Goal: Task Accomplishment & Management: Manage account settings

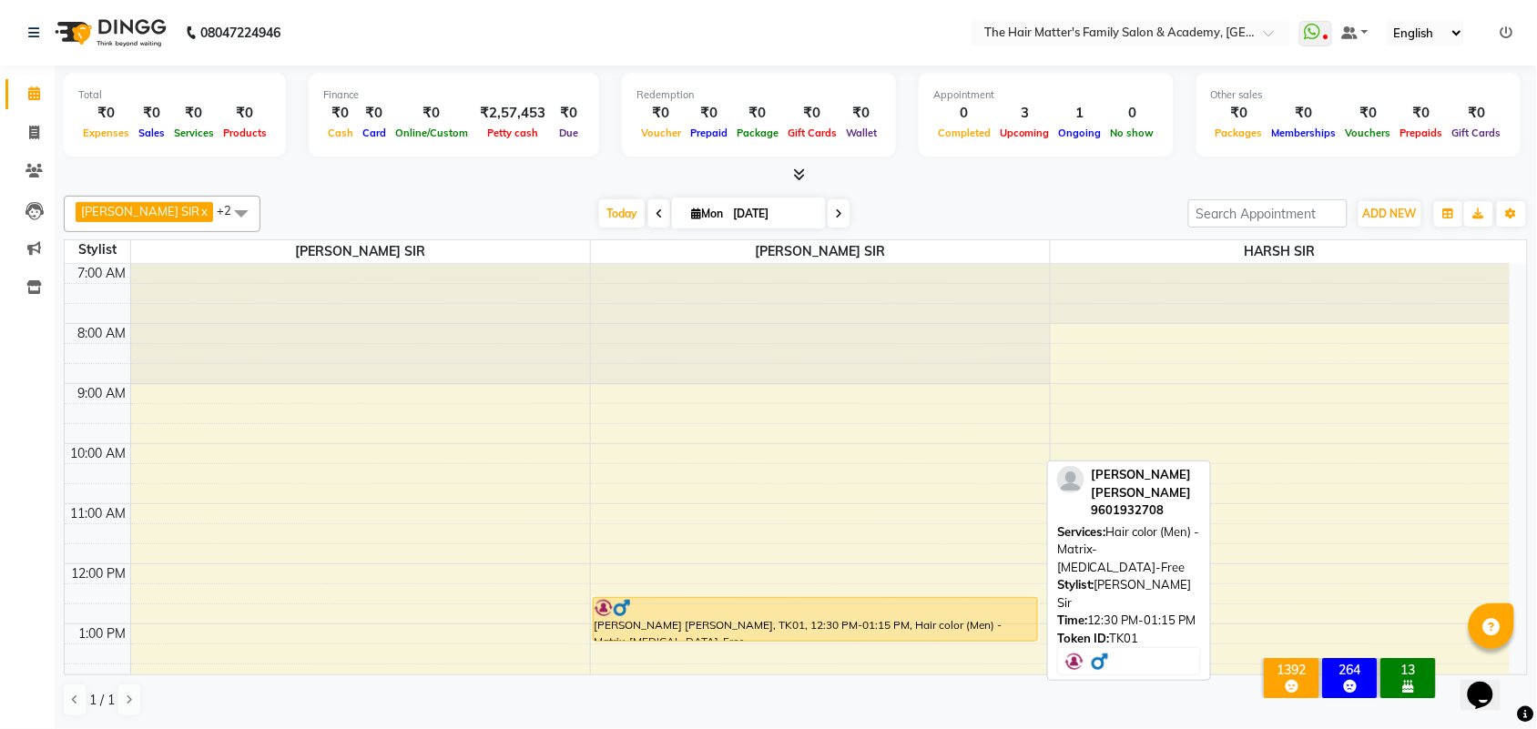
click at [748, 605] on div at bounding box center [815, 608] width 442 height 18
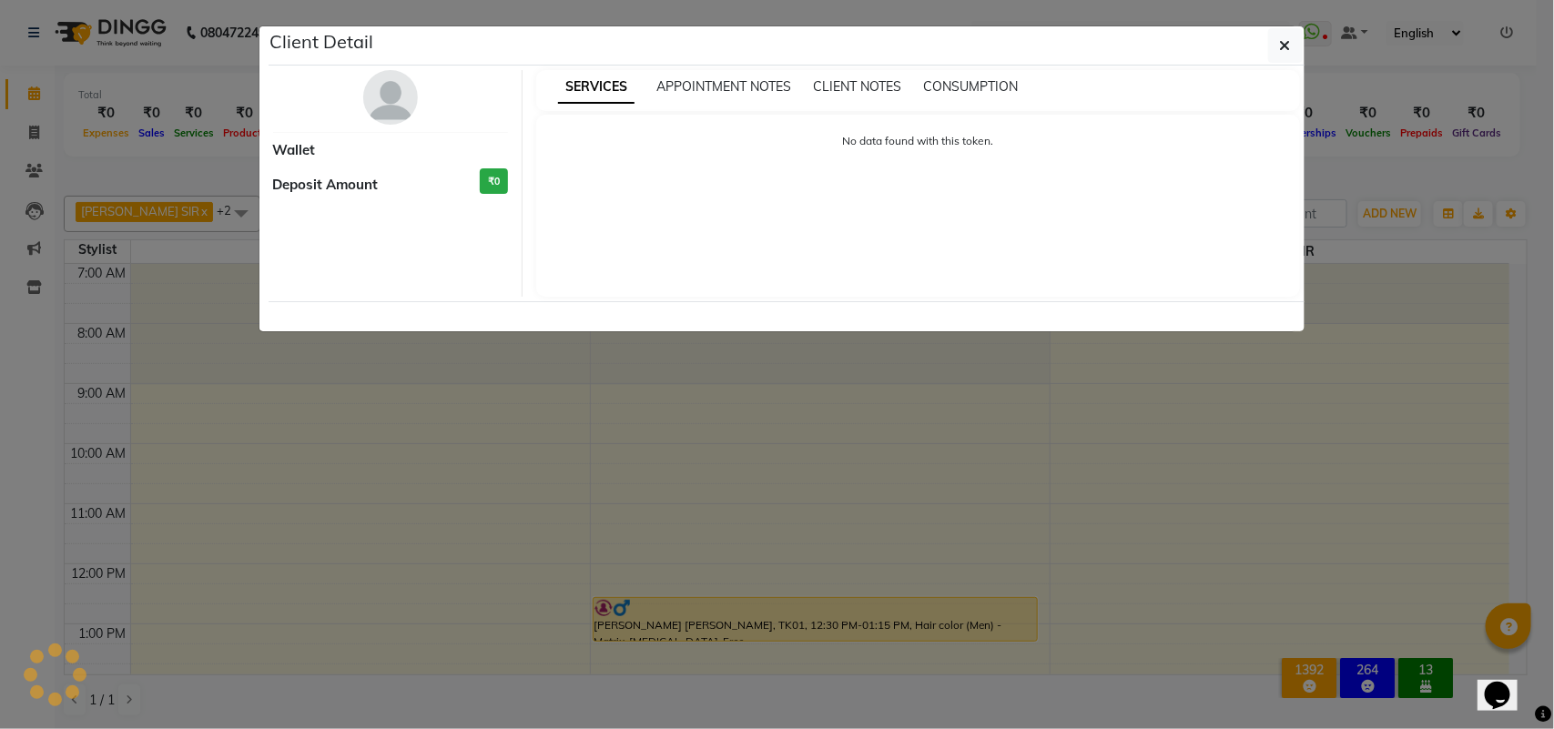
select select "1"
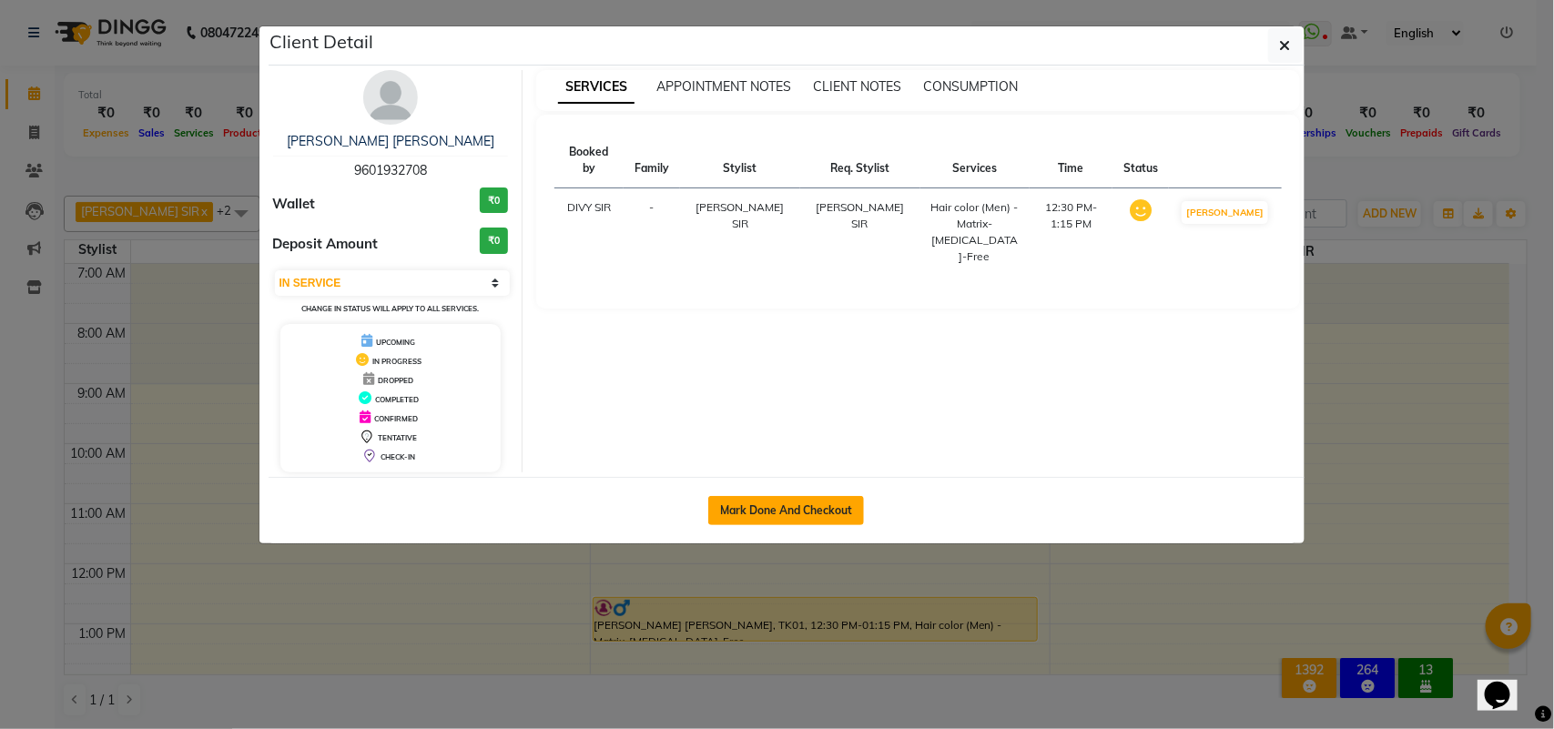
click at [802, 503] on button "Mark Done And Checkout" at bounding box center [786, 510] width 156 height 29
select select "service"
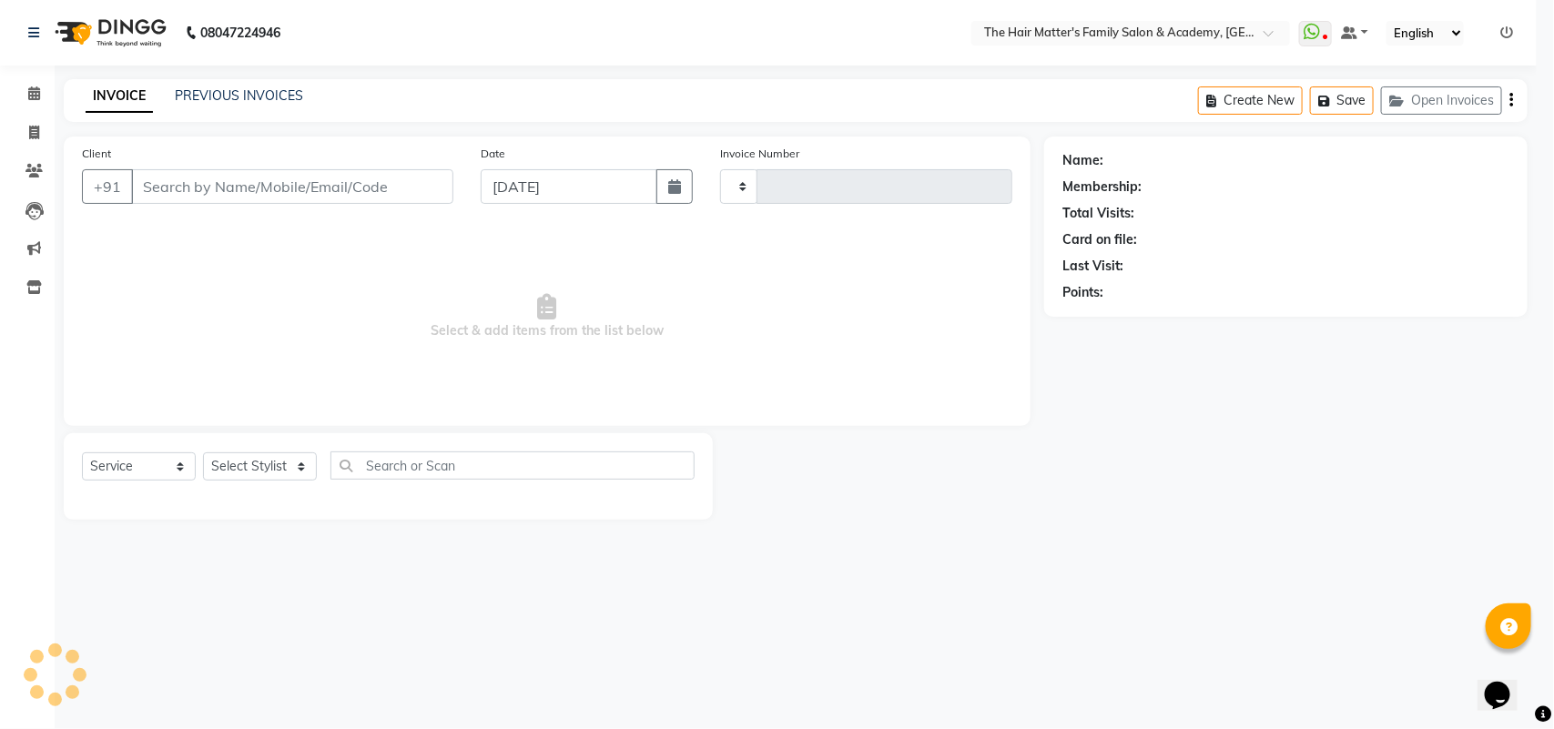
type input "1658"
select select "5980"
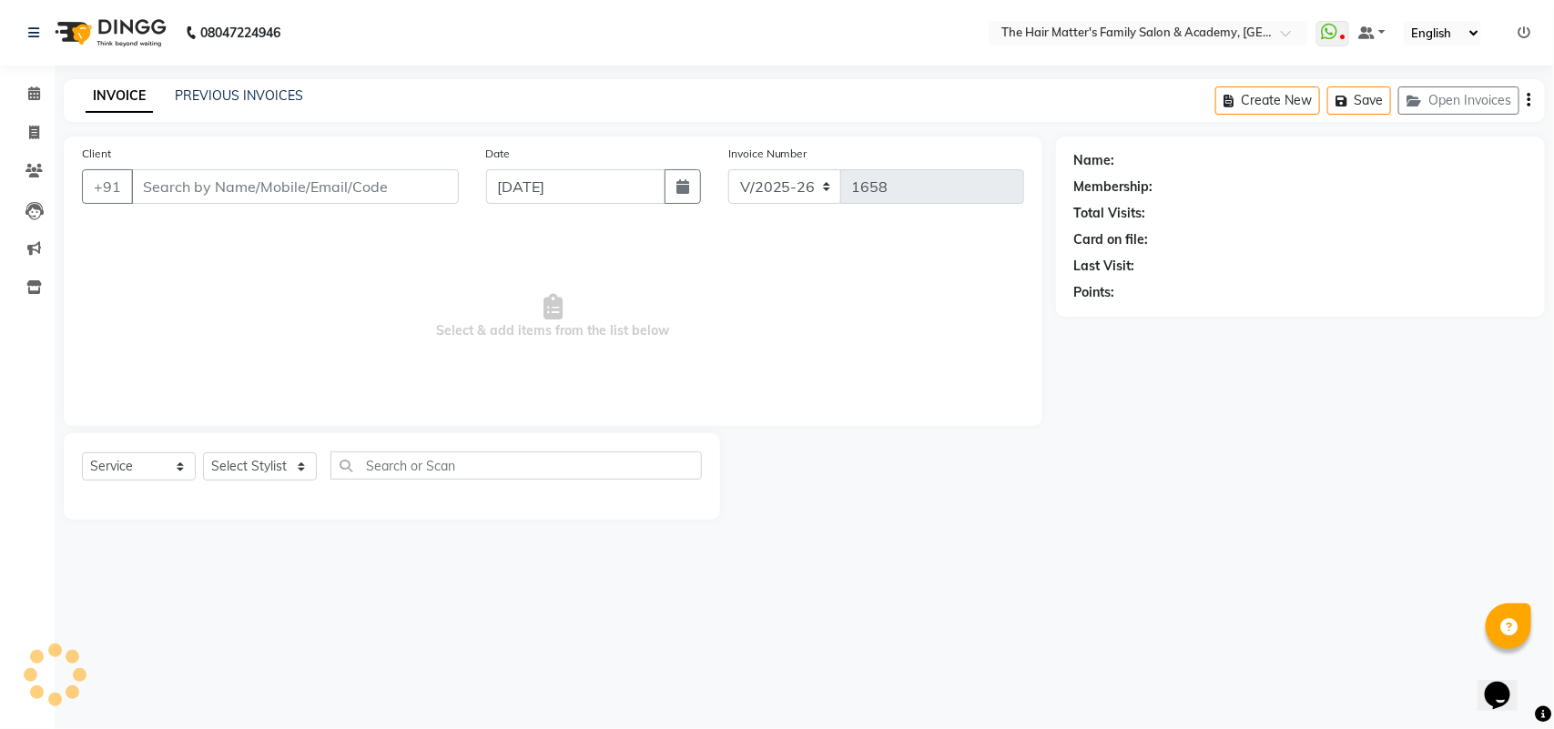
type input "9601932708"
select select "43094"
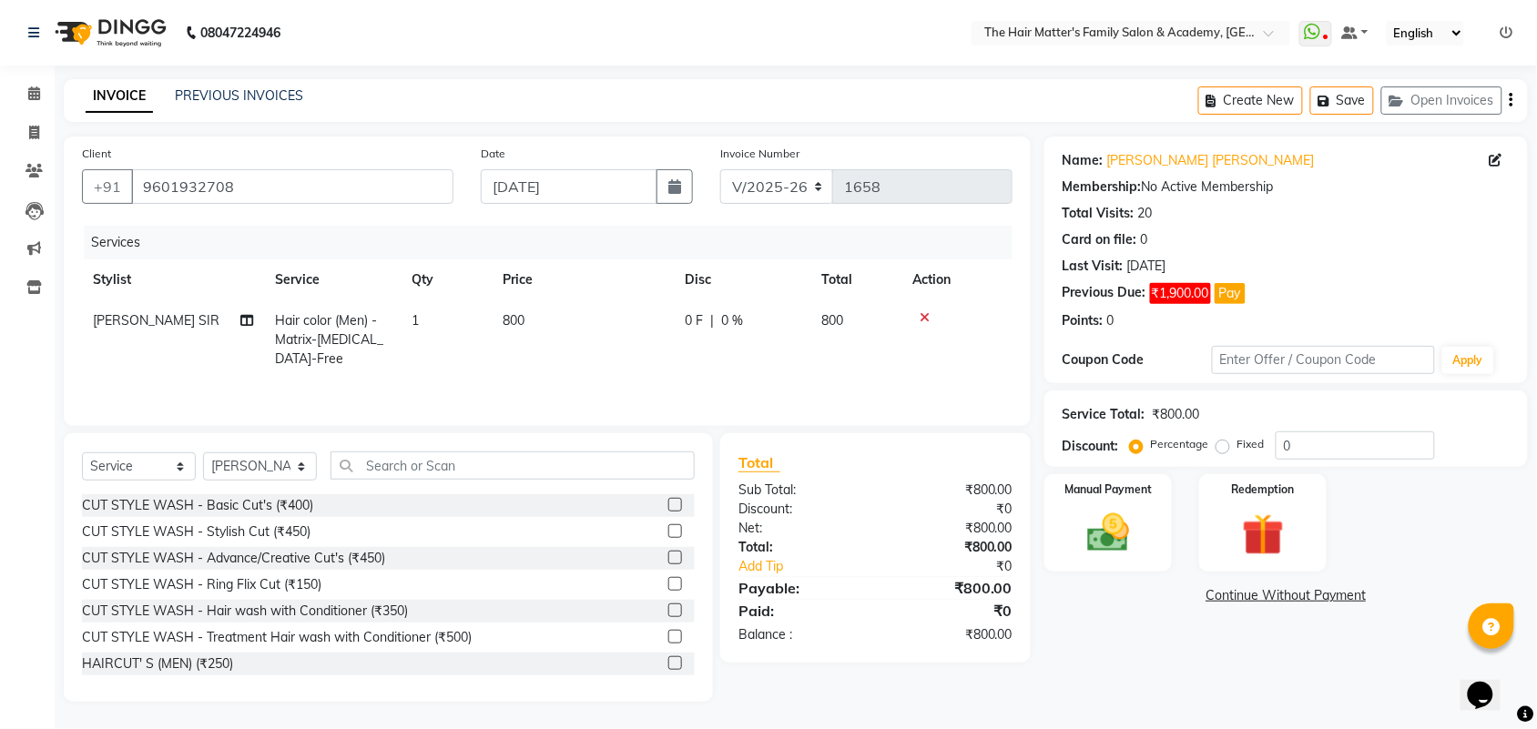
click at [393, 315] on td "Hair color (Men) - Matrix-[MEDICAL_DATA]-Free" at bounding box center [332, 339] width 137 height 79
select select "43094"
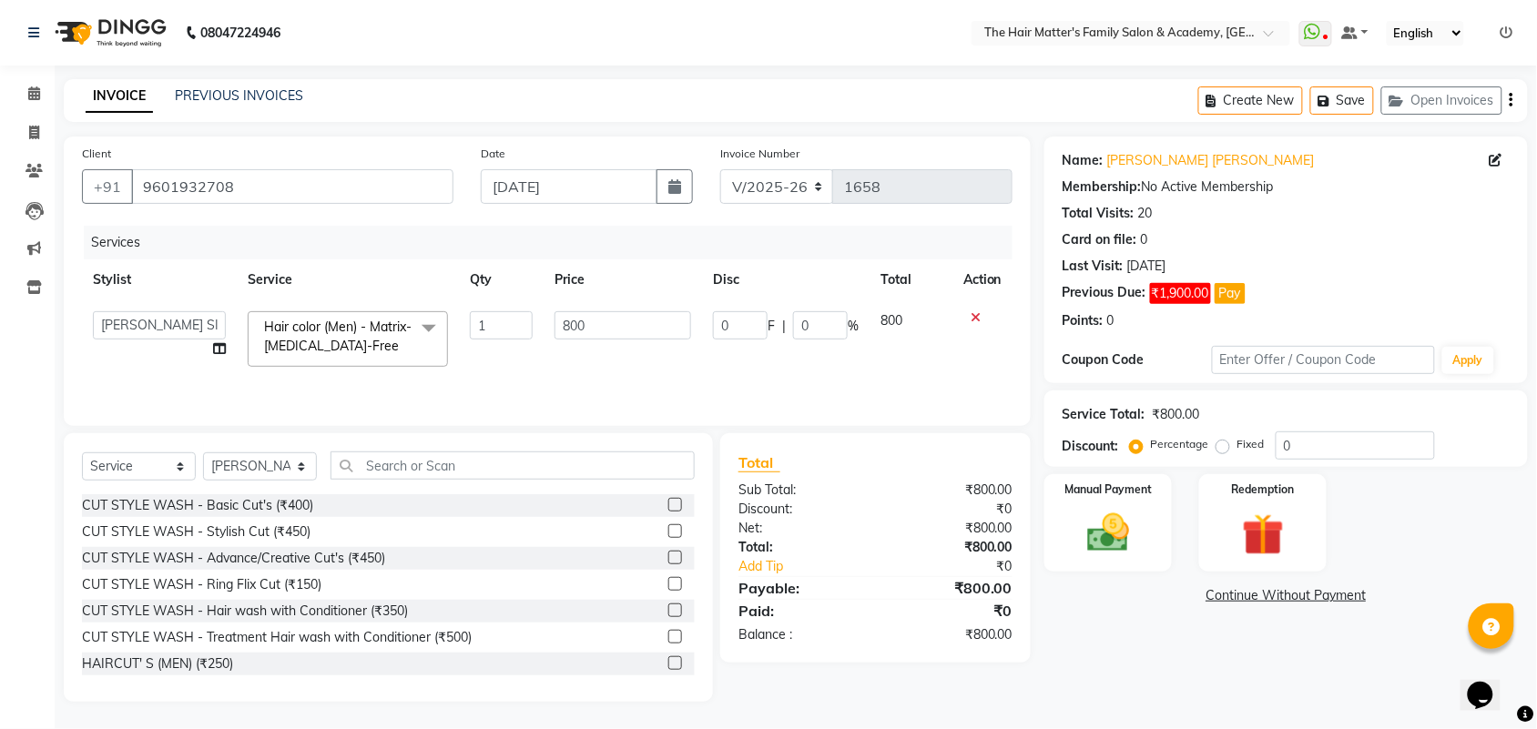
click at [702, 358] on td "0 F | 0 %" at bounding box center [785, 338] width 167 height 77
click at [645, 333] on input "800" at bounding box center [622, 325] width 137 height 28
click at [642, 266] on th "Price" at bounding box center [622, 279] width 158 height 41
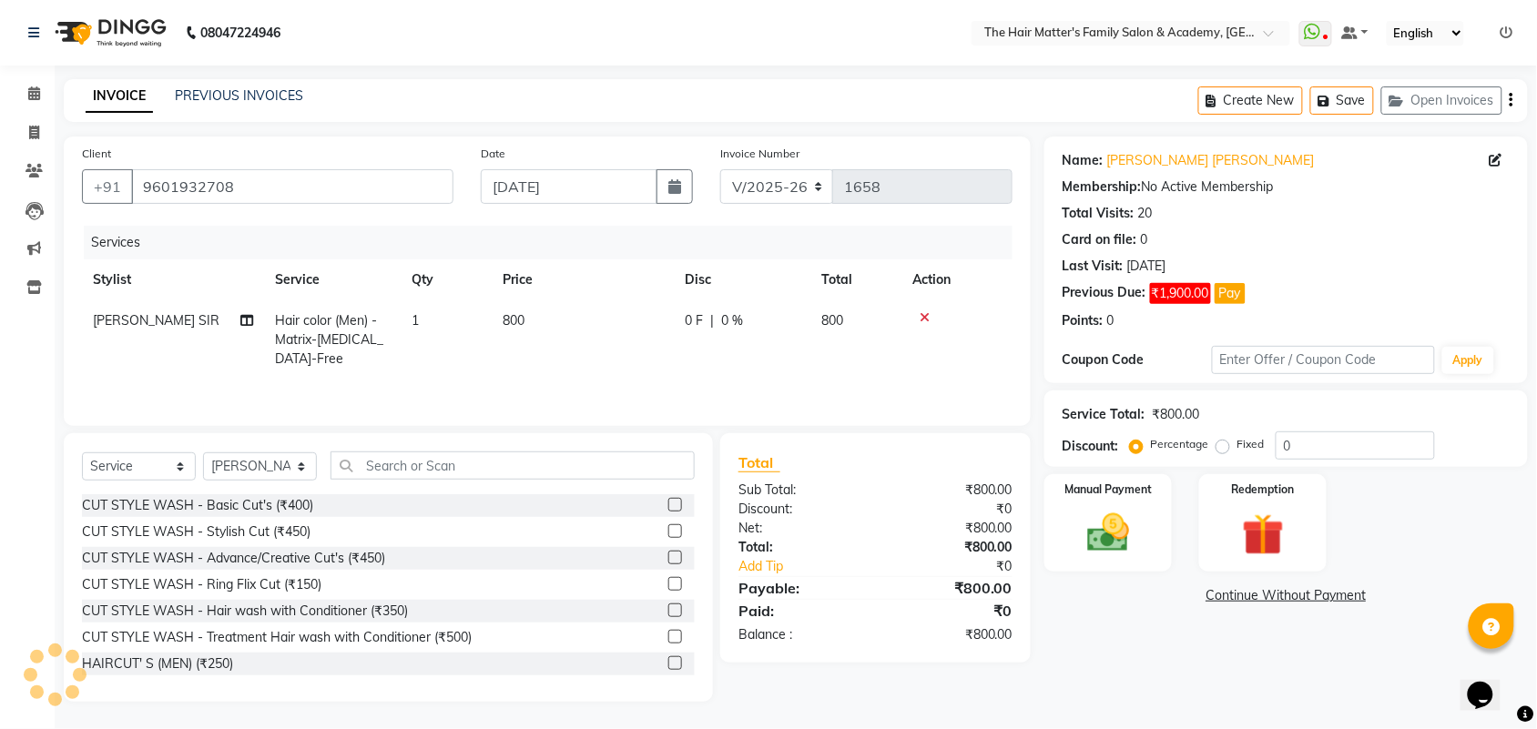
click at [722, 310] on td "0 F | 0 %" at bounding box center [742, 339] width 137 height 79
select select "43094"
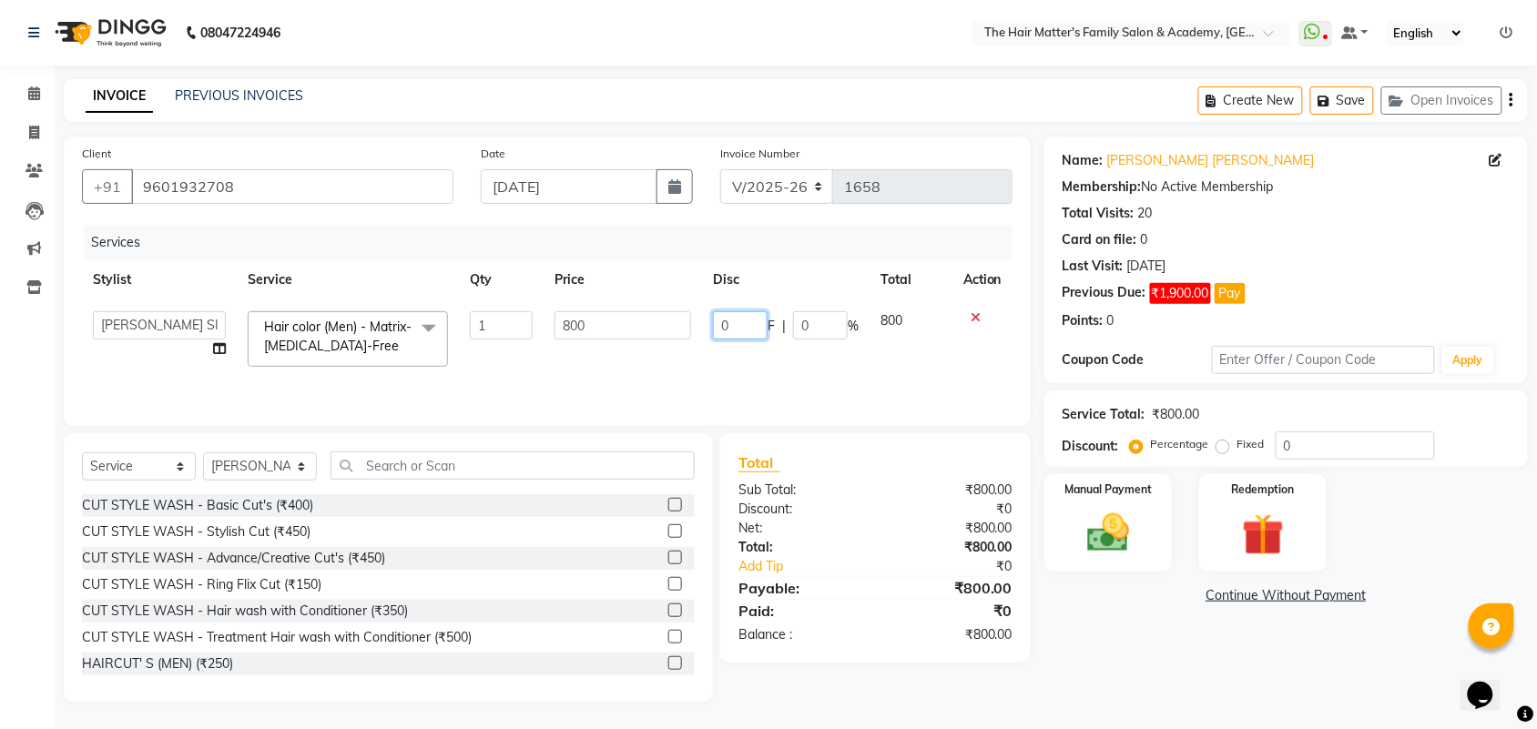
click at [731, 320] on input "0" at bounding box center [740, 325] width 55 height 28
drag, startPoint x: 756, startPoint y: 323, endPoint x: 789, endPoint y: 271, distance: 61.4
click at [756, 321] on input "0" at bounding box center [740, 325] width 55 height 28
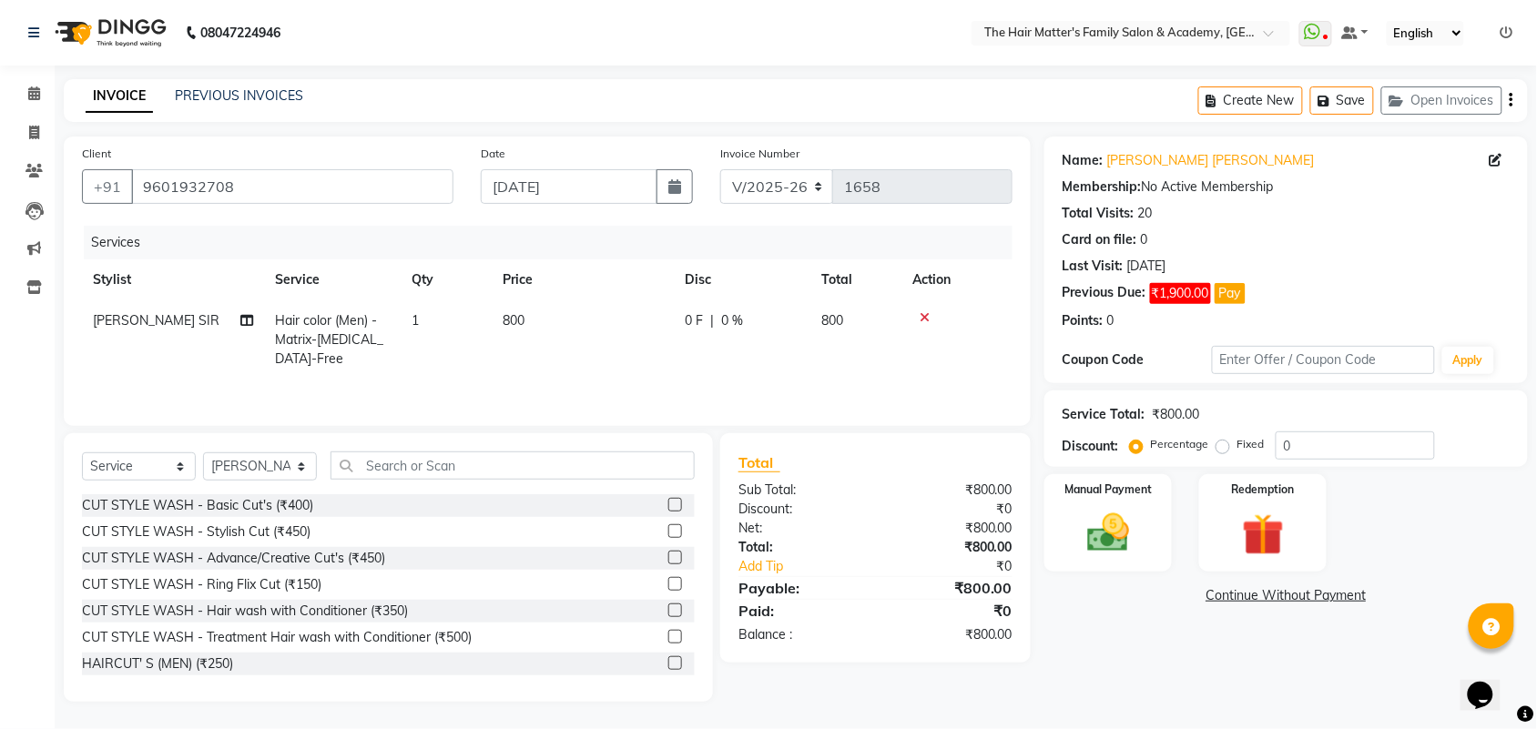
click at [789, 271] on th "Disc" at bounding box center [742, 279] width 137 height 41
click at [837, 325] on span "800" at bounding box center [832, 320] width 22 height 16
select select "43094"
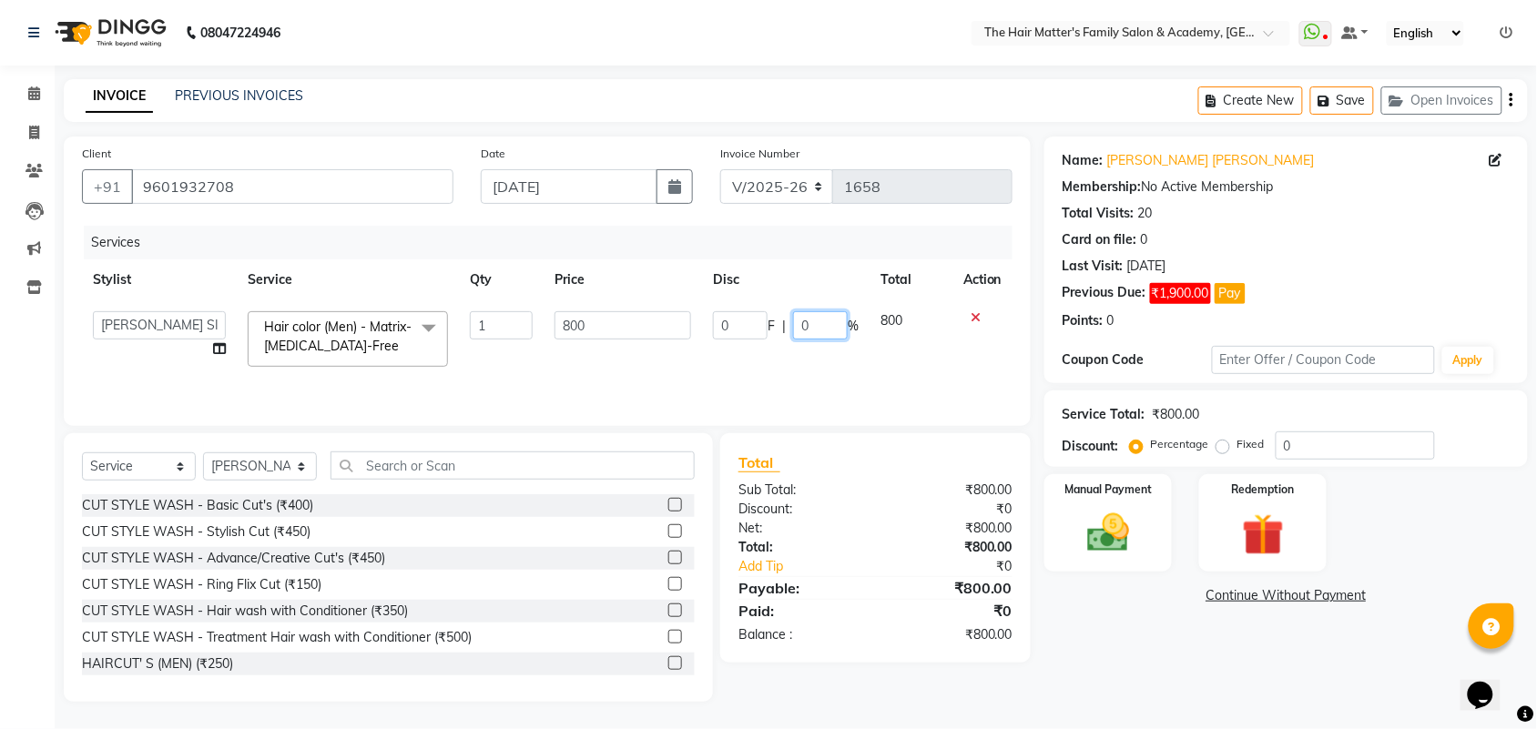
click at [821, 316] on input "0" at bounding box center [820, 325] width 55 height 28
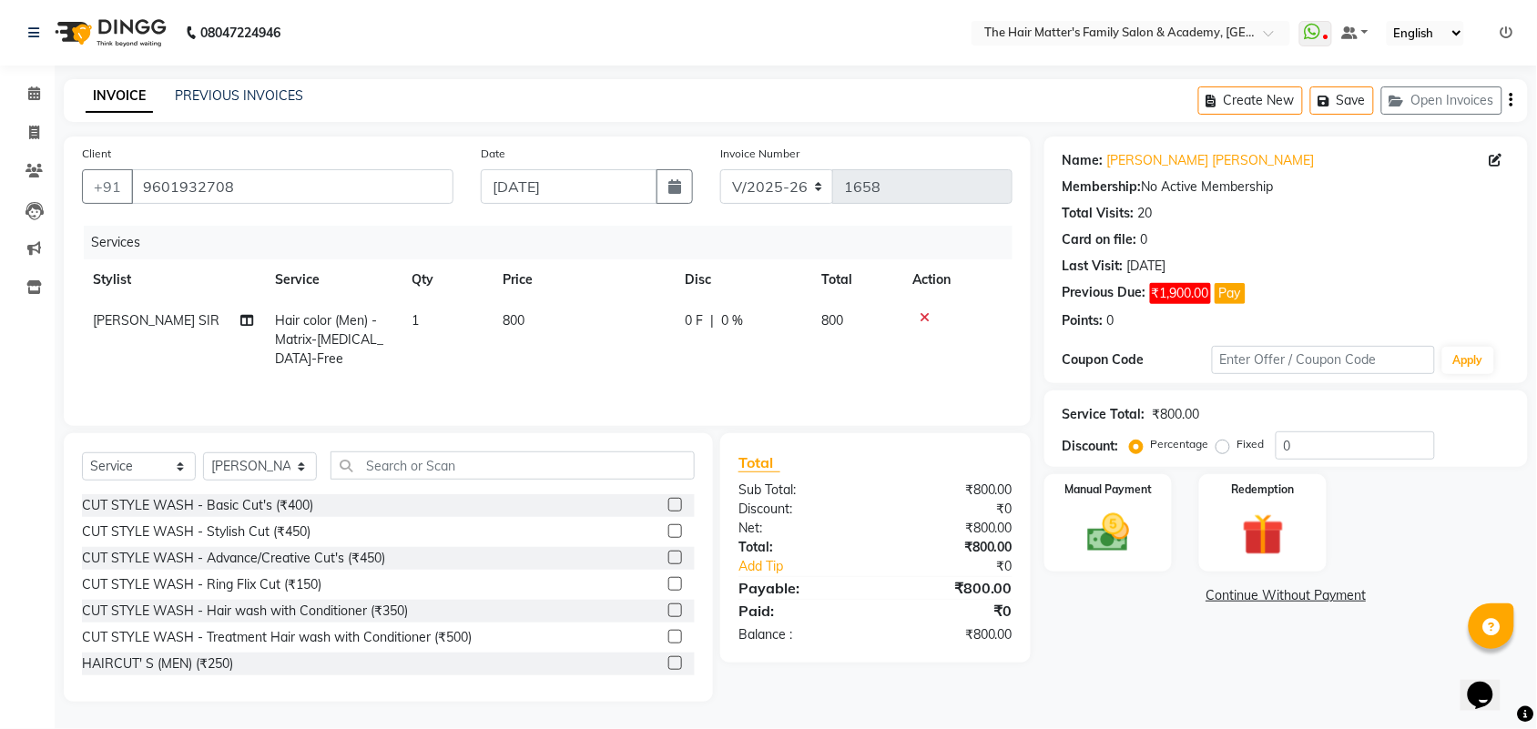
click at [807, 291] on th "Disc" at bounding box center [742, 279] width 137 height 41
click at [837, 320] on span "800" at bounding box center [832, 320] width 22 height 16
select select "43094"
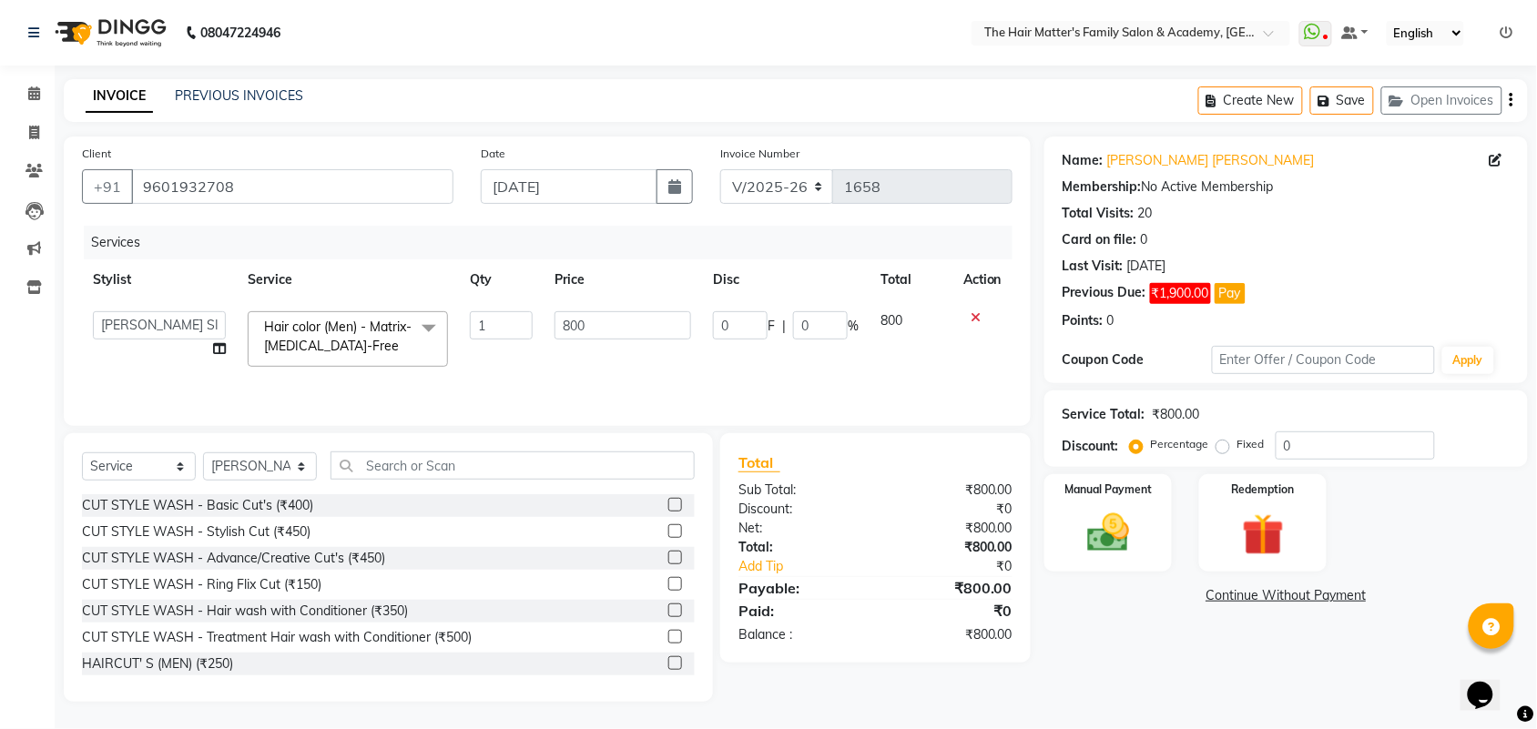
click at [786, 326] on div "0 F | 0 %" at bounding box center [786, 325] width 146 height 28
click at [813, 321] on input "0" at bounding box center [820, 325] width 55 height 28
click at [804, 302] on td "0 F | 0 %" at bounding box center [785, 338] width 167 height 77
select select "43094"
click at [824, 325] on input "0" at bounding box center [820, 325] width 55 height 28
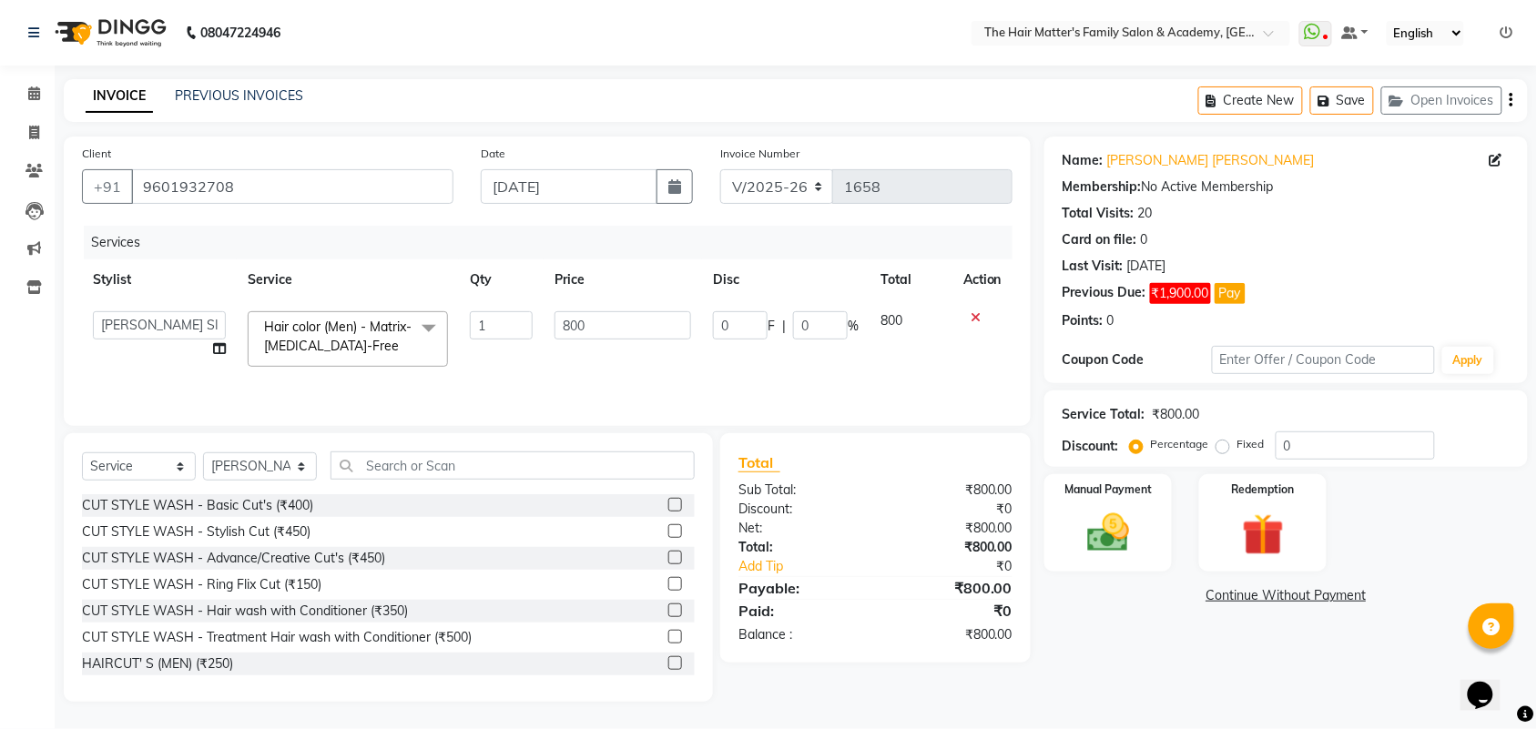
click at [813, 289] on tr "Stylist Service Qty Price Disc Total Action" at bounding box center [547, 279] width 930 height 41
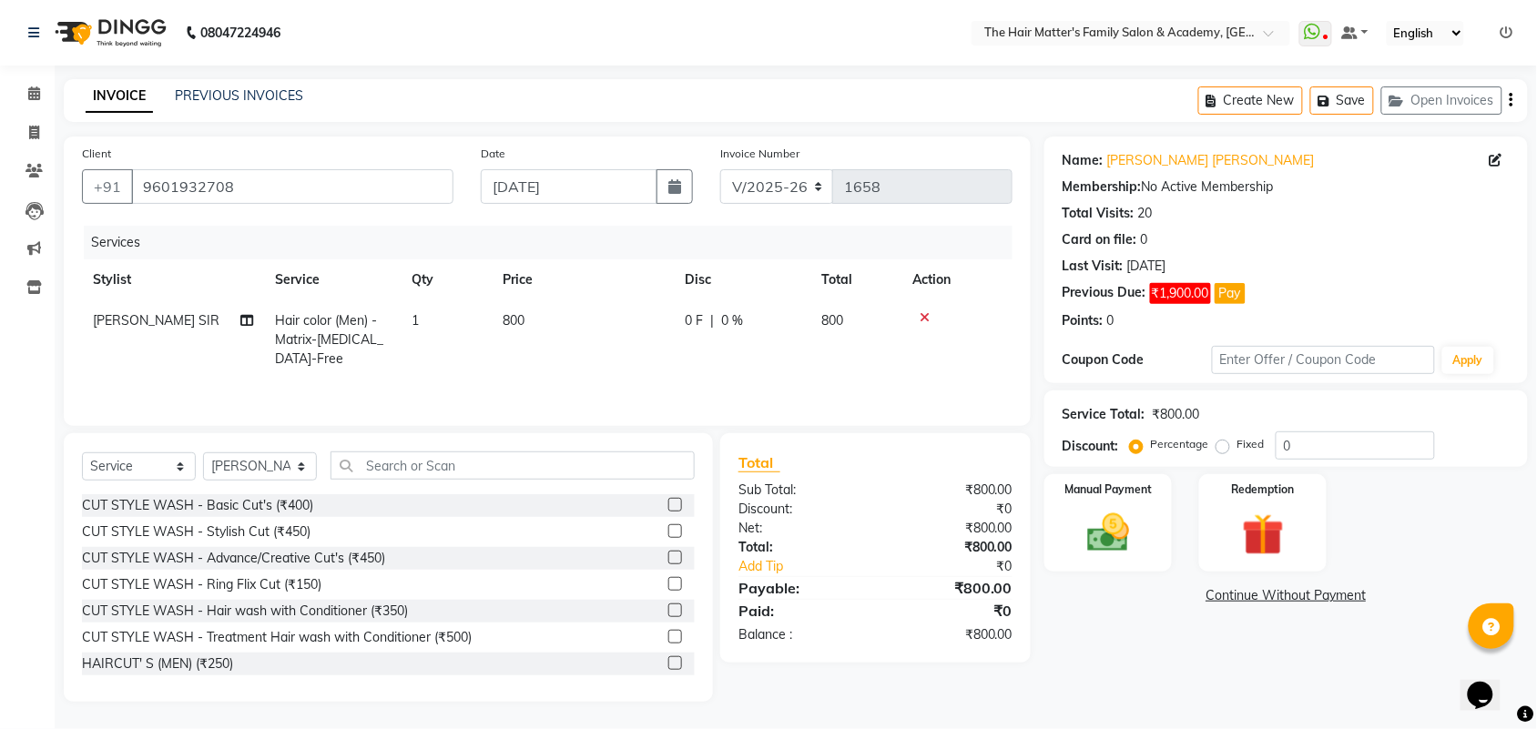
click at [839, 319] on span "800" at bounding box center [832, 320] width 22 height 16
select select "43094"
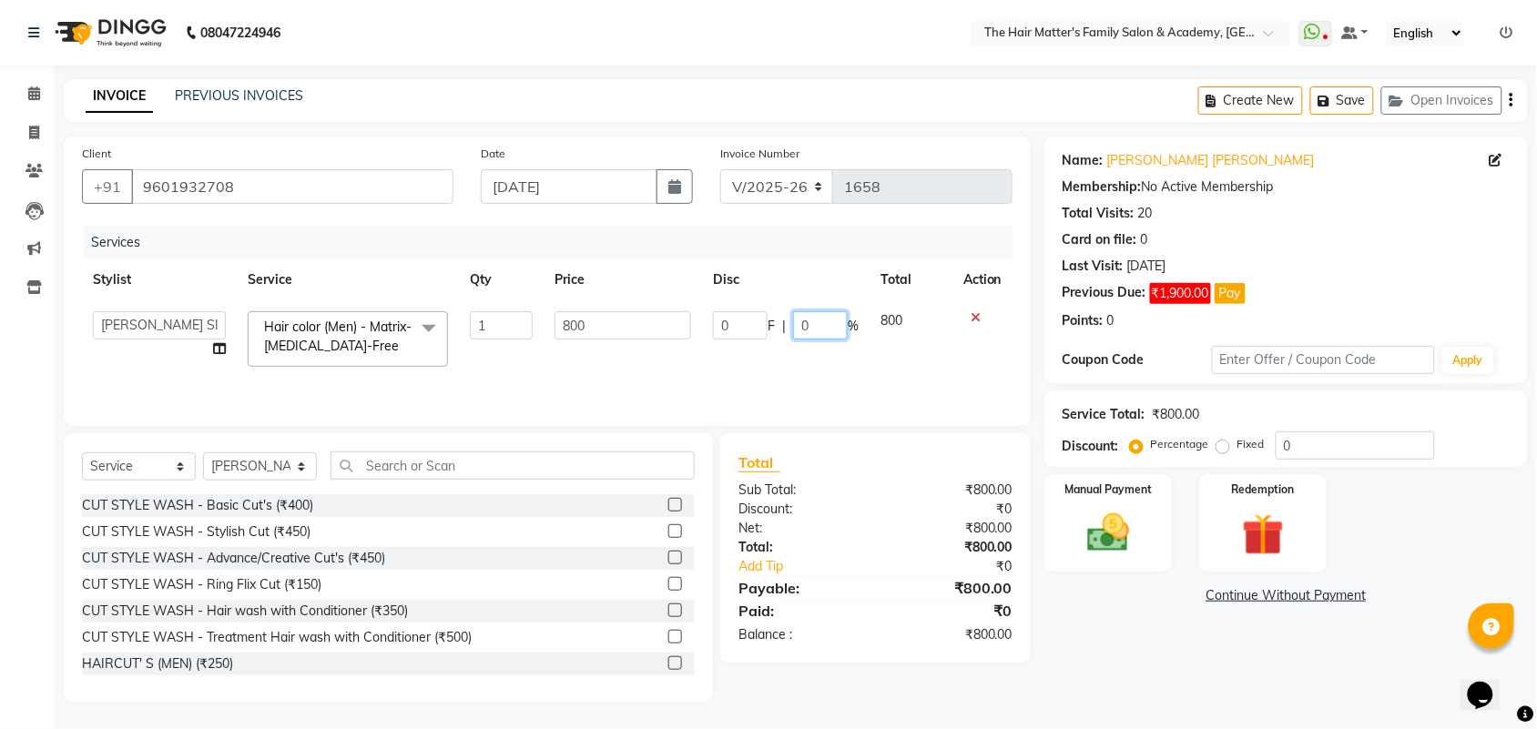
click at [819, 320] on input "0" at bounding box center [820, 325] width 55 height 28
click at [807, 291] on th "Disc" at bounding box center [785, 279] width 167 height 41
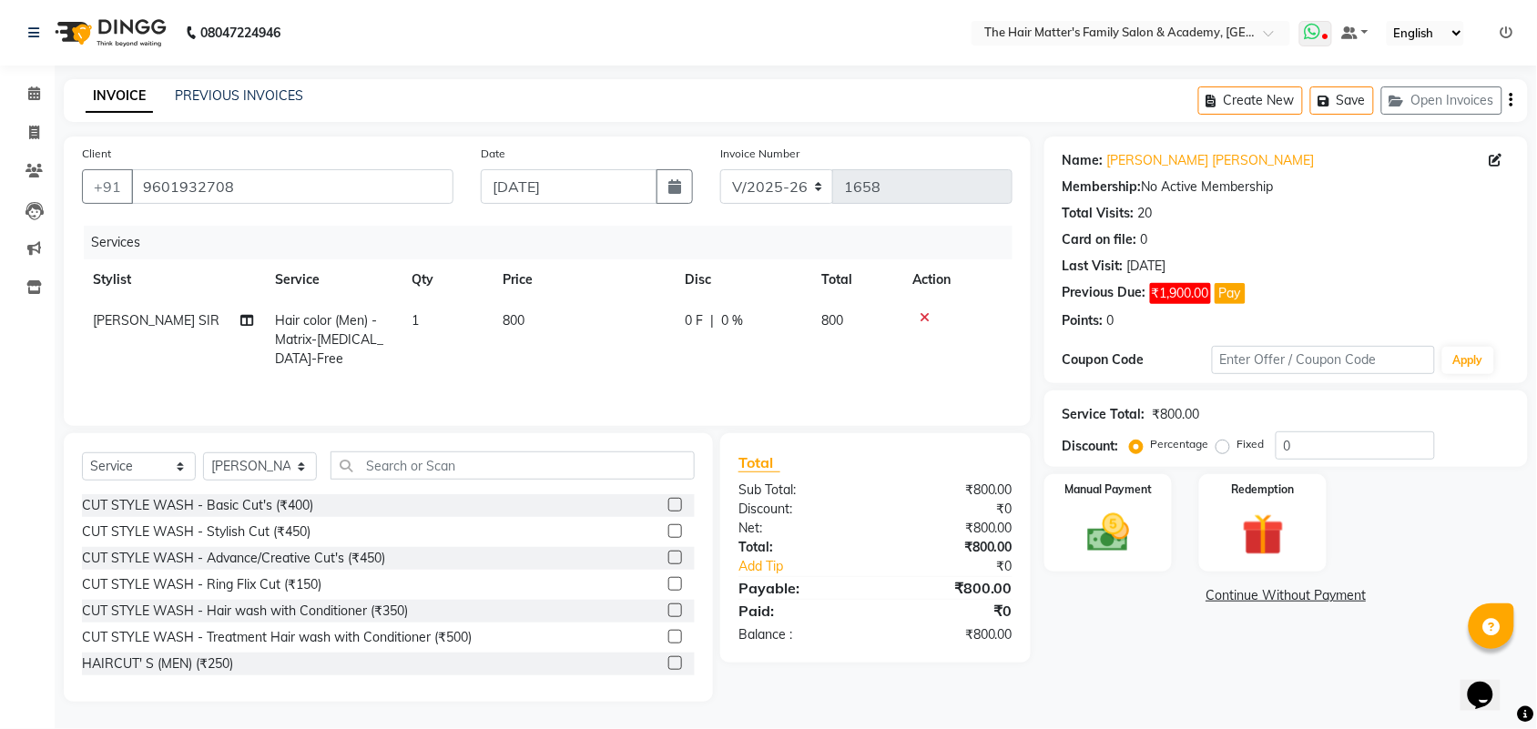
click at [1312, 29] on icon at bounding box center [1312, 32] width 16 height 18
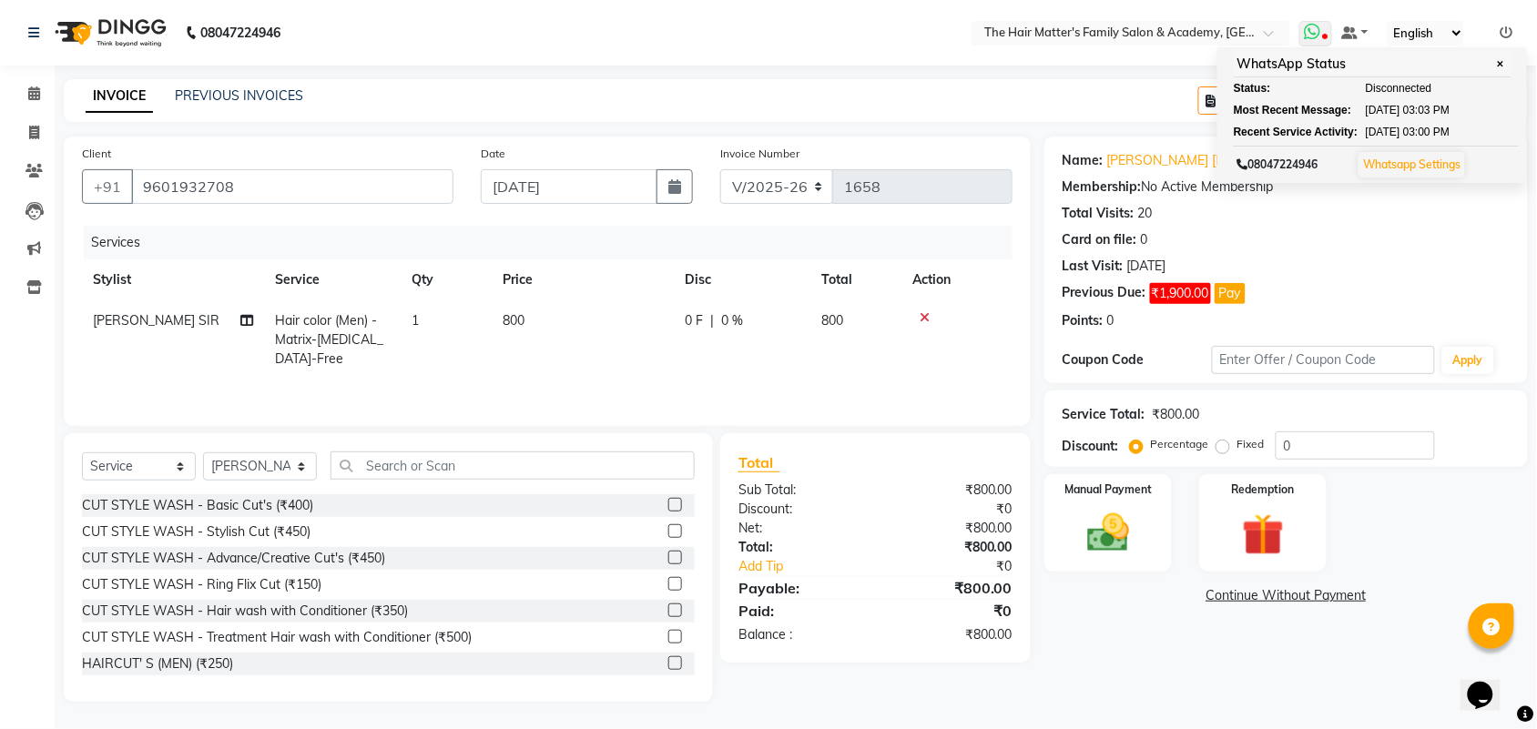
click at [1494, 64] on span "✕" at bounding box center [1500, 64] width 16 height 14
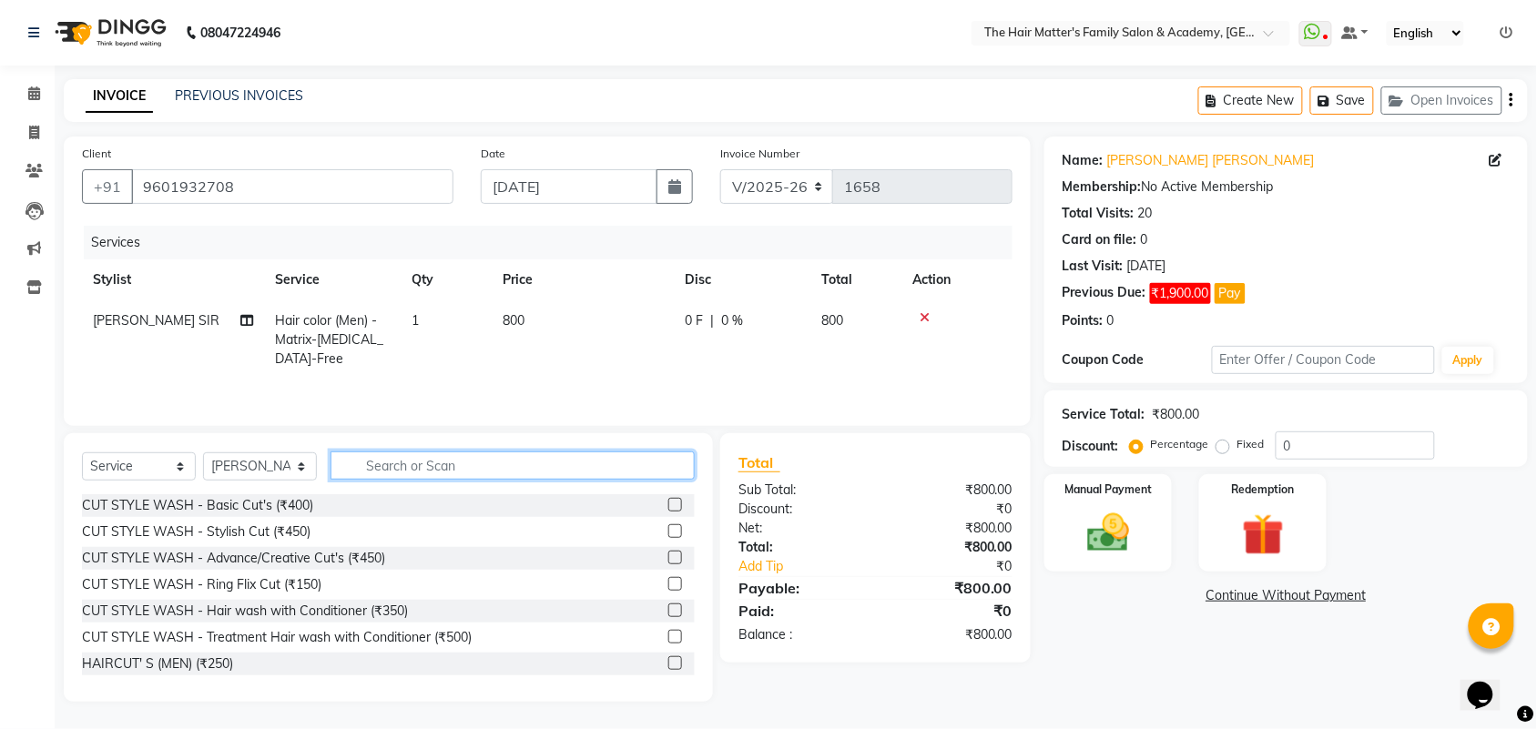
click at [447, 480] on input "text" at bounding box center [512, 466] width 364 height 28
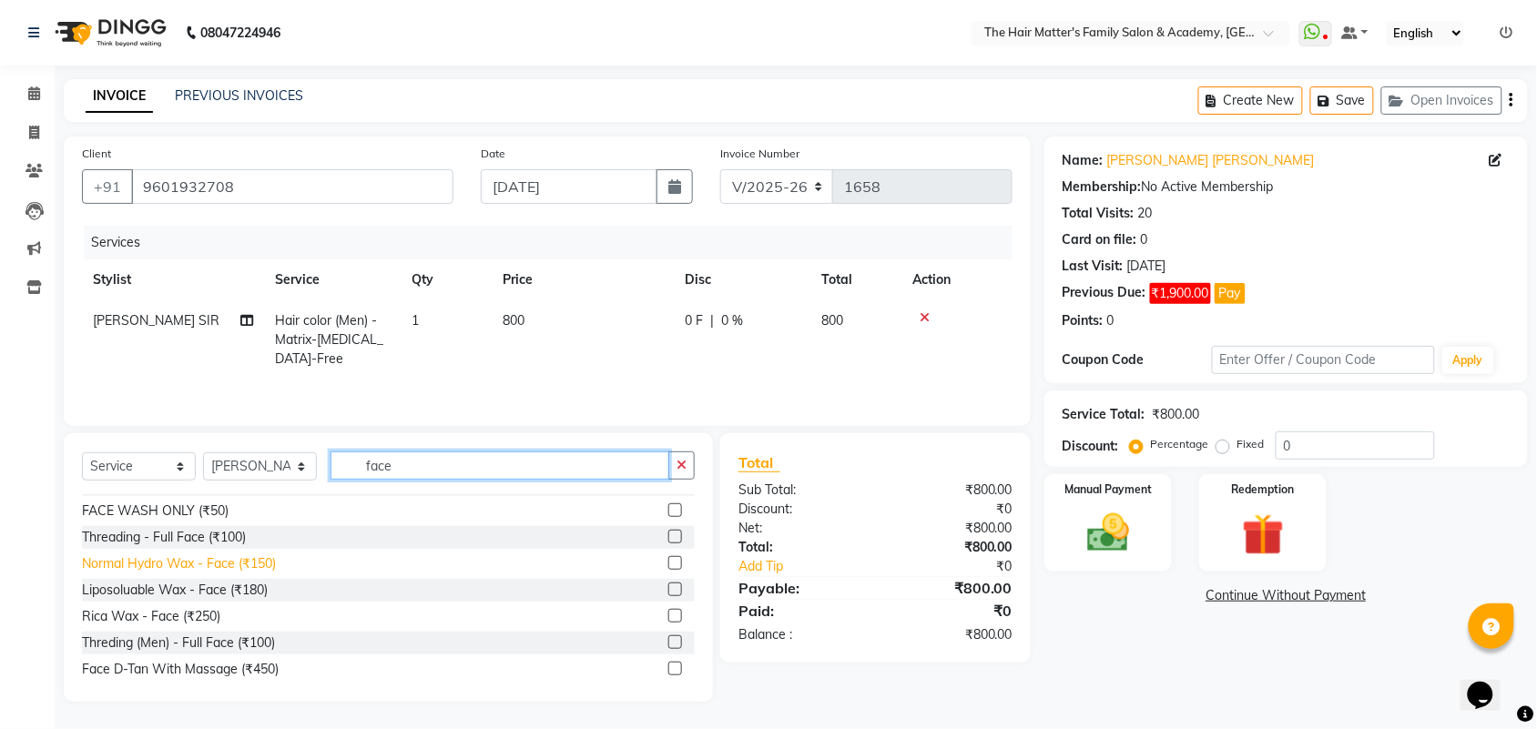
scroll to position [134, 0]
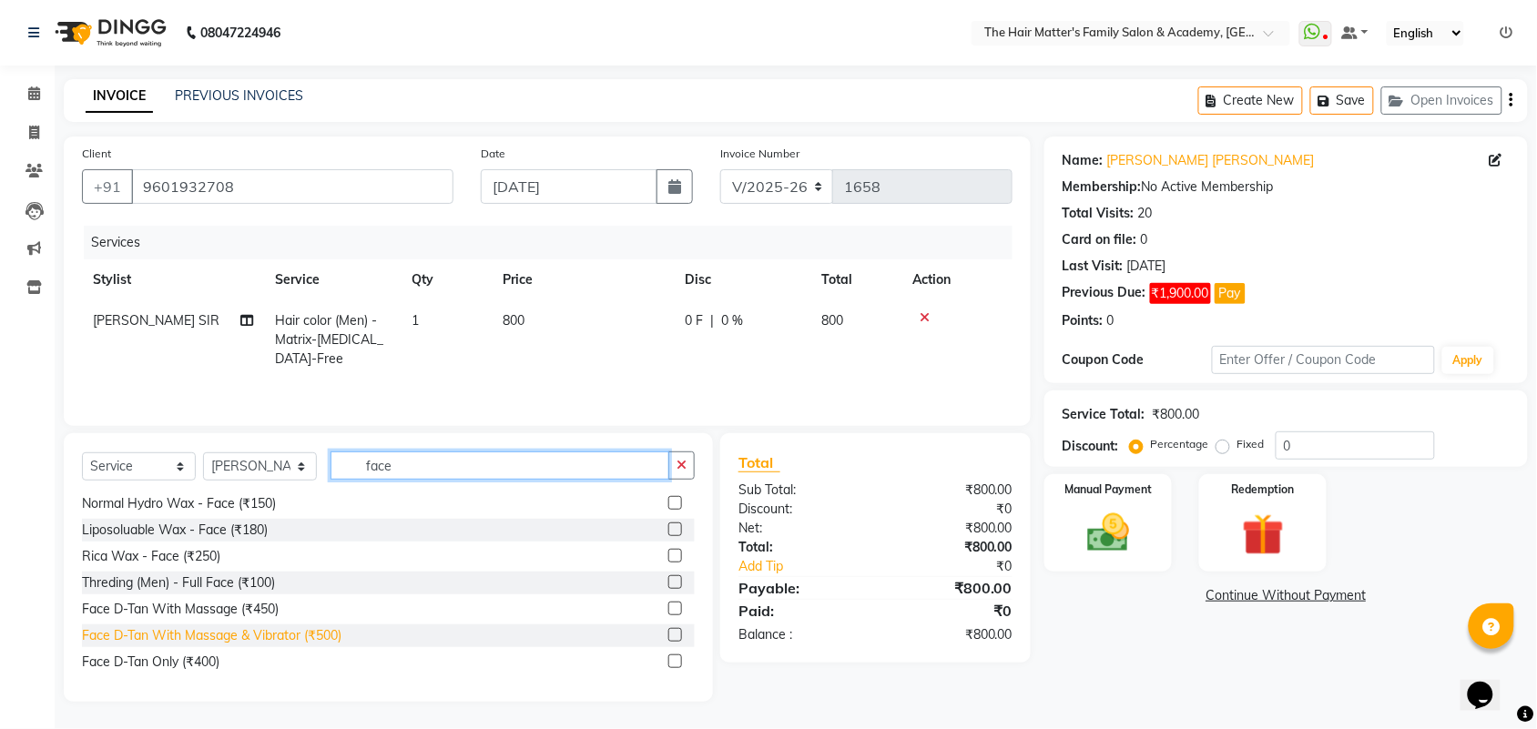
type input "face"
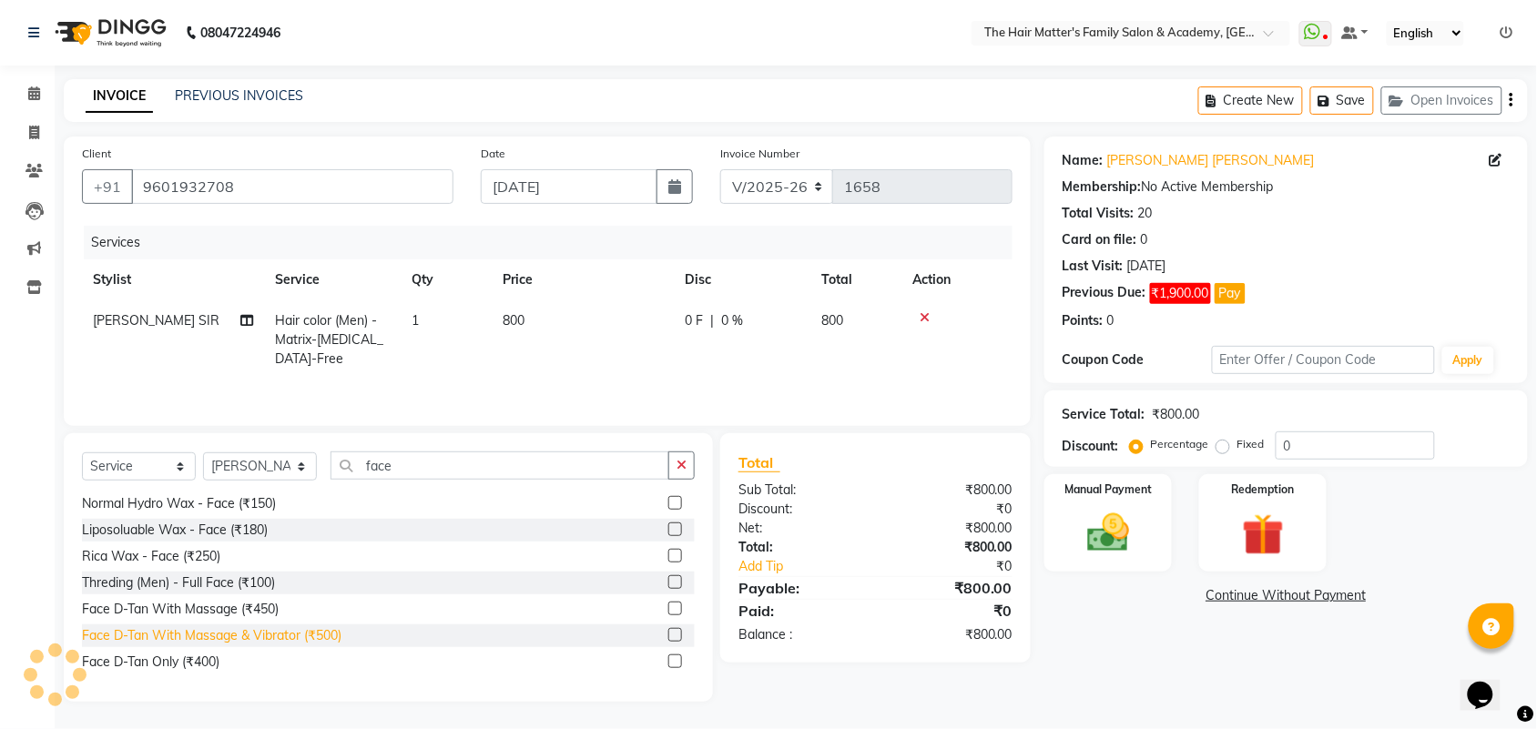
click at [228, 644] on div "Face D-Tan With Massage & Vibrator (₹500)" at bounding box center [211, 635] width 259 height 19
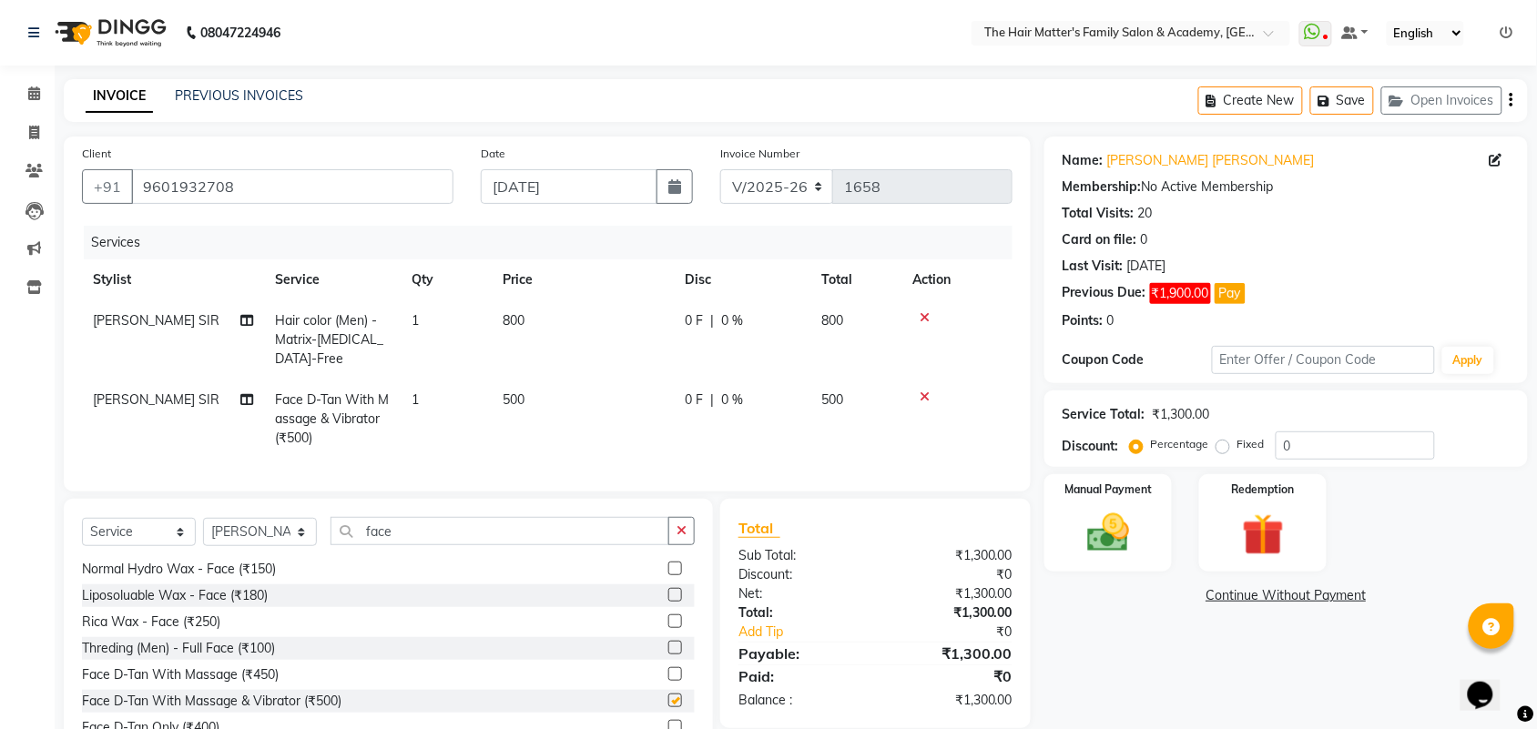
checkbox input "false"
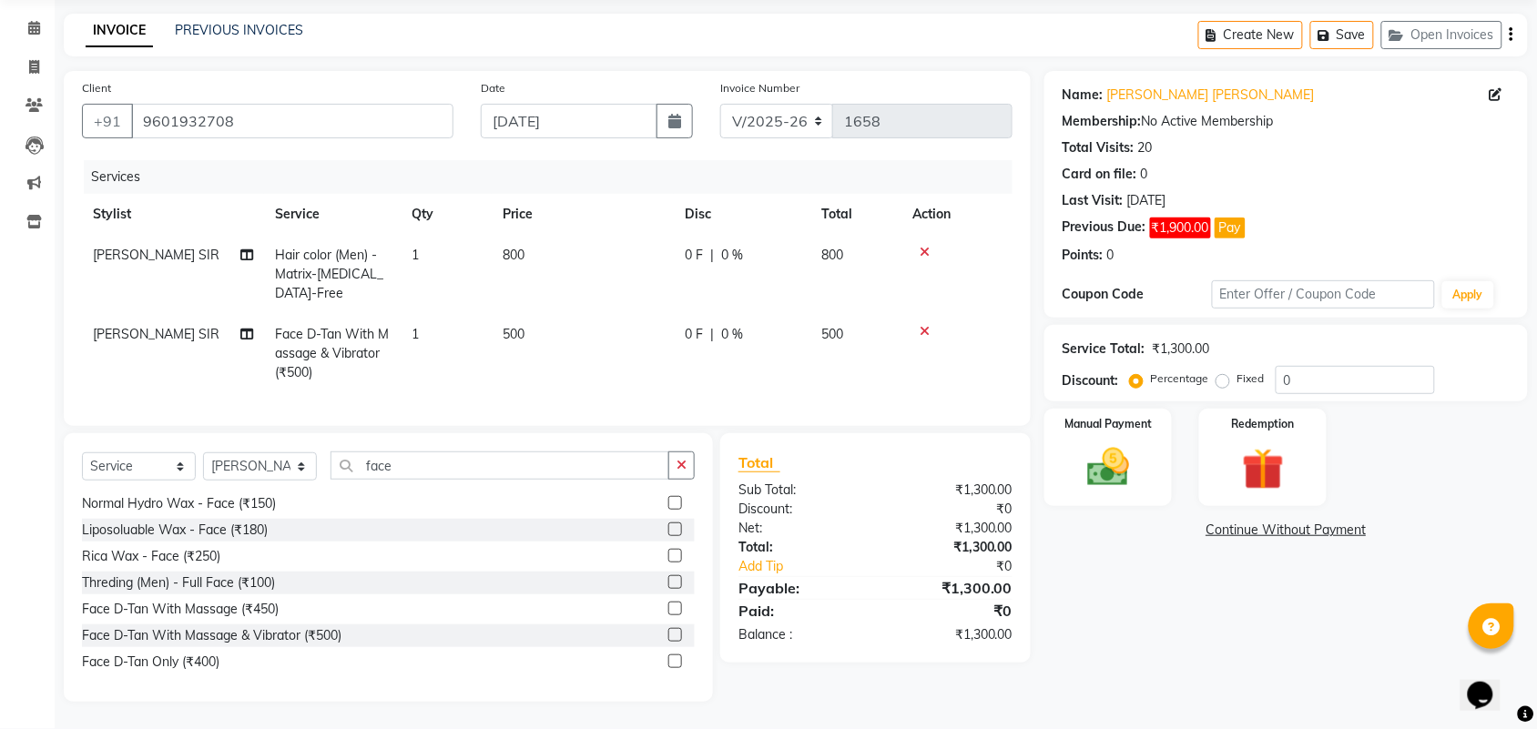
scroll to position [0, 0]
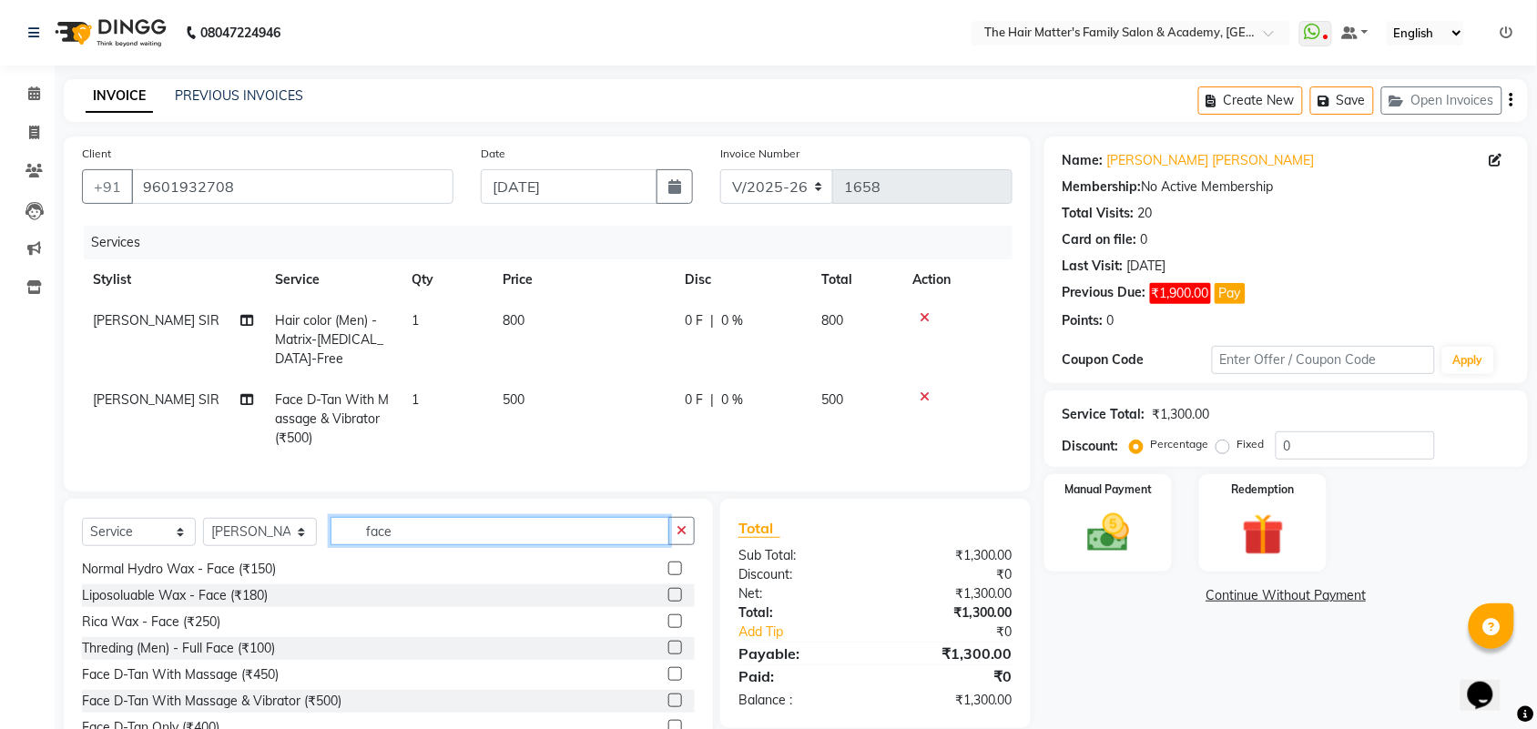
click at [484, 545] on input "face" at bounding box center [499, 531] width 339 height 28
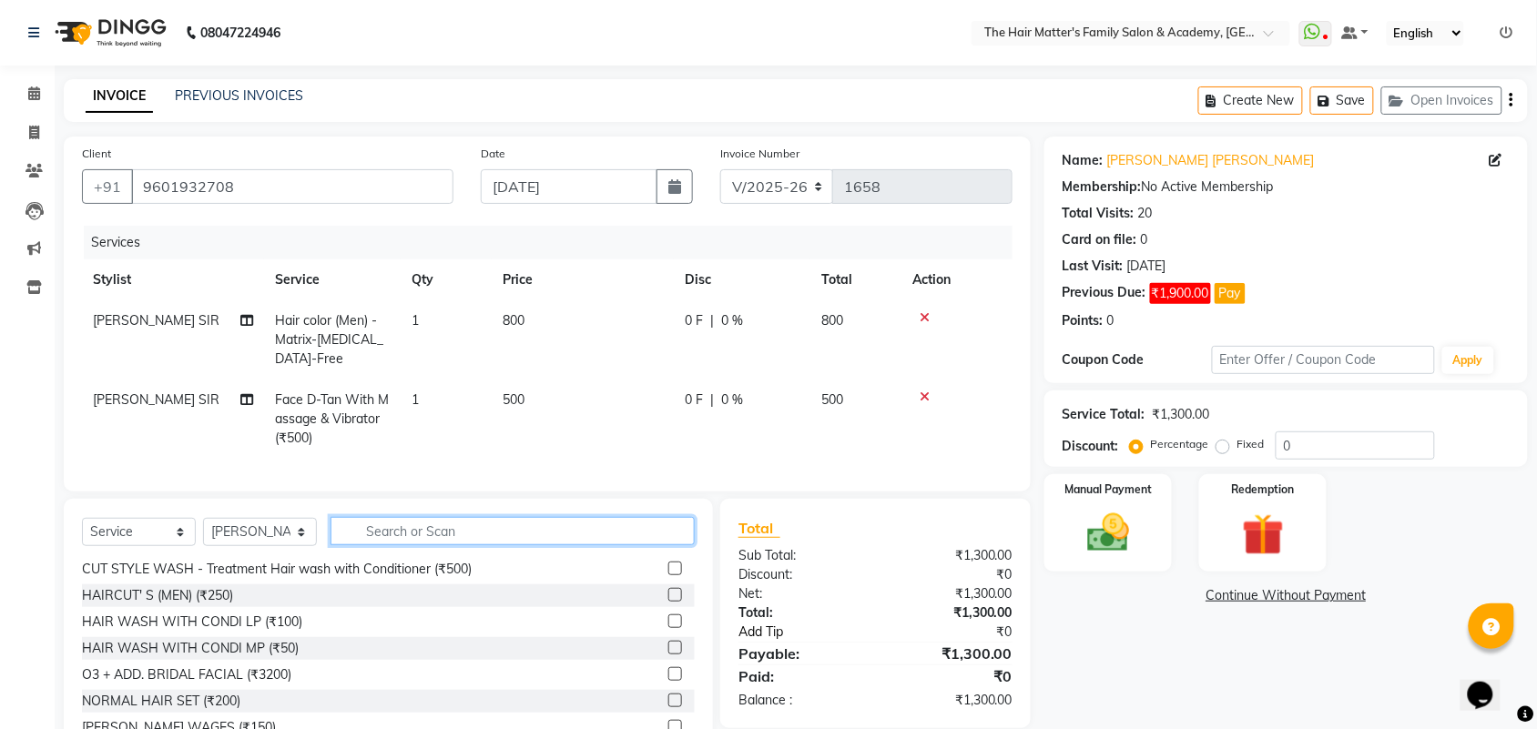
scroll to position [82, 0]
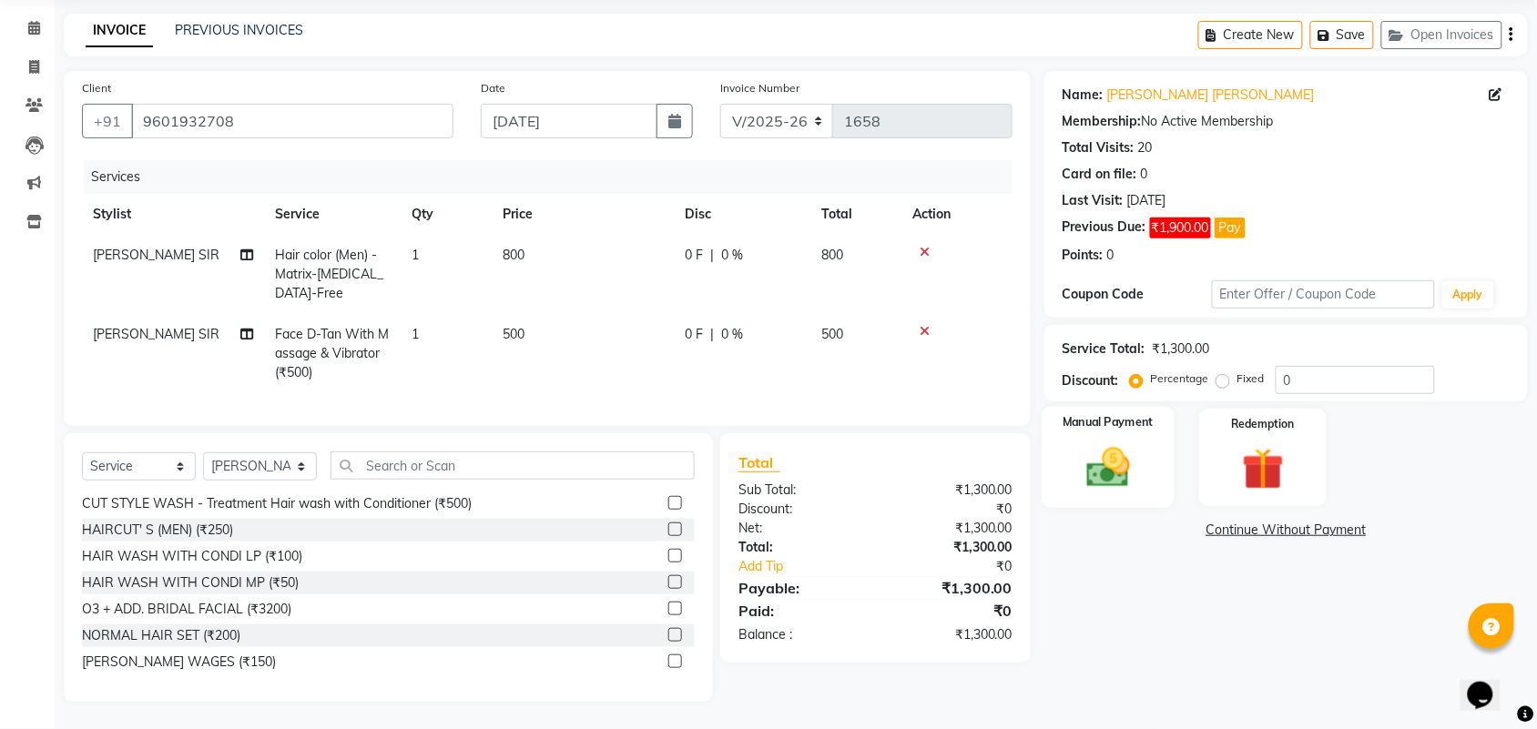
click at [1094, 475] on img at bounding box center [1107, 467] width 71 height 50
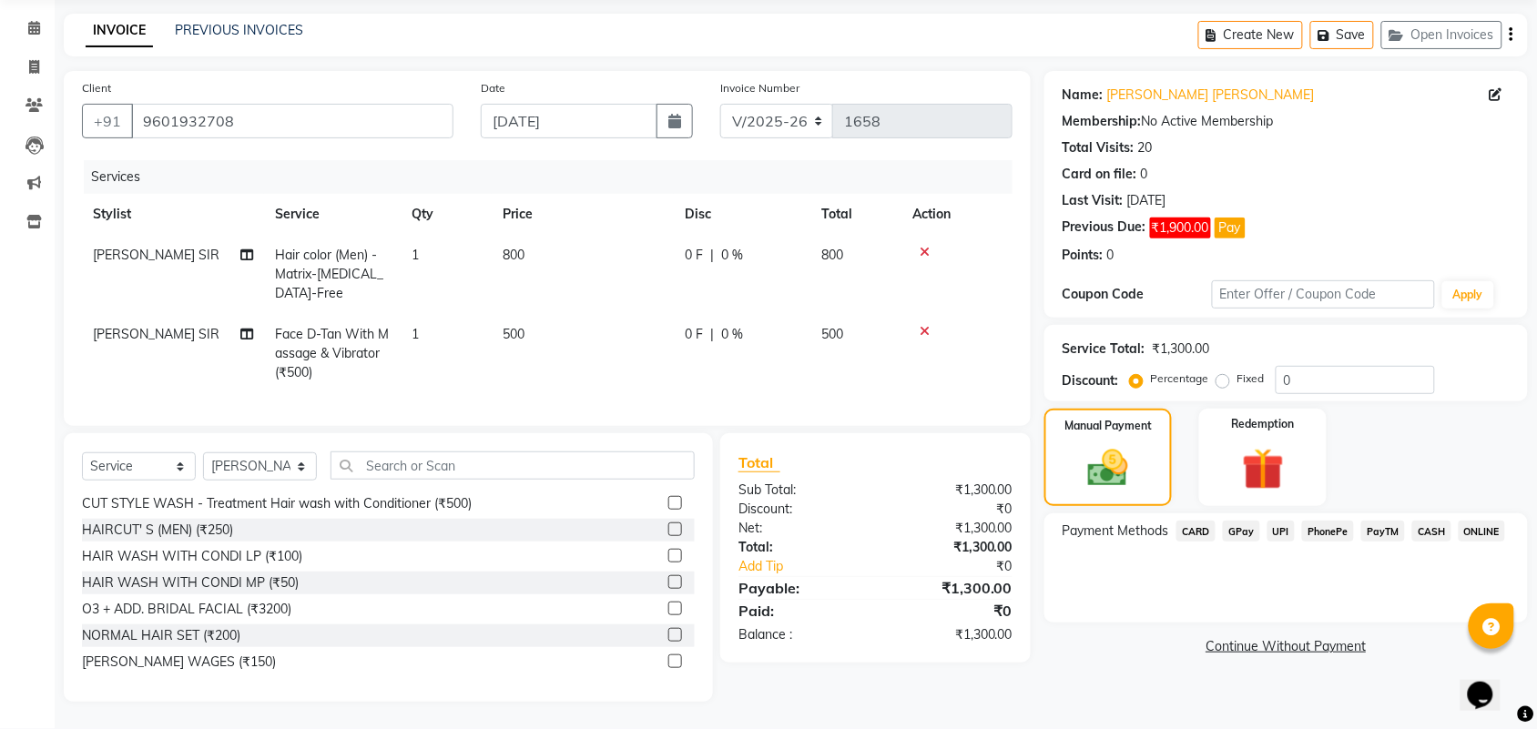
click at [1272, 521] on span "UPI" at bounding box center [1281, 531] width 28 height 21
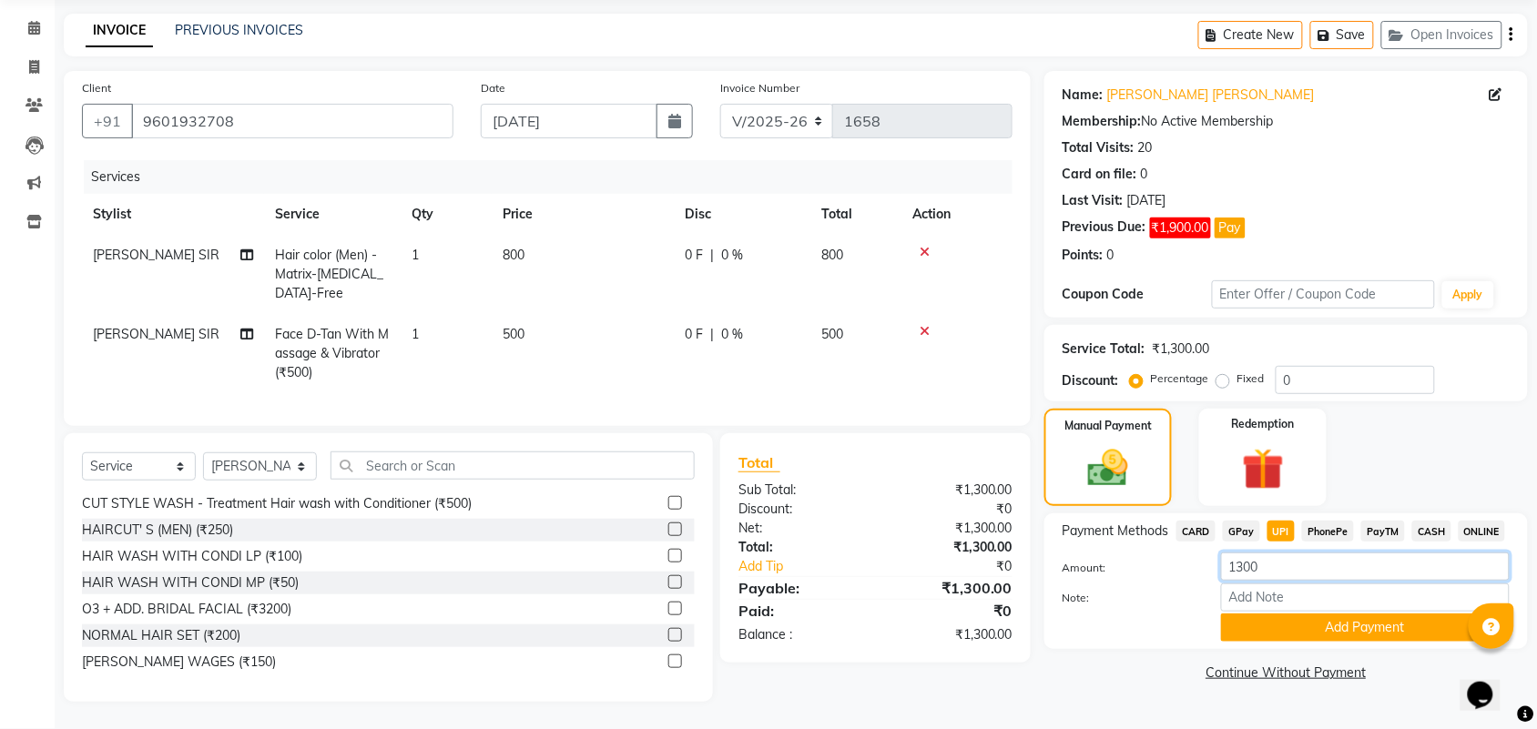
click at [1267, 556] on input "1300" at bounding box center [1365, 567] width 289 height 28
click at [1274, 584] on input "Note:" at bounding box center [1365, 598] width 289 height 28
type input "Wonder color 3 No"
click at [1332, 553] on input "1300" at bounding box center [1365, 567] width 289 height 28
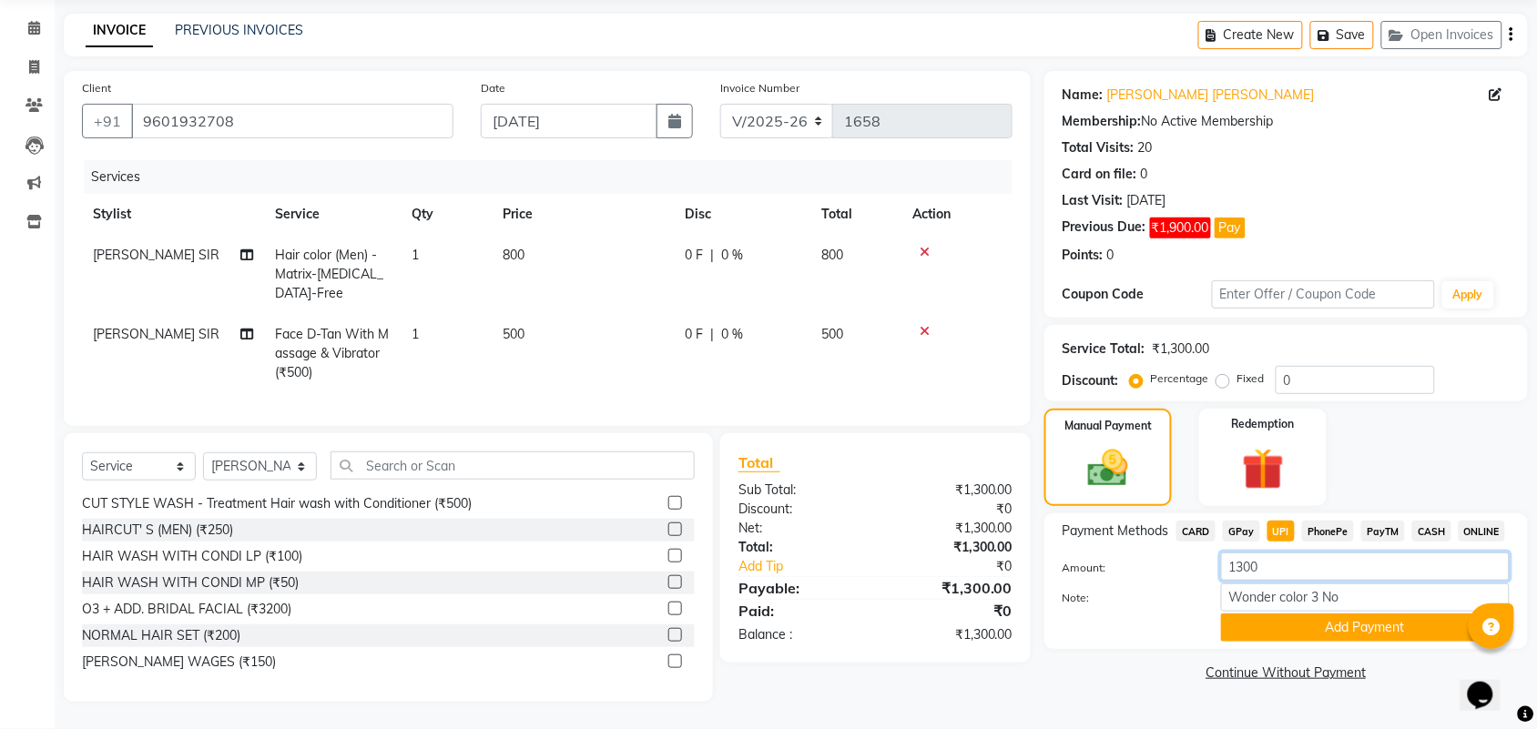
click at [1332, 553] on input "1300" at bounding box center [1365, 567] width 289 height 28
type input "1400"
click at [813, 317] on td "500" at bounding box center [855, 353] width 91 height 79
select select "43094"
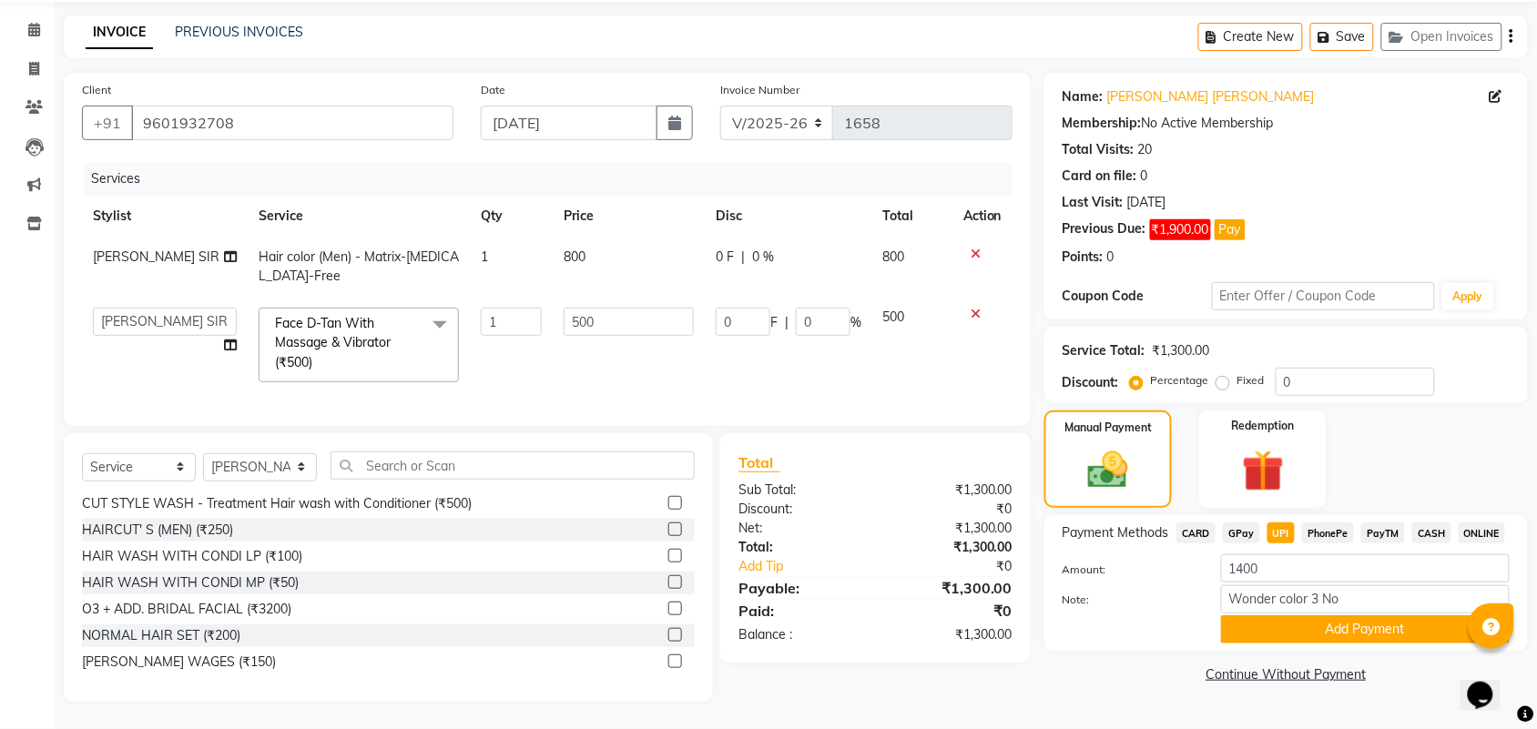
scroll to position [80, 0]
click at [579, 242] on td "800" at bounding box center [629, 267] width 152 height 60
select select "43094"
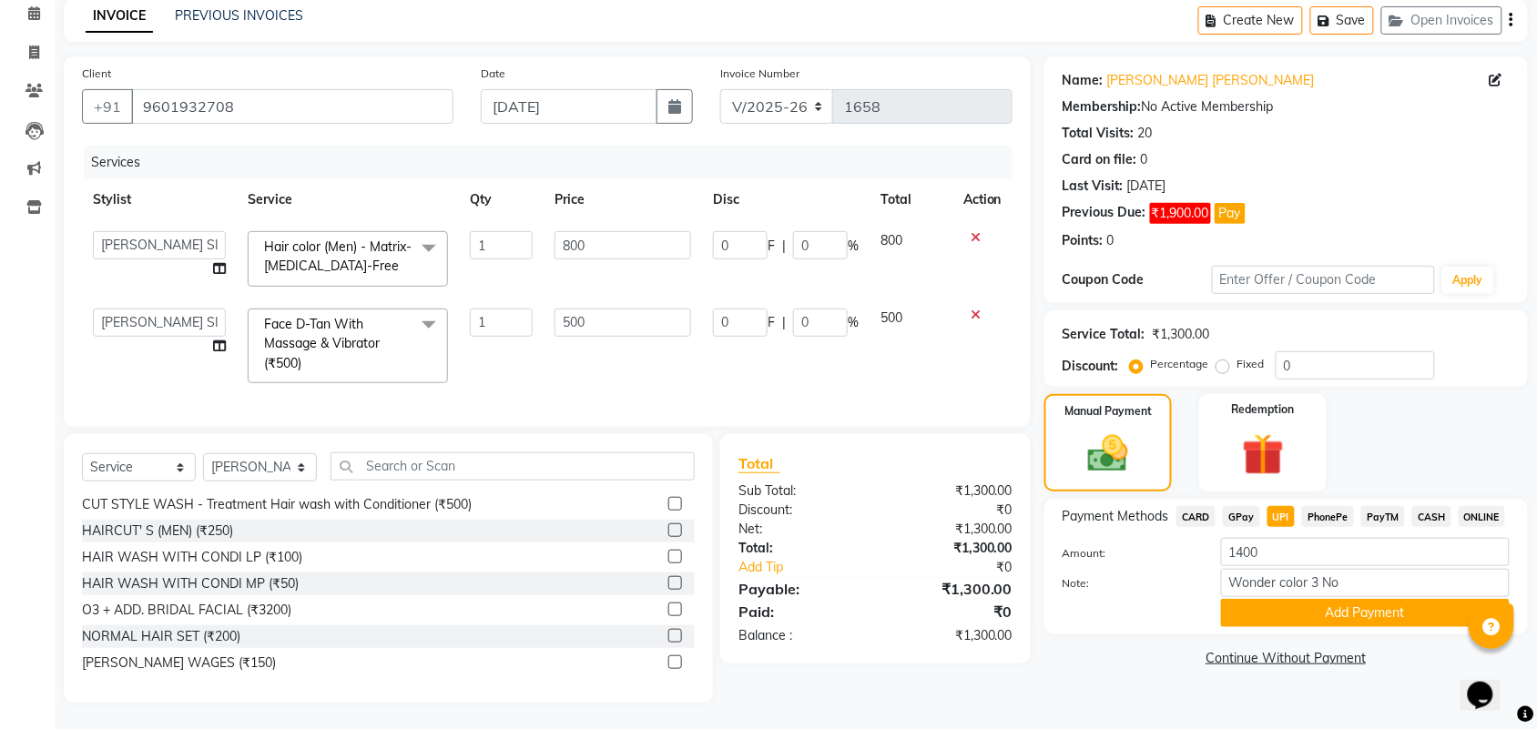
scroll to position [82, 0]
click at [590, 244] on input "800" at bounding box center [622, 244] width 137 height 28
click at [592, 249] on input "800" at bounding box center [622, 244] width 137 height 28
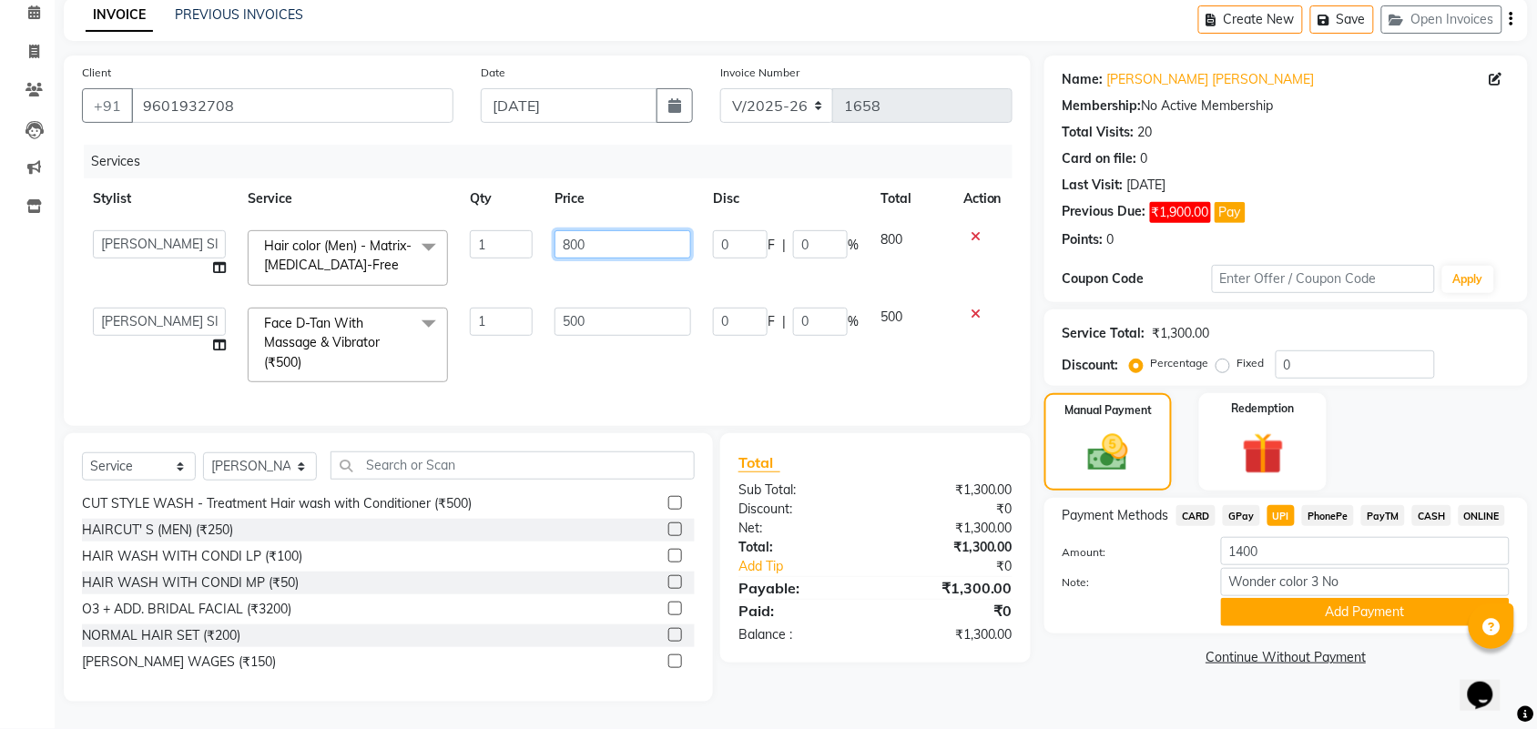
click at [592, 249] on input "800" at bounding box center [622, 244] width 137 height 28
type input "900"
click at [611, 207] on th "Price" at bounding box center [622, 198] width 158 height 41
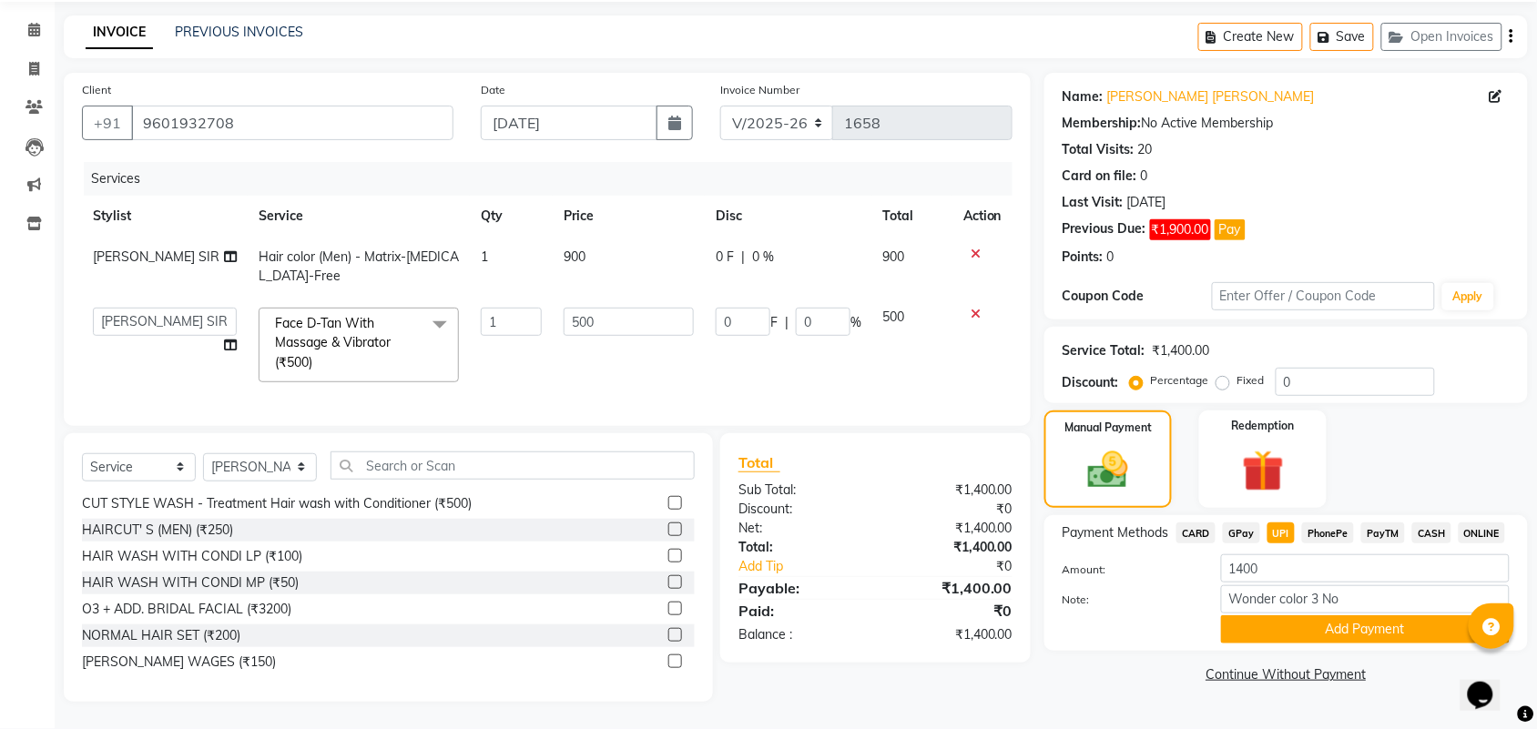
scroll to position [80, 0]
click at [662, 308] on input "500" at bounding box center [628, 322] width 130 height 28
click at [642, 342] on td "500" at bounding box center [629, 345] width 152 height 96
select select "43094"
click at [642, 308] on input "500" at bounding box center [628, 322] width 130 height 28
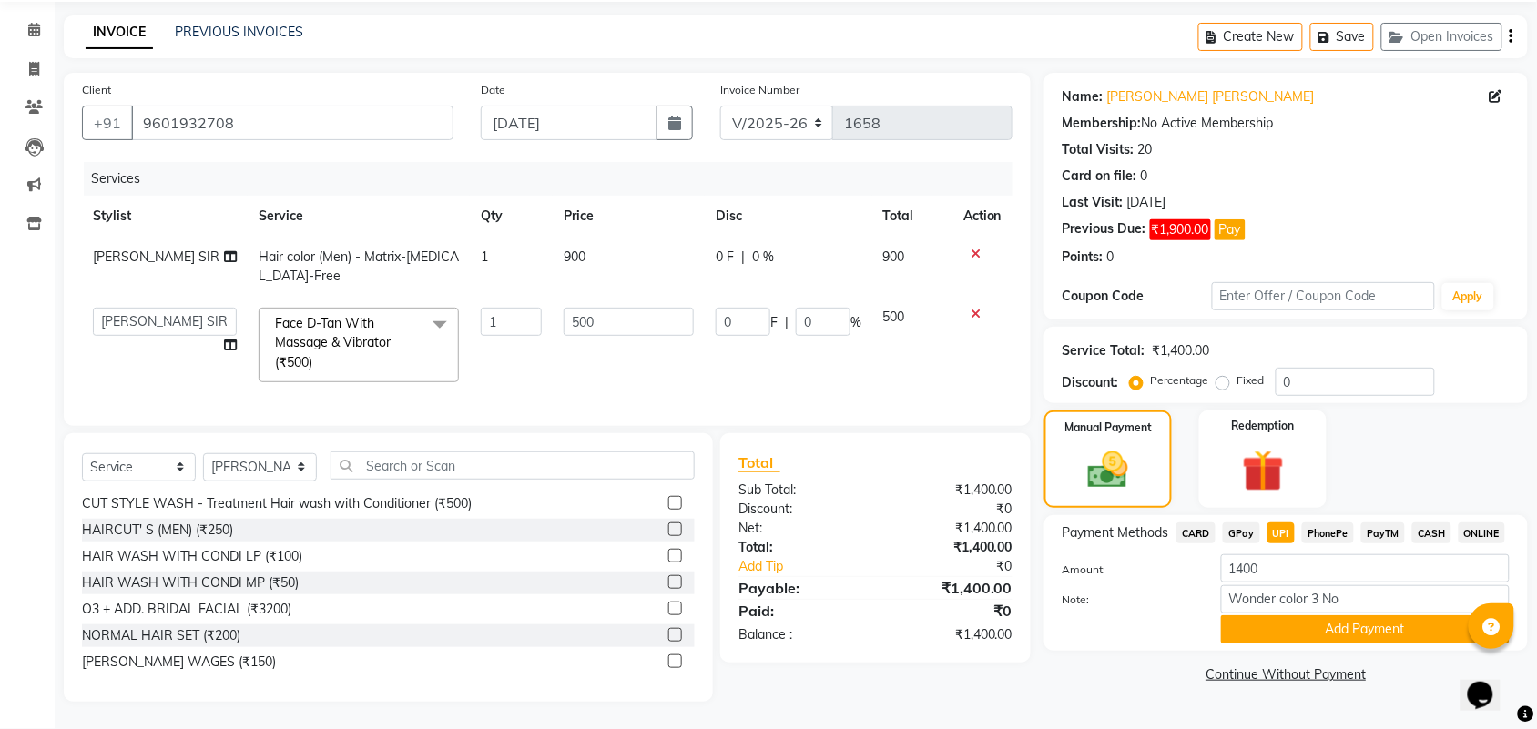
click at [663, 351] on td "500" at bounding box center [629, 345] width 152 height 96
select select "43094"
click at [670, 352] on td "500" at bounding box center [629, 345] width 152 height 96
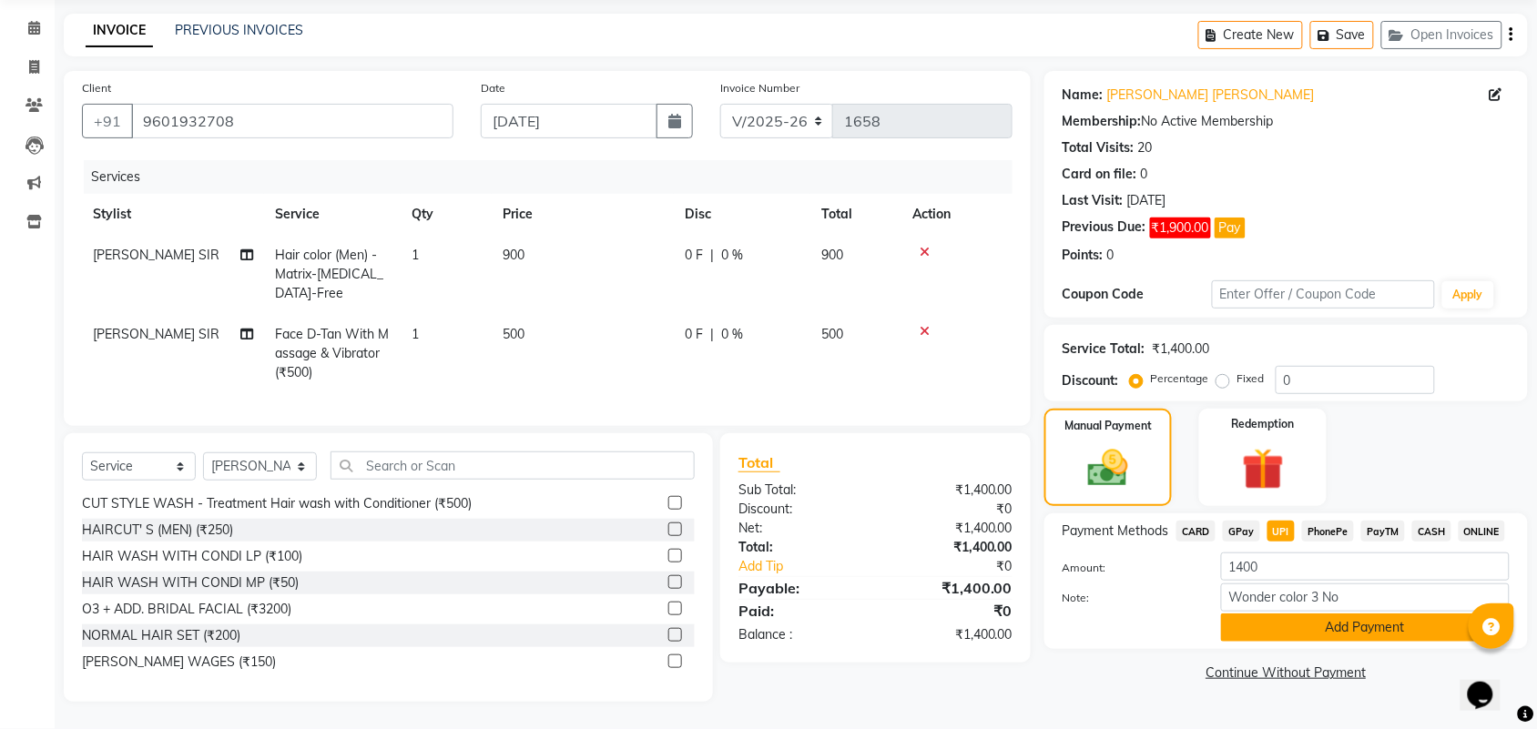
click at [1273, 616] on button "Add Payment" at bounding box center [1365, 628] width 289 height 28
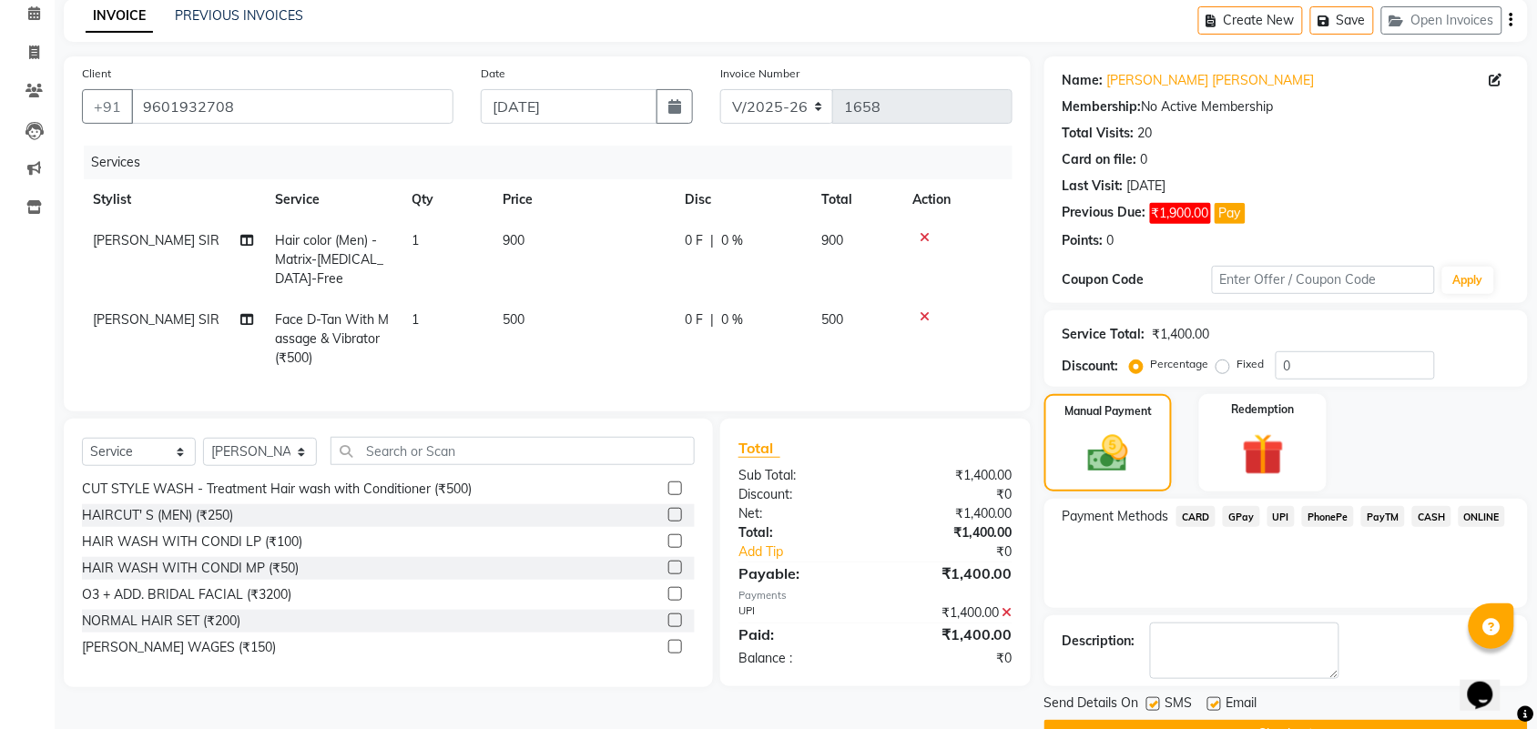
scroll to position [128, 0]
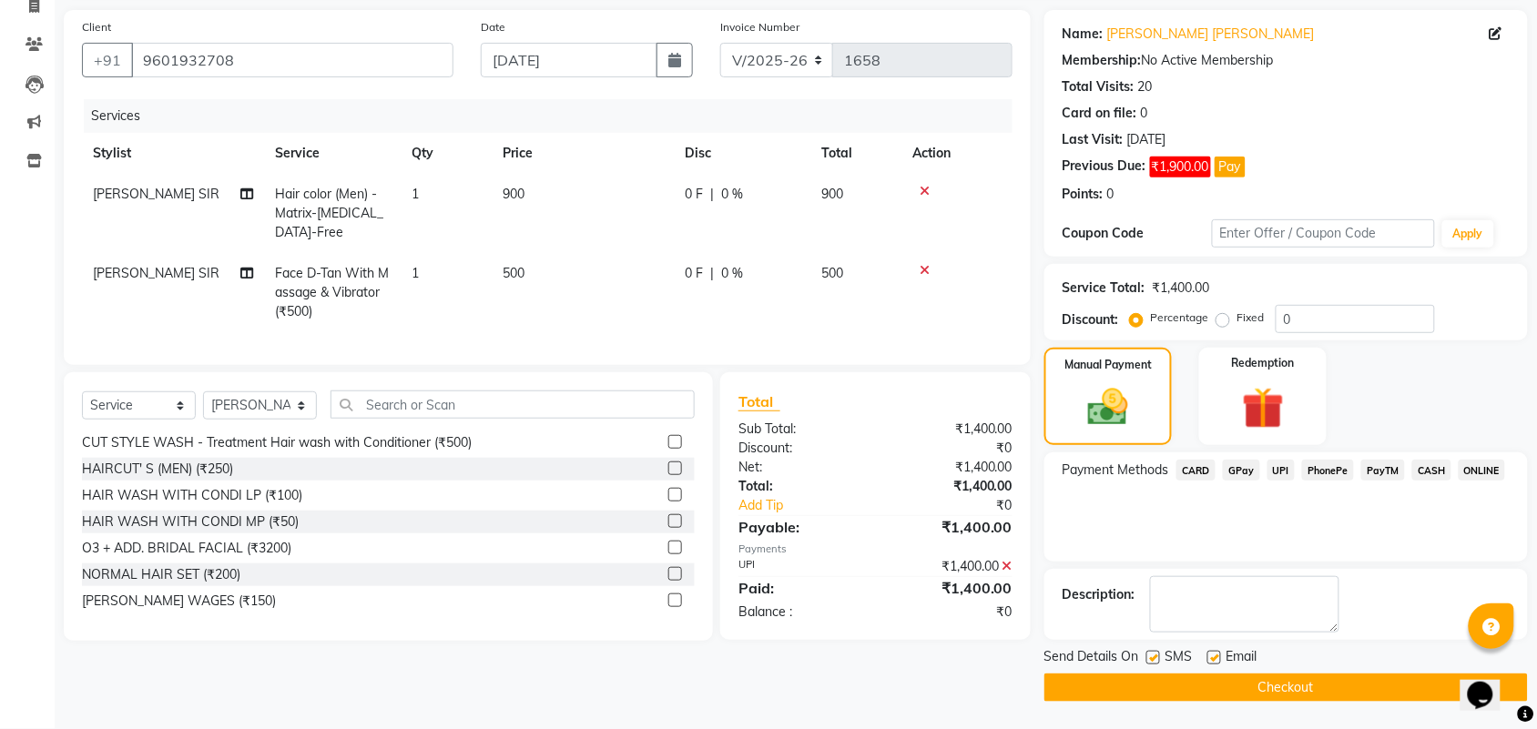
click at [1156, 692] on button "Checkout" at bounding box center [1285, 688] width 483 height 28
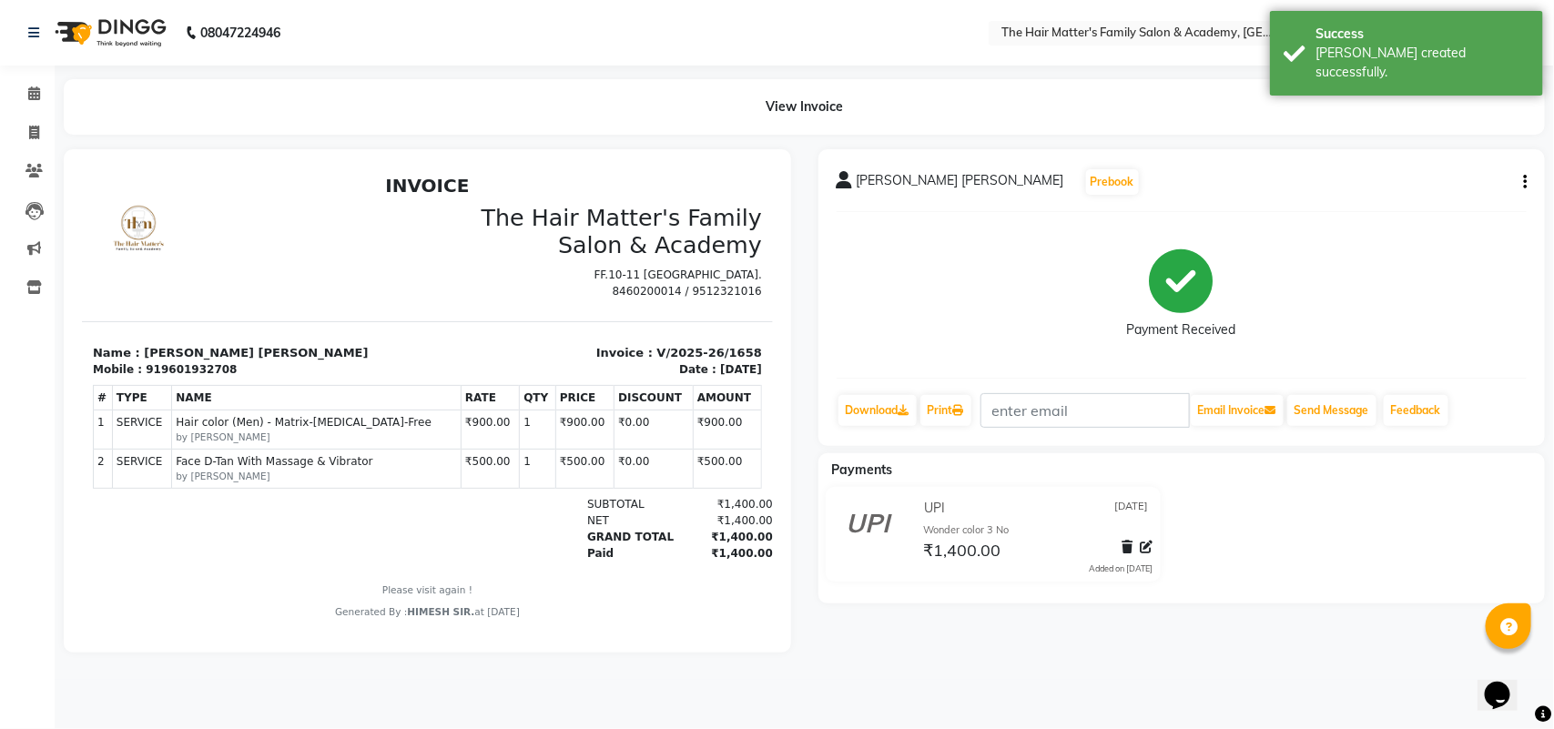
drag, startPoint x: 1, startPoint y: 76, endPoint x: 12, endPoint y: 88, distance: 16.8
click at [1, 75] on li "Calendar" at bounding box center [27, 94] width 55 height 39
click at [12, 88] on link "Calendar" at bounding box center [27, 94] width 44 height 30
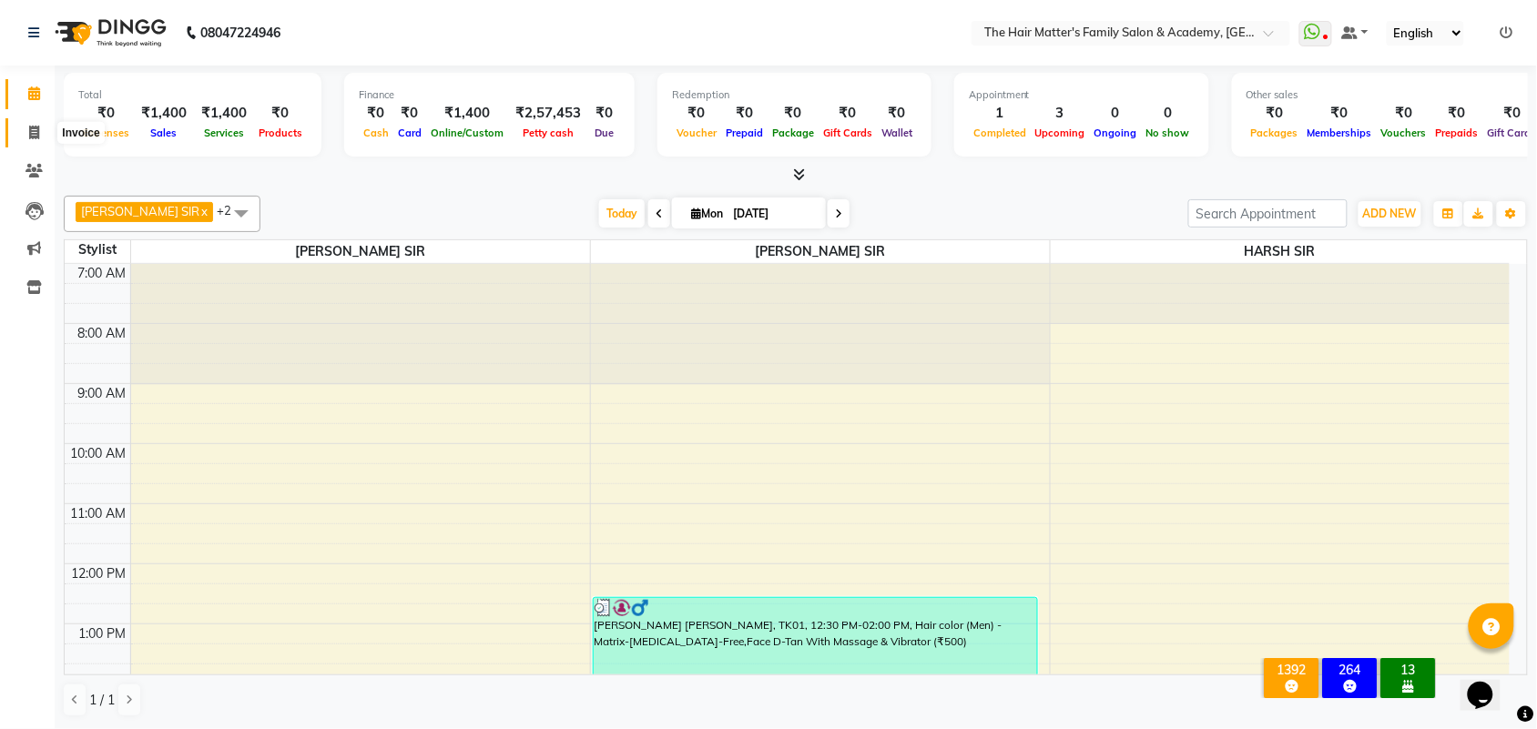
click at [24, 137] on span at bounding box center [34, 133] width 32 height 21
select select "service"
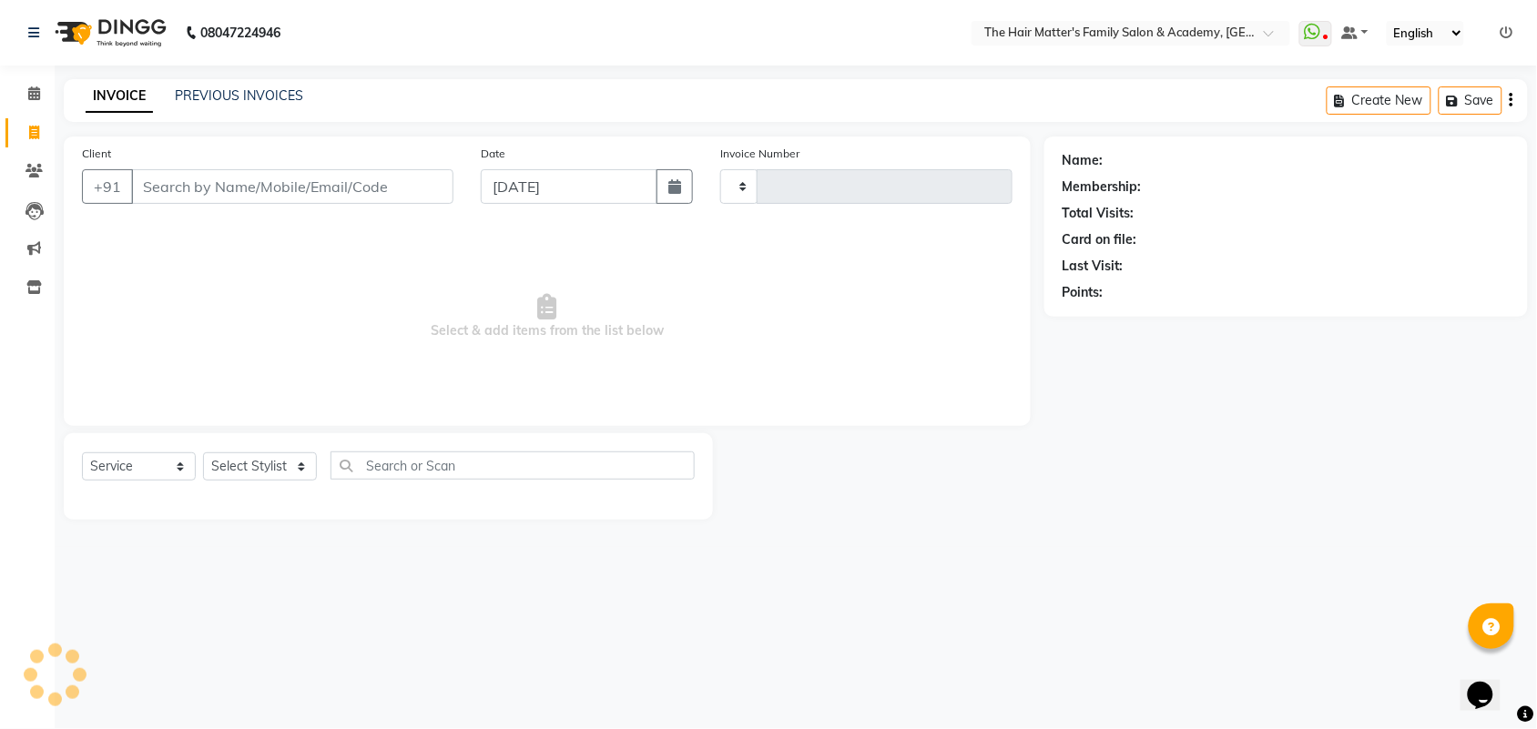
type input "1659"
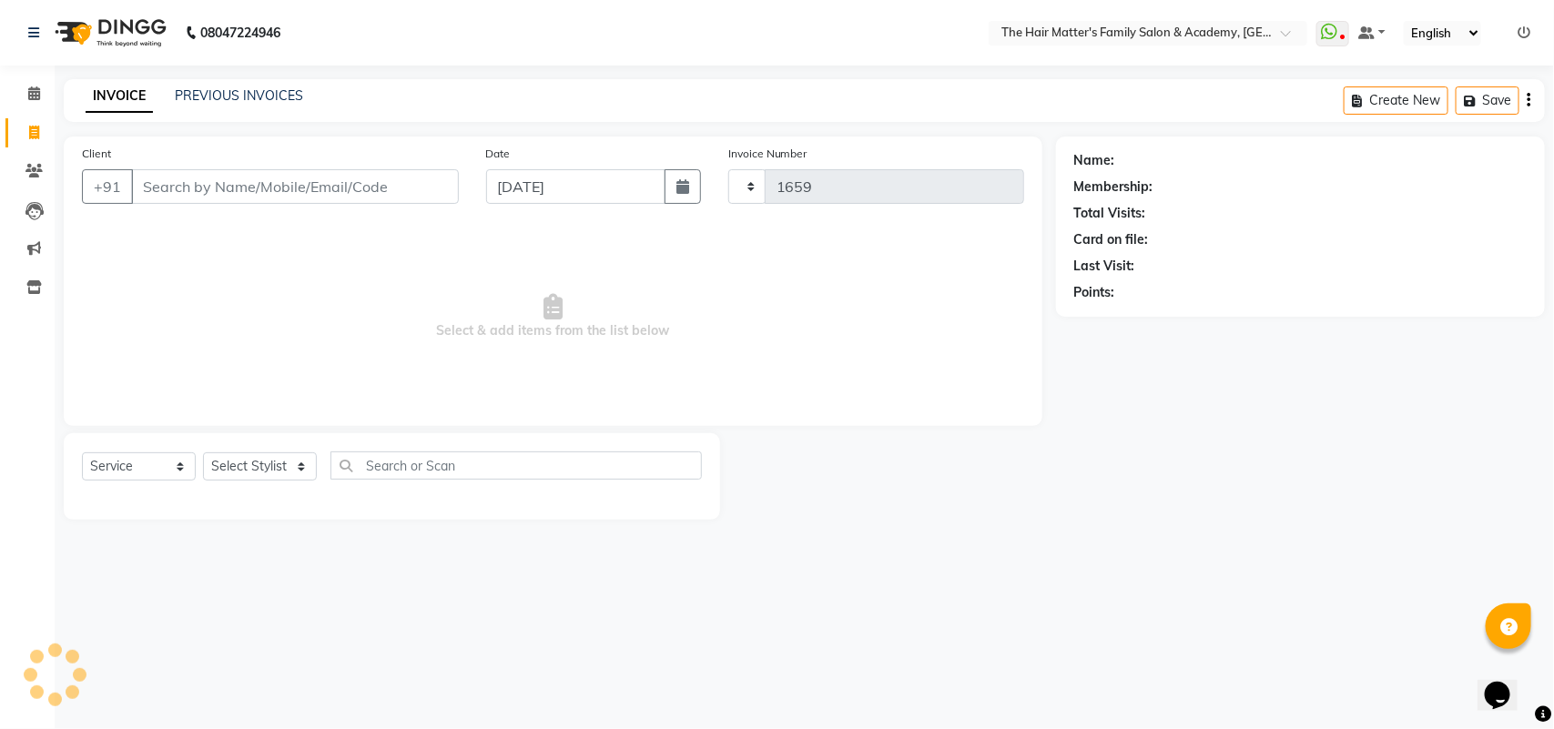
select select "5980"
click at [208, 106] on div "INVOICE PREVIOUS INVOICES" at bounding box center [194, 96] width 261 height 21
click at [224, 96] on link "PREVIOUS INVOICES" at bounding box center [239, 95] width 128 height 16
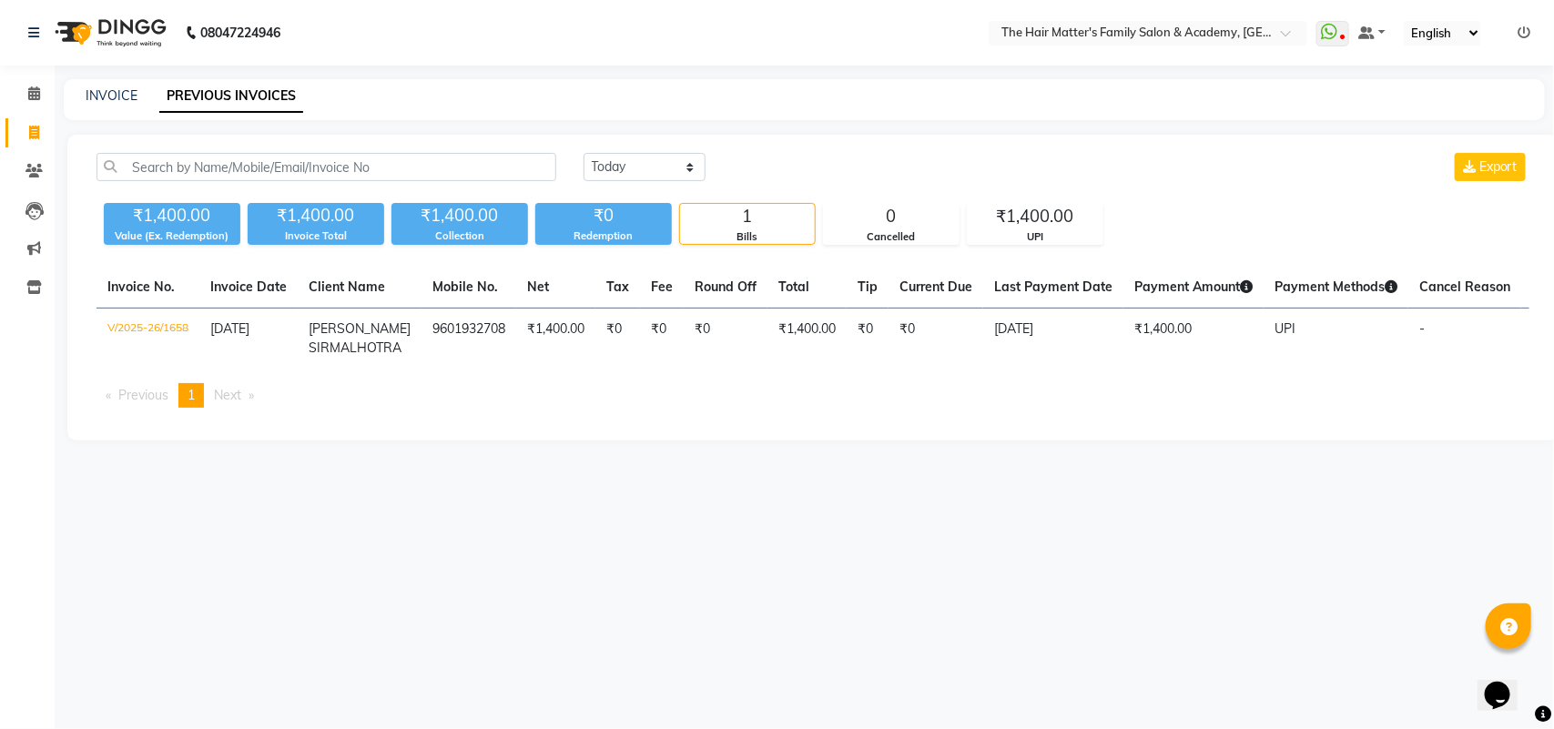
click at [563, 159] on div at bounding box center [326, 167] width 487 height 28
click at [616, 160] on select "Today Yesterday Custom Range" at bounding box center [645, 167] width 122 height 28
click at [584, 153] on select "Today Yesterday Custom Range" at bounding box center [645, 167] width 122 height 28
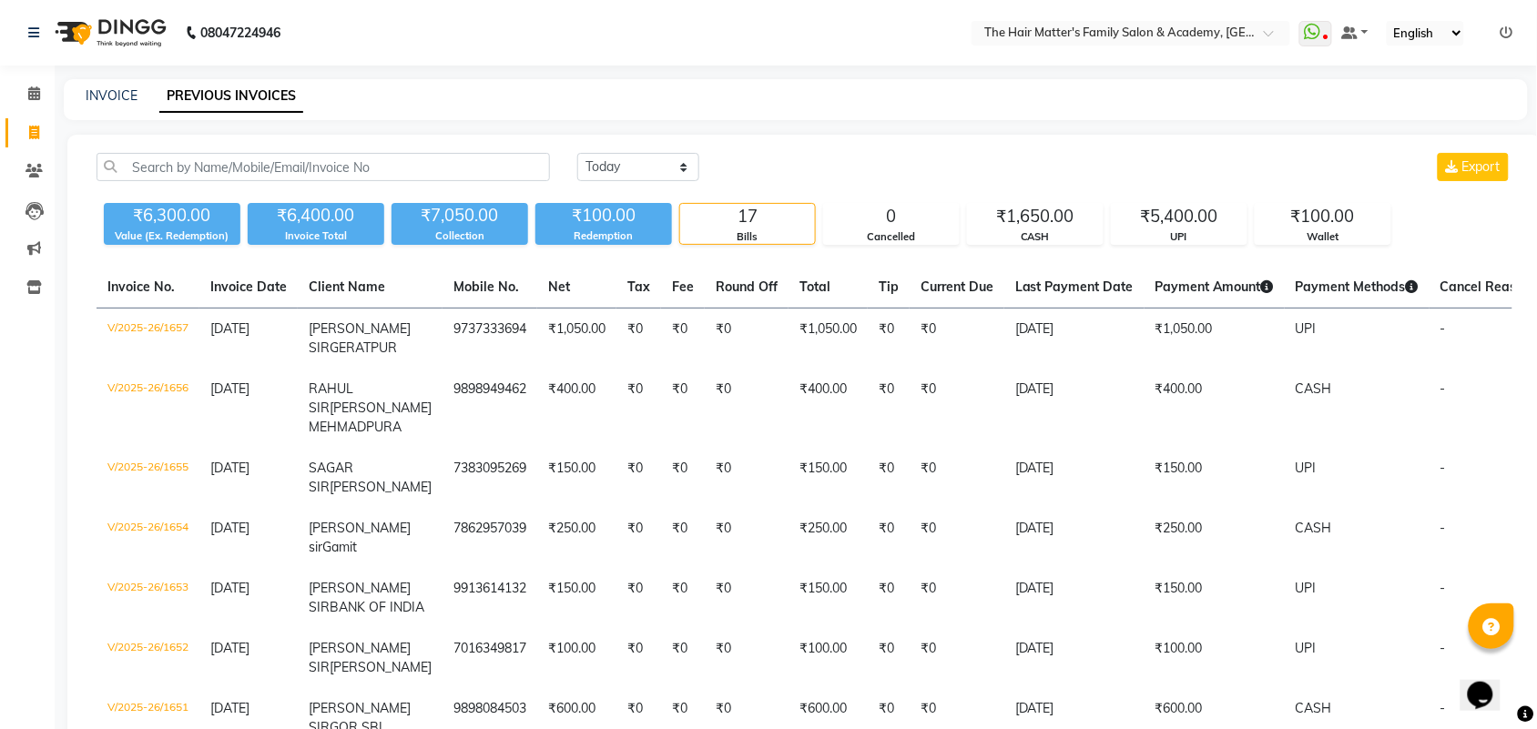
click at [795, 228] on div "17" at bounding box center [747, 216] width 135 height 25
drag, startPoint x: 997, startPoint y: 228, endPoint x: 1020, endPoint y: 221, distance: 24.8
click at [1001, 229] on div "₹1,650.00 CASH" at bounding box center [1035, 224] width 137 height 42
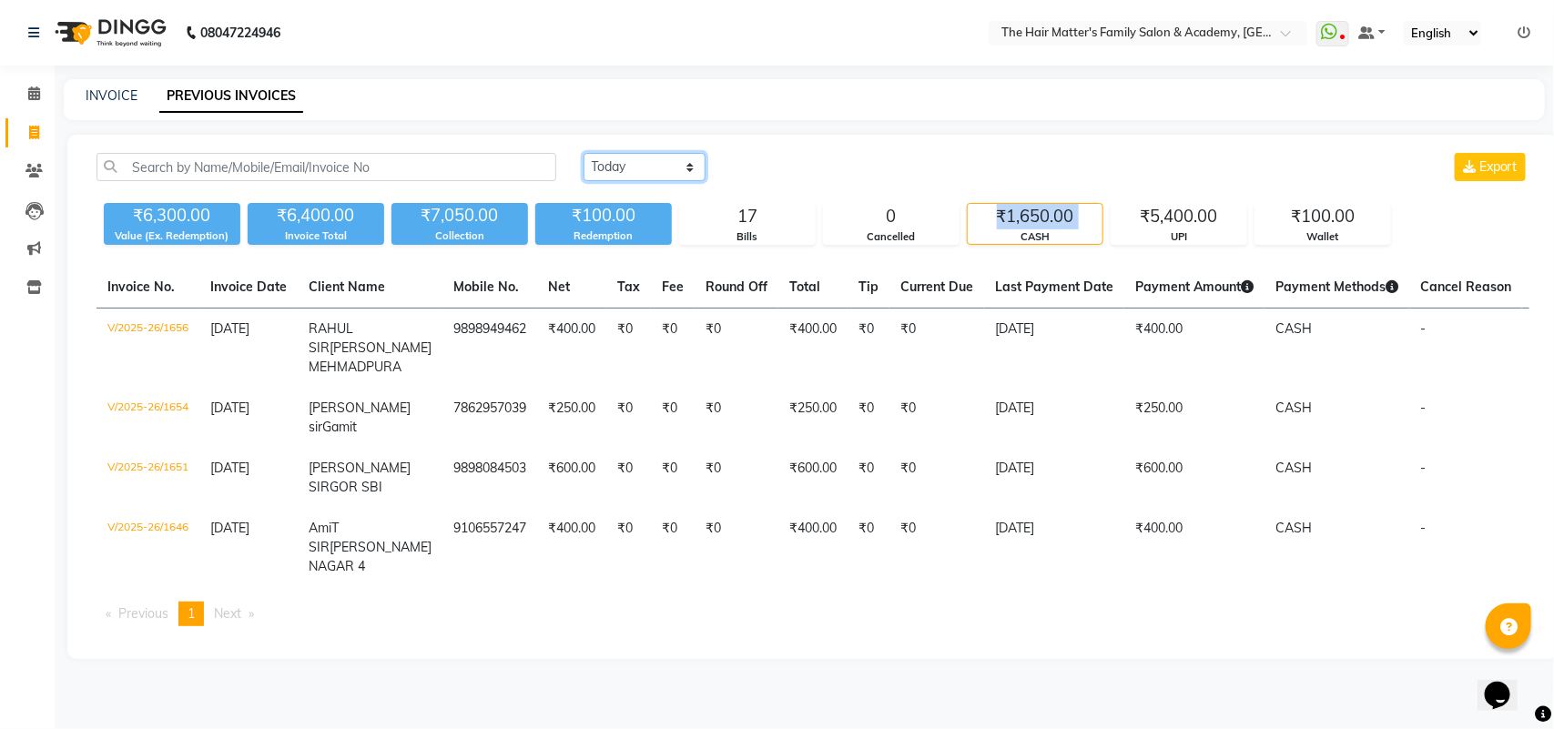
click at [647, 178] on select "Today Yesterday Custom Range" at bounding box center [645, 167] width 122 height 28
select select "today"
click at [584, 153] on select "Today Yesterday Custom Range" at bounding box center [645, 167] width 122 height 28
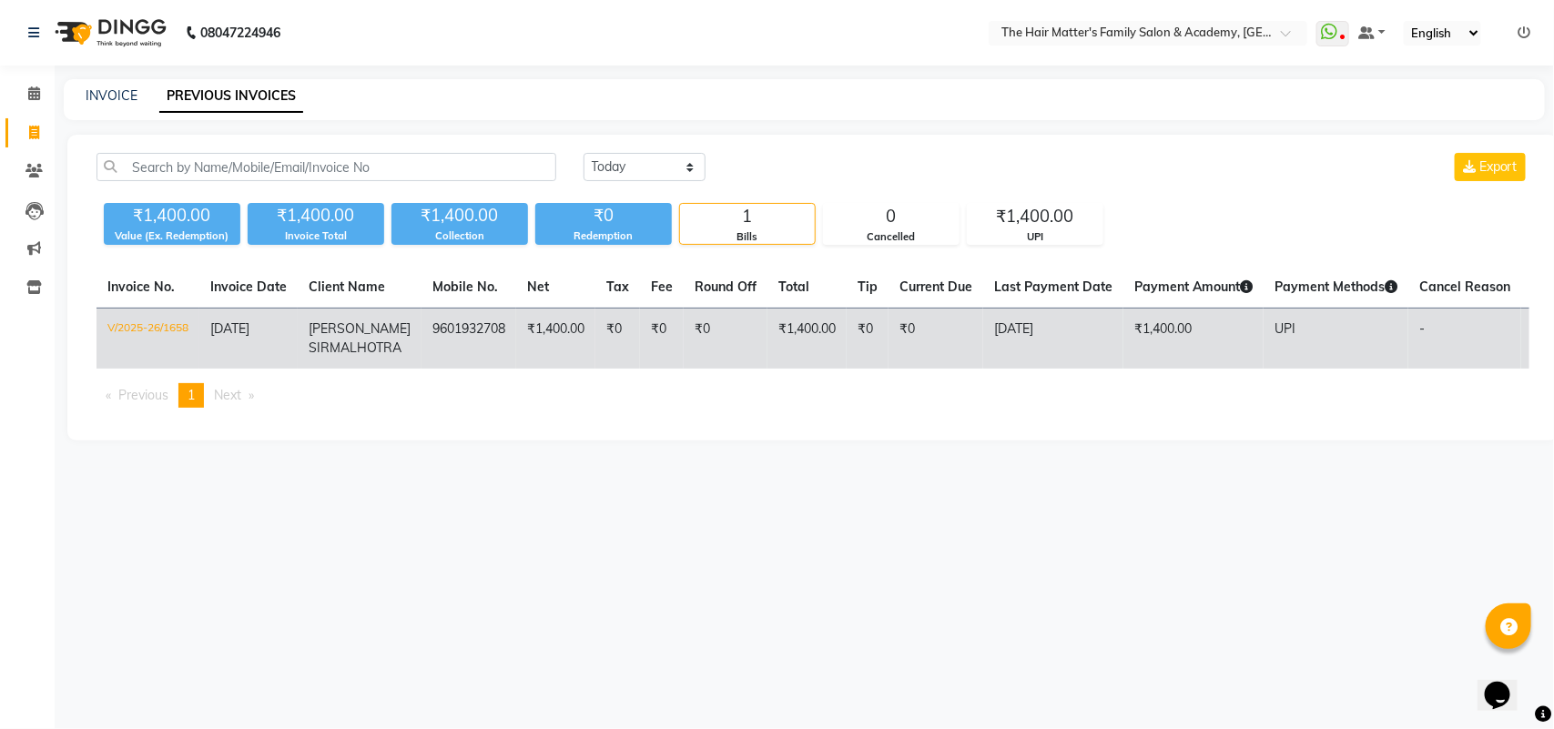
click at [1264, 346] on td "UPI" at bounding box center [1336, 339] width 145 height 61
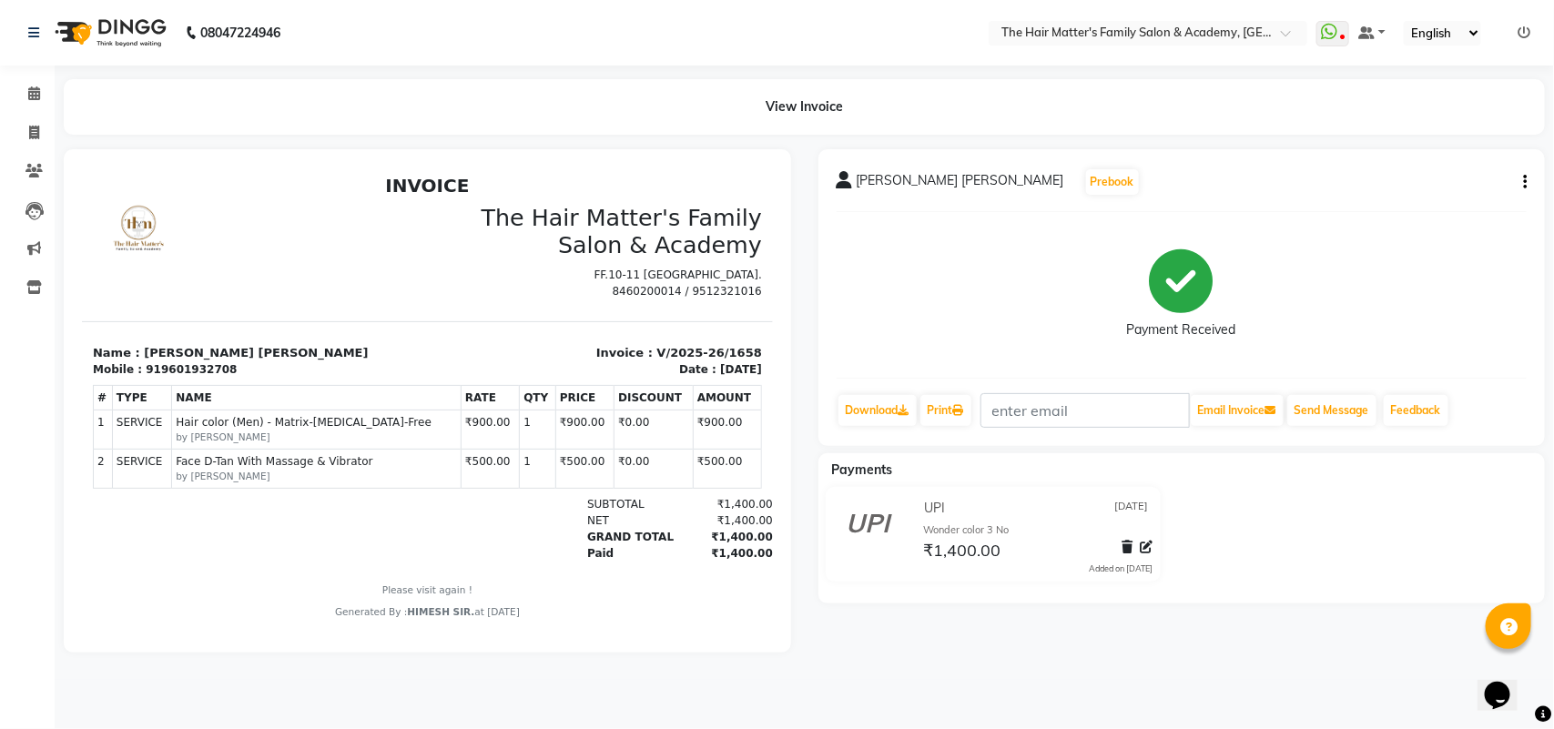
click at [1523, 182] on icon "button" at bounding box center [1525, 182] width 4 height 1
click at [1390, 192] on div "Edit Item Staff" at bounding box center [1403, 193] width 187 height 23
select select
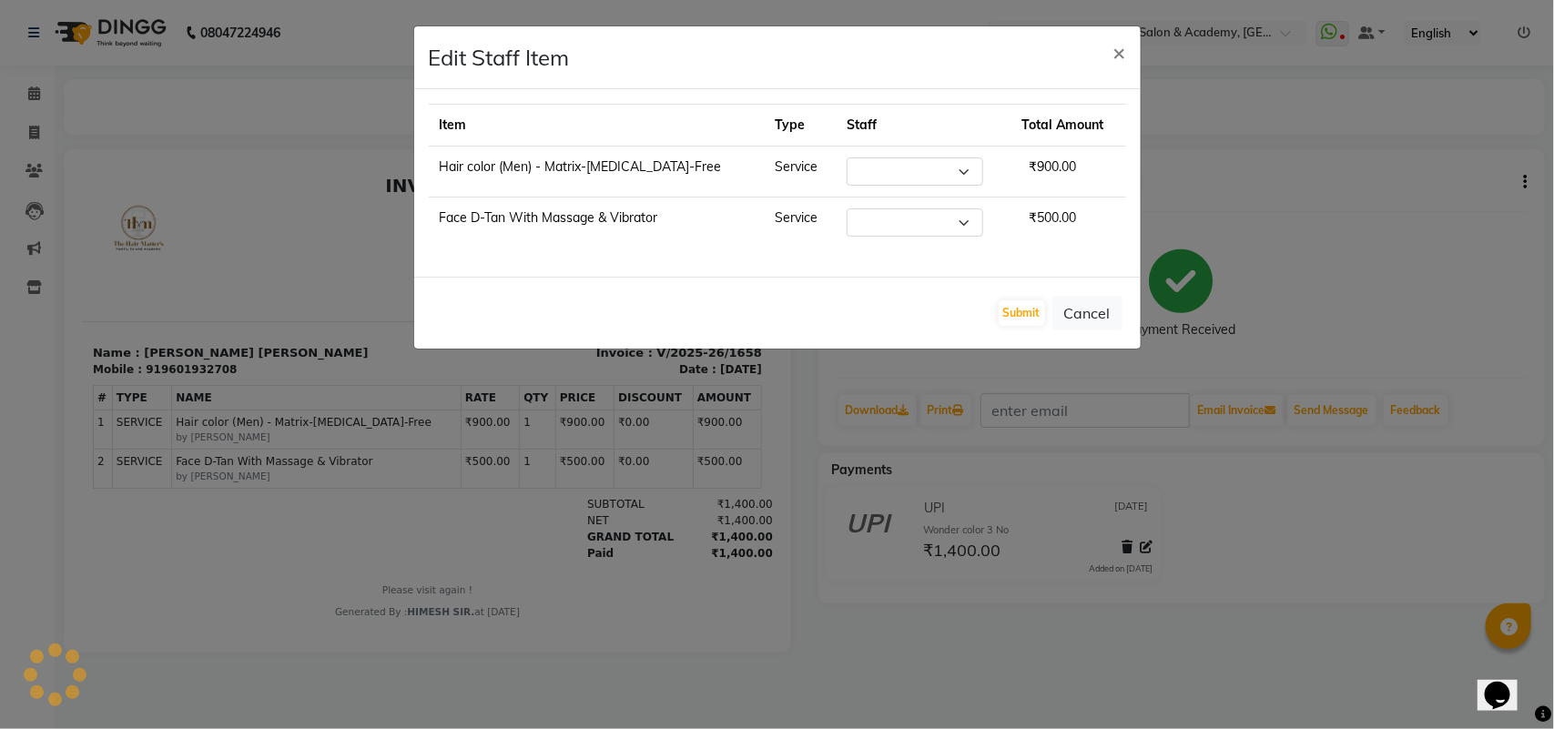
select select "43094"
click at [1077, 310] on button "Cancel" at bounding box center [1087, 313] width 70 height 35
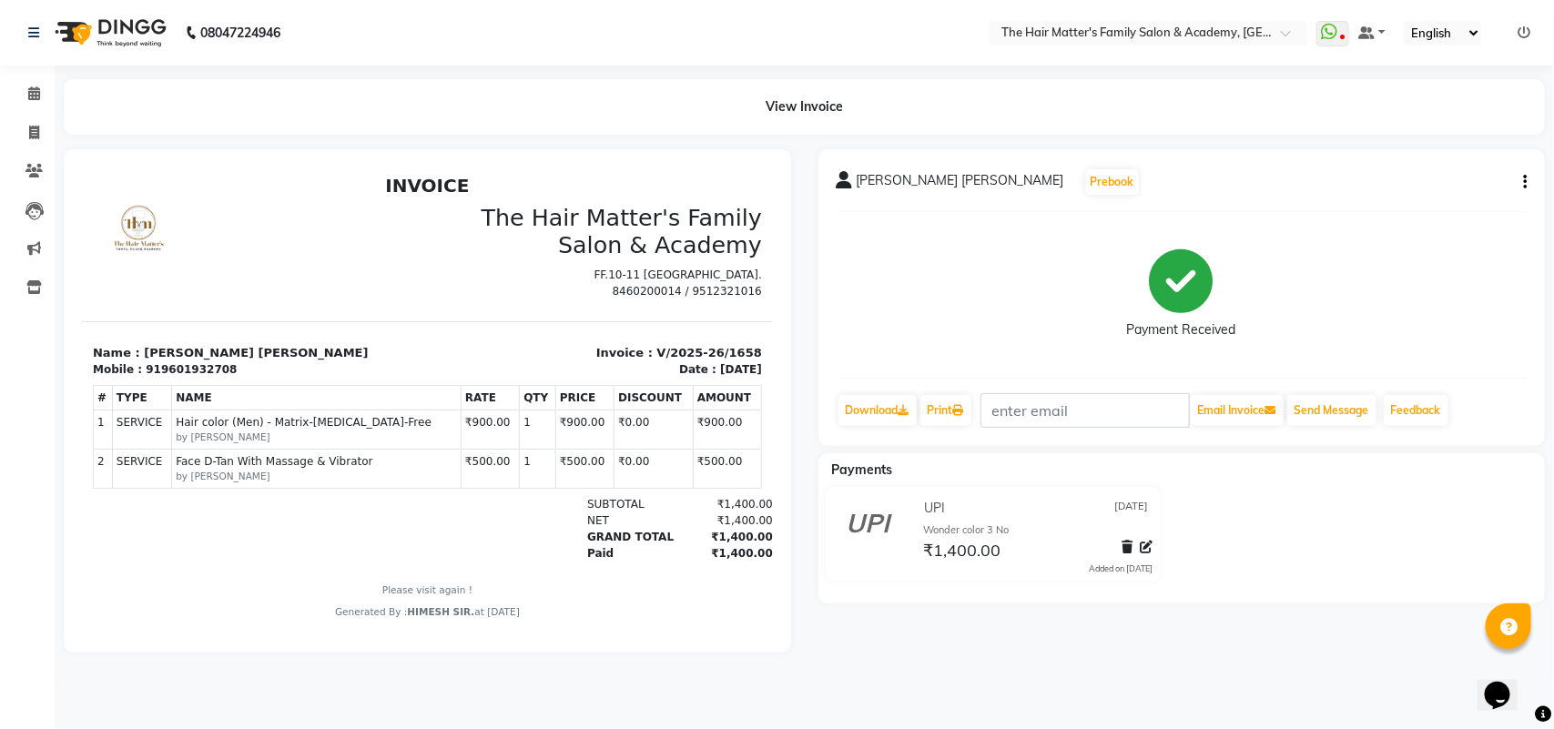
click at [1526, 183] on icon "button" at bounding box center [1525, 182] width 4 height 1
click at [1335, 210] on div "Edit Invoice" at bounding box center [1403, 216] width 187 height 23
select select "service"
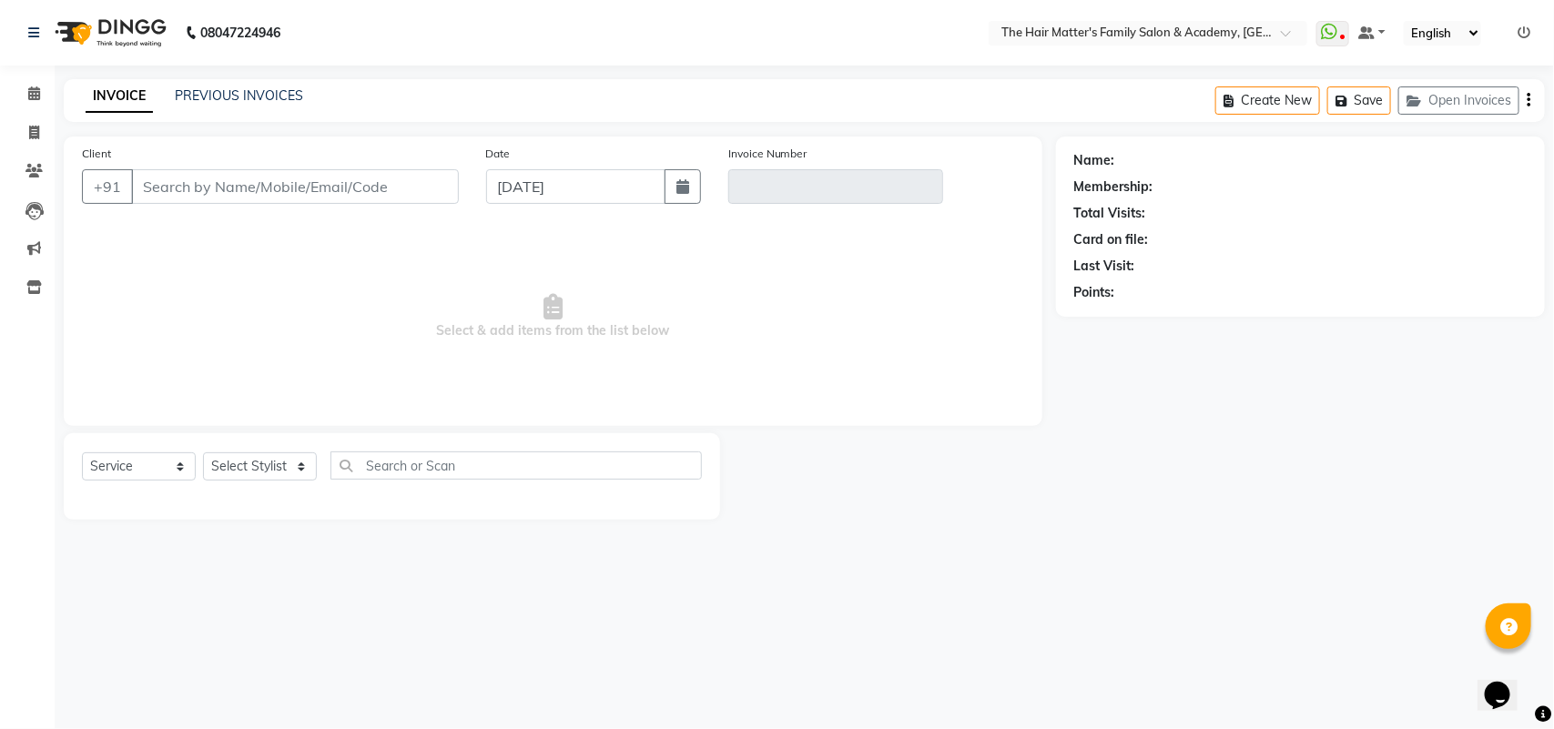
type input "9601932708"
type input "V/2025-26/1658"
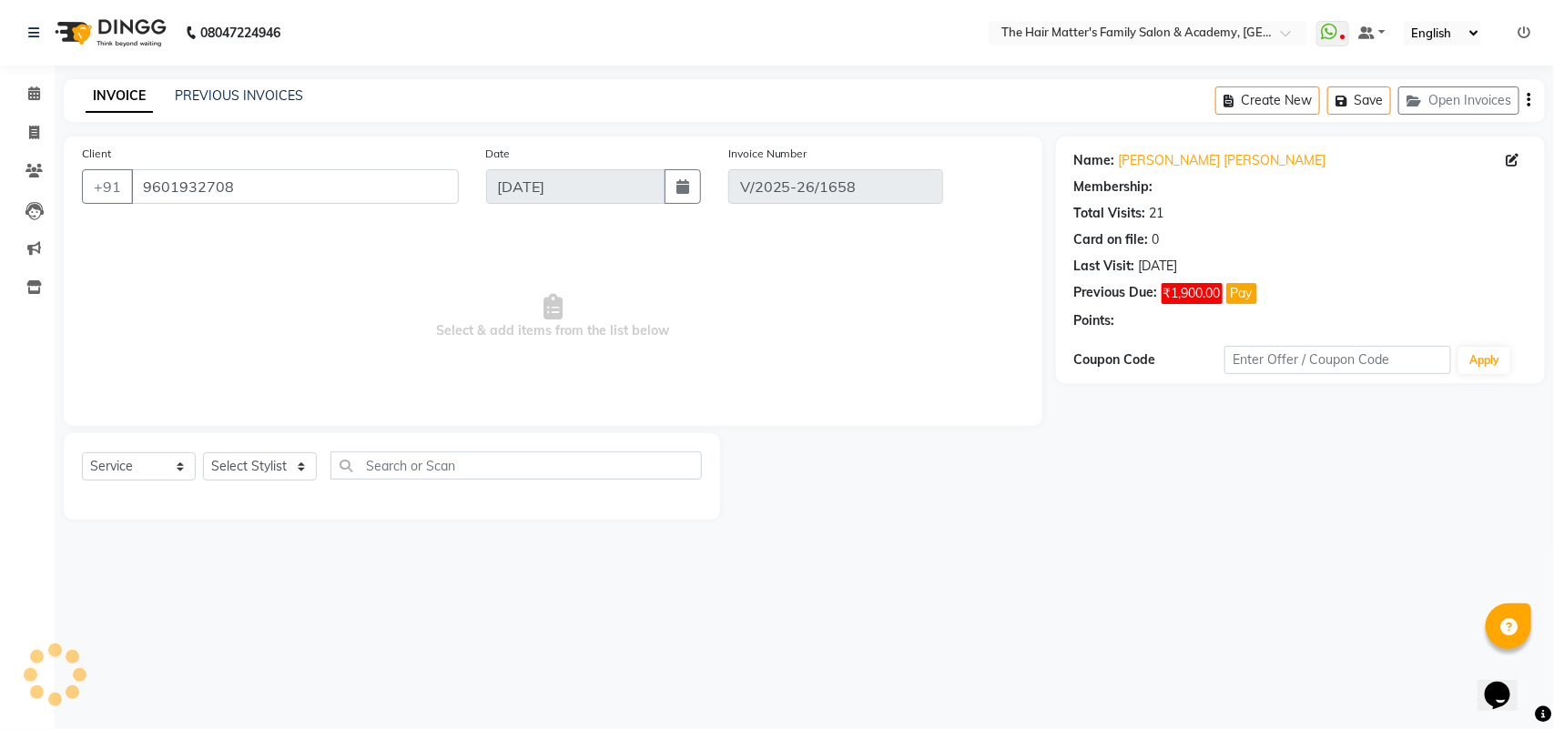
select select "select"
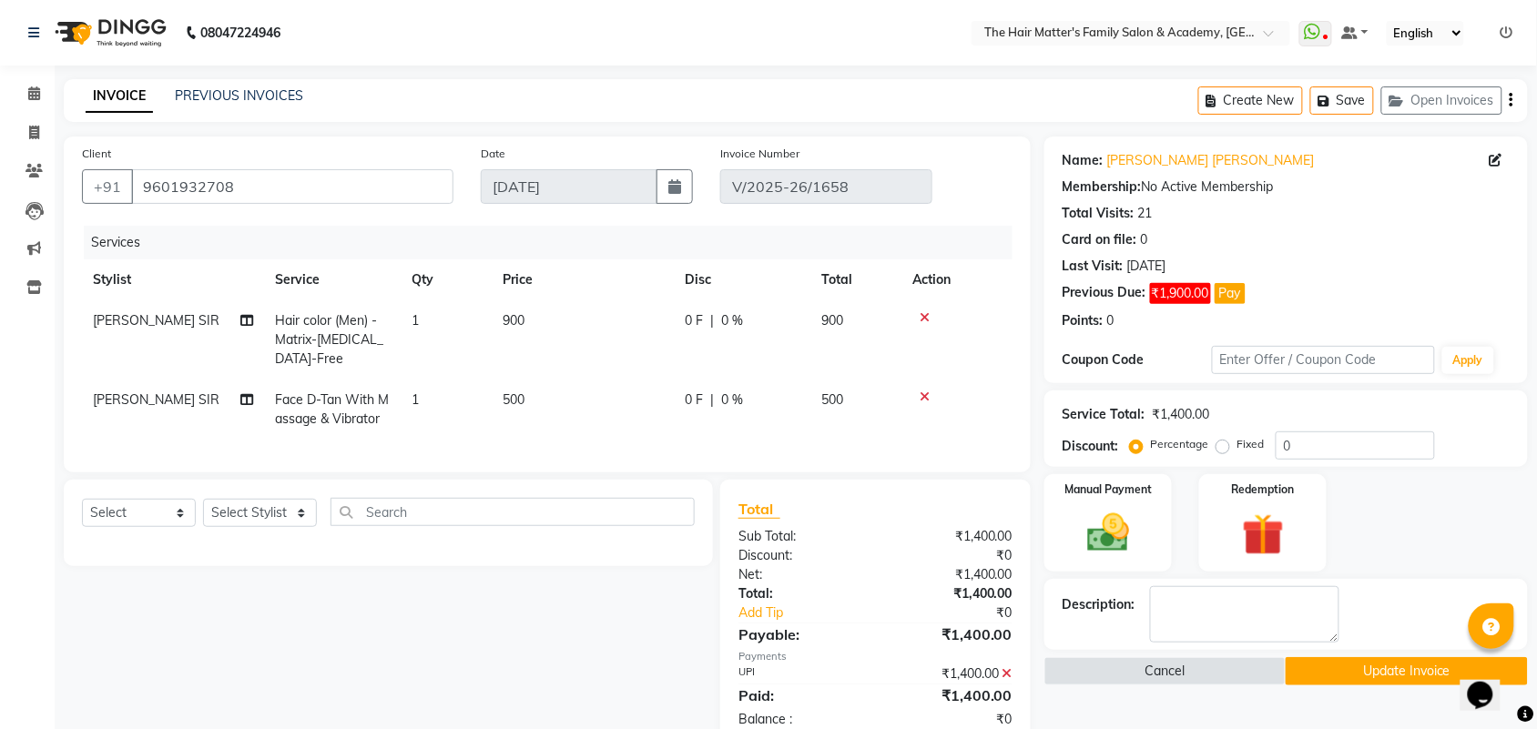
click at [513, 319] on span "900" at bounding box center [513, 320] width 22 height 16
select select "43094"
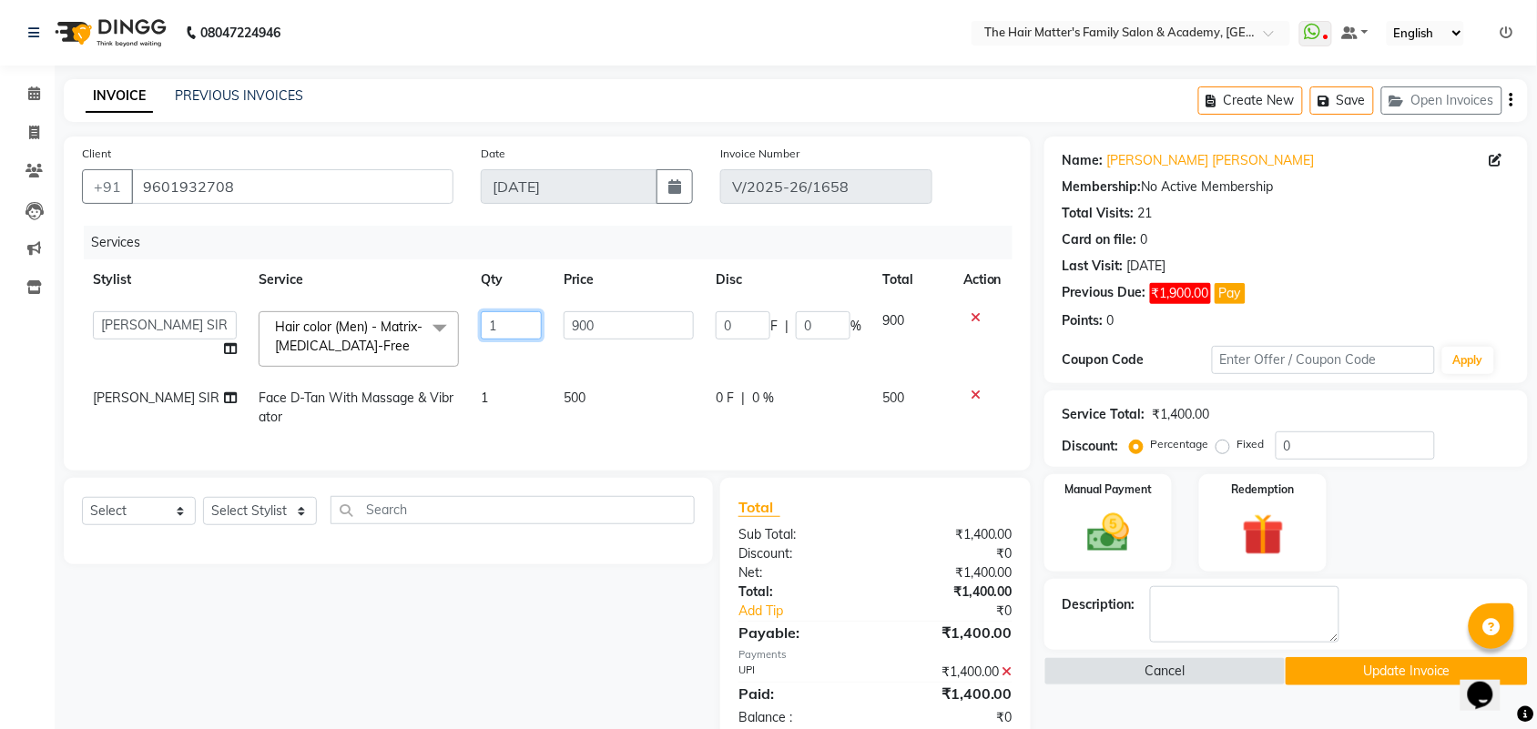
click at [513, 319] on input "1" at bounding box center [511, 325] width 61 height 28
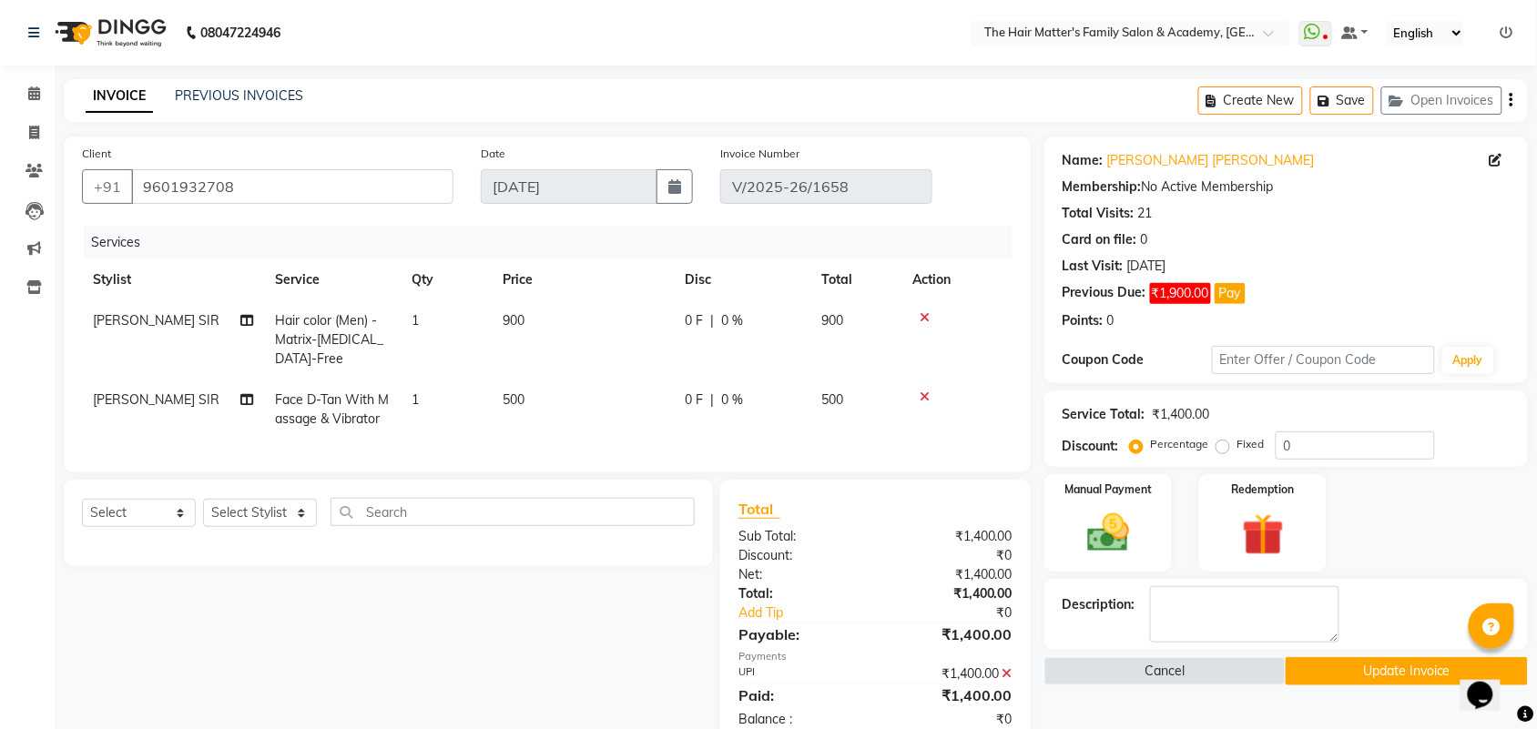
click at [622, 329] on td "900" at bounding box center [583, 339] width 182 height 79
select select "43094"
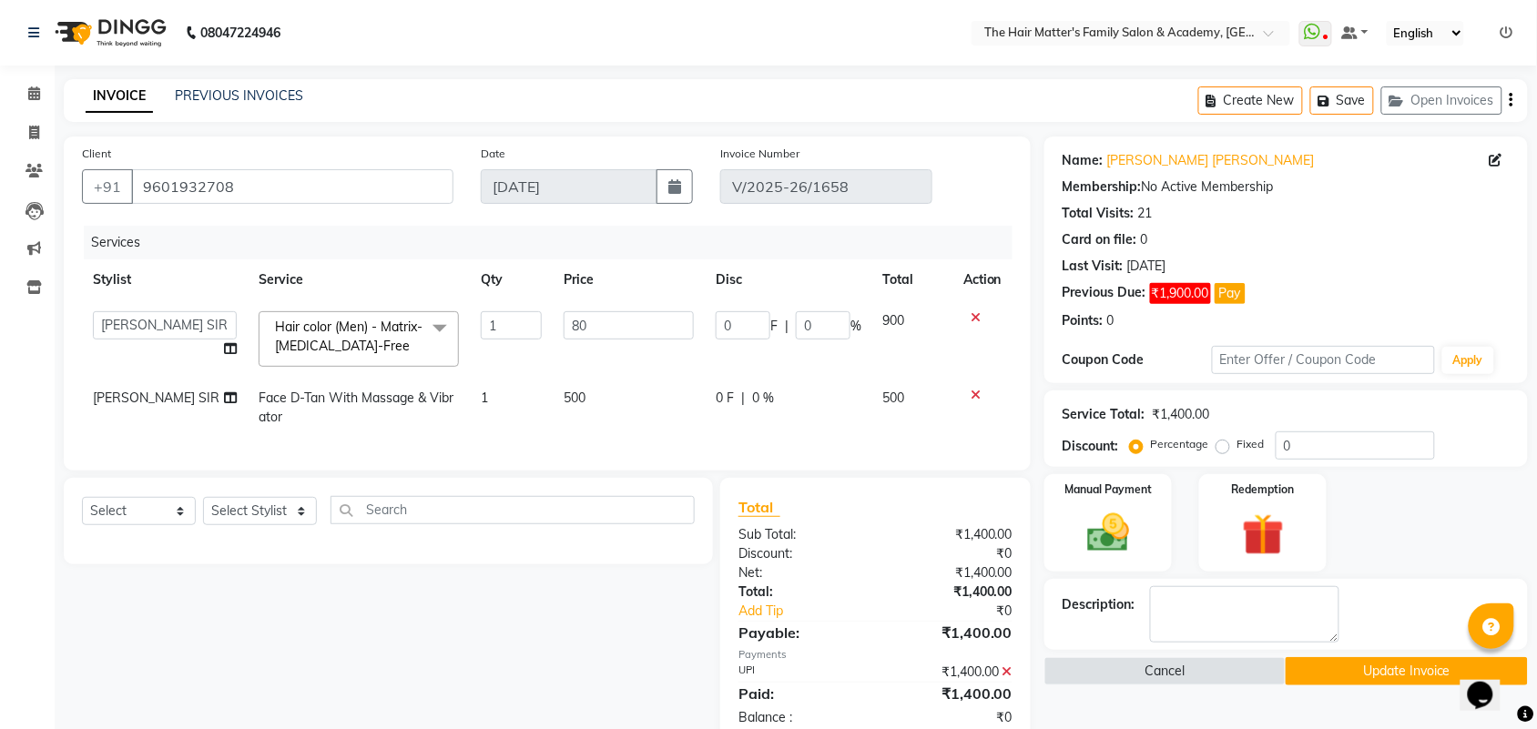
type input "800"
click at [634, 264] on th "Price" at bounding box center [629, 279] width 152 height 41
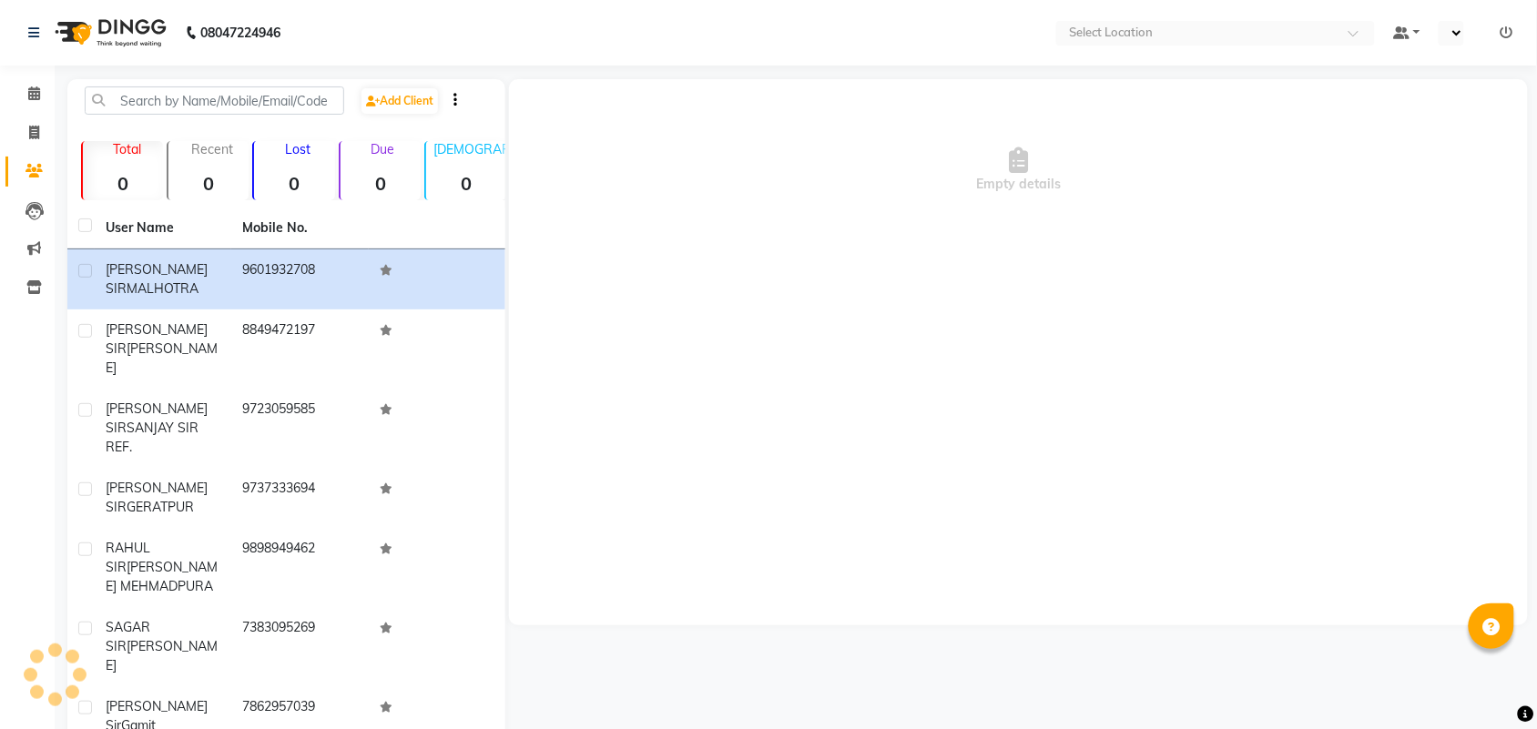
select select "en"
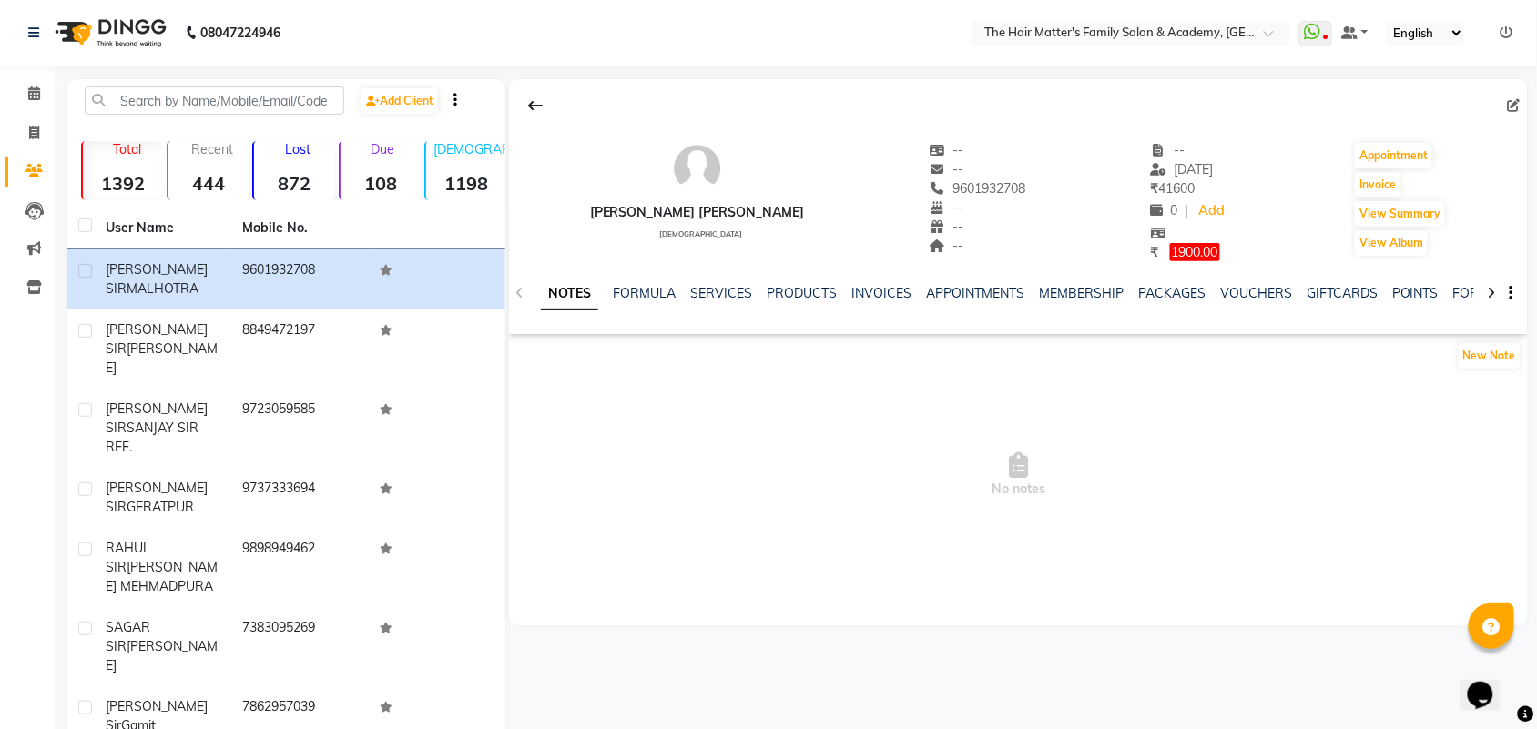
click at [980, 197] on div "9601932708" at bounding box center [977, 188] width 96 height 19
click at [972, 188] on span "9601932708" at bounding box center [977, 188] width 96 height 16
click at [975, 188] on span "9601932708" at bounding box center [977, 188] width 96 height 16
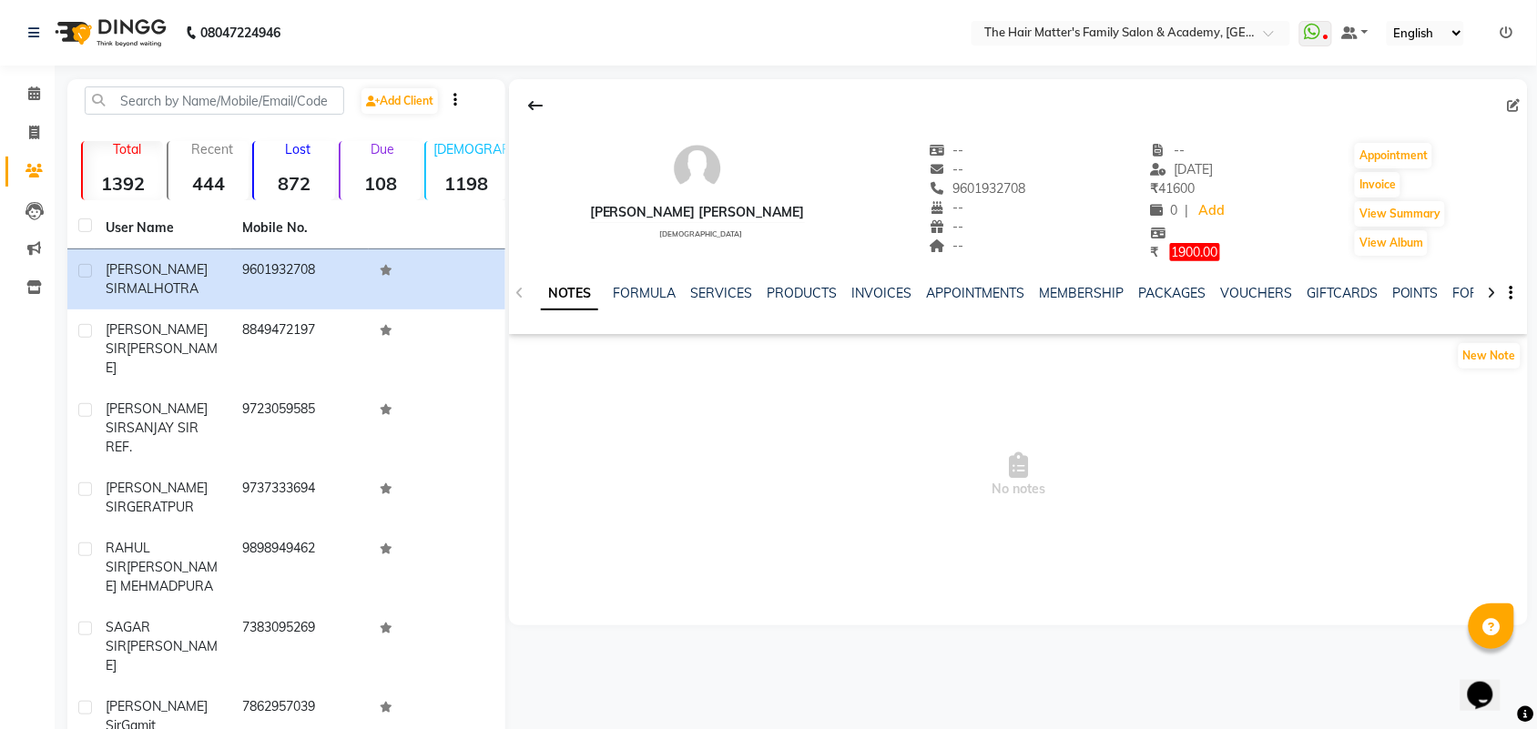
click at [1221, 132] on div "GHANSYAM SIR MALHOTRA male -- -- 9601932708 -- -- -- -- 01-09-2025 ₹ 41600 Amou…" at bounding box center [1018, 192] width 1019 height 139
click at [1212, 170] on span "[DATE]" at bounding box center [1182, 169] width 63 height 16
click at [1203, 171] on span "[DATE]" at bounding box center [1182, 169] width 63 height 16
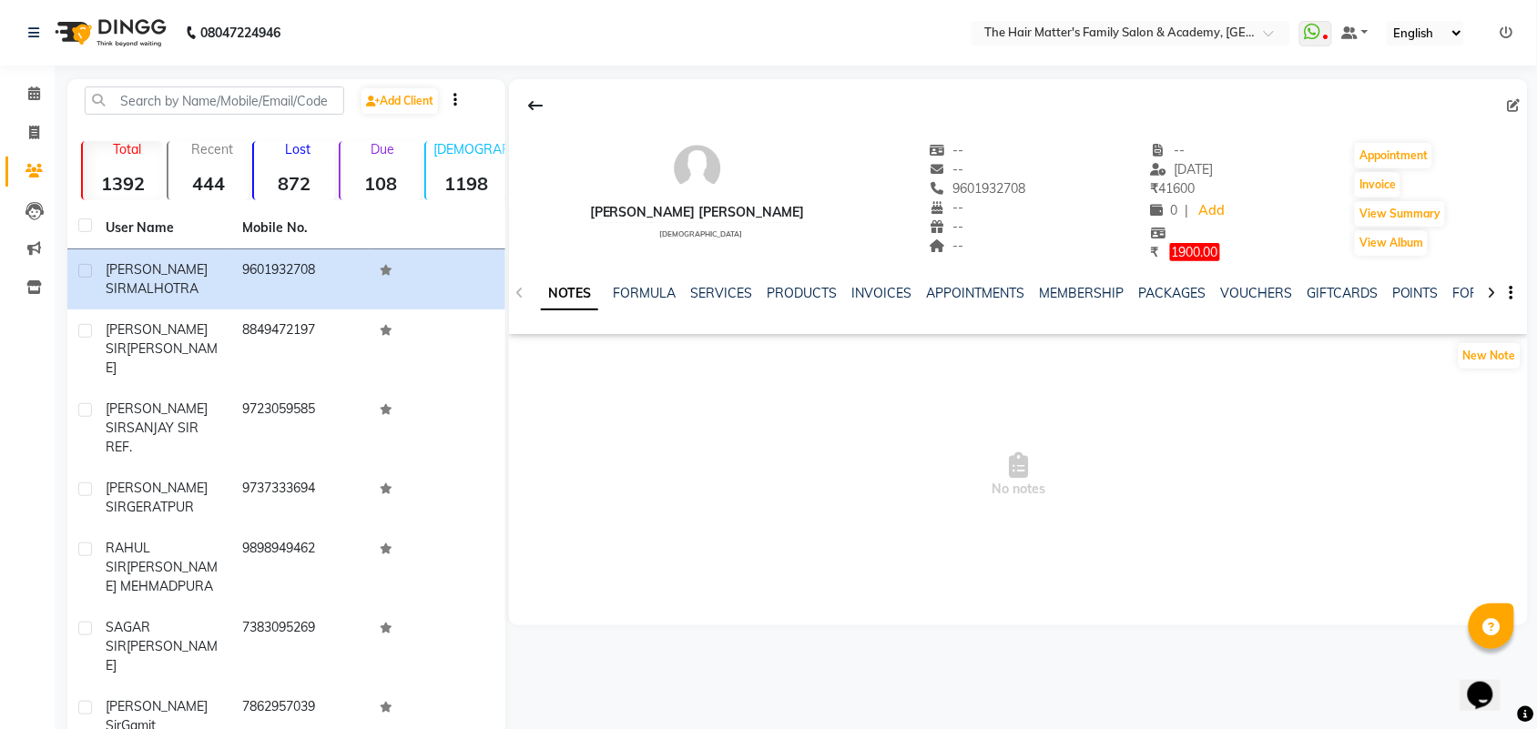
click at [1204, 171] on span "[DATE]" at bounding box center [1182, 169] width 63 height 16
click at [1258, 153] on div "GHANSYAM SIR MALHOTRA male -- -- 9601932708 -- -- -- -- 01-09-2025 ₹ 41600 0 | …" at bounding box center [1018, 192] width 1019 height 139
click at [1254, 161] on div "GHANSYAM SIR MALHOTRA male -- -- 9601932708 -- -- -- -- 01-09-2025 ₹ 41600 0 | …" at bounding box center [1018, 192] width 1019 height 139
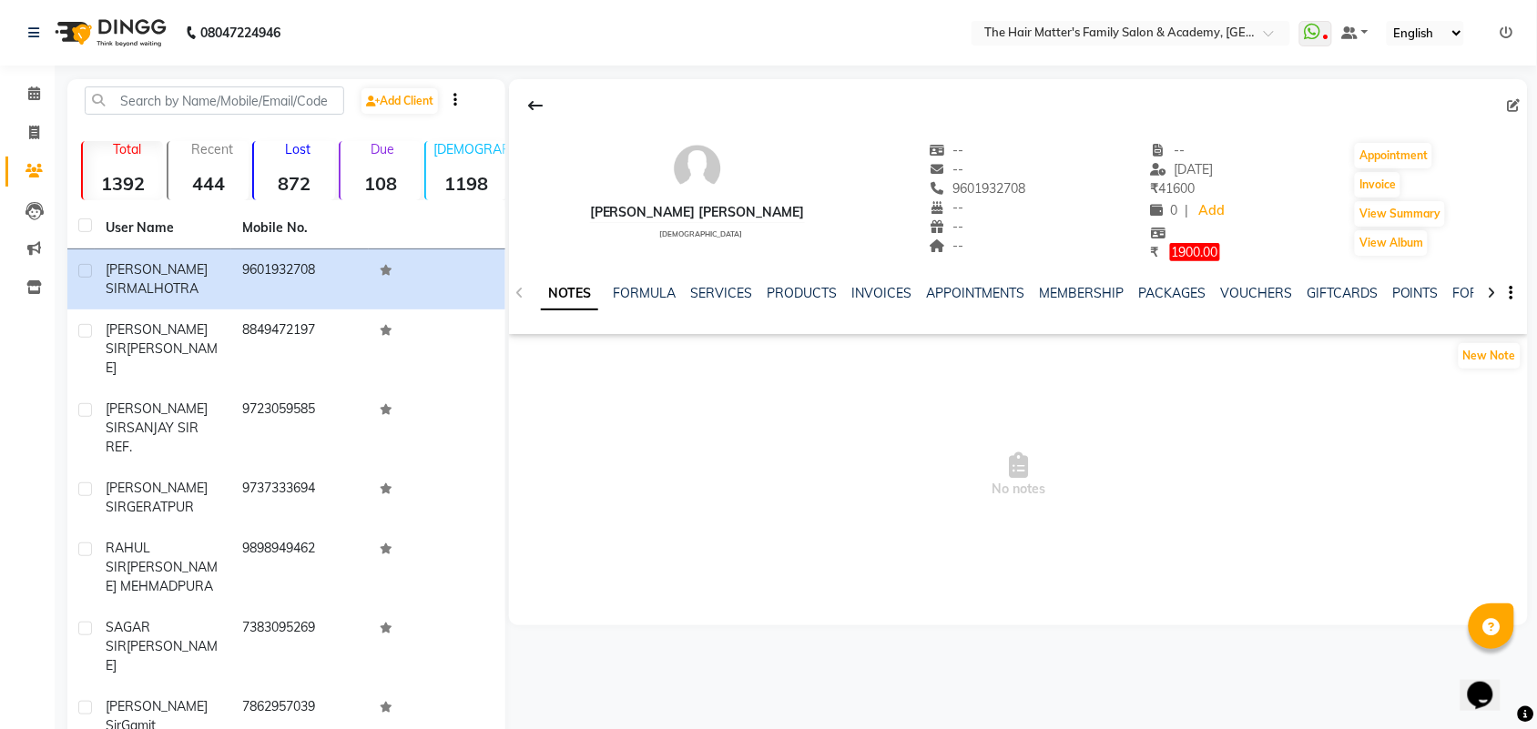
click at [1254, 165] on div "GHANSYAM SIR MALHOTRA male -- -- 9601932708 -- -- -- -- 01-09-2025 ₹ 41600 0 | …" at bounding box center [1018, 192] width 1019 height 139
click at [15, 114] on li "Invoice" at bounding box center [27, 133] width 55 height 39
click at [32, 133] on icon at bounding box center [34, 133] width 10 height 14
select select "service"
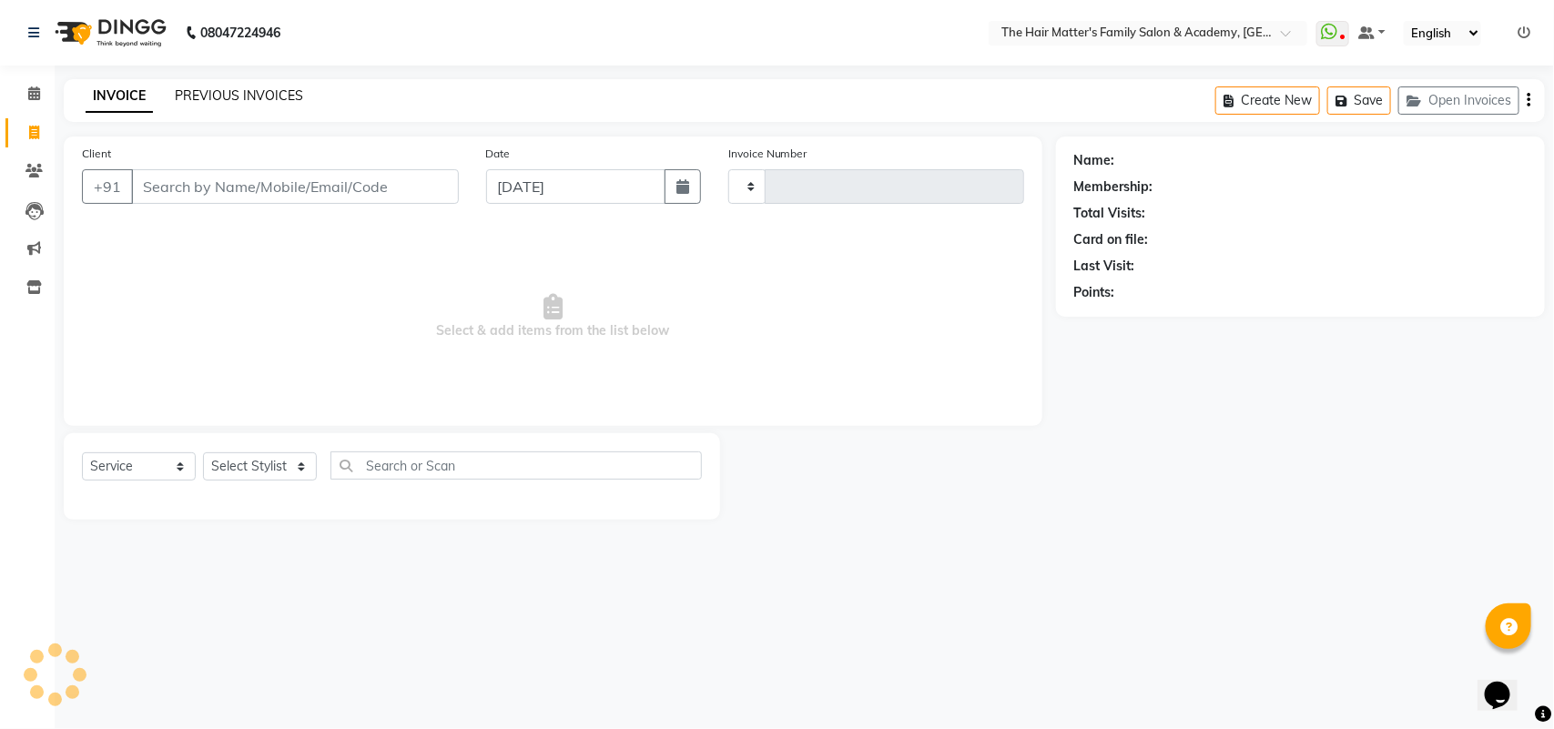
click at [265, 98] on link "PREVIOUS INVOICES" at bounding box center [239, 95] width 128 height 16
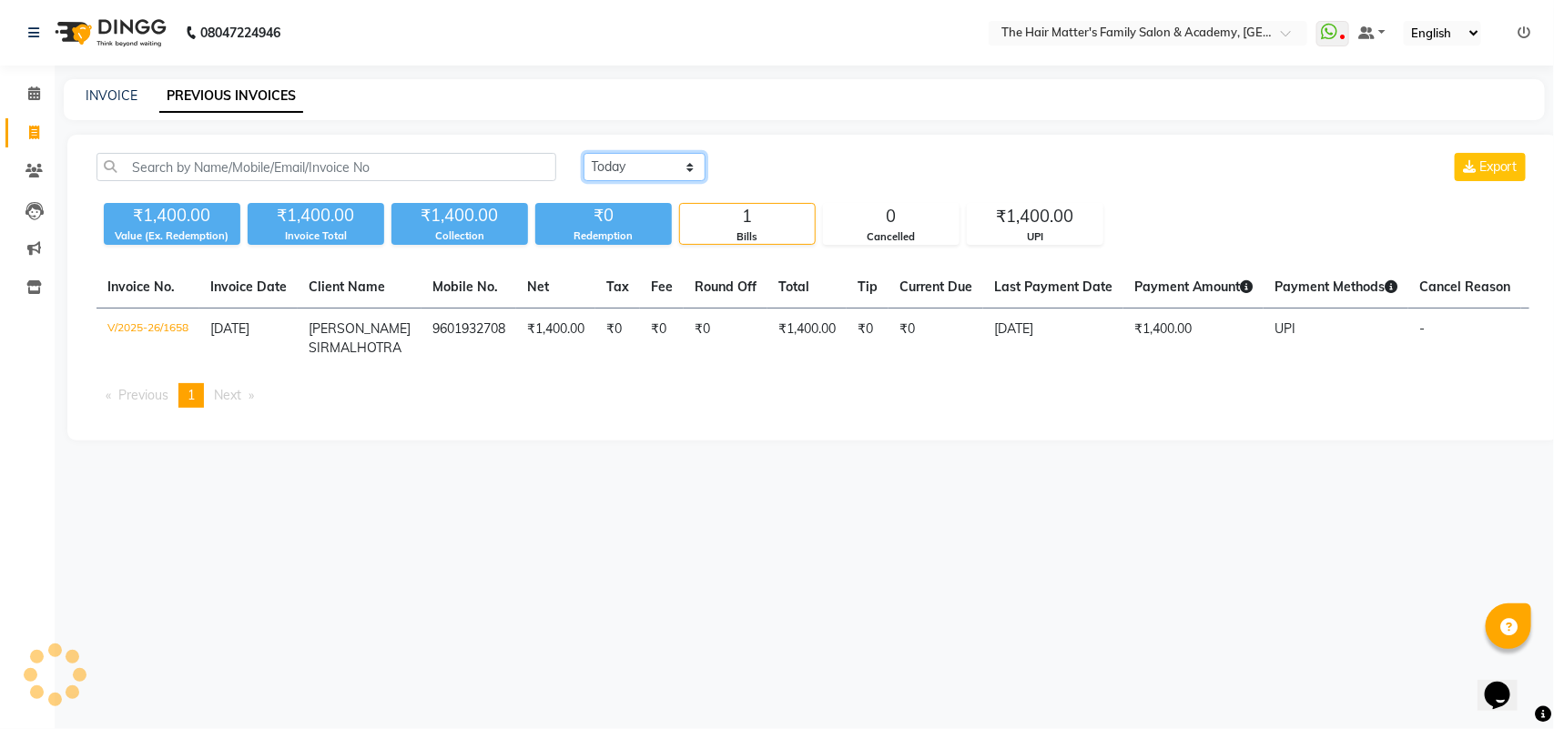
drag, startPoint x: 634, startPoint y: 167, endPoint x: 639, endPoint y: 178, distance: 12.2
click at [634, 167] on select "Today Yesterday Custom Range" at bounding box center [645, 167] width 122 height 28
click at [584, 153] on select "Today Yesterday Custom Range" at bounding box center [645, 167] width 122 height 28
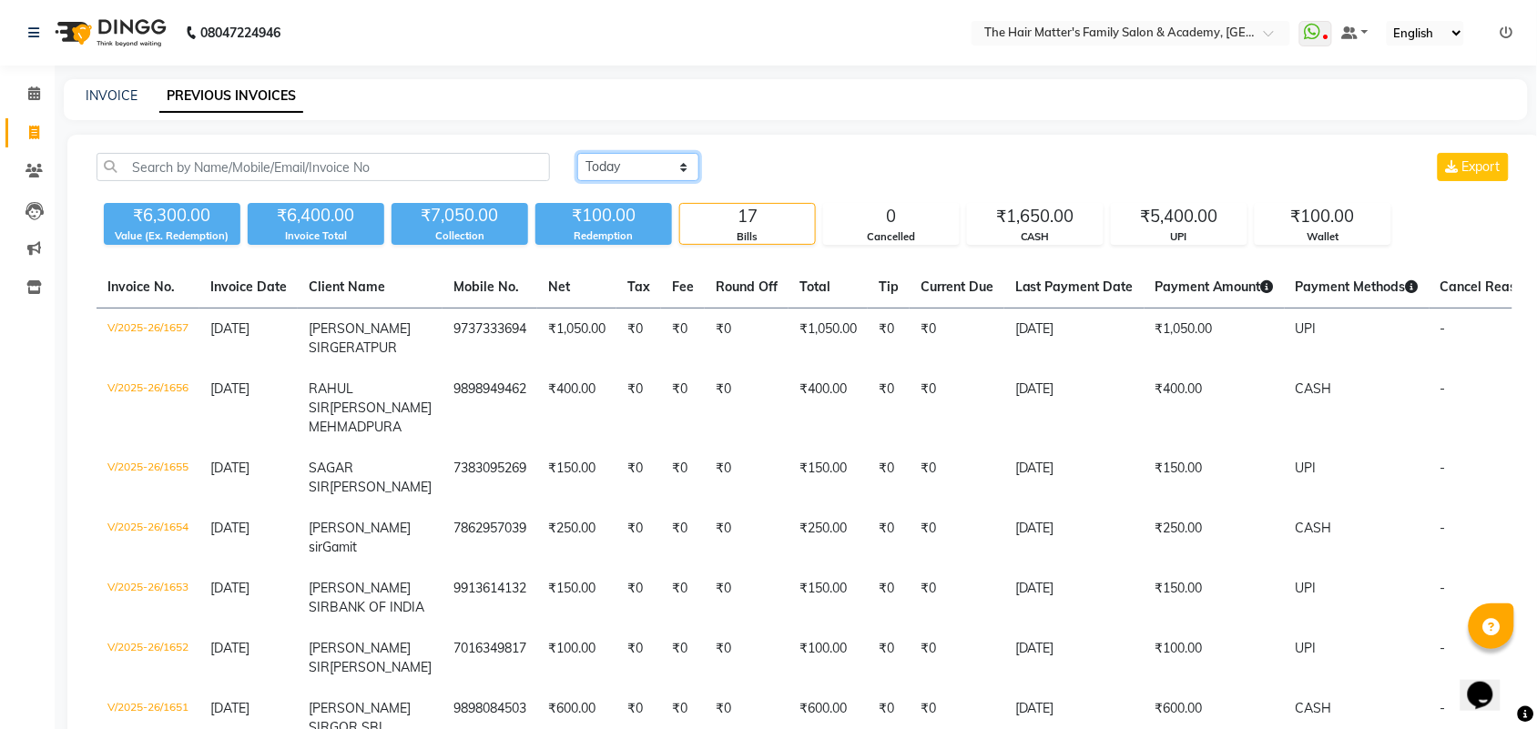
click at [629, 170] on select "Today Yesterday Custom Range" at bounding box center [638, 167] width 122 height 28
select select "today"
click at [577, 153] on select "Today Yesterday Custom Range" at bounding box center [638, 167] width 122 height 28
click at [112, 84] on div "INVOICE PREVIOUS INVOICES" at bounding box center [796, 99] width 1464 height 41
click at [117, 101] on link "INVOICE" at bounding box center [112, 95] width 52 height 16
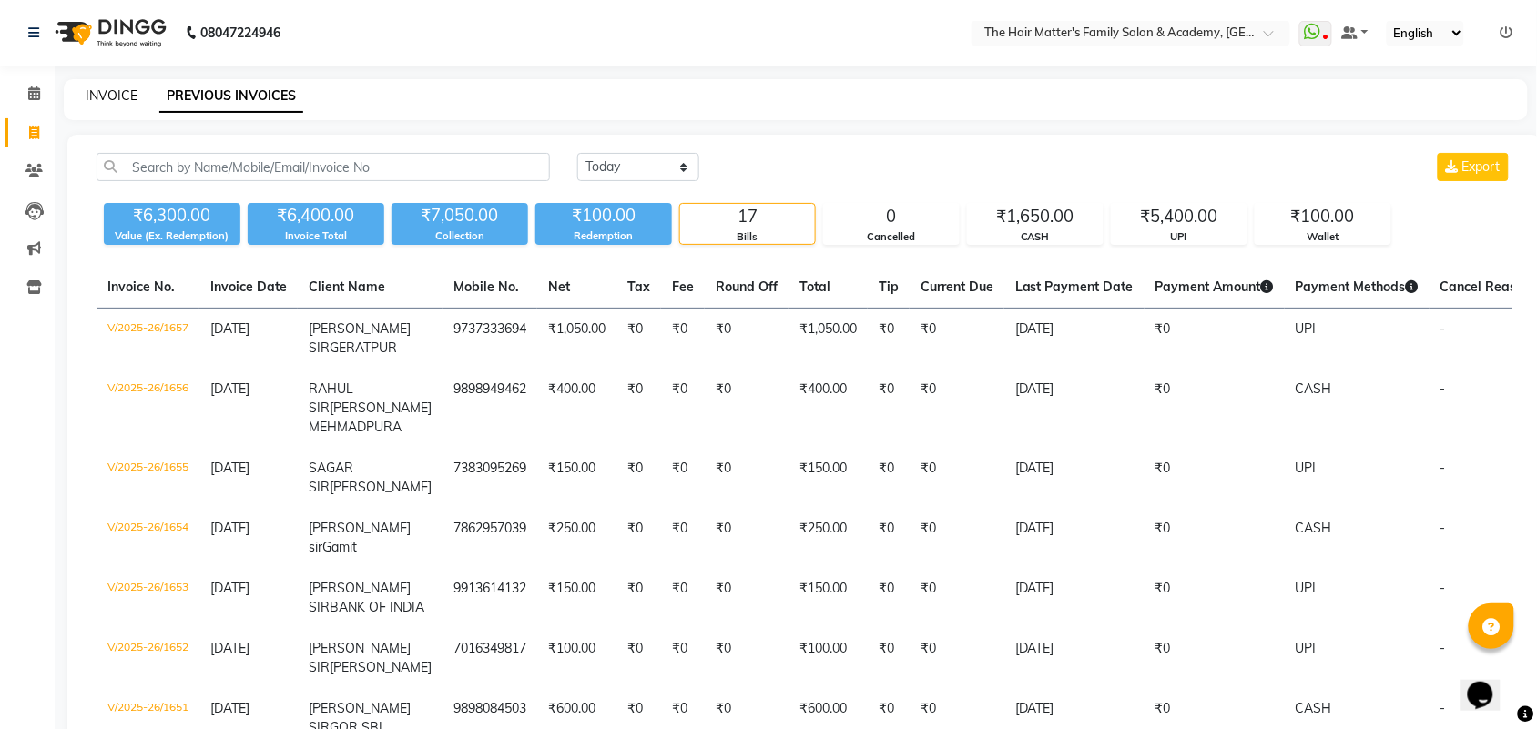
select select "service"
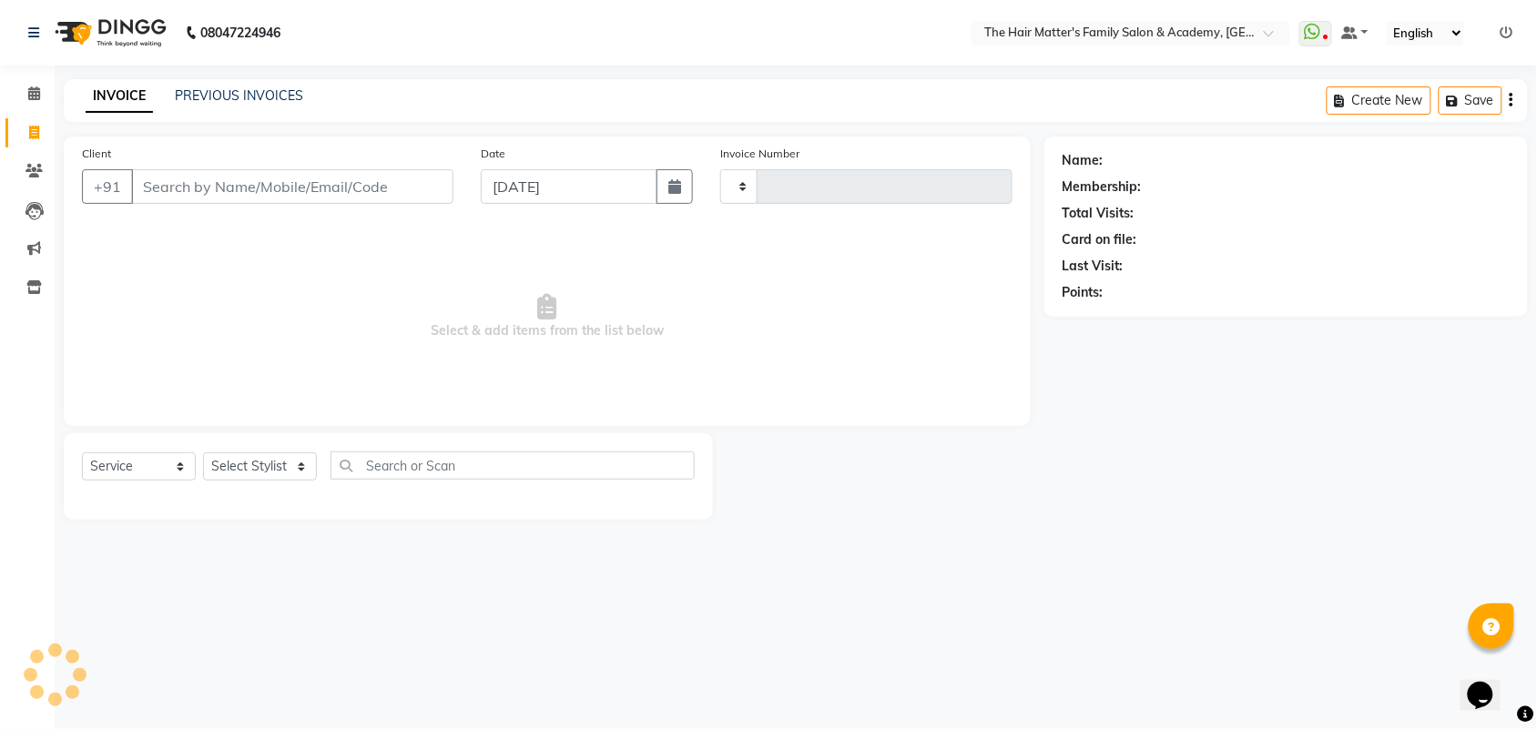
type input "1659"
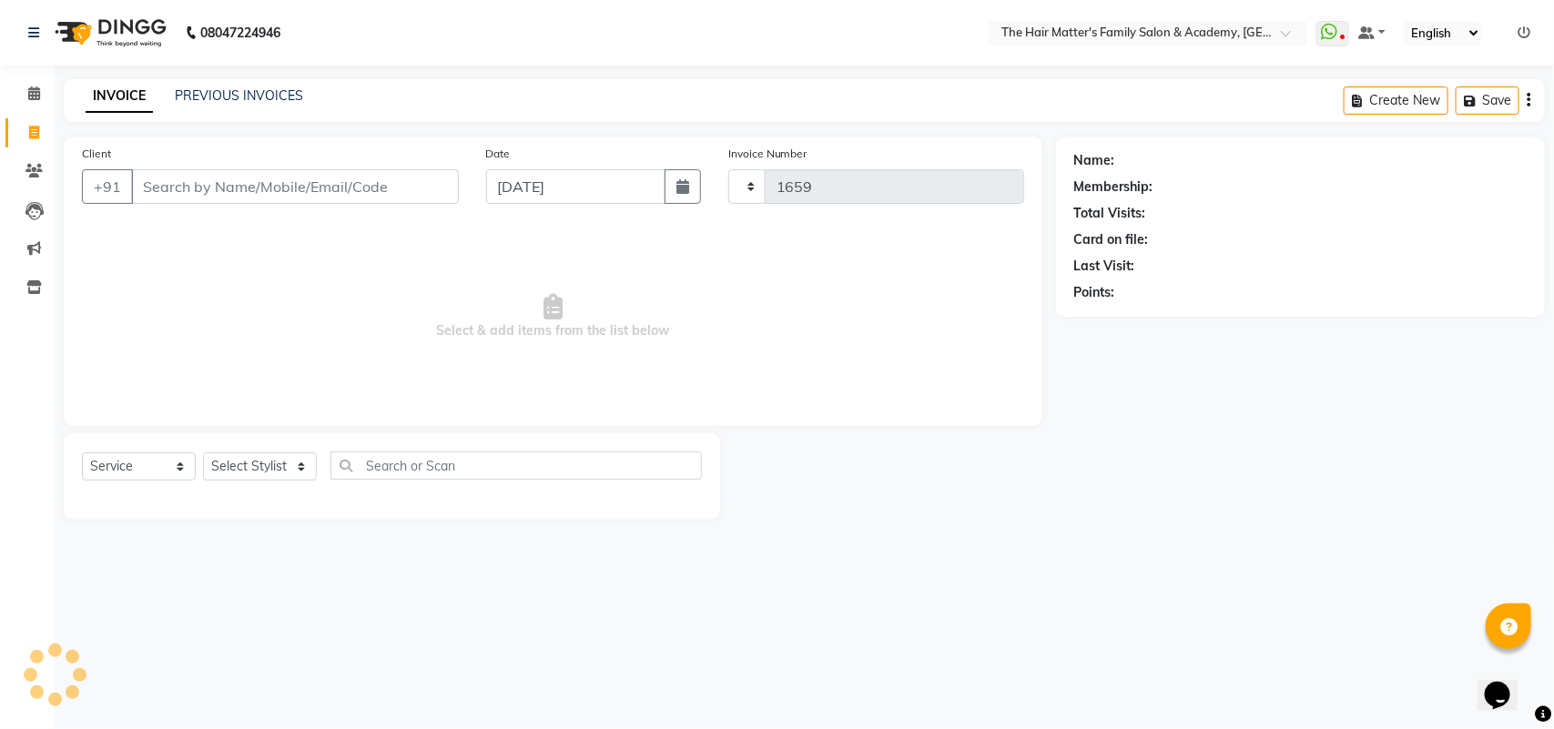
select select "5980"
click at [210, 188] on input "Client" at bounding box center [295, 186] width 328 height 35
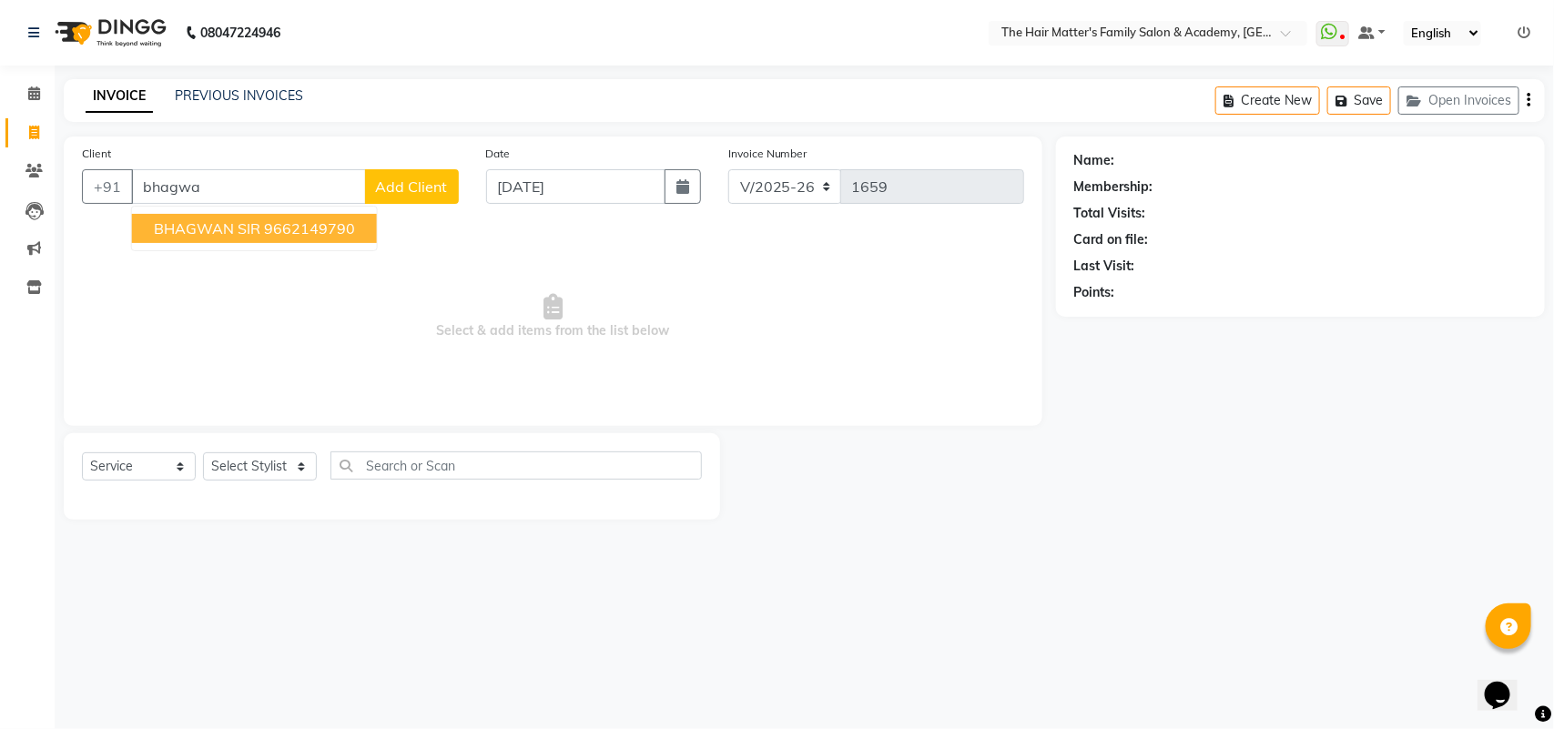
click at [237, 219] on span "BHAGWAN SIR" at bounding box center [207, 228] width 107 height 18
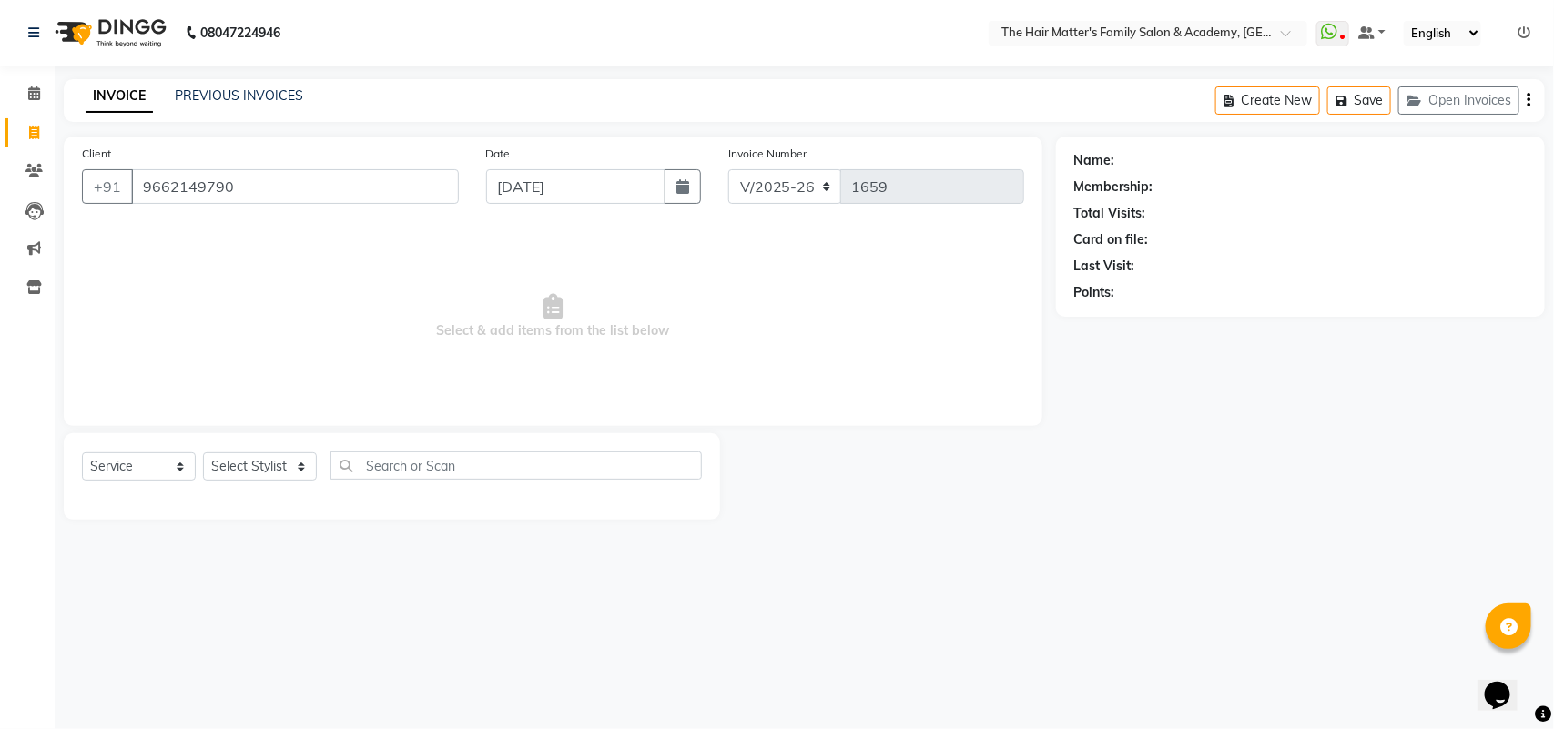
type input "9662149790"
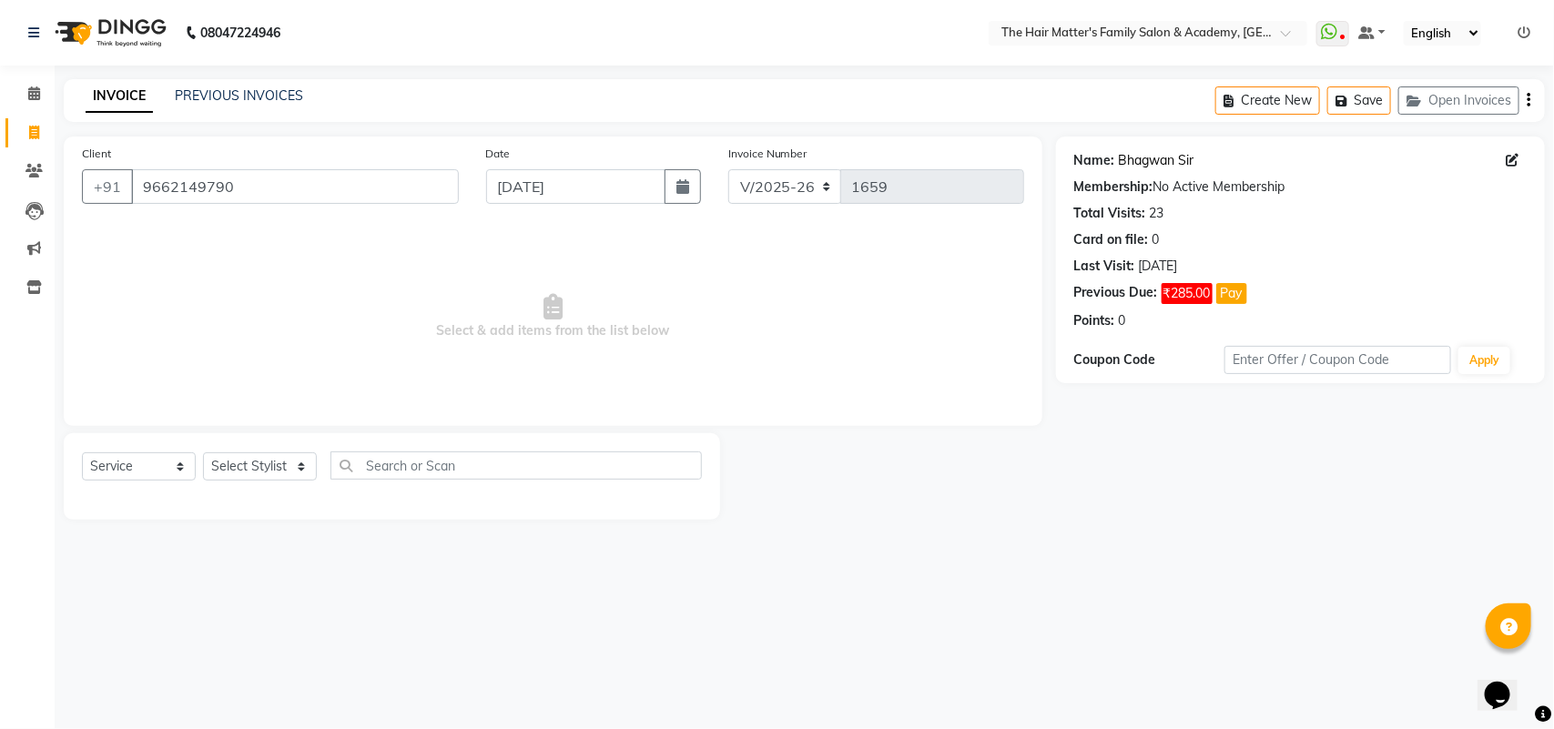
click at [1141, 168] on link "Bhagwan Sir" at bounding box center [1157, 160] width 76 height 19
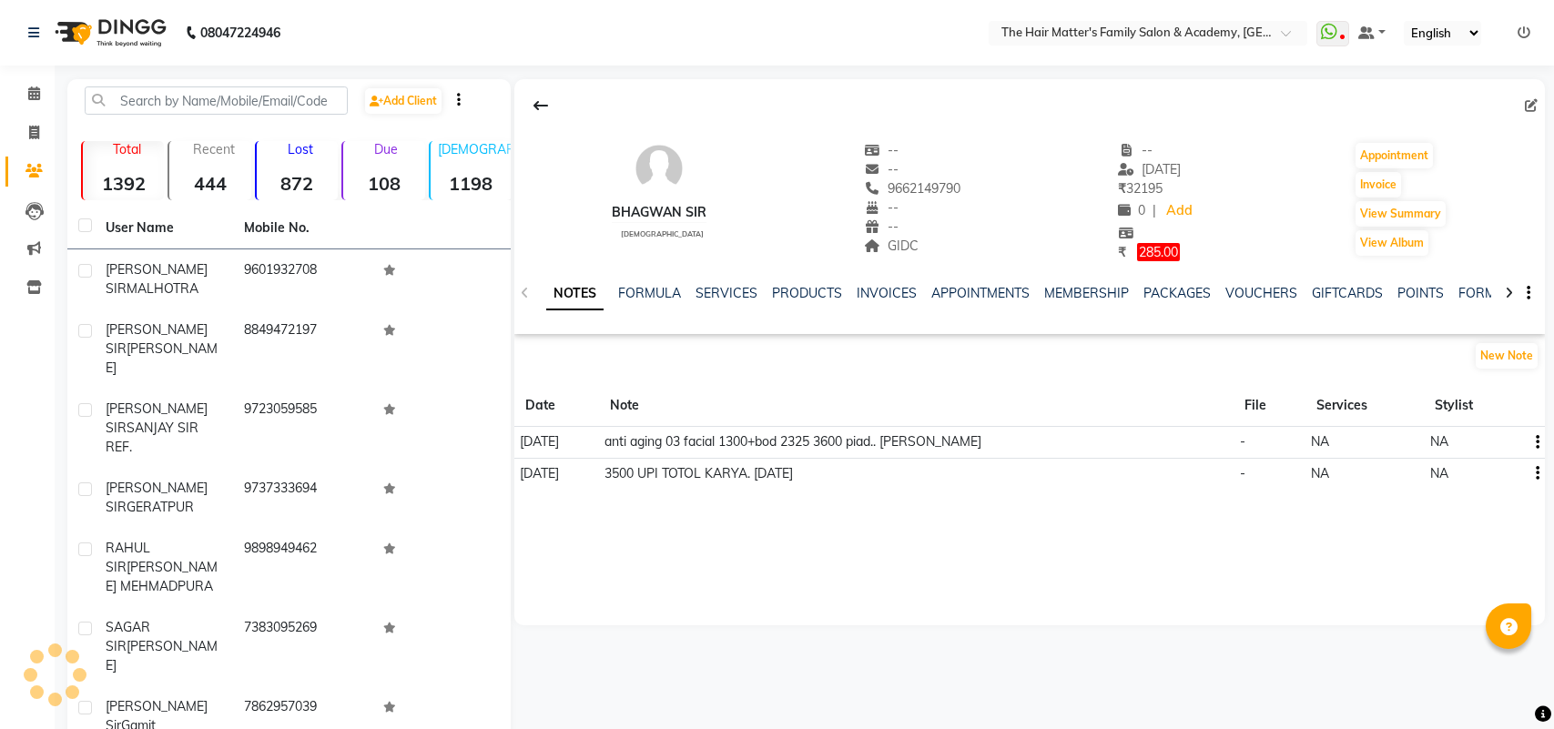
click at [1335, 2] on nav "08047224946 Select Location × The Hair Matter's Family Salon & Academy, [GEOGRA…" at bounding box center [777, 33] width 1554 height 66
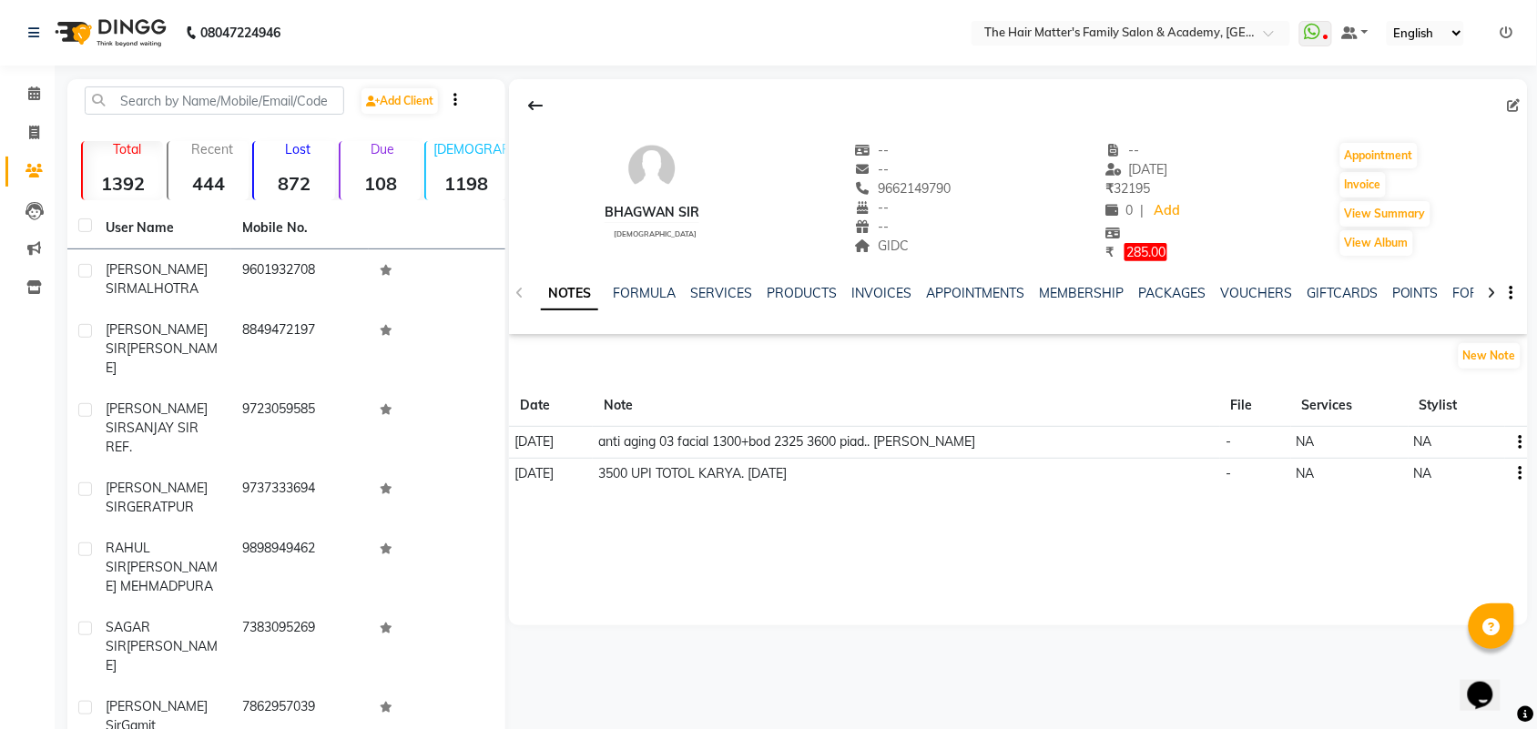
click at [897, 279] on div "NOTES FORMULA SERVICES PRODUCTS INVOICES APPOINTMENTS MEMBERSHIP PACKAGES VOUCH…" at bounding box center [1018, 293] width 1019 height 63
click at [889, 293] on link "INVOICES" at bounding box center [881, 293] width 60 height 16
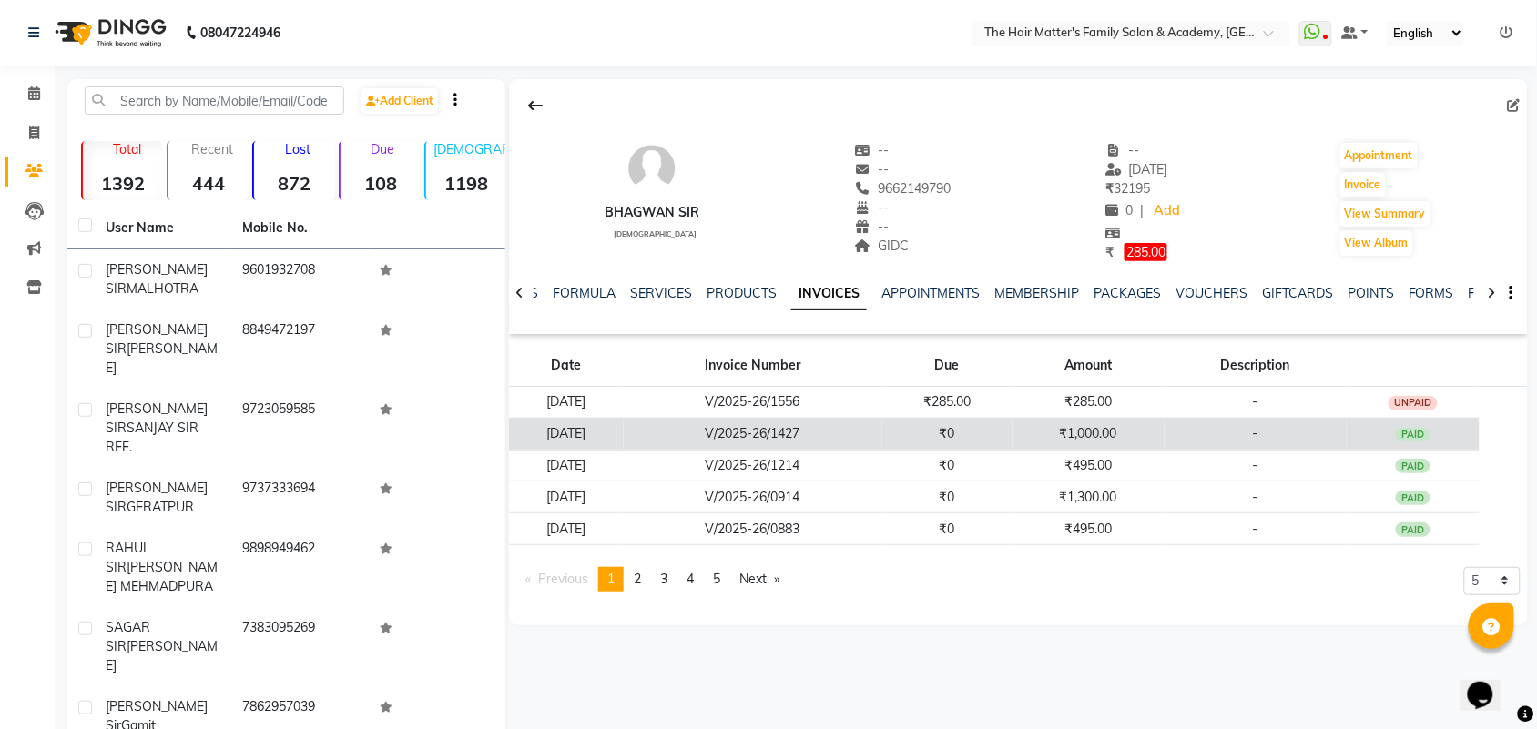
click at [939, 430] on td "₹0" at bounding box center [947, 434] width 130 height 32
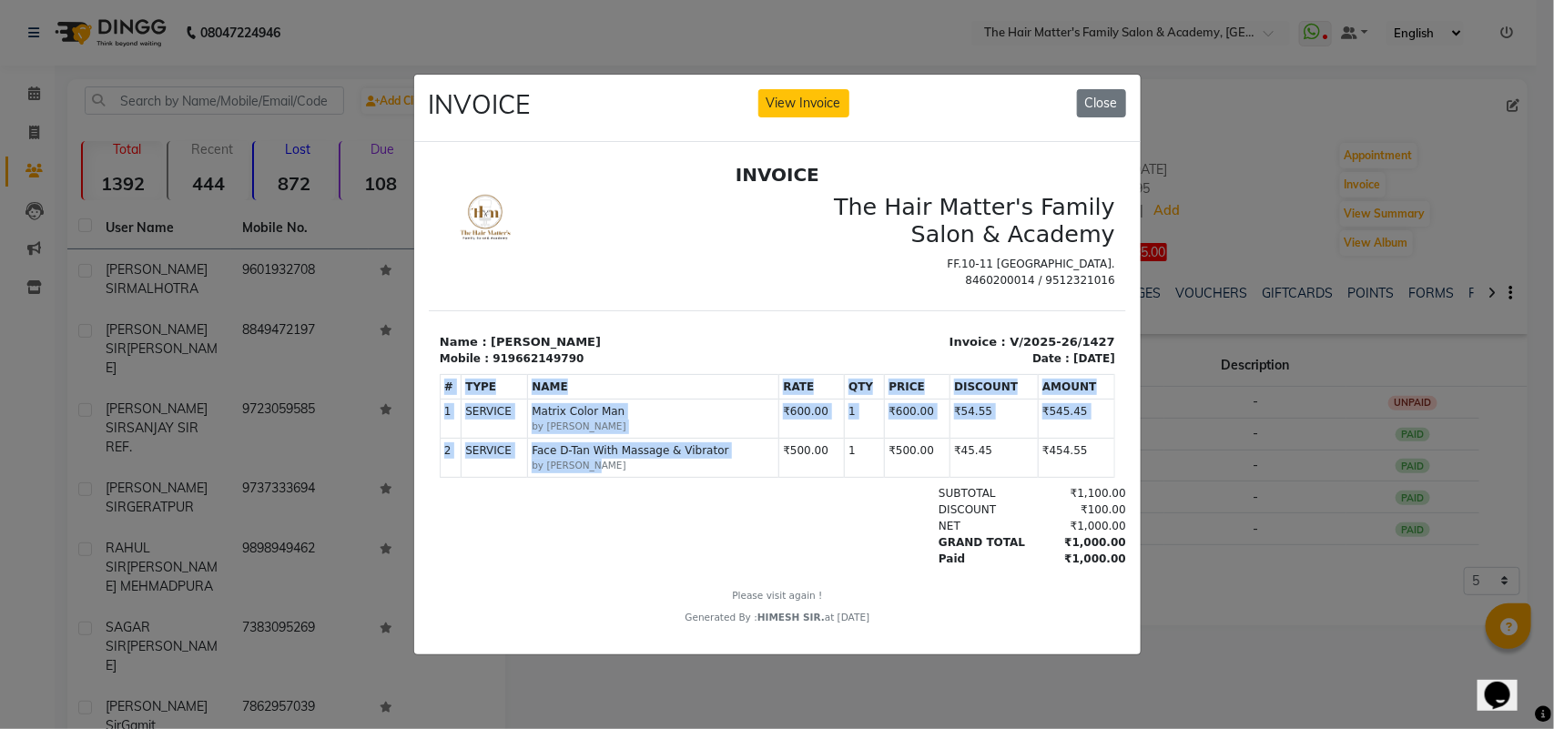
click at [596, 485] on div "# TYPE NAME RATE QTY PRICE DISCOUNT AMOUNT 1" at bounding box center [776, 426] width 675 height 118
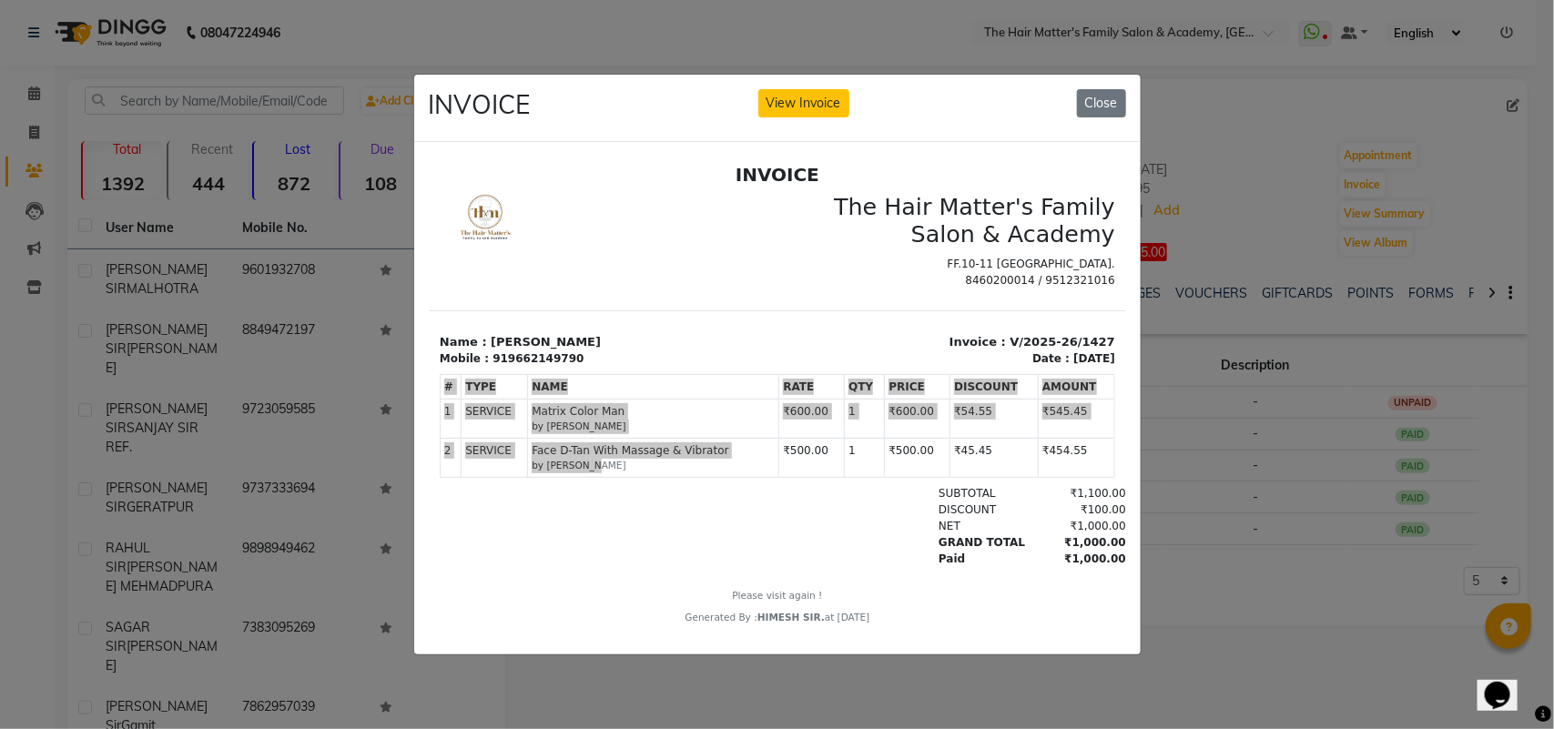
click at [1147, 475] on ngb-modal-window "INVOICE View Invoice Close" at bounding box center [777, 364] width 1554 height 729
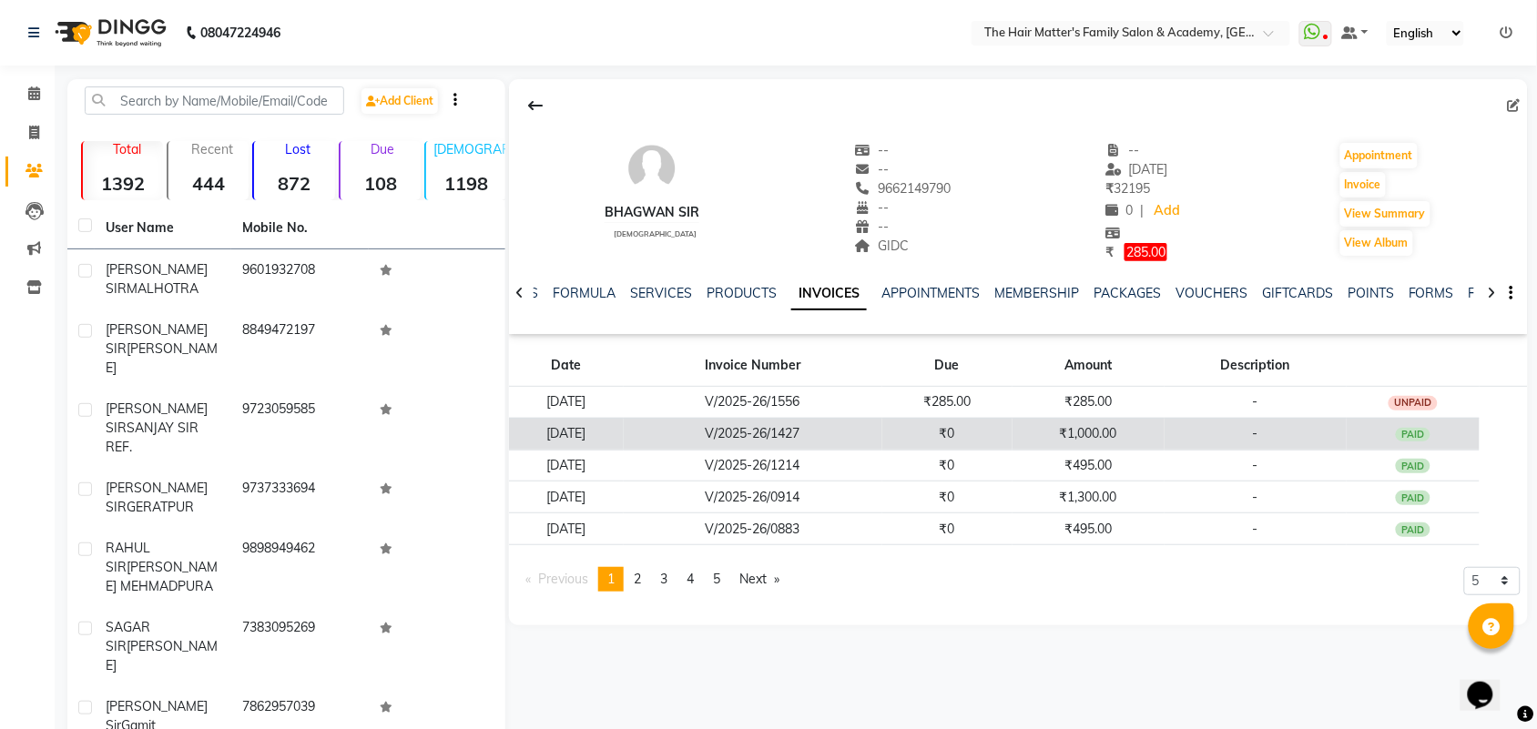
click at [882, 440] on td "V/2025-26/1427" at bounding box center [753, 434] width 259 height 32
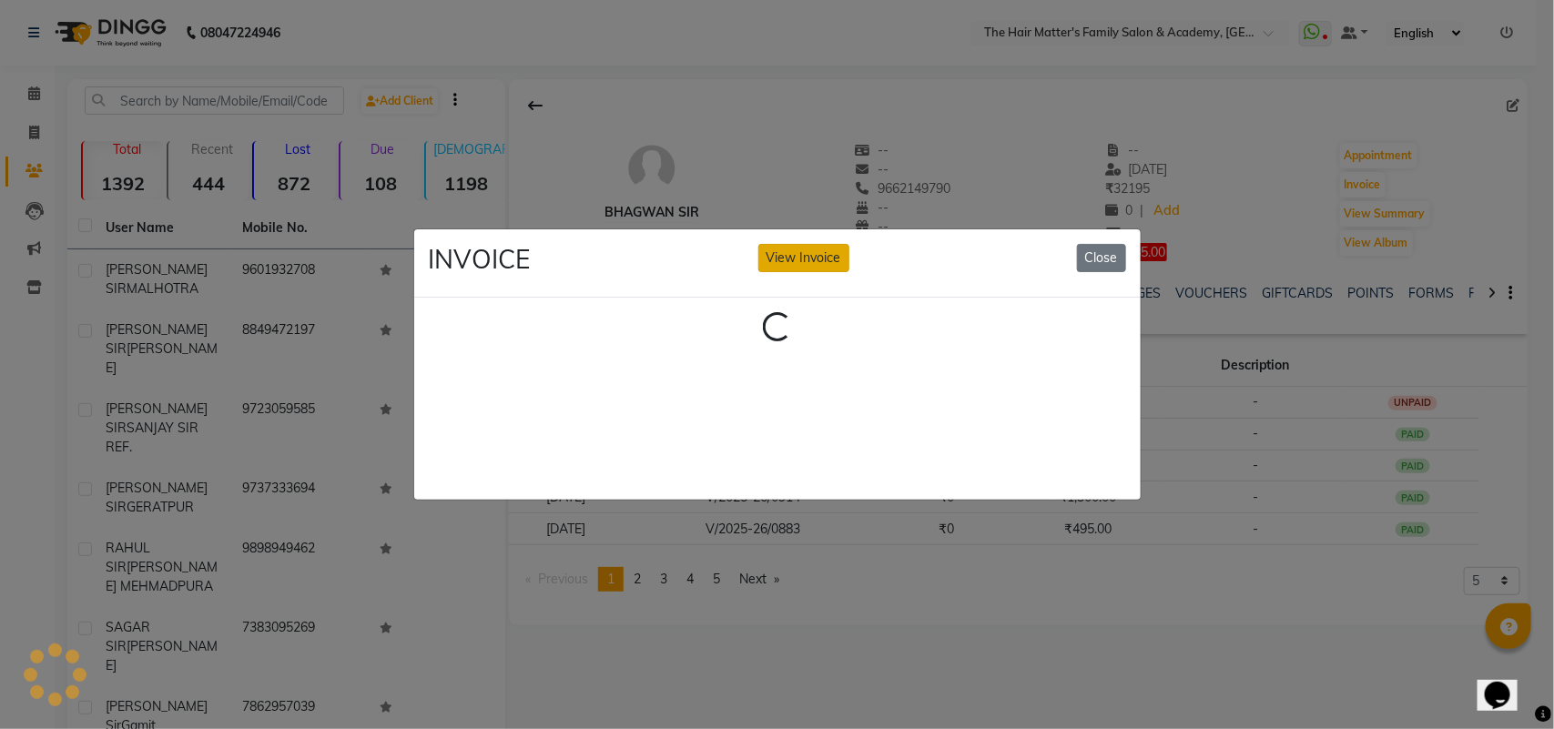
click at [799, 244] on button "View Invoice" at bounding box center [803, 258] width 91 height 28
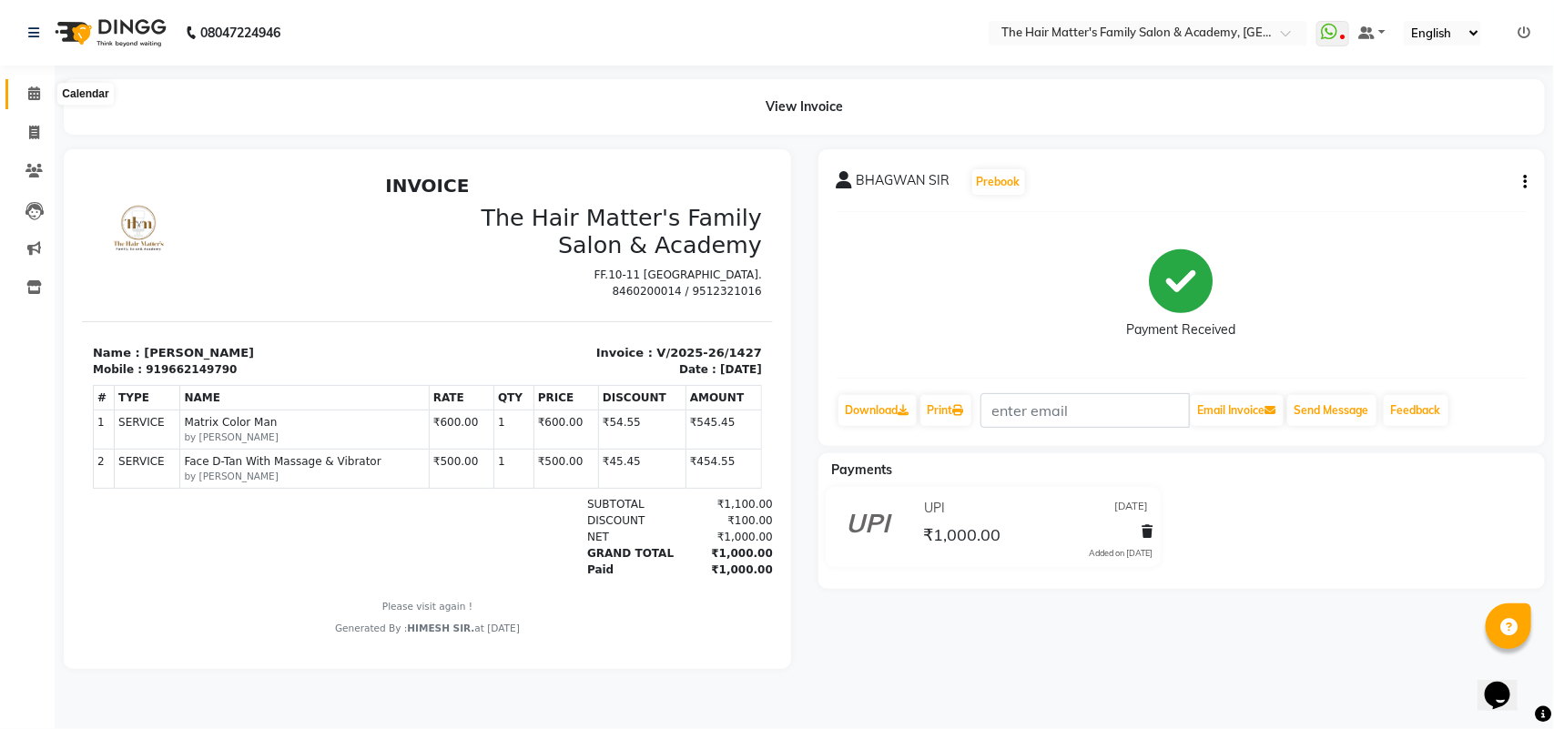
click at [42, 96] on span at bounding box center [34, 94] width 32 height 21
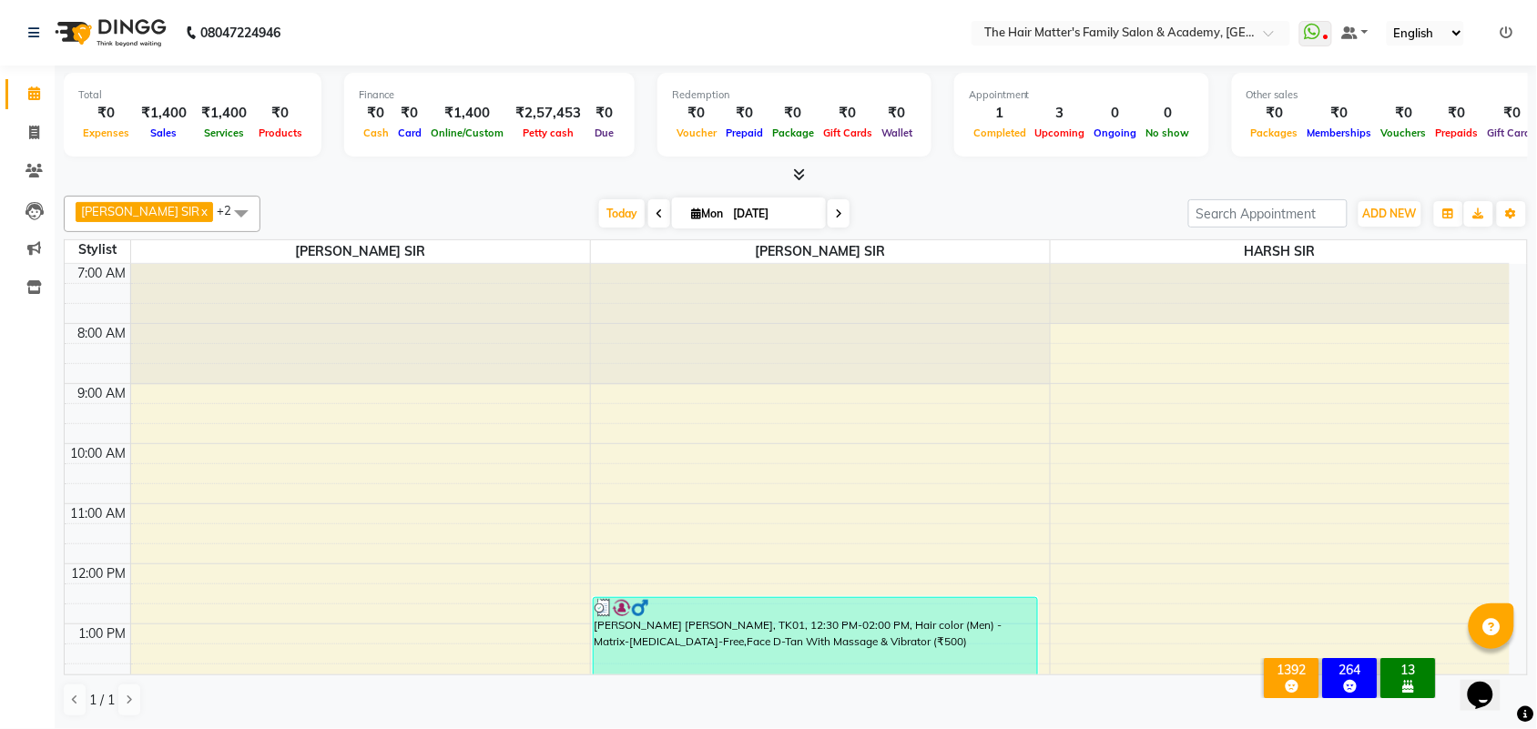
click at [604, 229] on div "[PERSON_NAME] SIR x HARSH SIR x [PERSON_NAME] SIR x +2 Select All [PERSON_NAME]…" at bounding box center [796, 214] width 1464 height 36
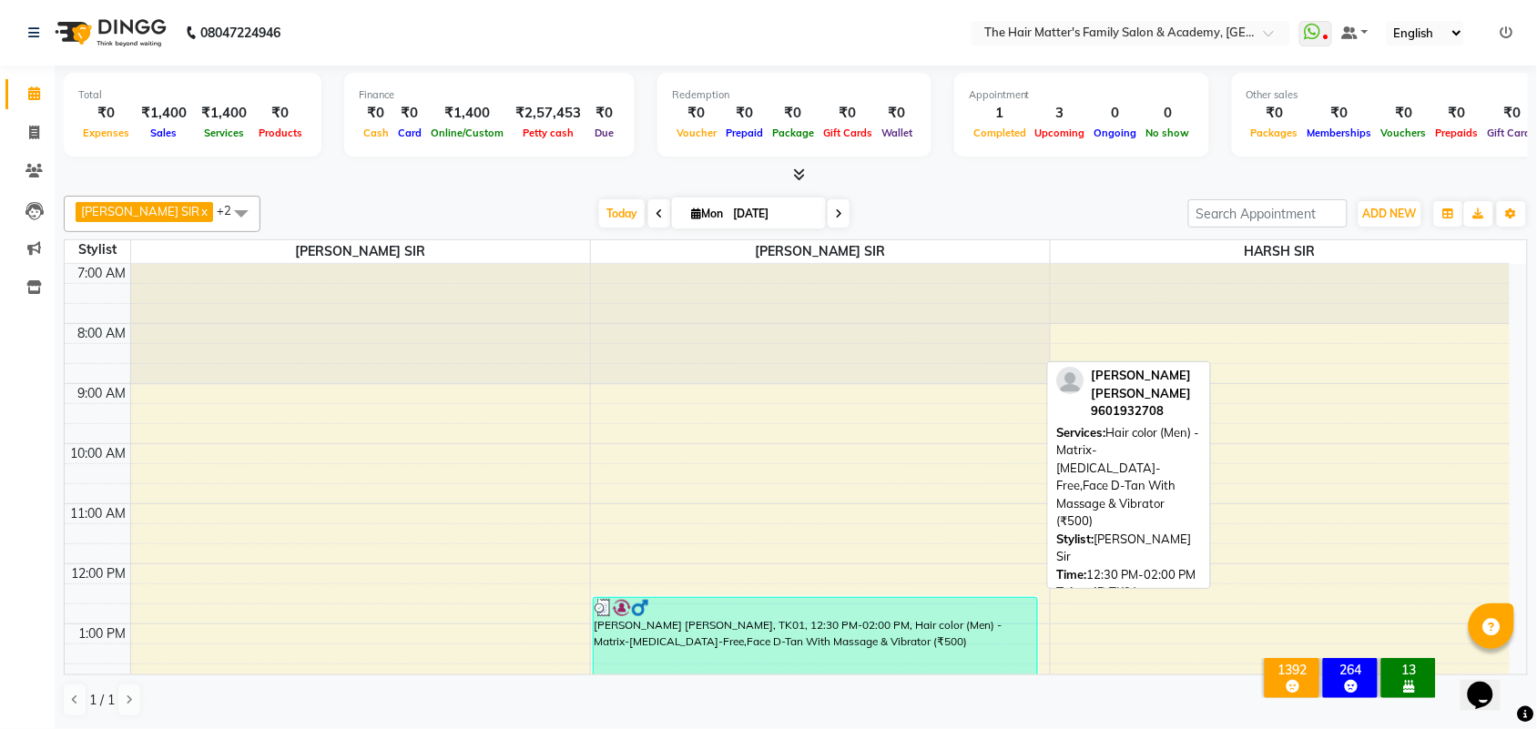
scroll to position [379, 0]
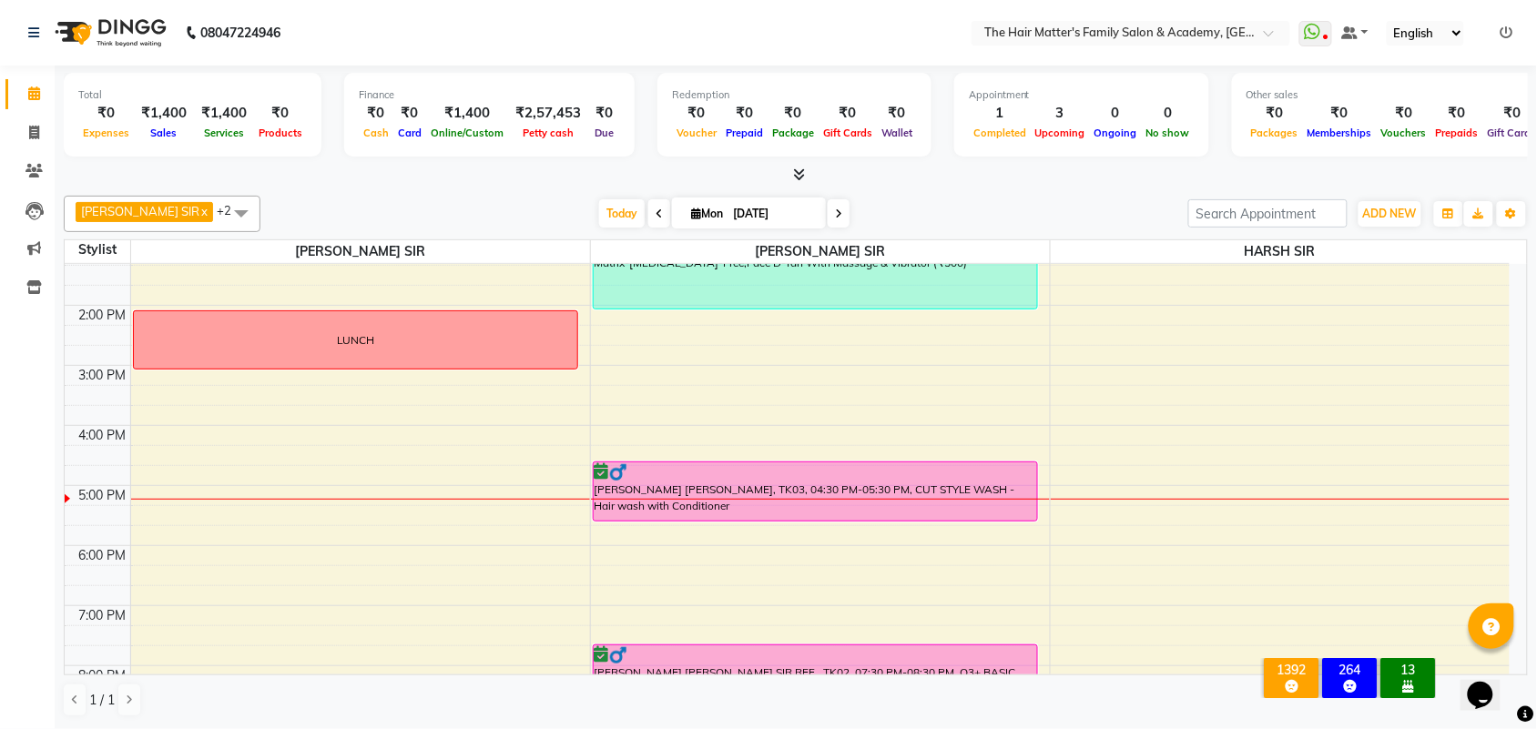
click at [835, 219] on icon at bounding box center [838, 213] width 7 height 11
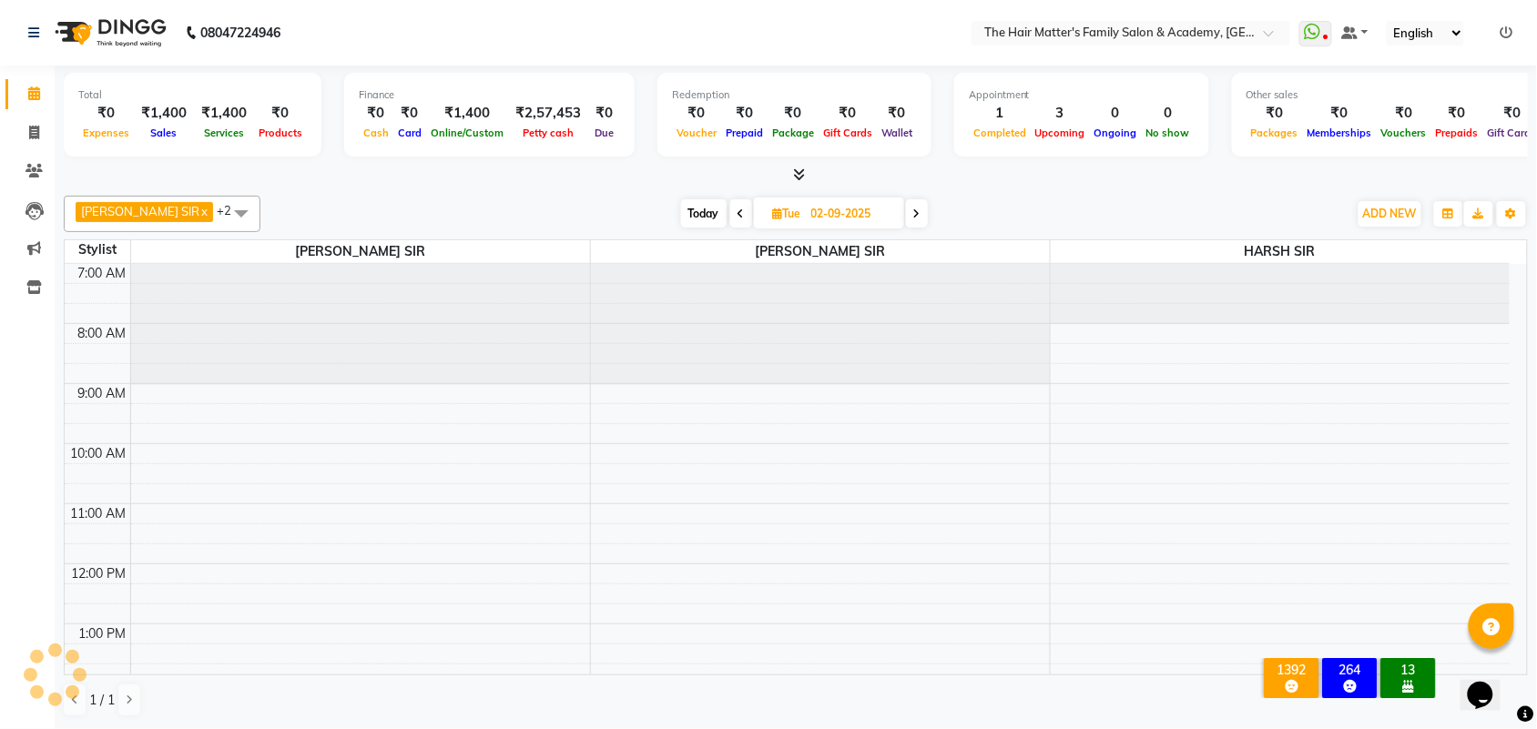
scroll to position [562, 0]
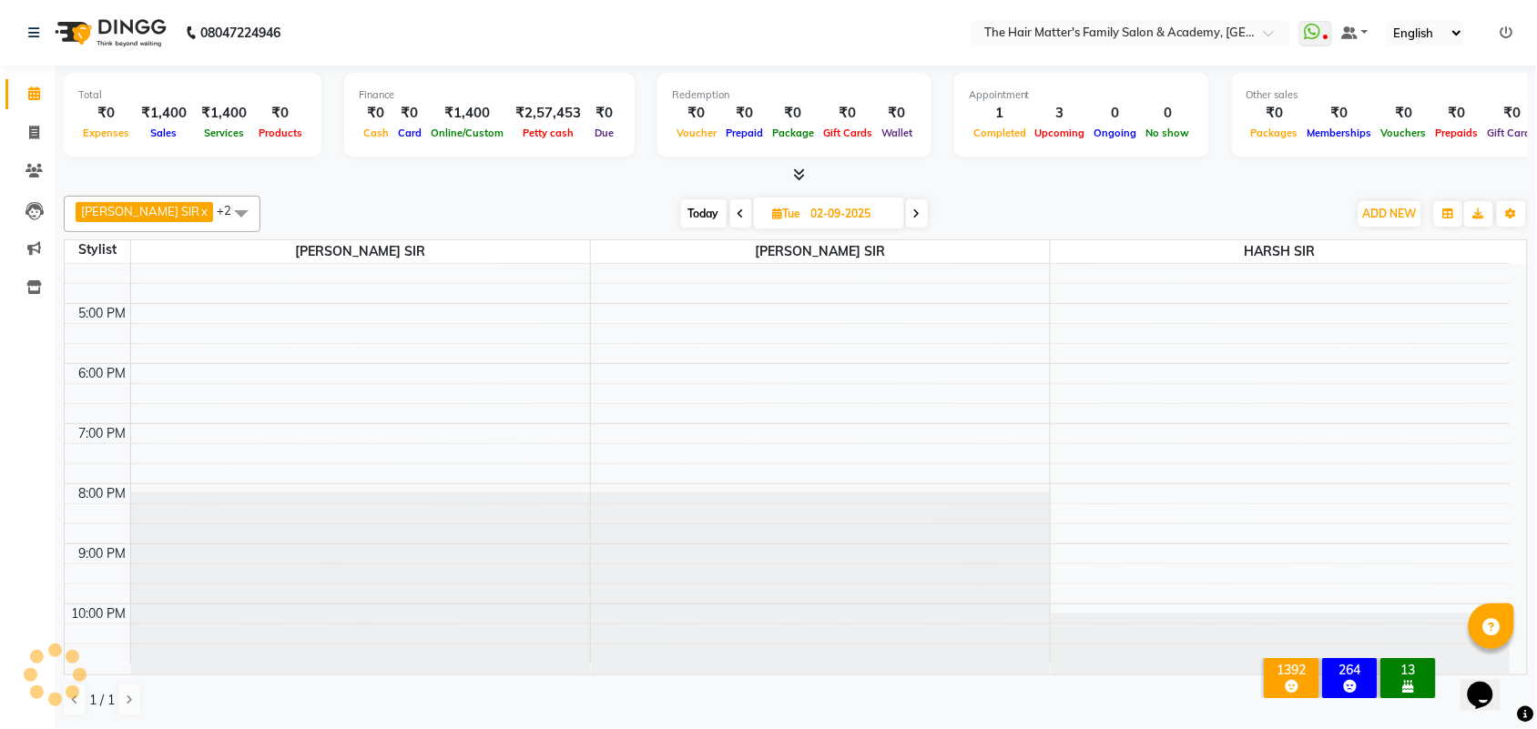
click at [906, 216] on span at bounding box center [917, 213] width 22 height 28
type input "[DATE]"
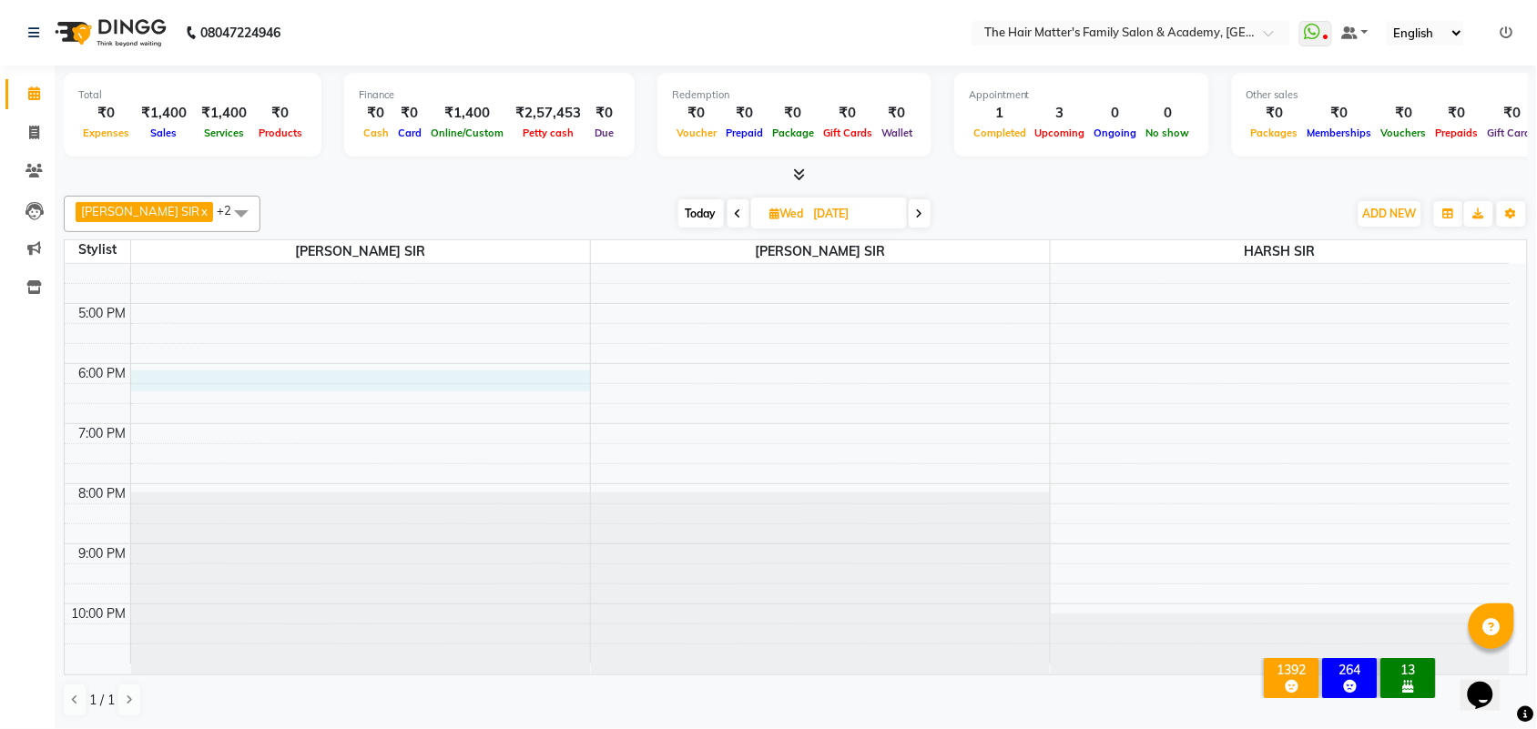
click at [159, 373] on div "7:00 AM 8:00 AM 9:00 AM 10:00 AM 11:00 AM 12:00 PM 1:00 PM 2:00 PM 3:00 PM 4:00…" at bounding box center [787, 183] width 1445 height 960
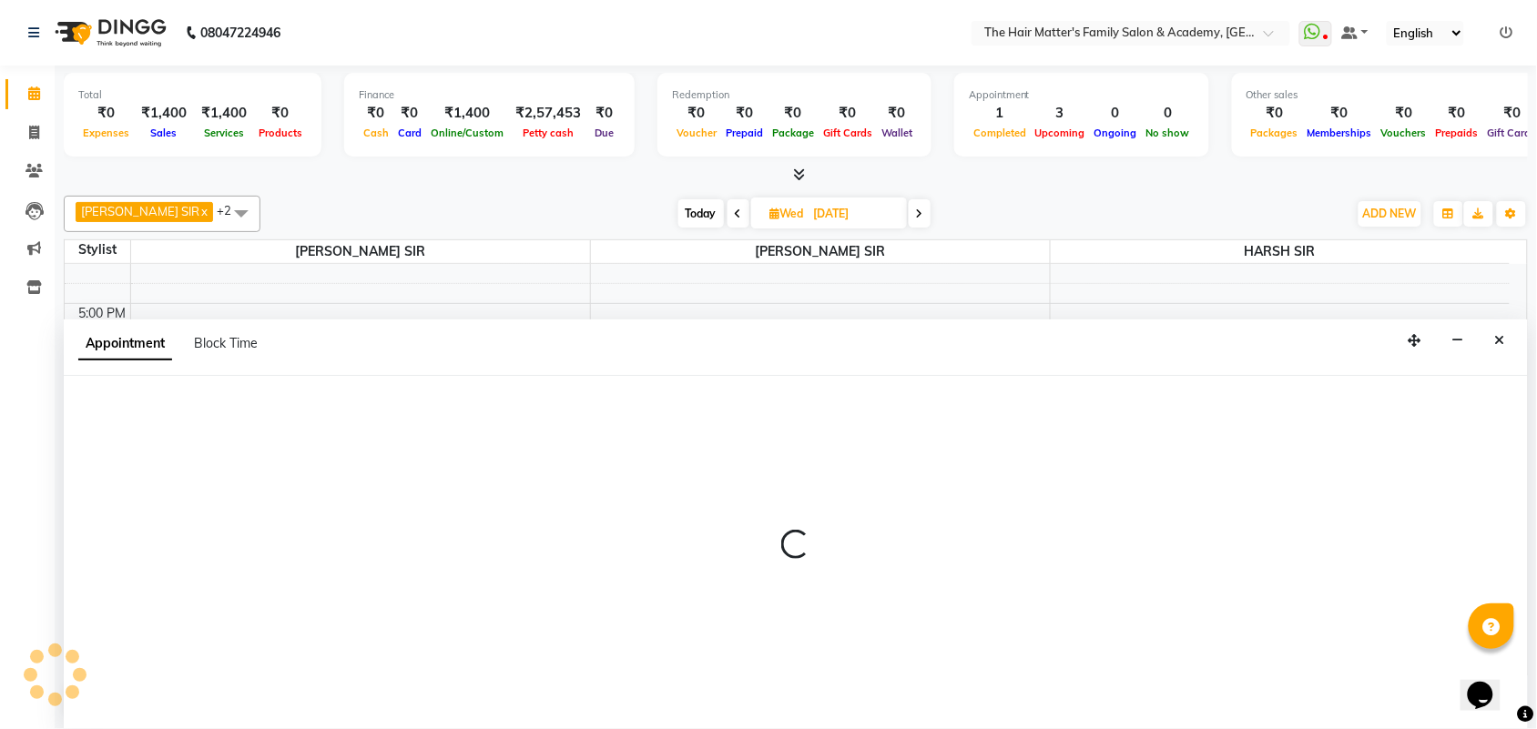
select select "42572"
select select "tentative"
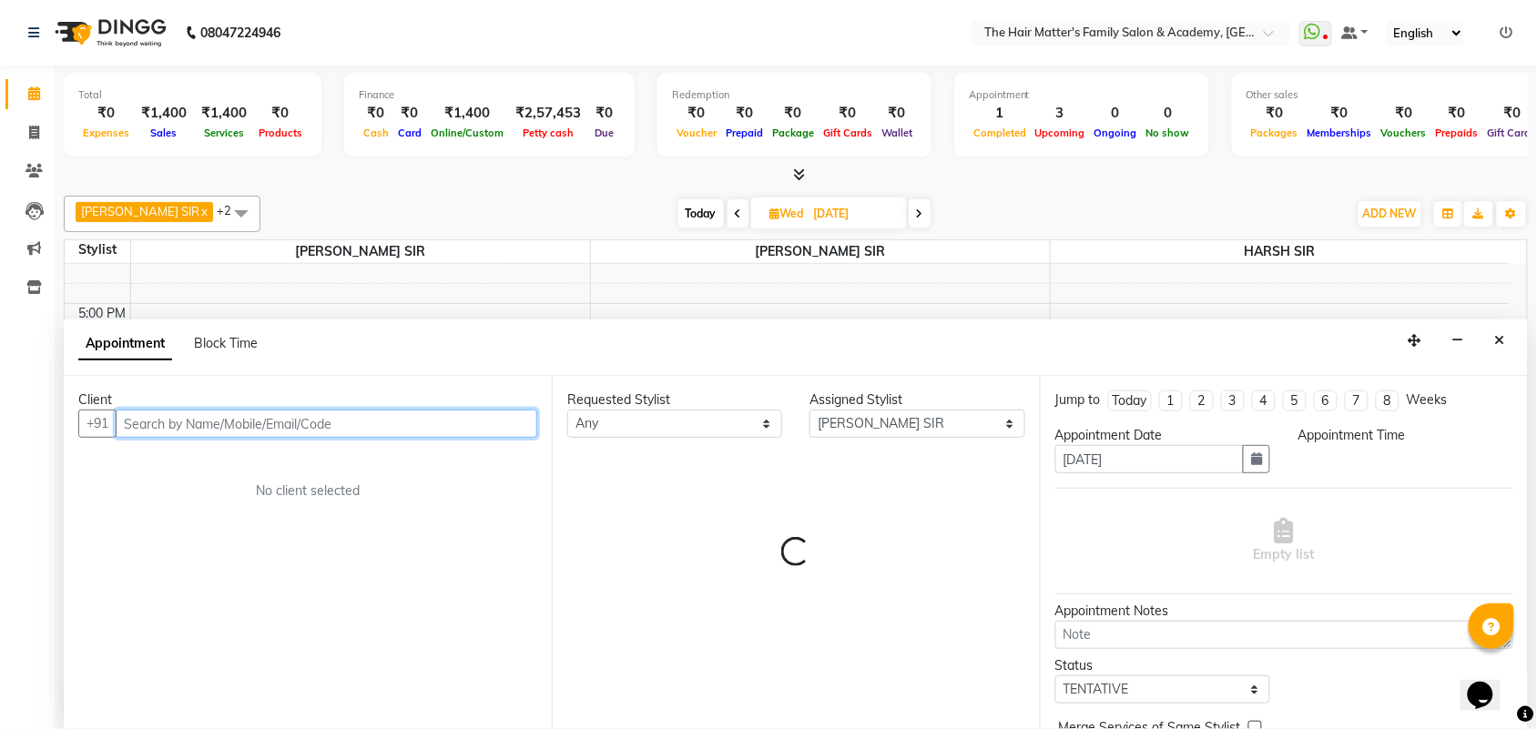
select select "1080"
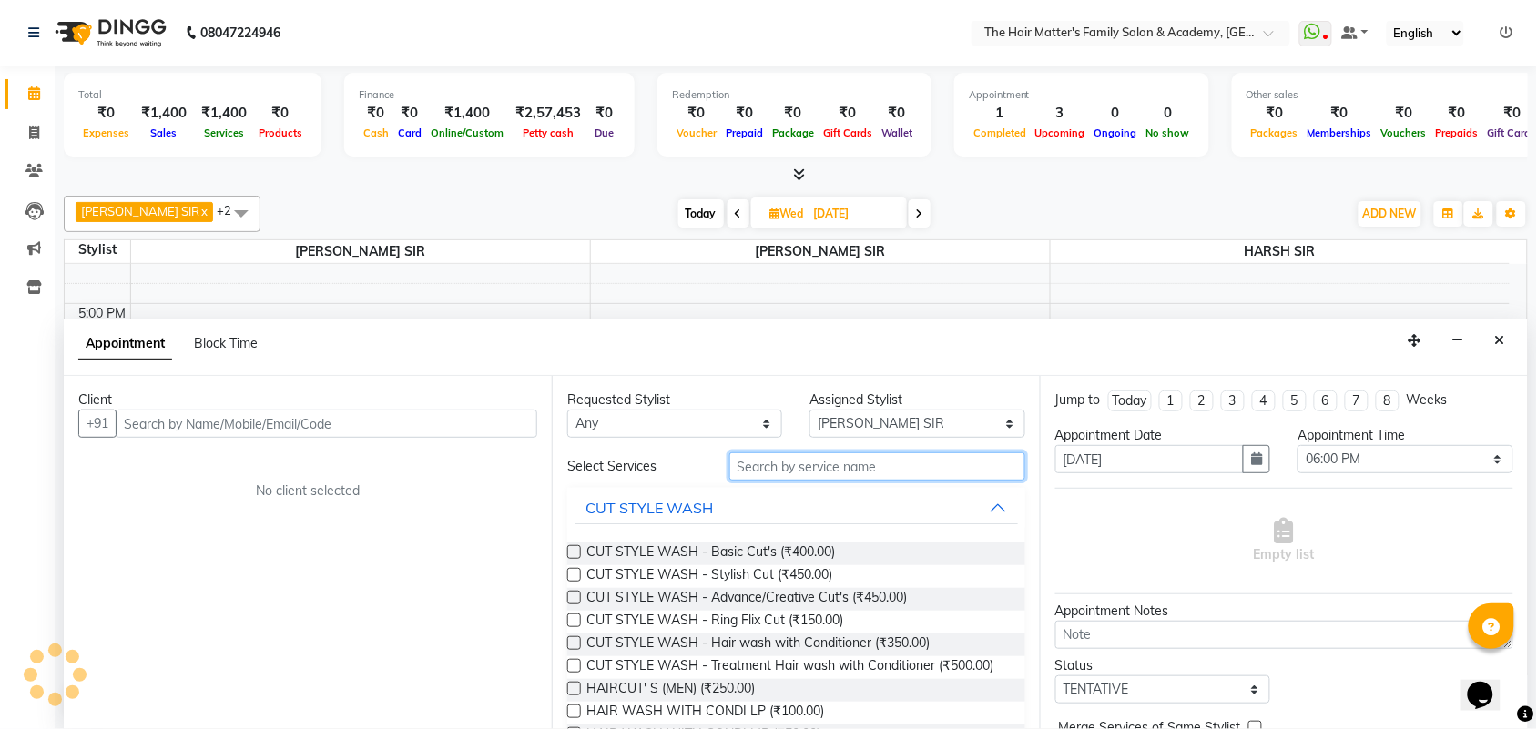
click at [829, 466] on input "text" at bounding box center [877, 466] width 296 height 28
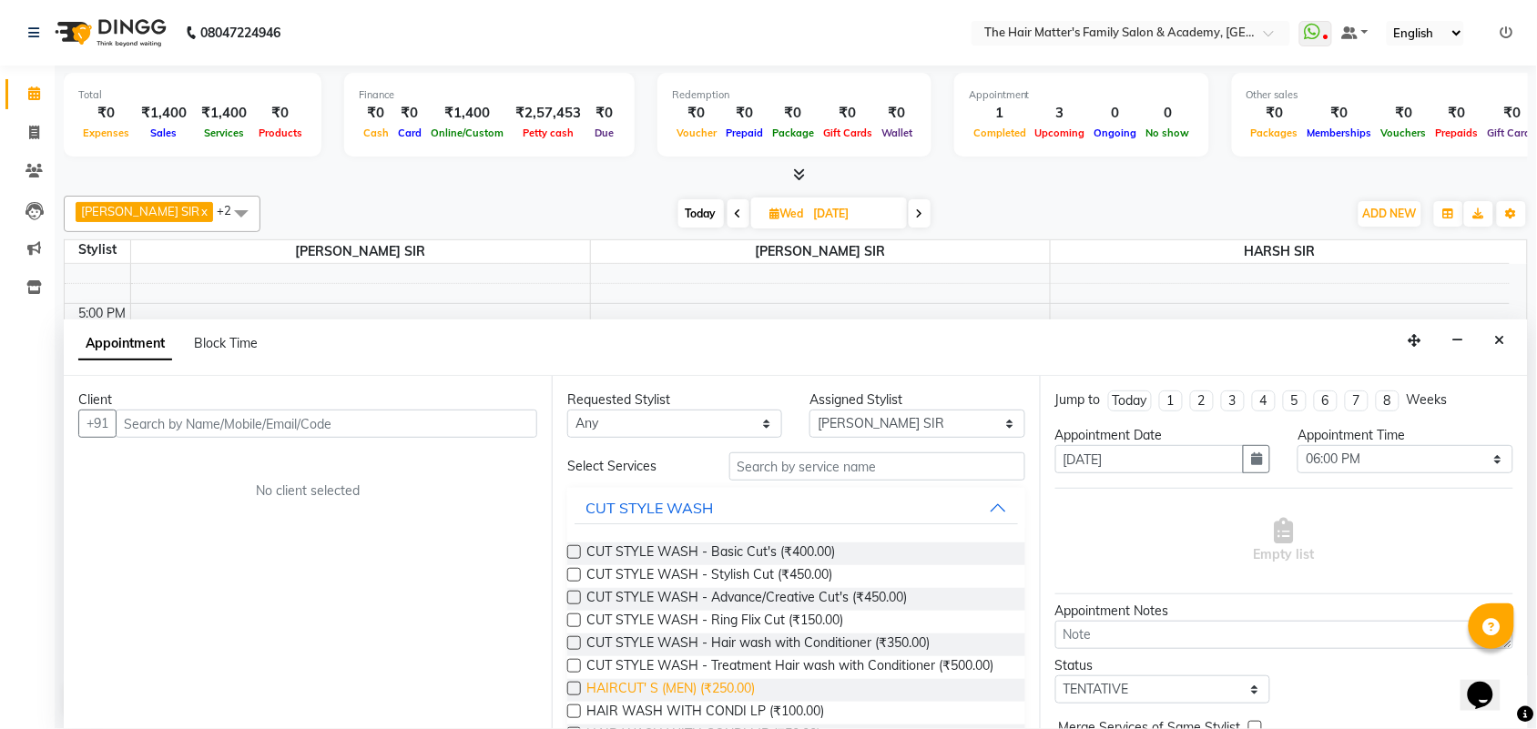
click at [716, 696] on span "HAIRCUT' S (MEN) (₹250.00)" at bounding box center [670, 690] width 168 height 23
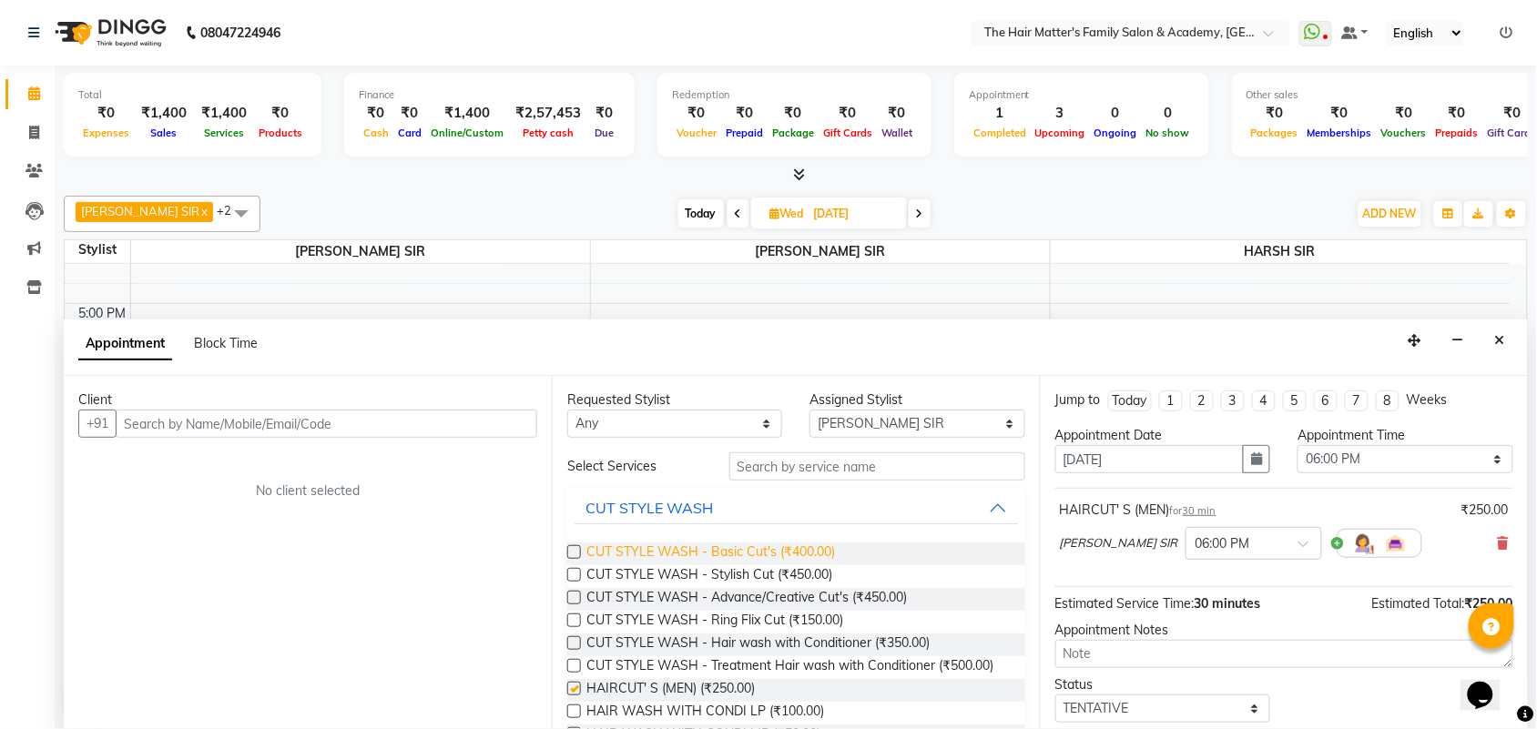
checkbox input "false"
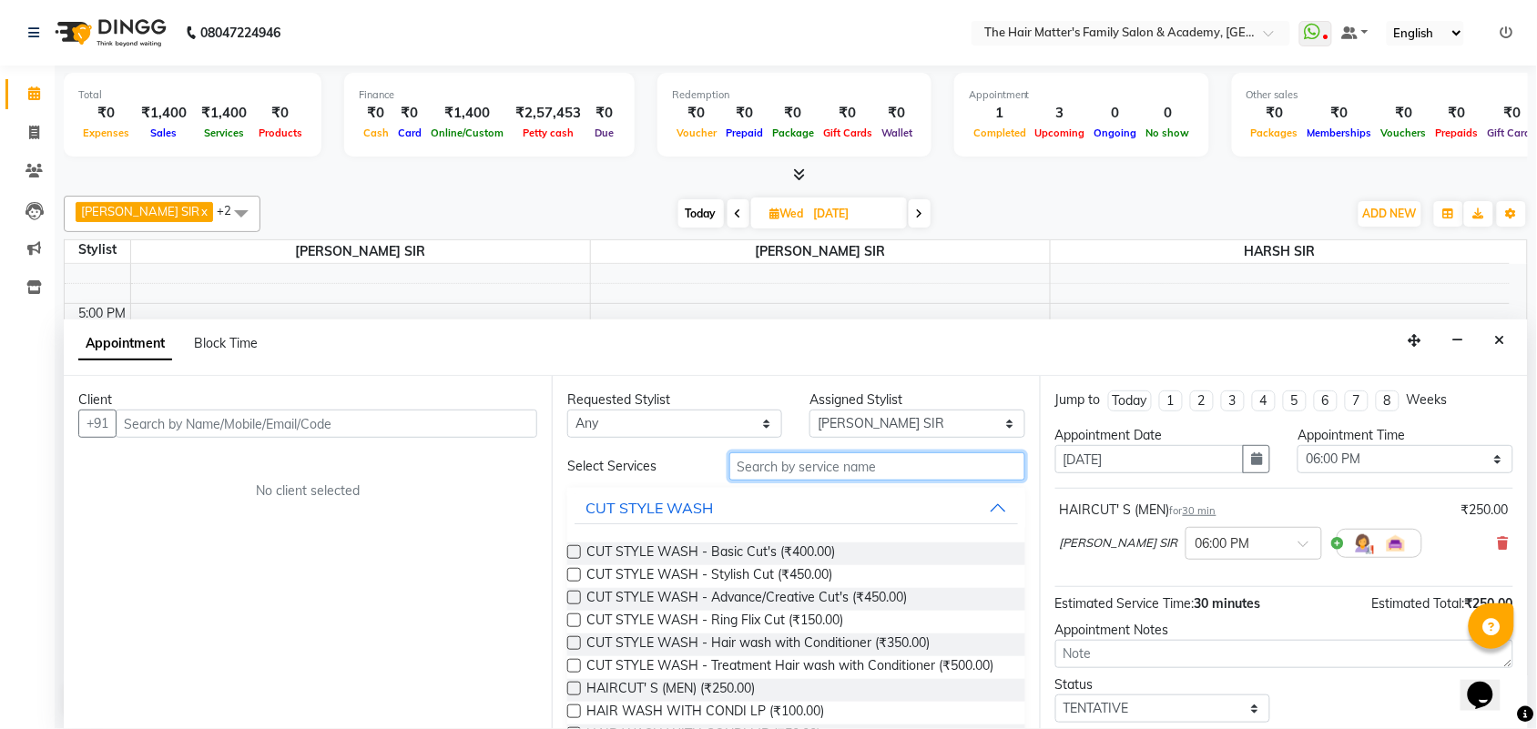
click at [792, 470] on input "text" at bounding box center [877, 466] width 296 height 28
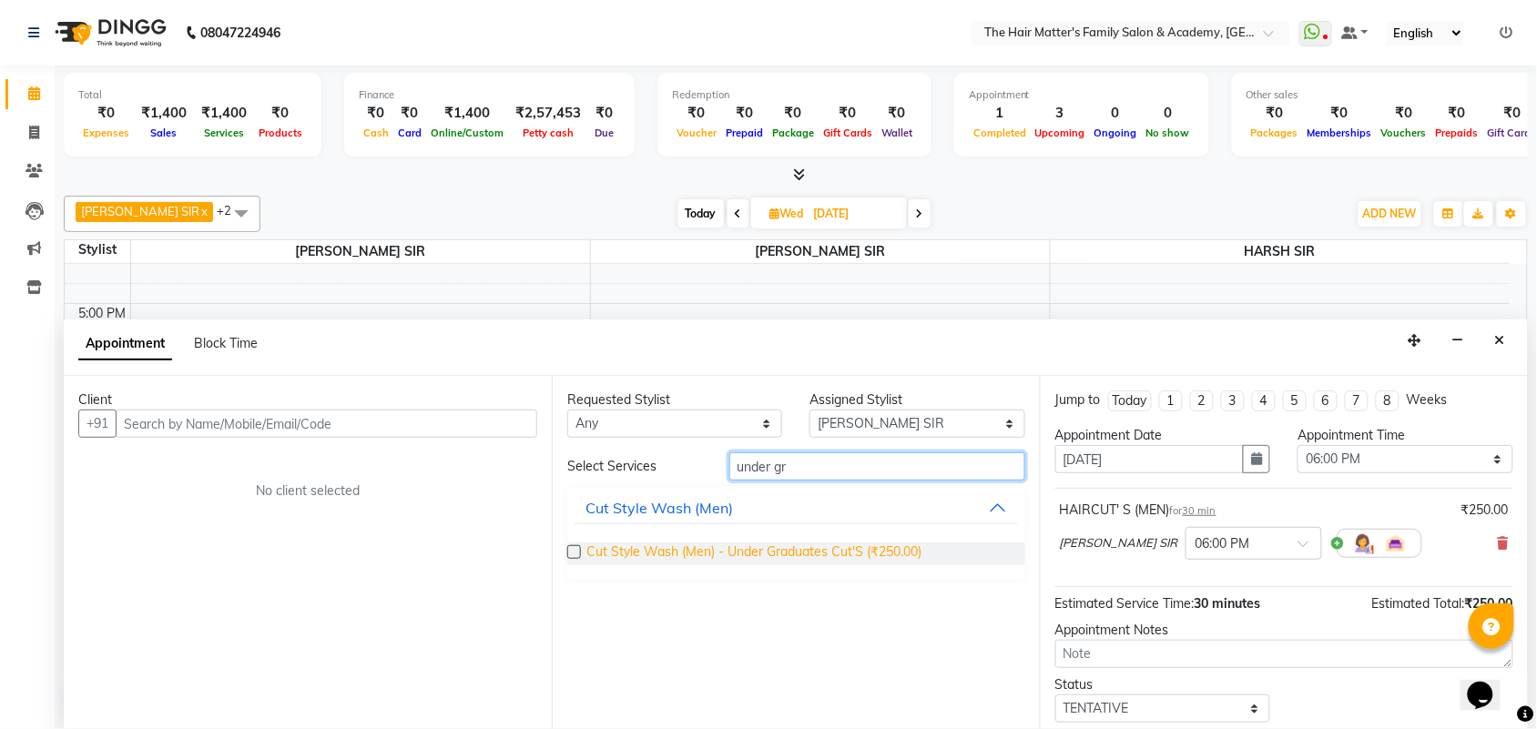
type input "under gr"
click at [817, 551] on span "Cut Style Wash (Men) - Under Graduates Cut'S (₹250.00)" at bounding box center [753, 554] width 335 height 23
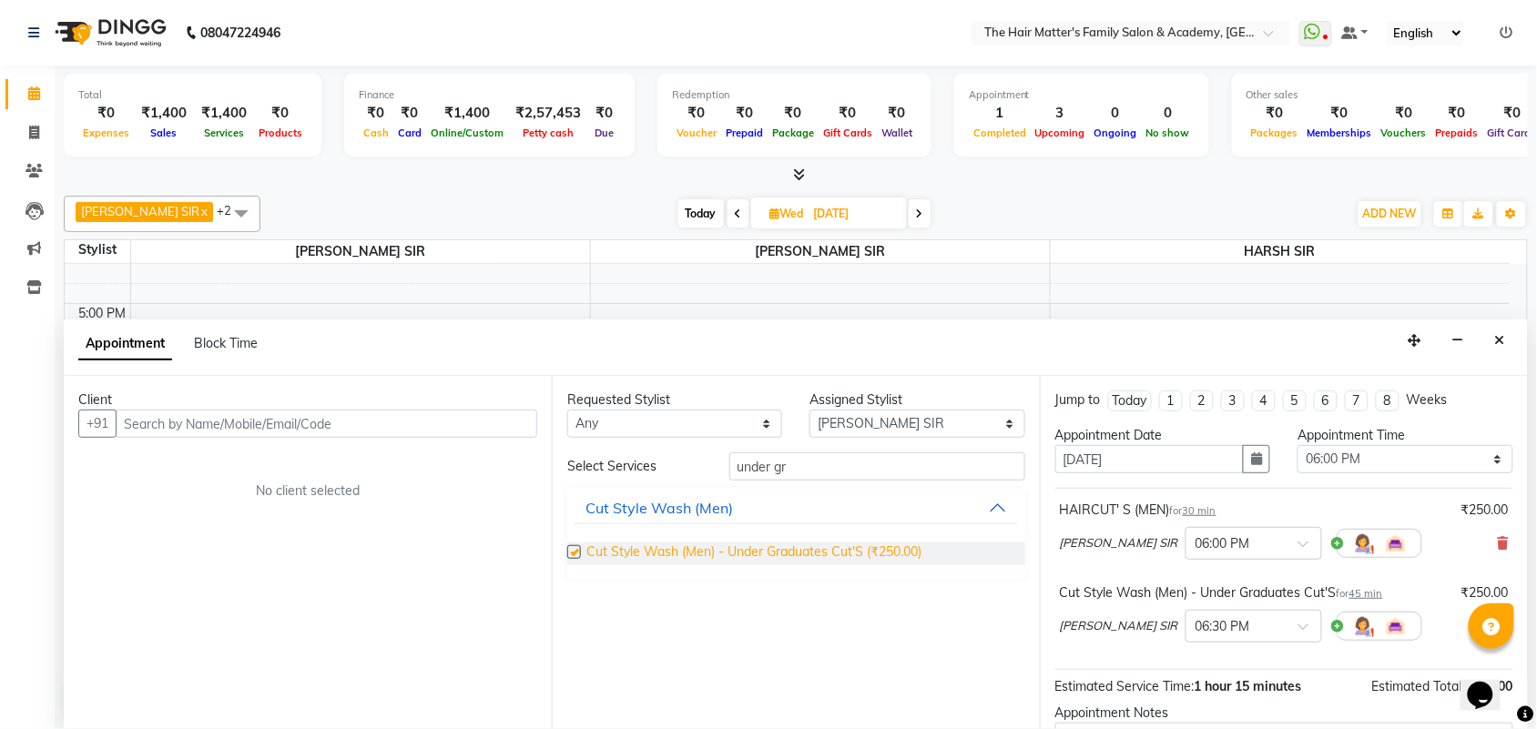
checkbox input "false"
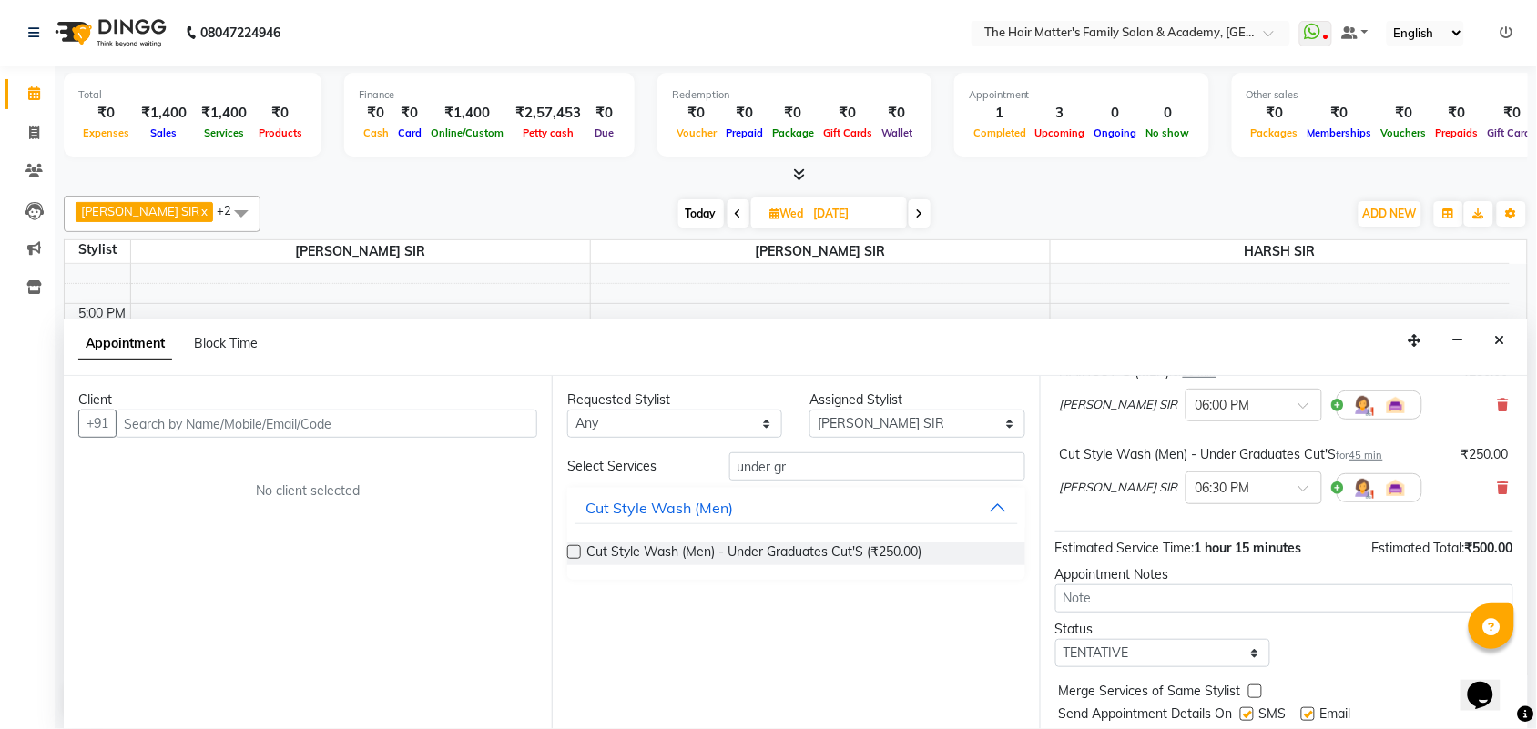
scroll to position [194, 0]
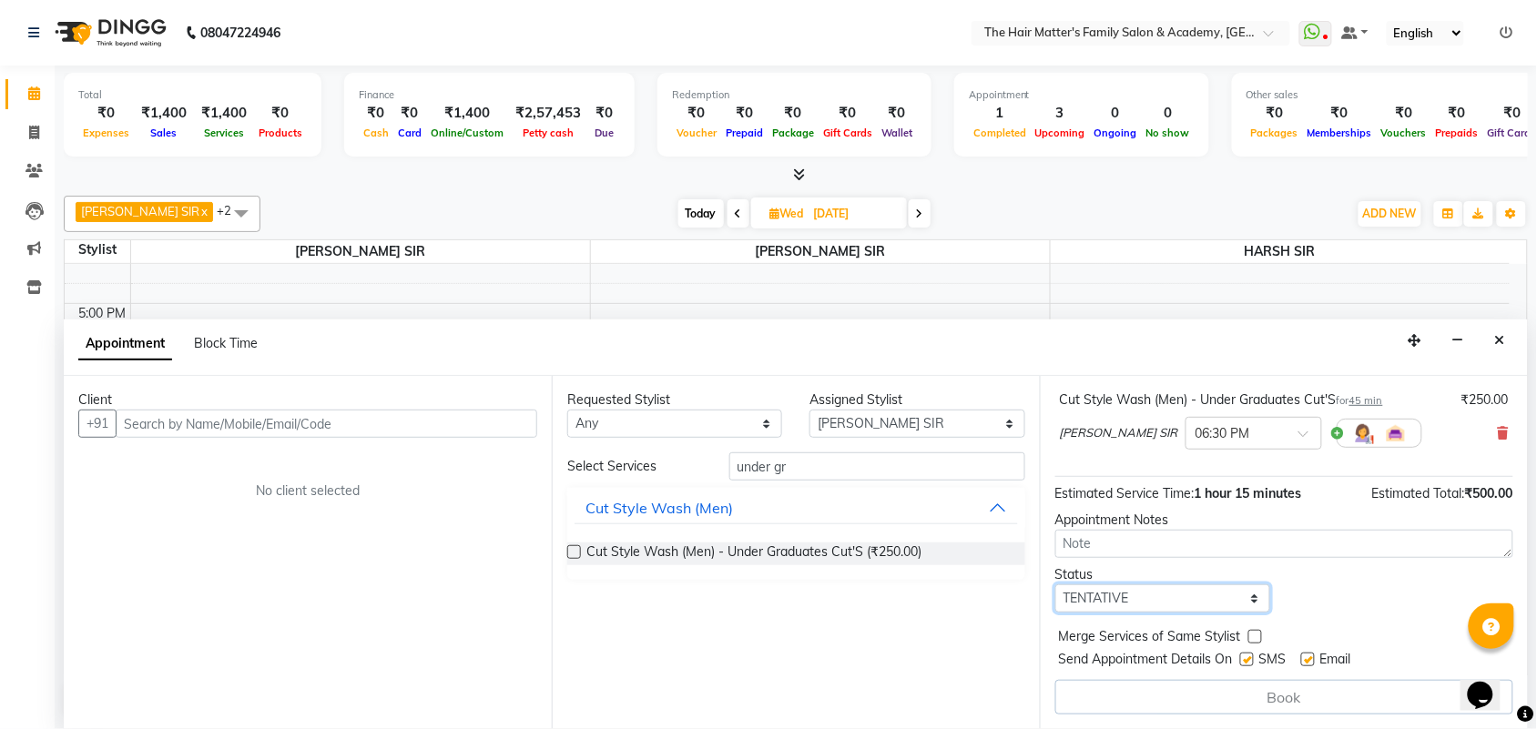
click at [1118, 590] on select "Select TENTATIVE CONFIRM UPCOMING" at bounding box center [1162, 598] width 215 height 28
select select "confirm booking"
click at [1055, 584] on select "Select TENTATIVE CONFIRM UPCOMING" at bounding box center [1162, 598] width 215 height 28
click at [839, 471] on input "under gr" at bounding box center [877, 466] width 296 height 28
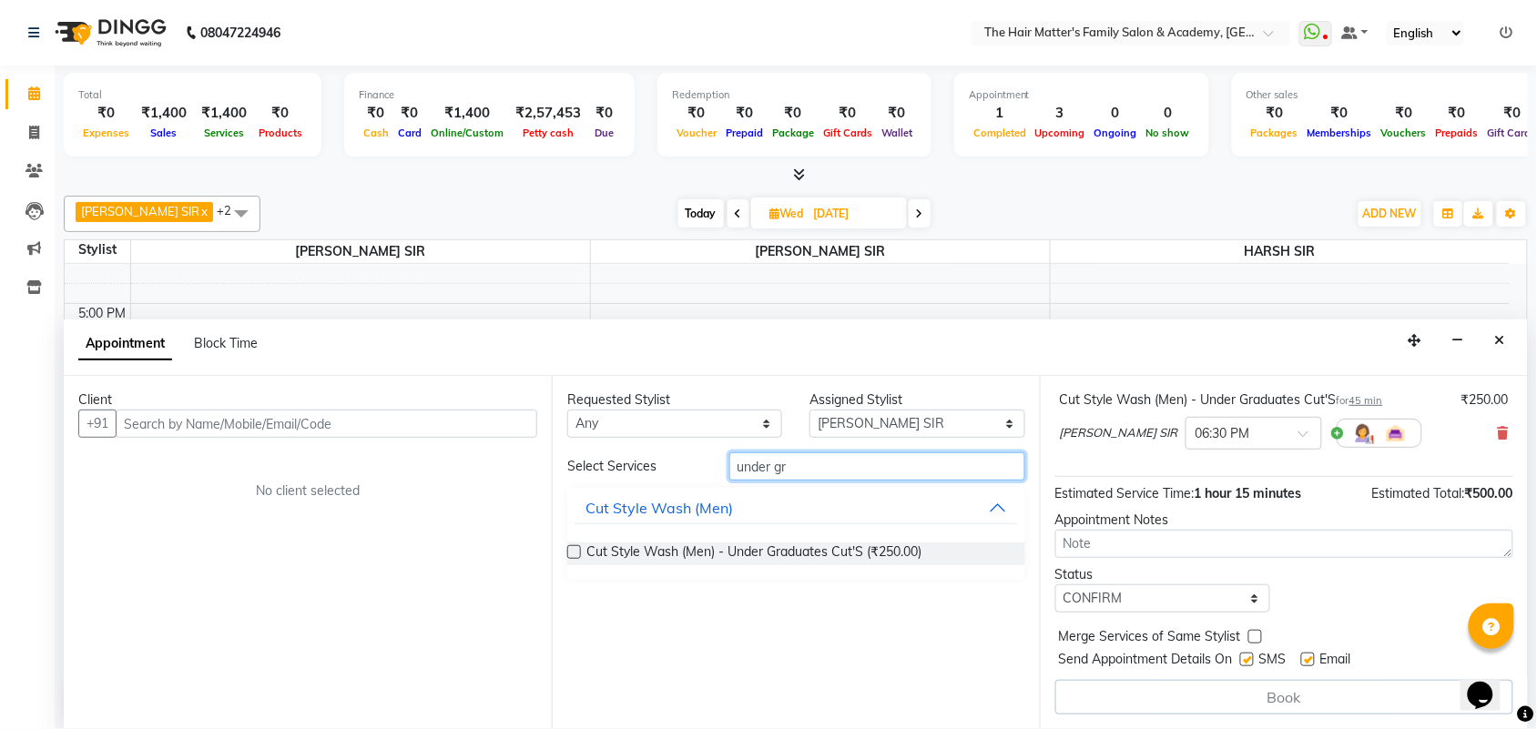
click at [839, 471] on input "under gr" at bounding box center [877, 466] width 296 height 28
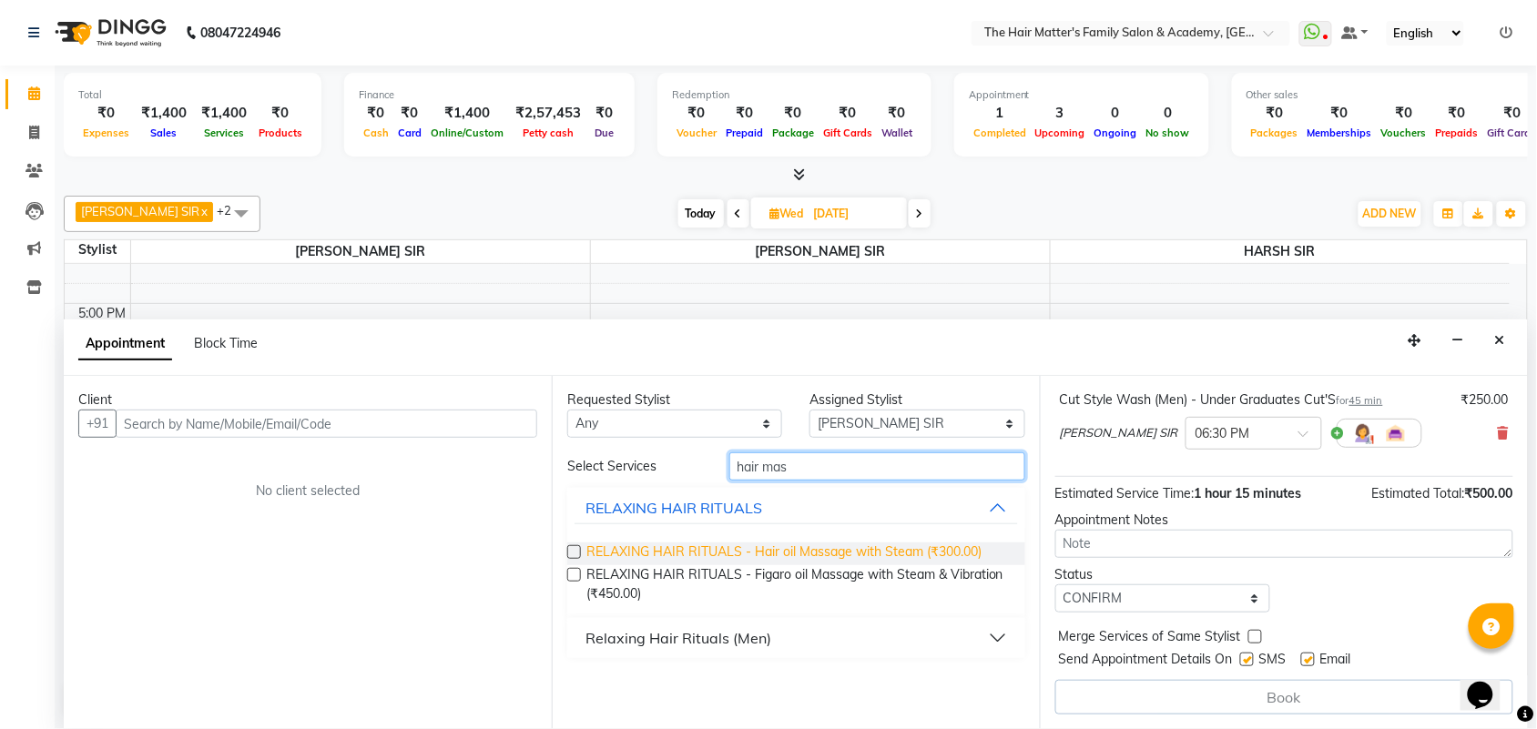
type input "hair mas"
click at [830, 546] on span "RELAXING HAIR RITUALS - Hair oil Massage with Steam (₹300.00)" at bounding box center [783, 554] width 395 height 23
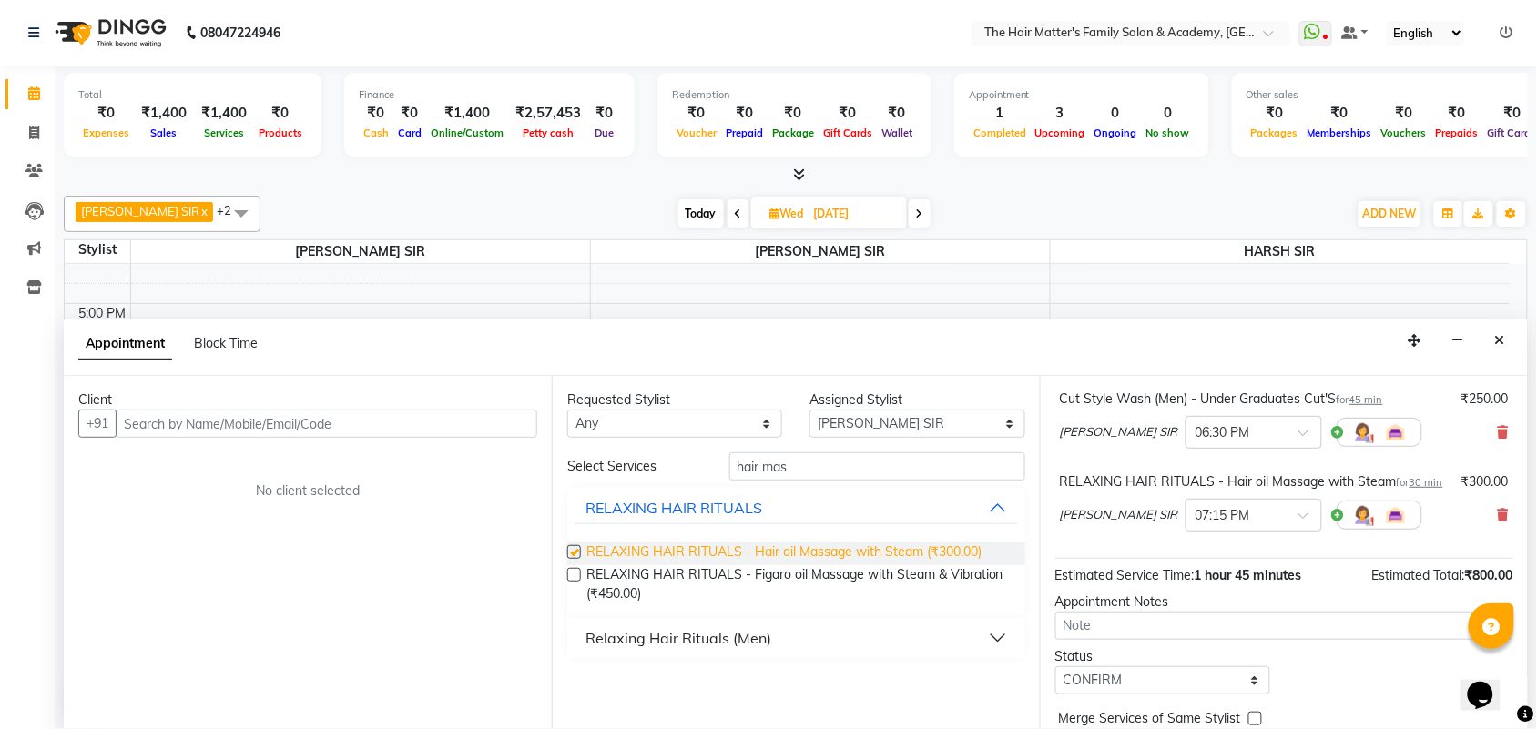
checkbox input "false"
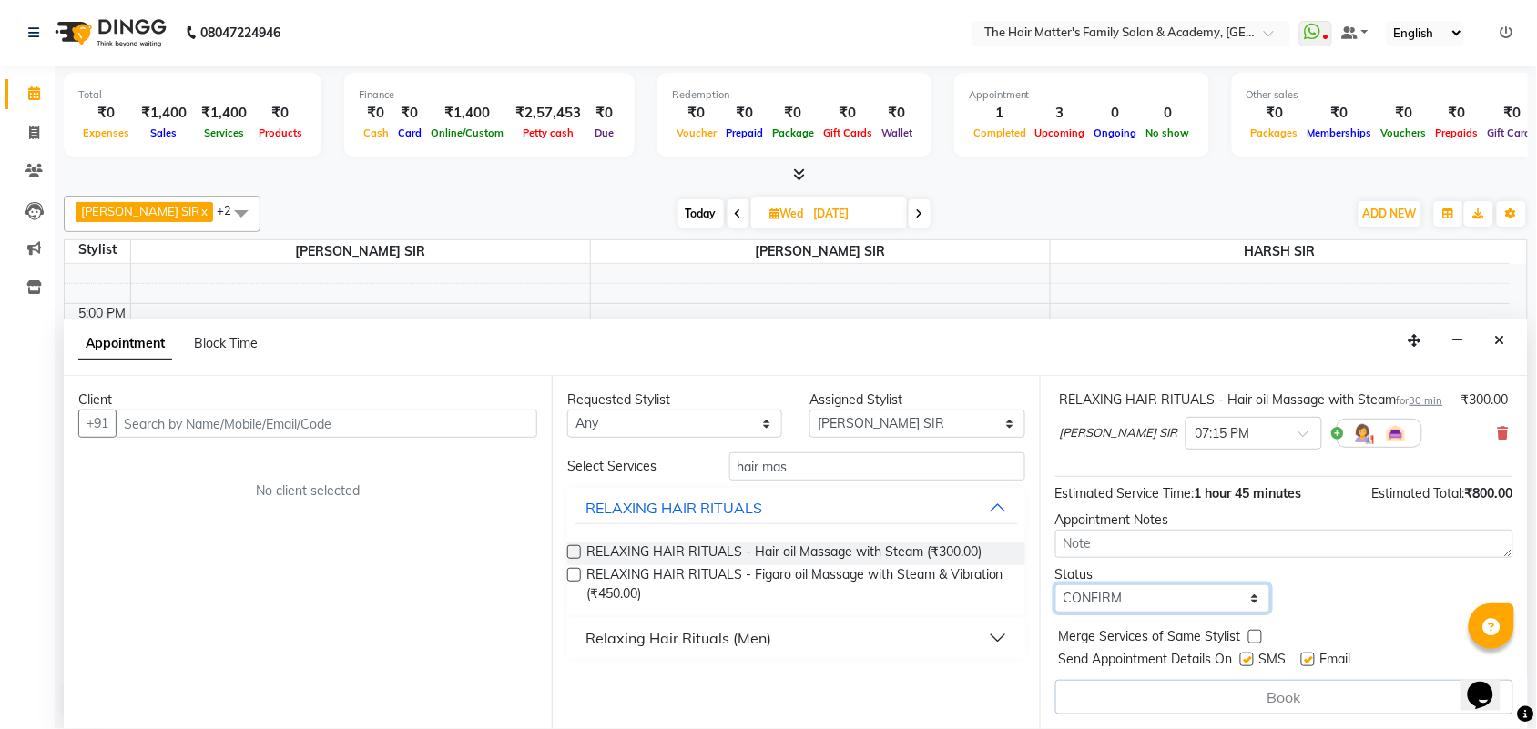
click at [1095, 599] on select "Select TENTATIVE CONFIRM UPCOMING" at bounding box center [1162, 598] width 215 height 28
click at [1055, 584] on select "Select TENTATIVE CONFIRM UPCOMING" at bounding box center [1162, 598] width 215 height 28
click at [232, 444] on div "Client +91 No client selected" at bounding box center [308, 552] width 488 height 353
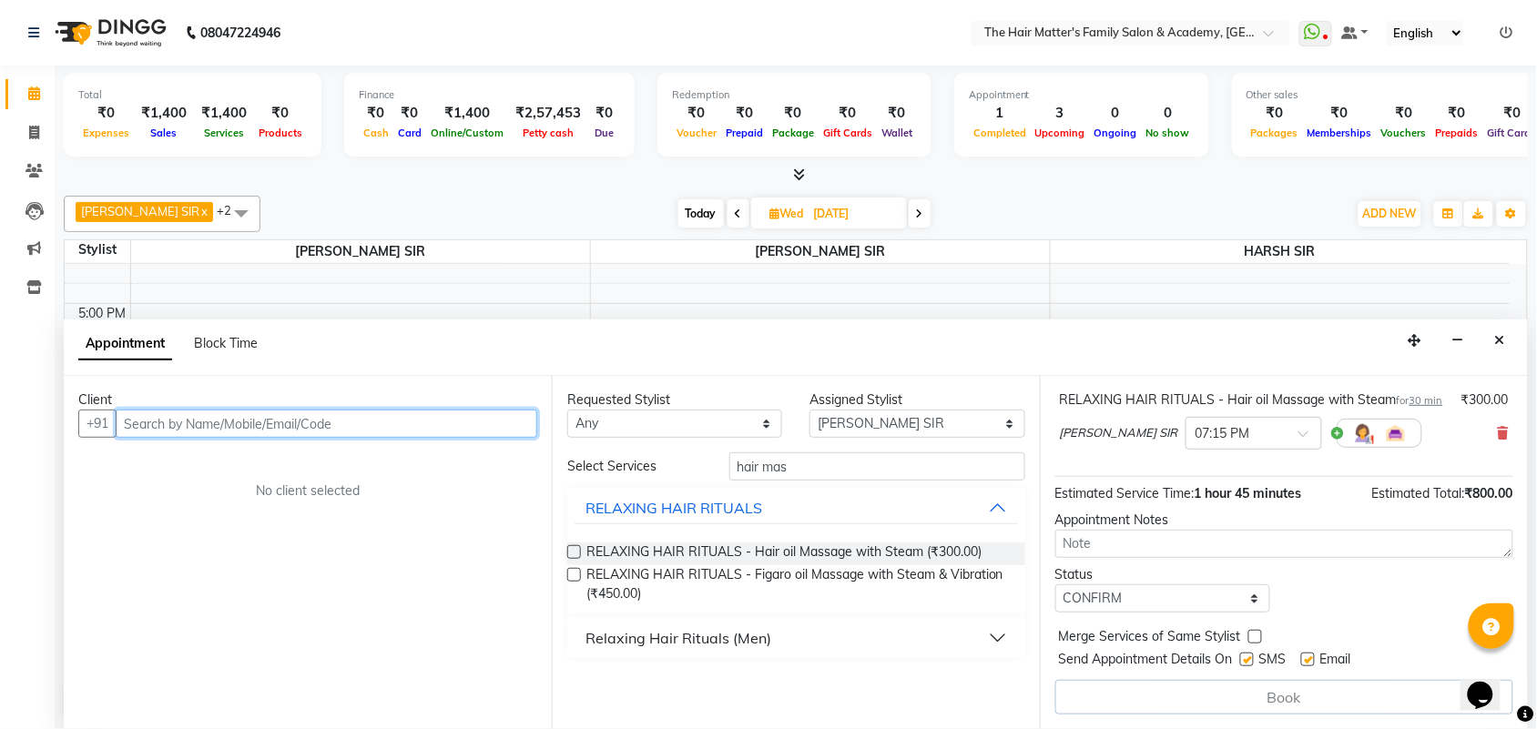
click at [262, 433] on input "text" at bounding box center [326, 424] width 421 height 28
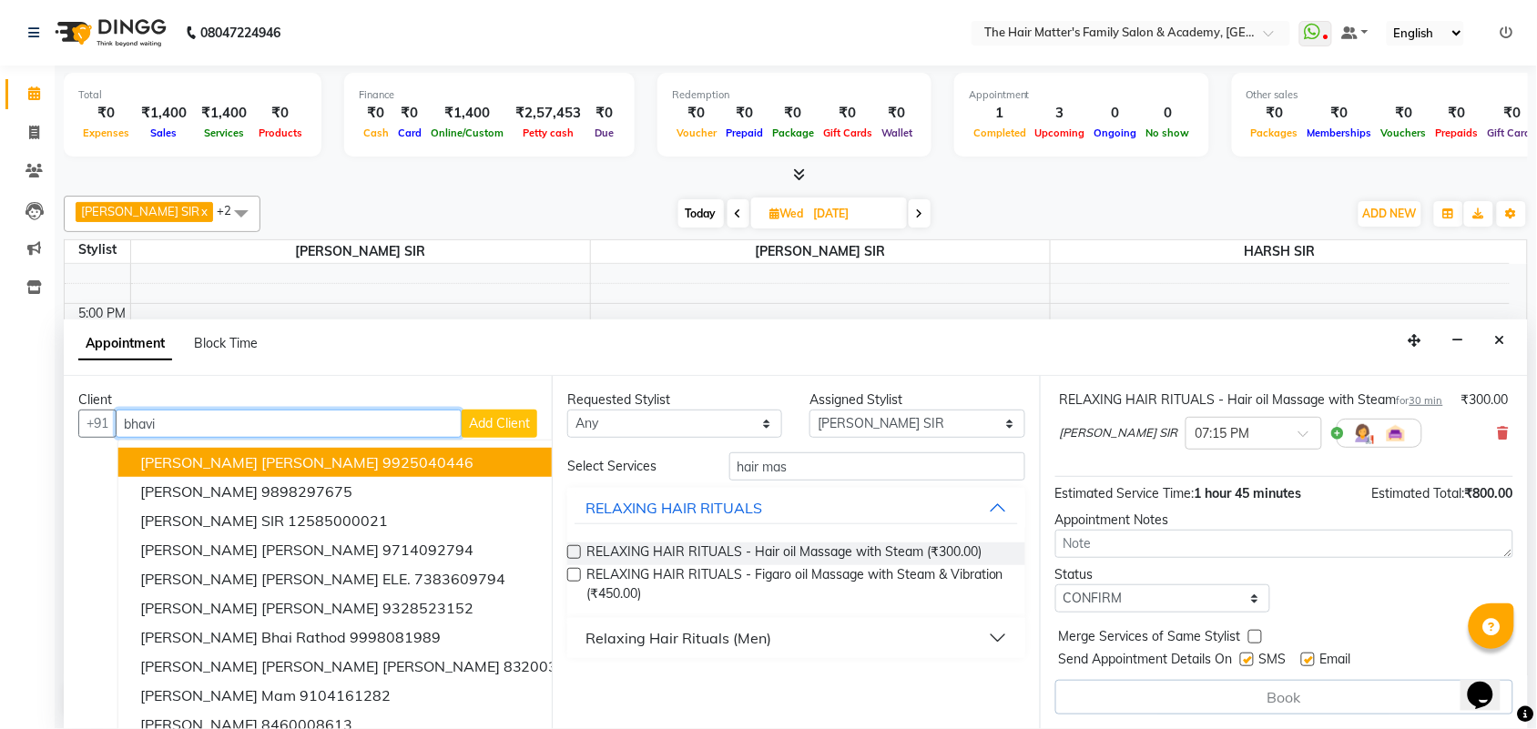
click at [382, 464] on ngb-highlight "9925040446" at bounding box center [427, 462] width 91 height 18
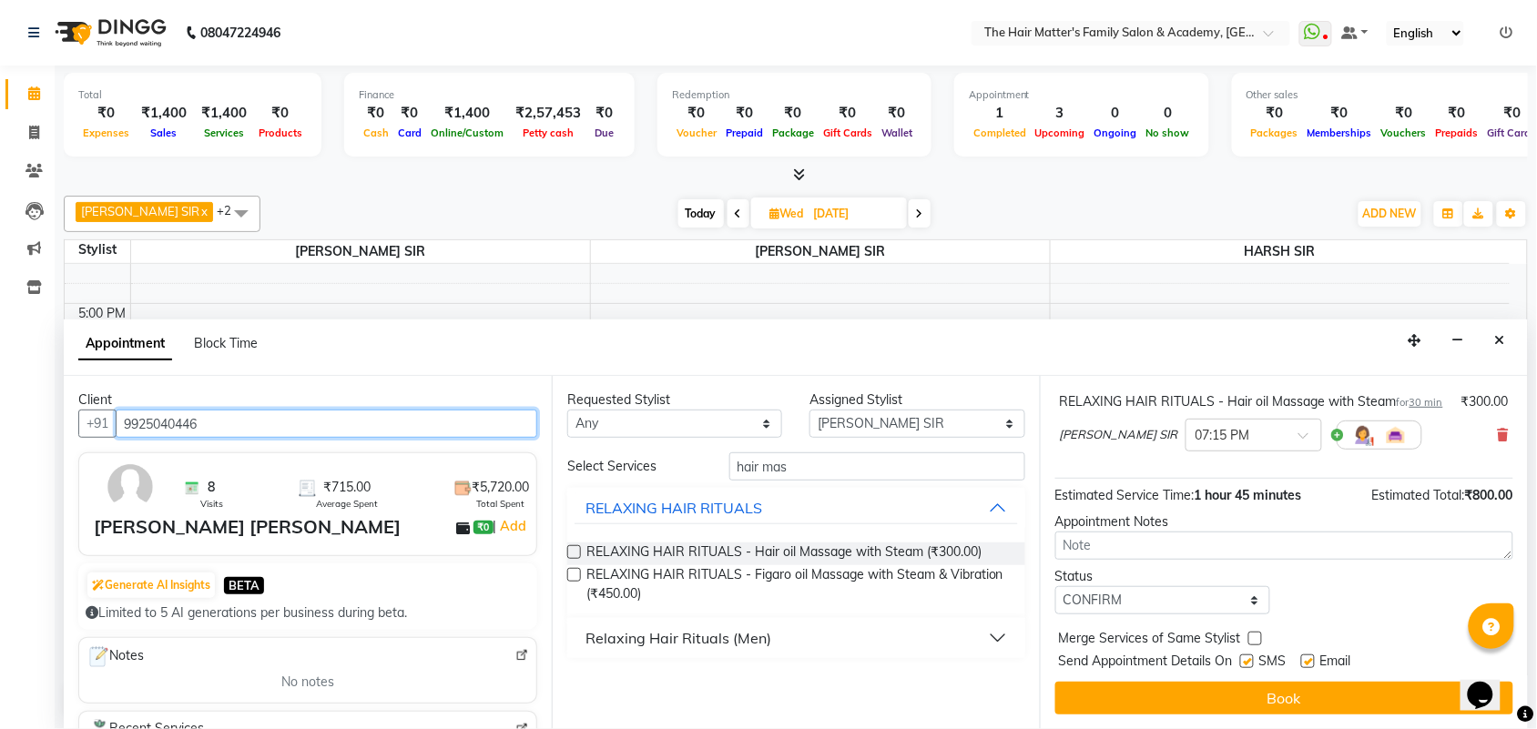
scroll to position [294, 0]
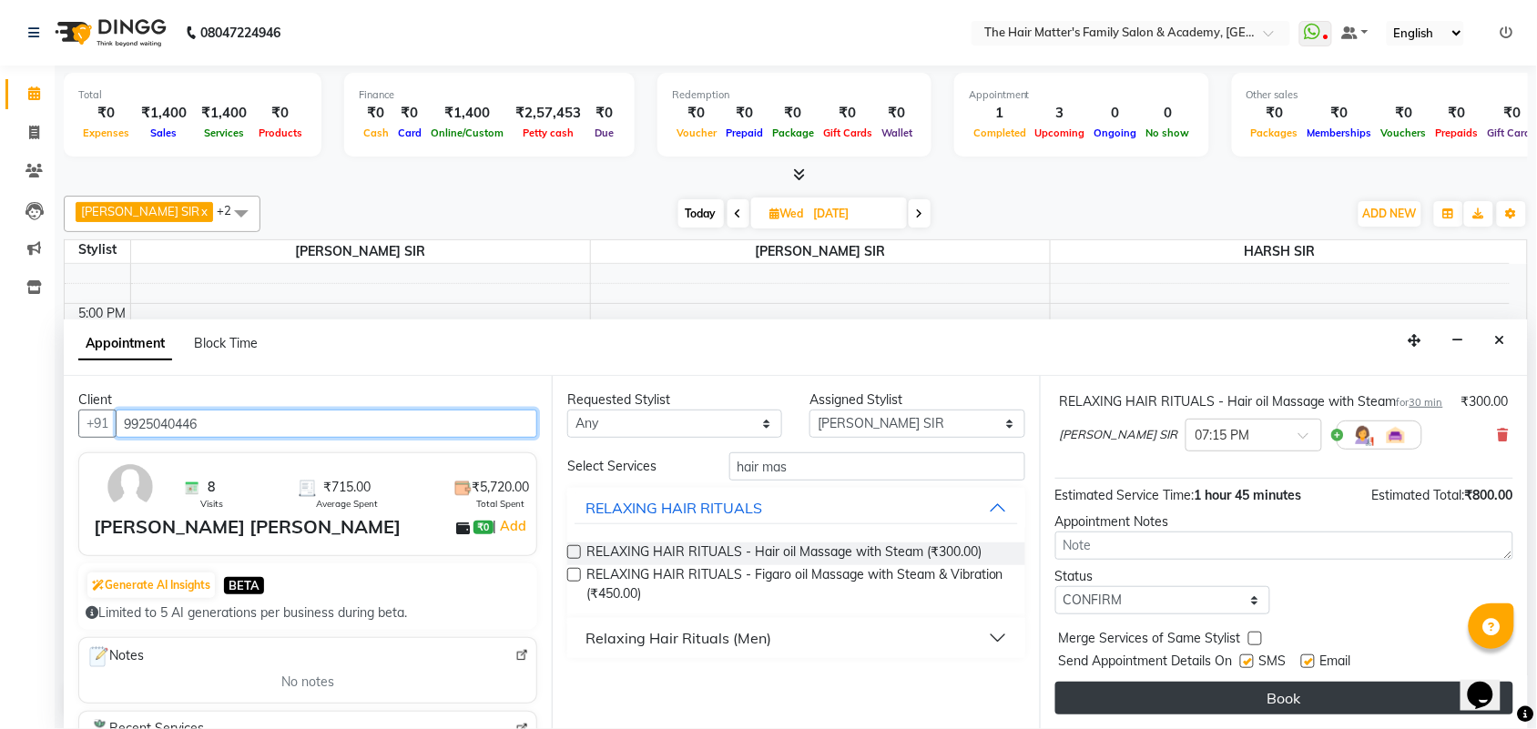
type input "9925040446"
click at [1229, 697] on button "Book" at bounding box center [1284, 698] width 458 height 33
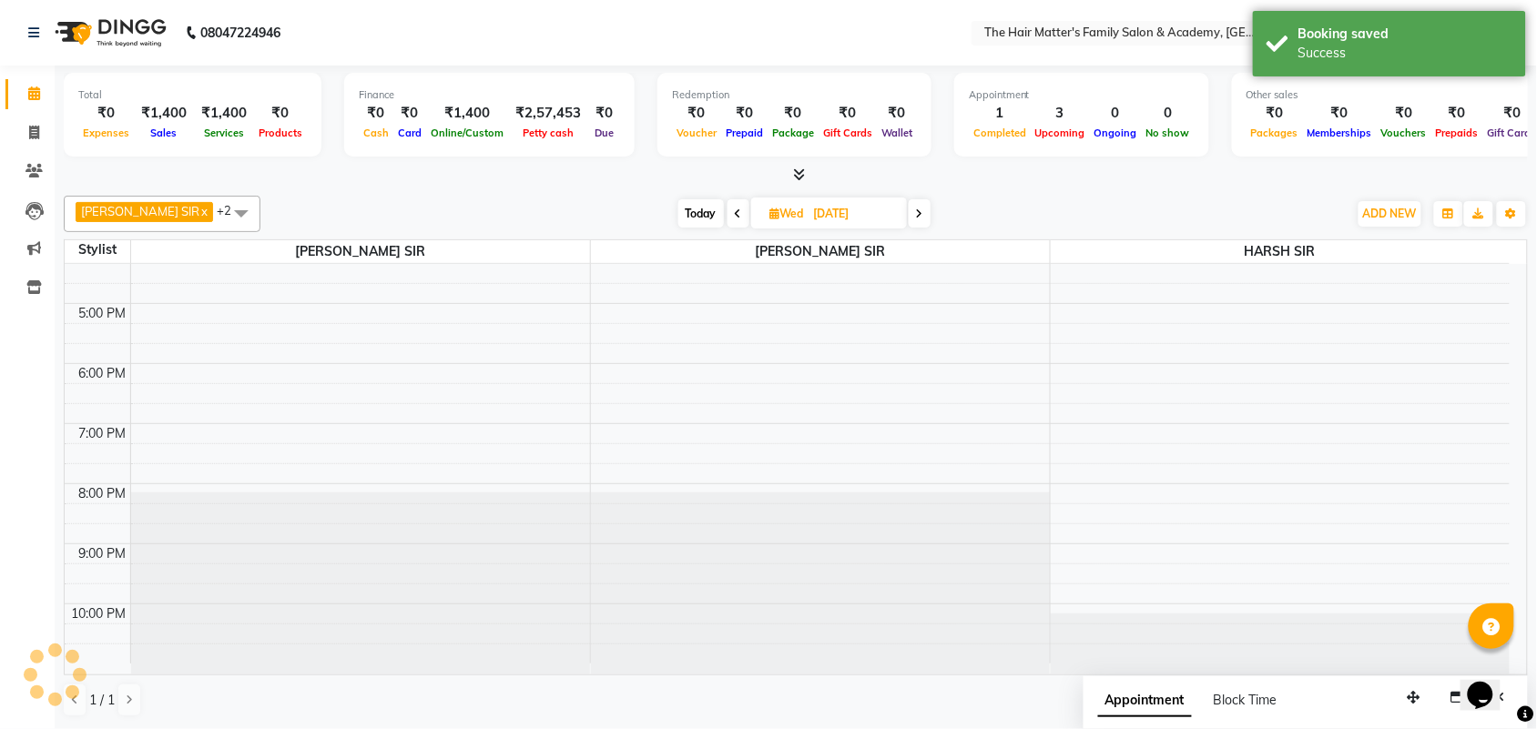
scroll to position [0, 0]
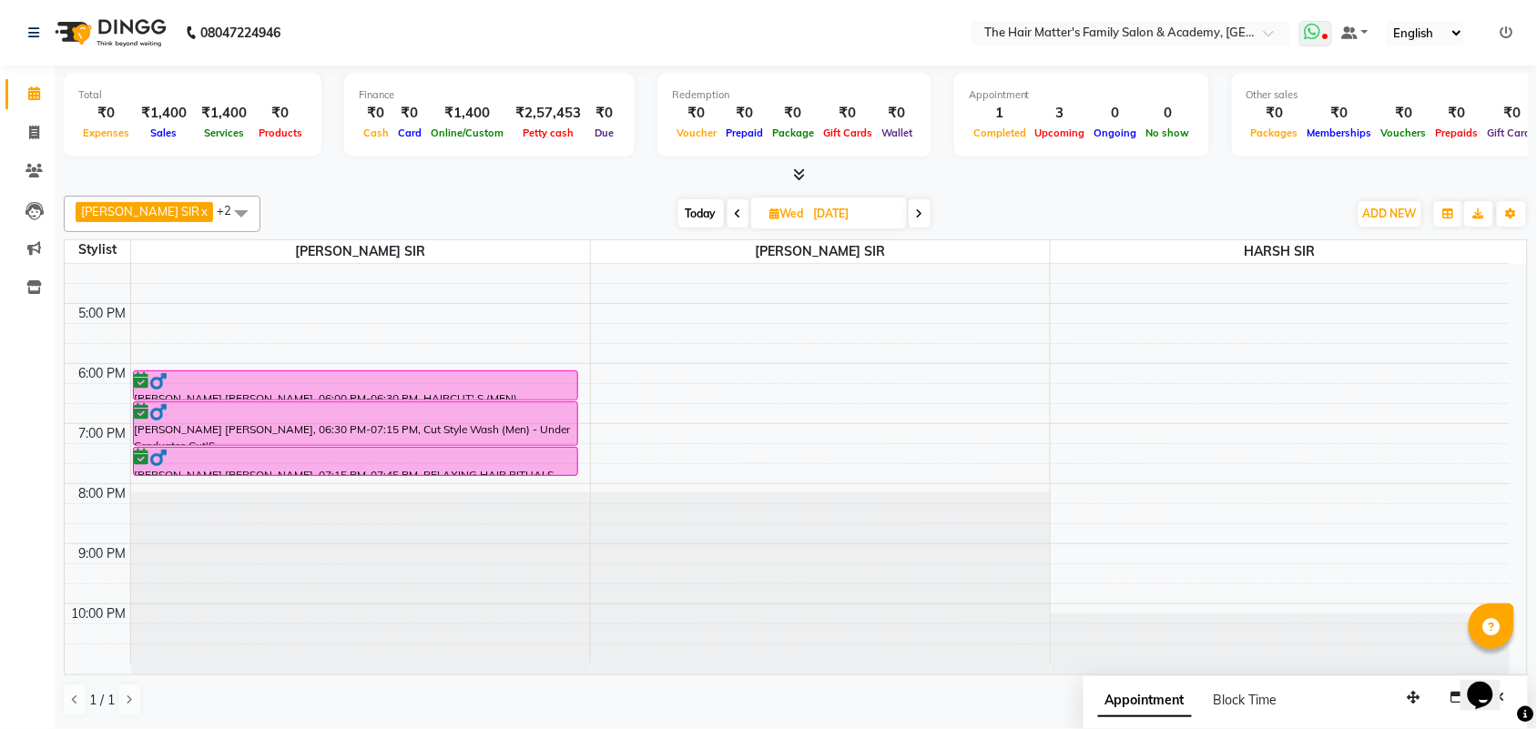
click at [1313, 36] on icon at bounding box center [1312, 32] width 16 height 18
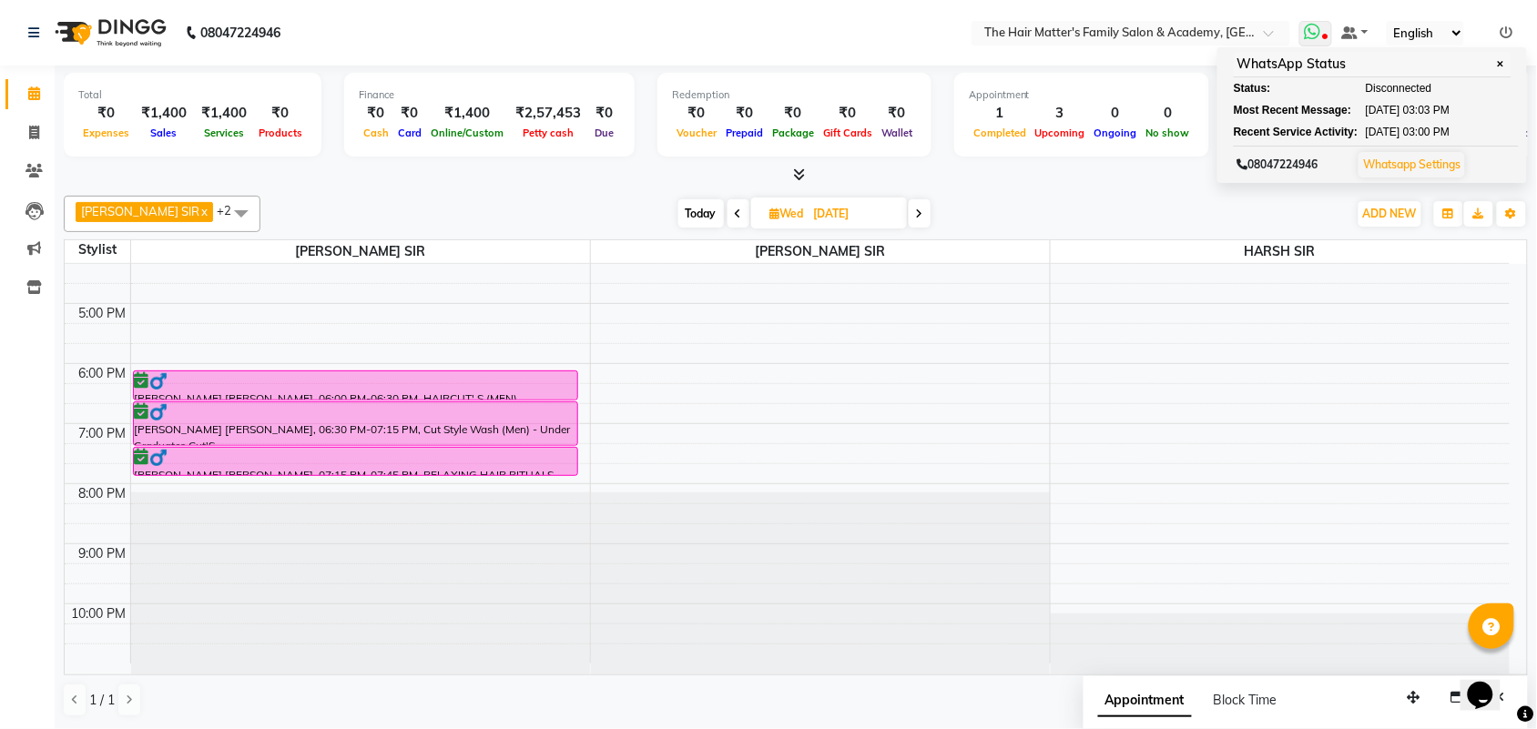
click at [1313, 36] on icon at bounding box center [1312, 32] width 16 height 18
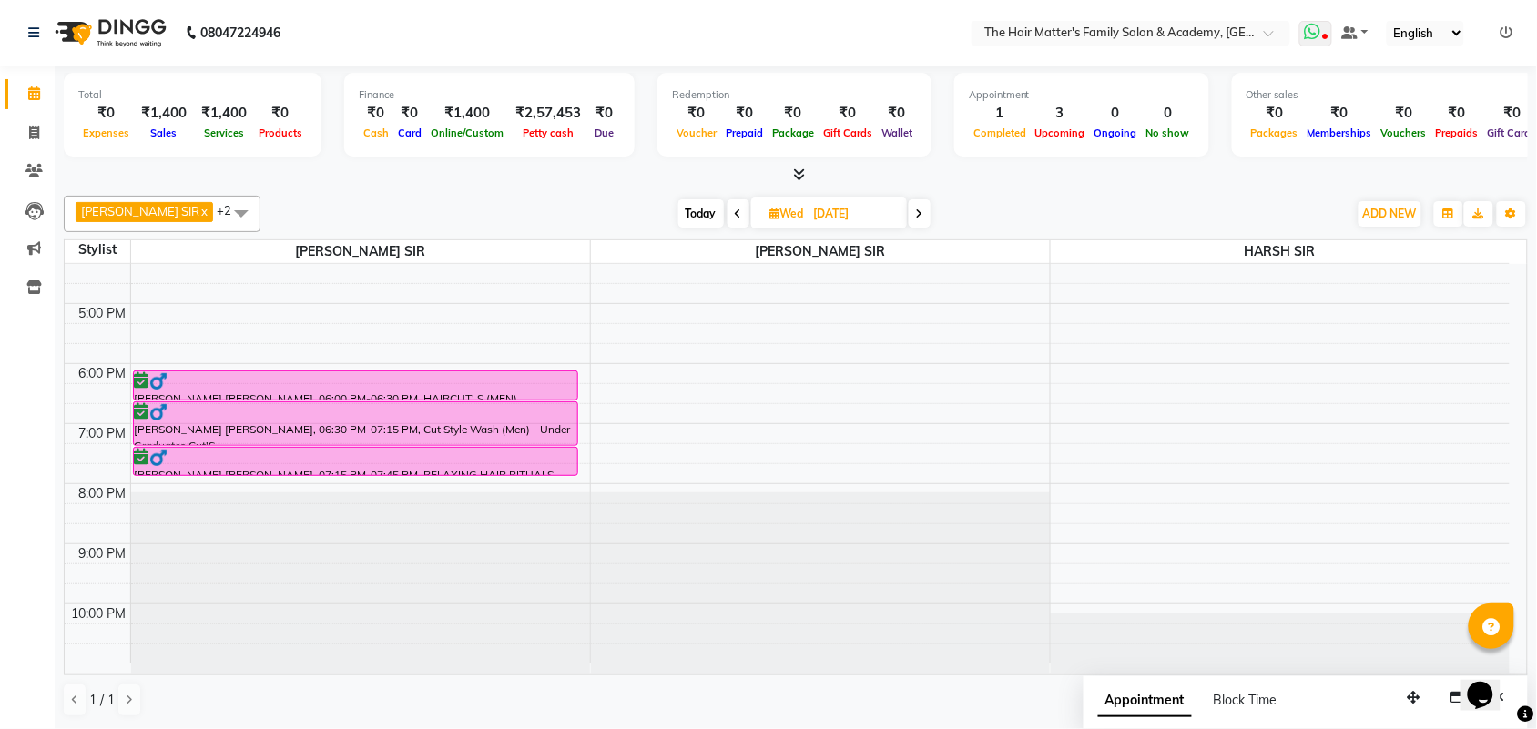
click at [1313, 36] on icon at bounding box center [1312, 32] width 16 height 18
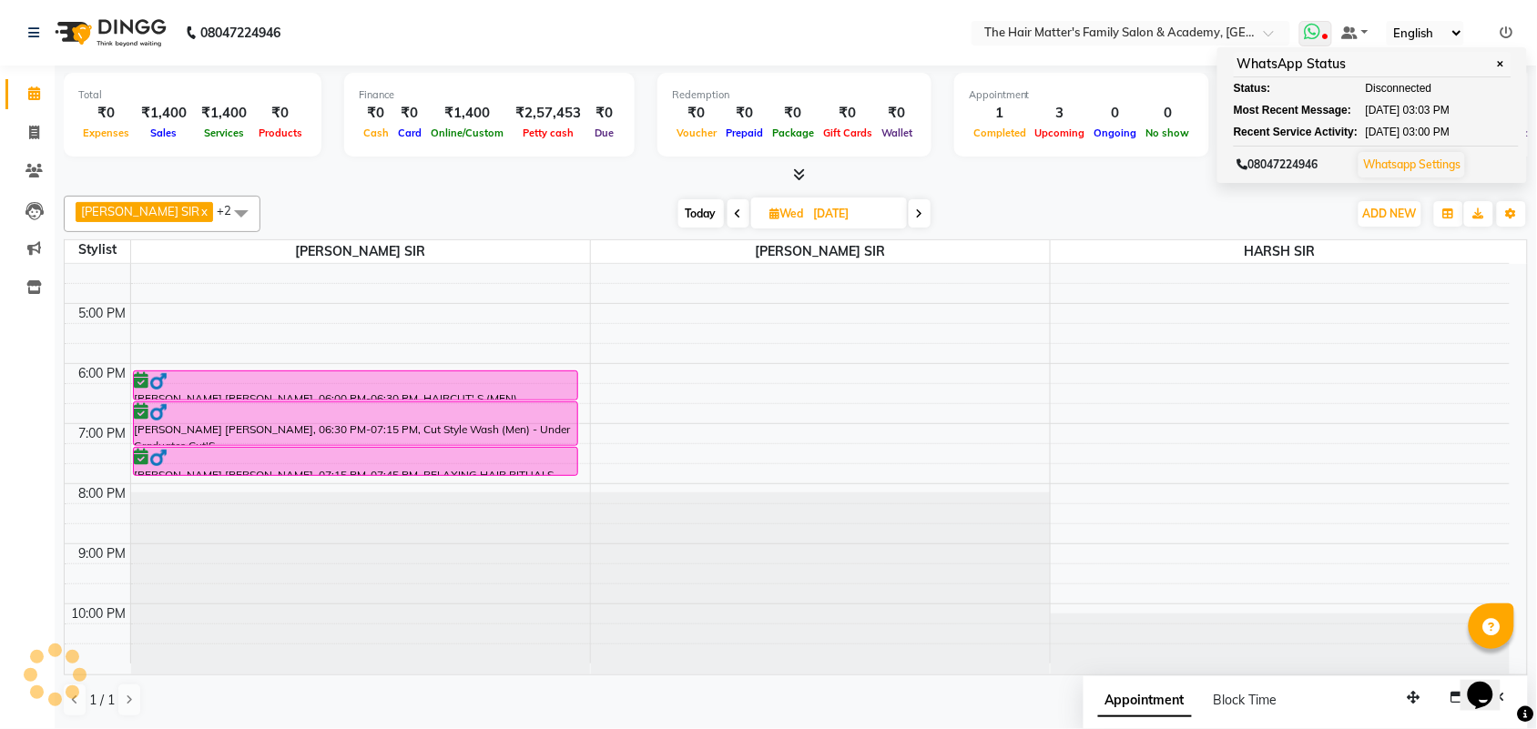
click at [1313, 36] on icon at bounding box center [1312, 32] width 16 height 18
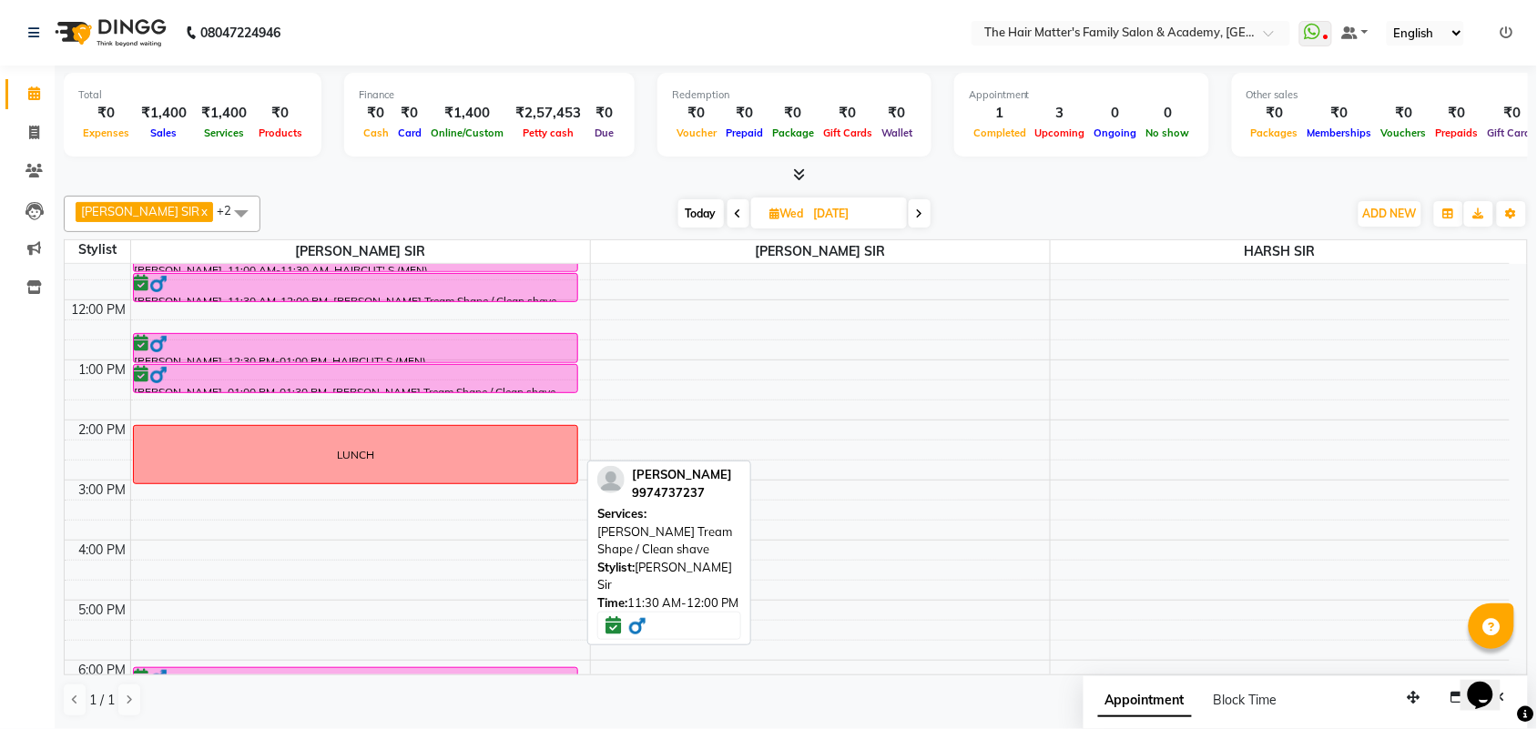
scroll to position [379, 0]
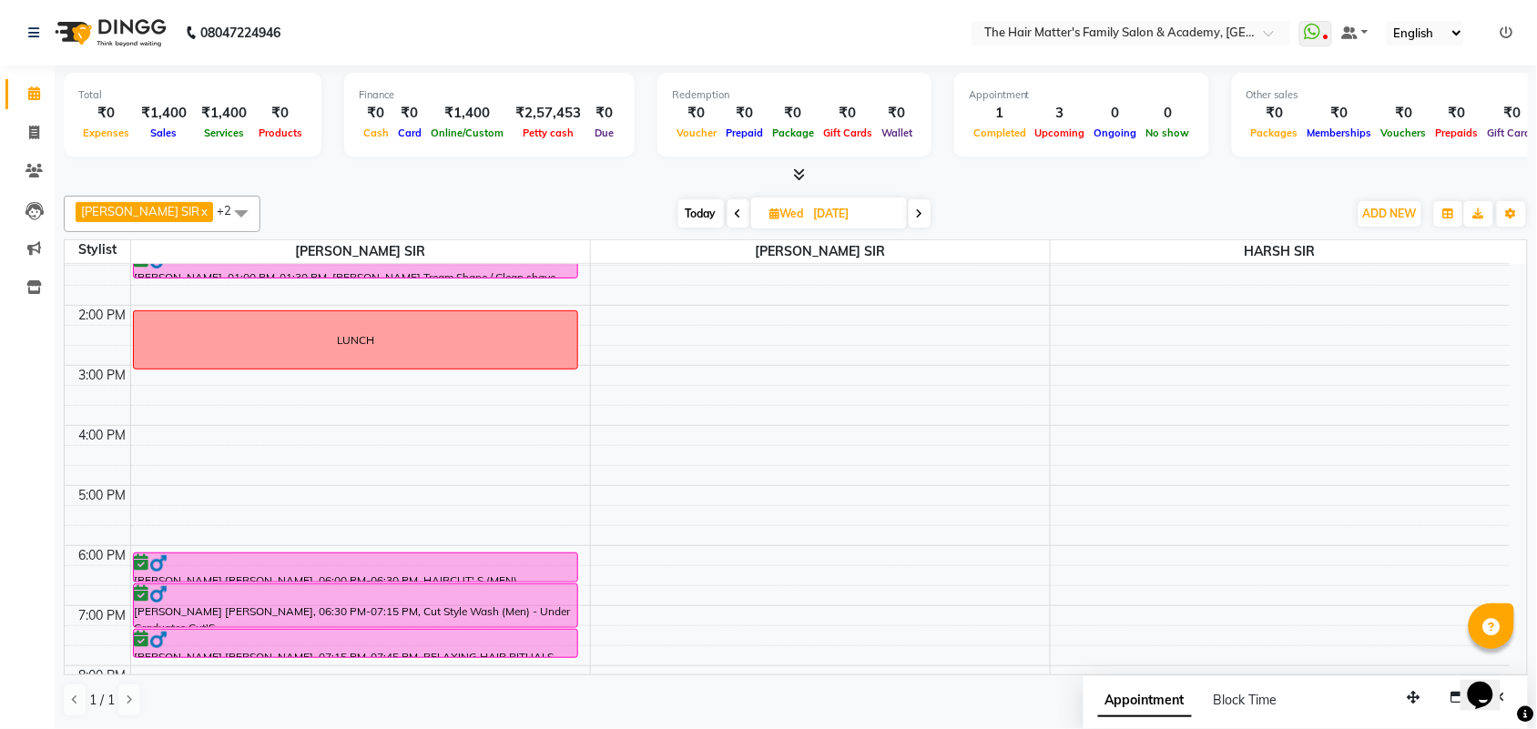
click at [678, 225] on span "Today" at bounding box center [701, 213] width 46 height 28
type input "[DATE]"
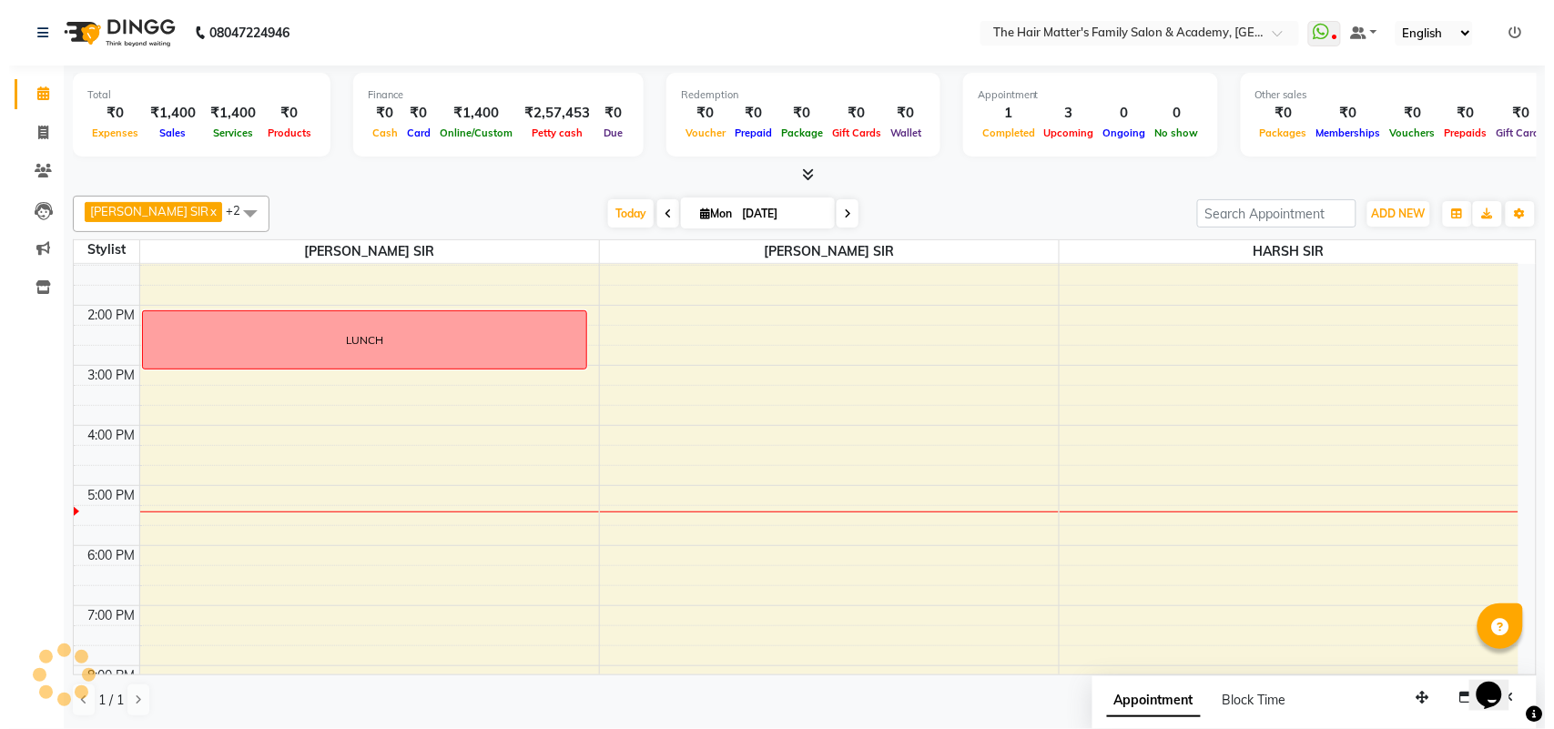
scroll to position [562, 0]
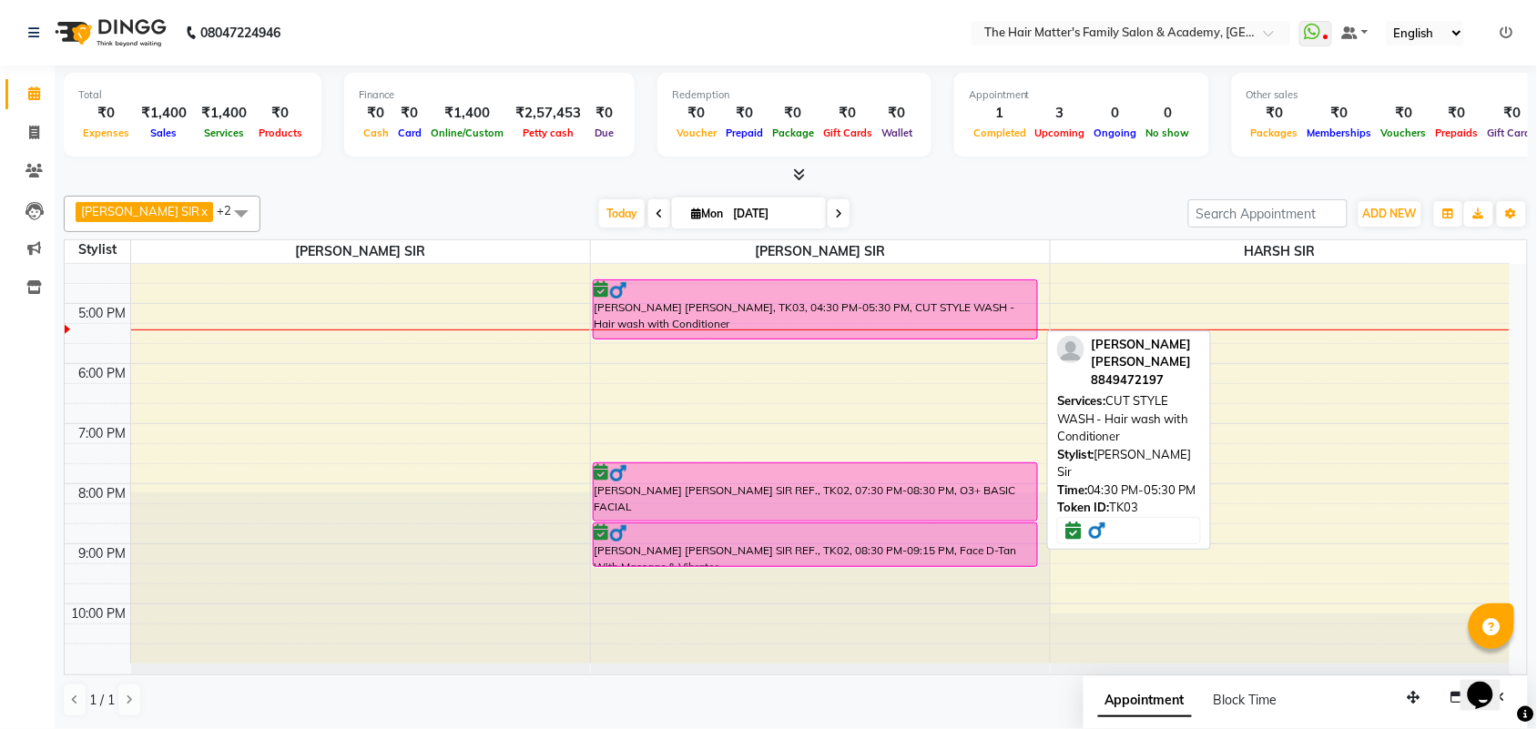
click at [689, 297] on div at bounding box center [815, 290] width 442 height 18
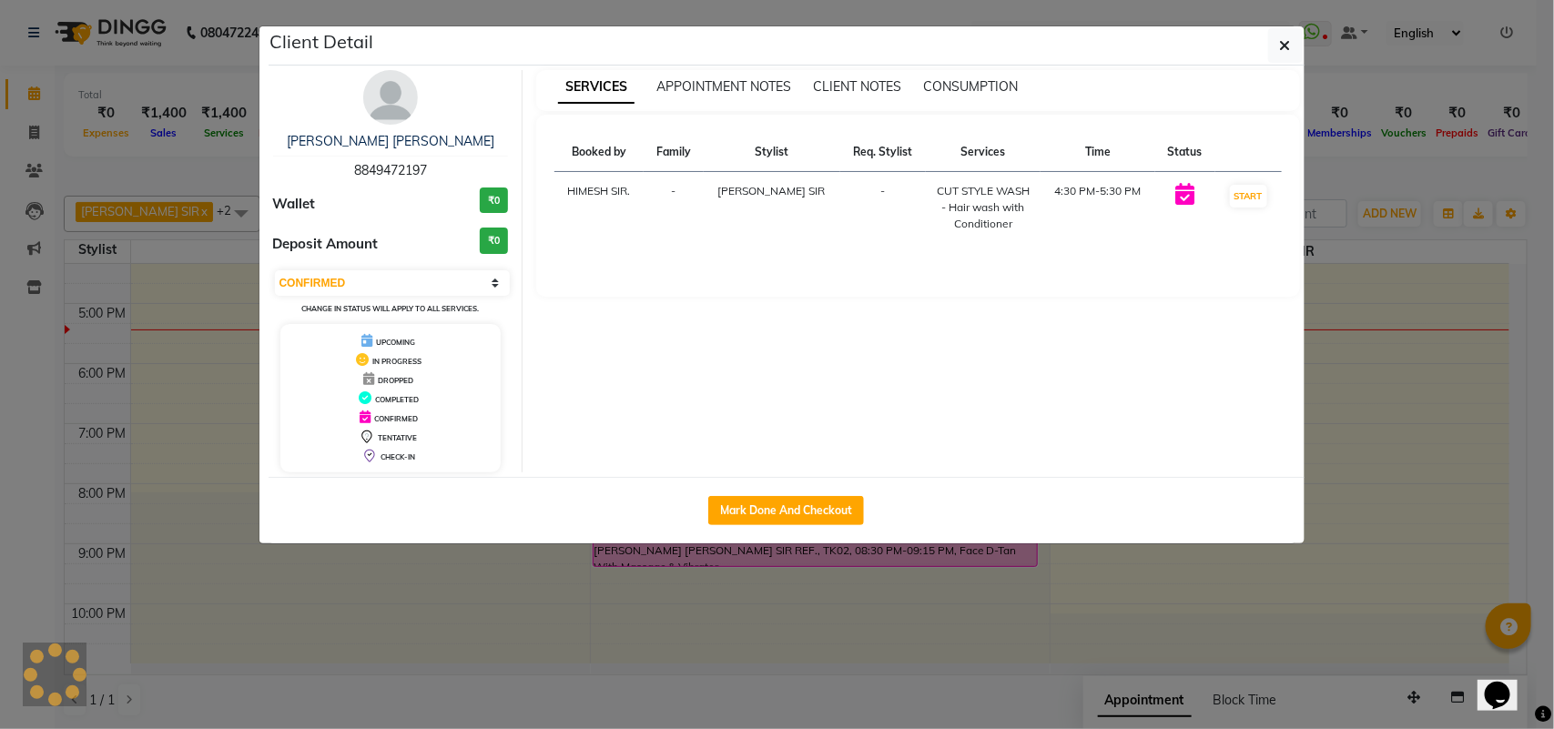
click at [1223, 189] on td "START" at bounding box center [1248, 208] width 66 height 72
click at [1231, 192] on button "START" at bounding box center [1248, 196] width 37 height 23
select select "1"
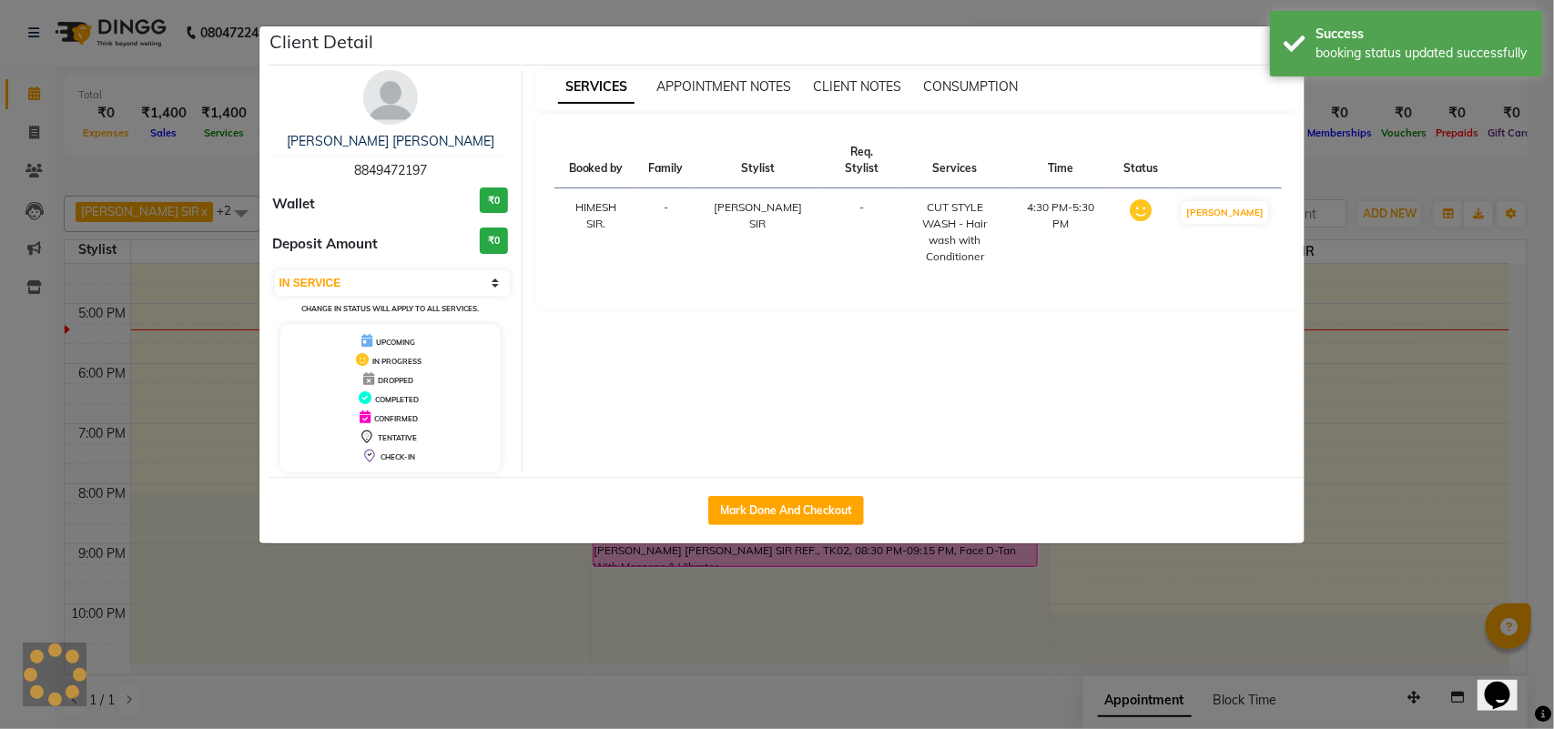
click at [1300, 297] on div "SERVICES APPOINTMENT NOTES CLIENT NOTES CONSUMPTION Booked by Family Stylist Re…" at bounding box center [918, 271] width 791 height 402
click at [1343, 308] on ngb-modal-window "Client Detail KUNJAN SIR PATEL 8849472197 Wallet ₹0 Deposit Amount ₹0 Select IN…" at bounding box center [777, 364] width 1554 height 729
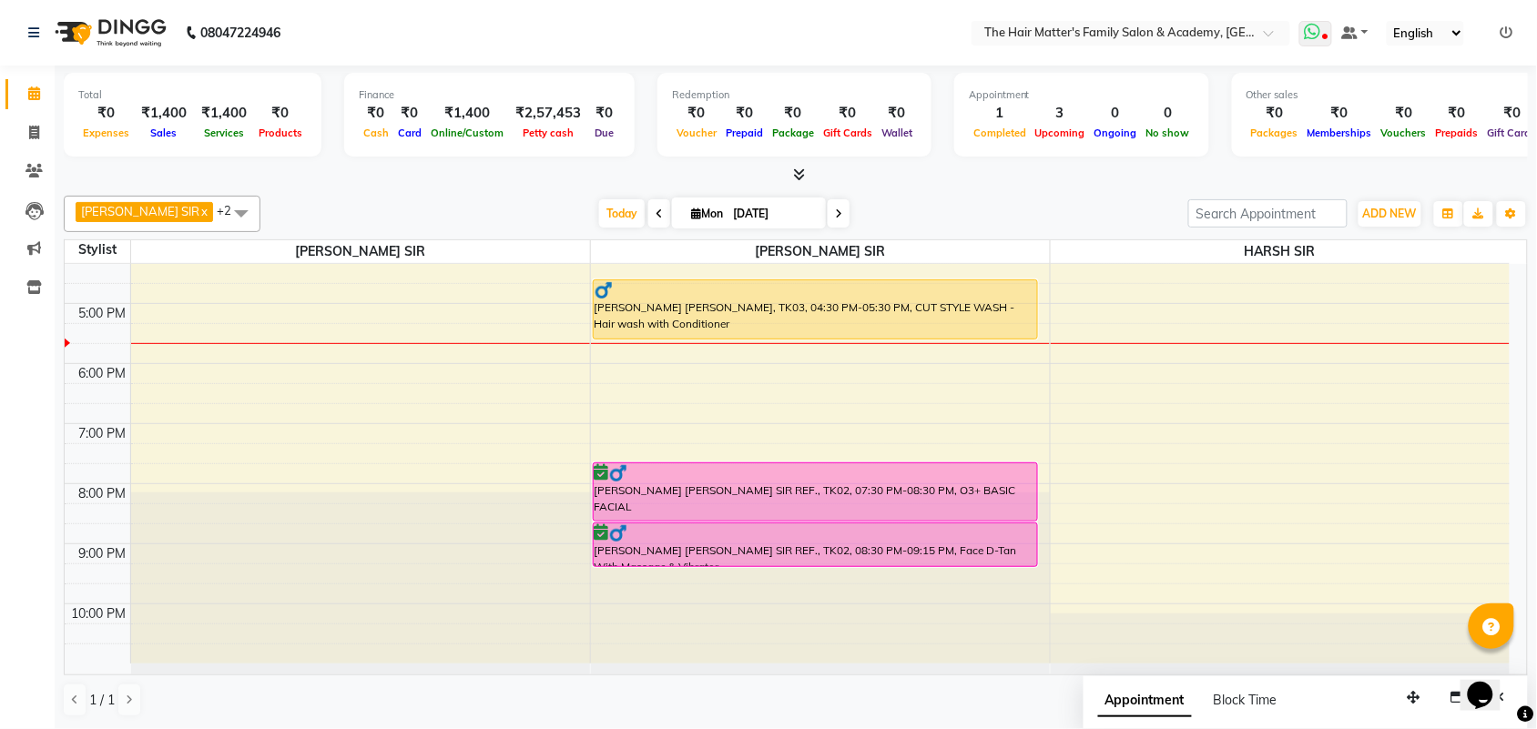
click at [1306, 33] on icon at bounding box center [1312, 32] width 16 height 18
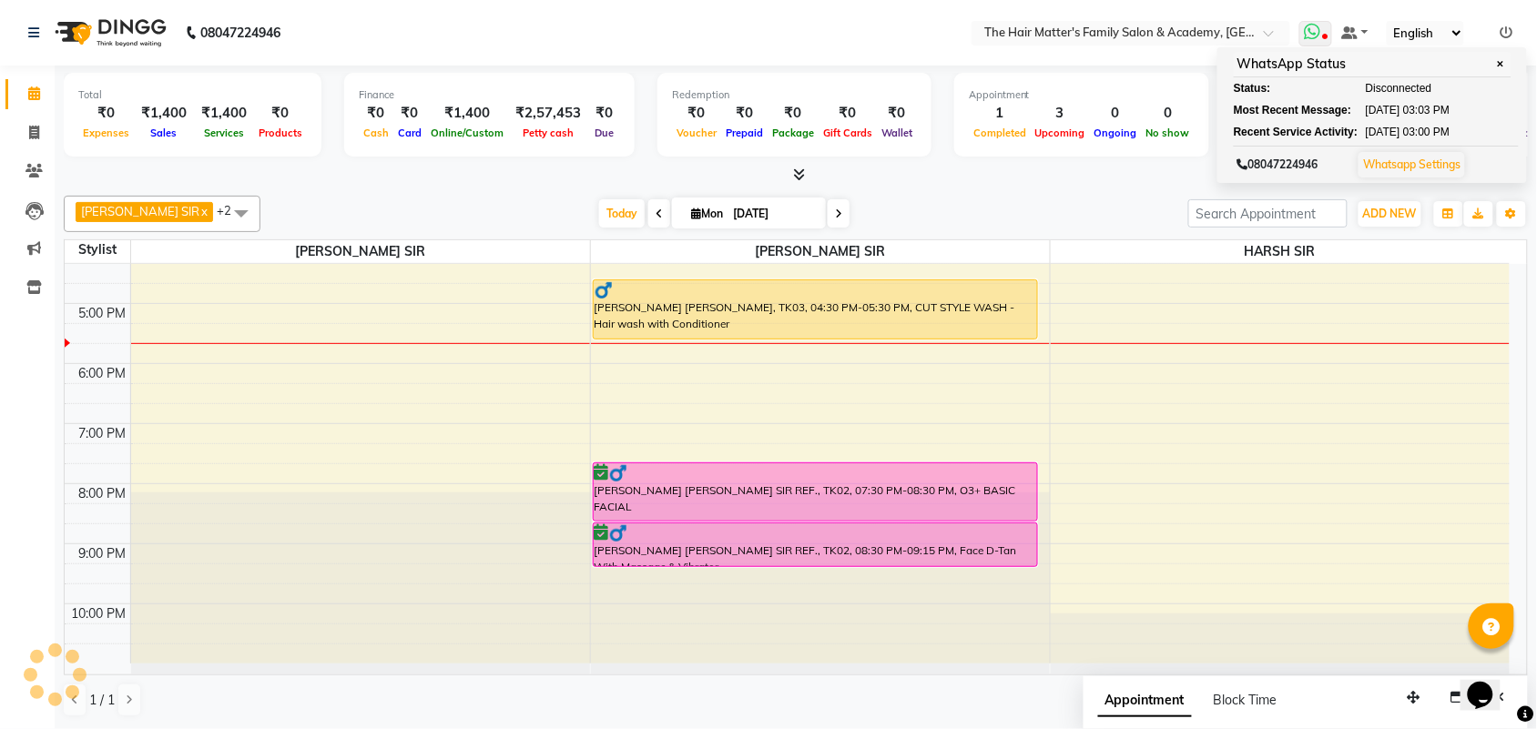
click at [1306, 33] on icon at bounding box center [1312, 32] width 16 height 18
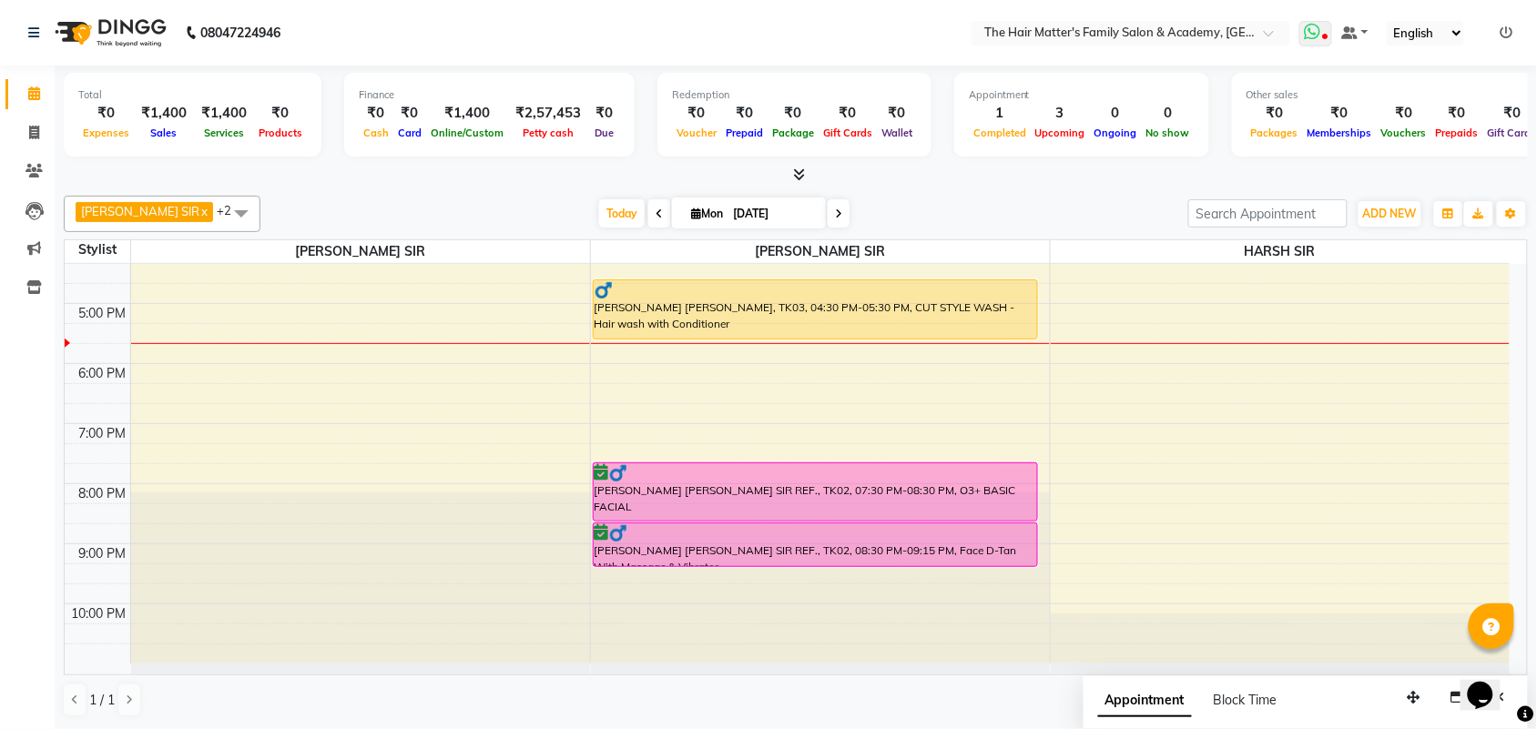
click at [1327, 36] on icon at bounding box center [1325, 38] width 5 height 9
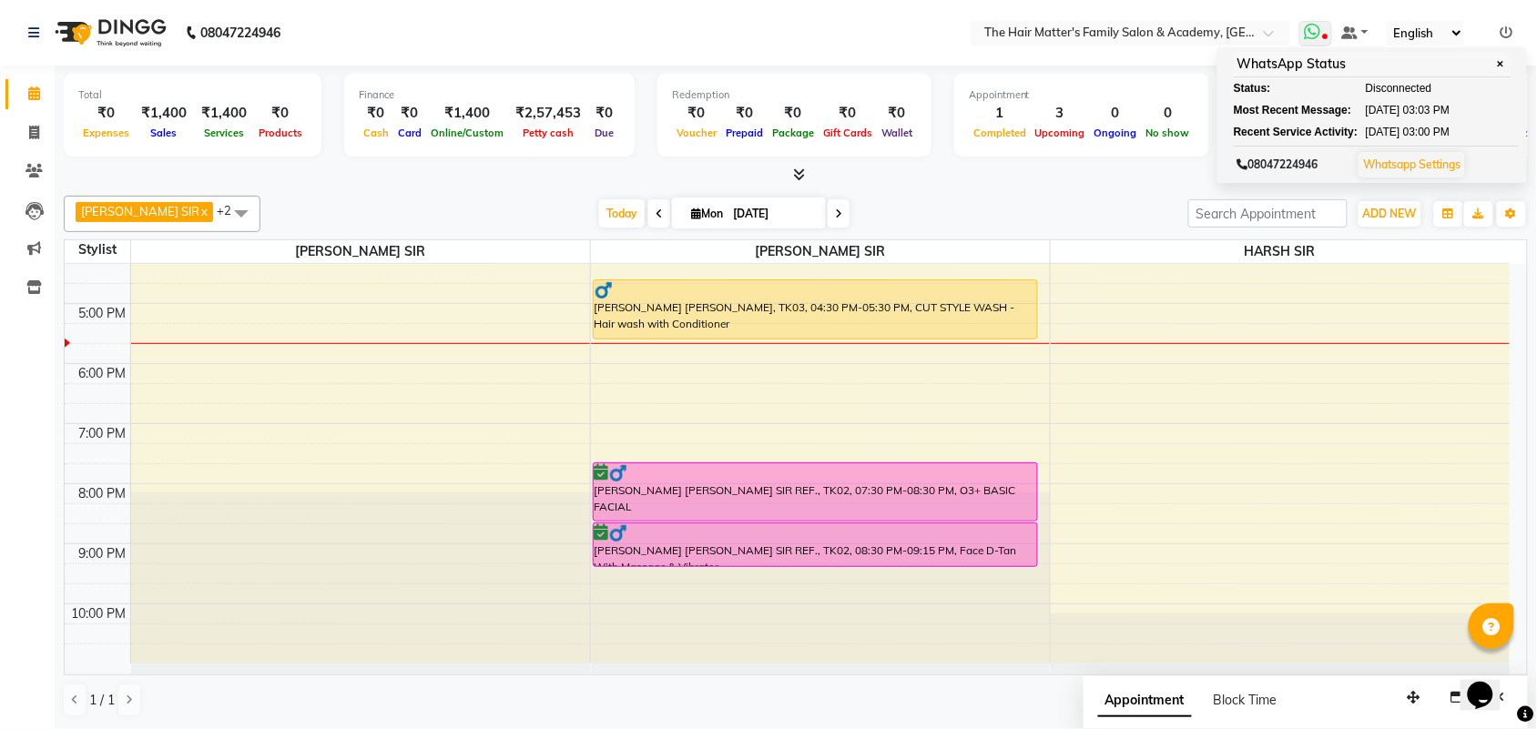
click at [1407, 82] on span "Disconnected" at bounding box center [1398, 88] width 66 height 16
click at [1406, 85] on span "Disconnected" at bounding box center [1398, 88] width 66 height 16
click at [1407, 85] on span "Disconnected" at bounding box center [1398, 88] width 66 height 16
click at [39, 274] on link "Inventory" at bounding box center [27, 288] width 44 height 30
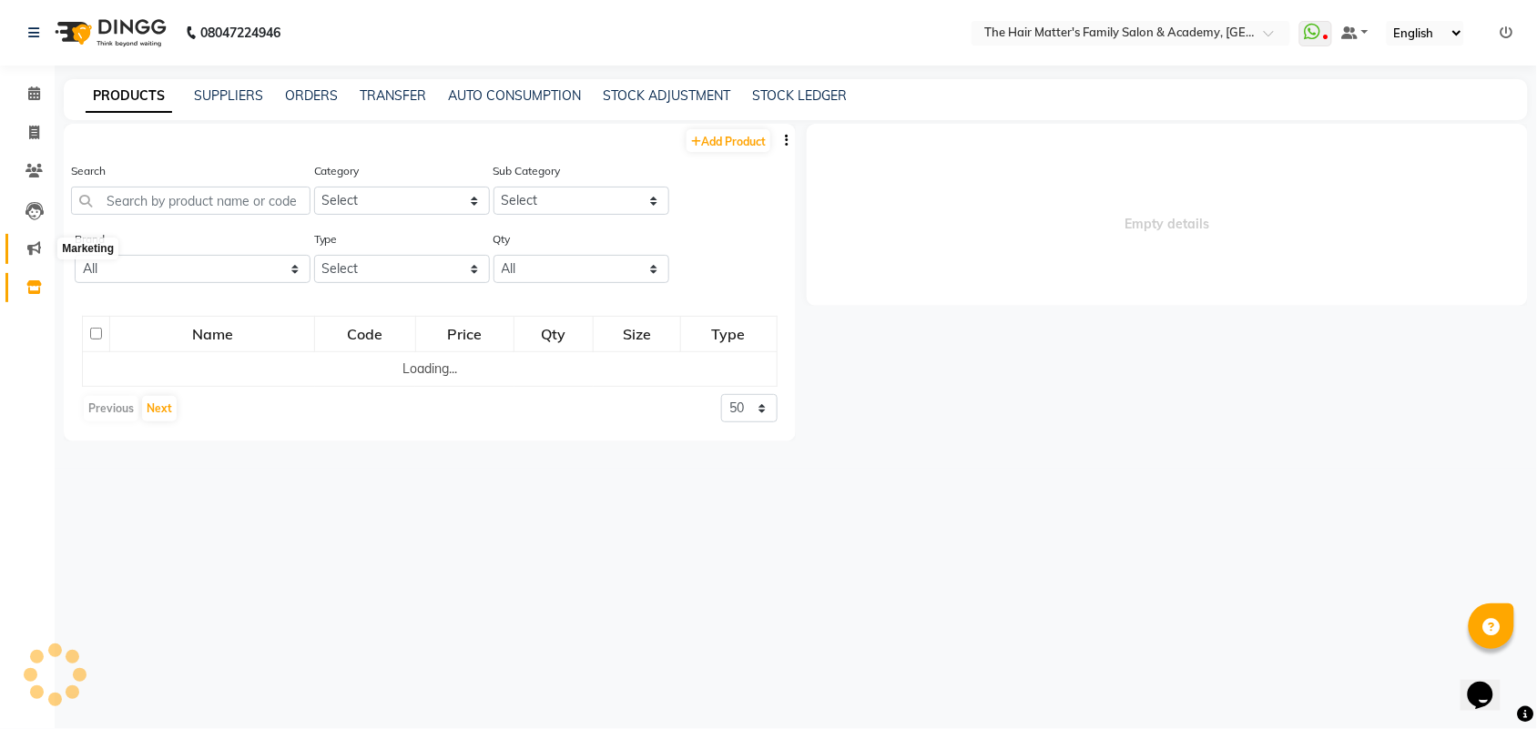
click at [32, 246] on icon at bounding box center [34, 248] width 14 height 14
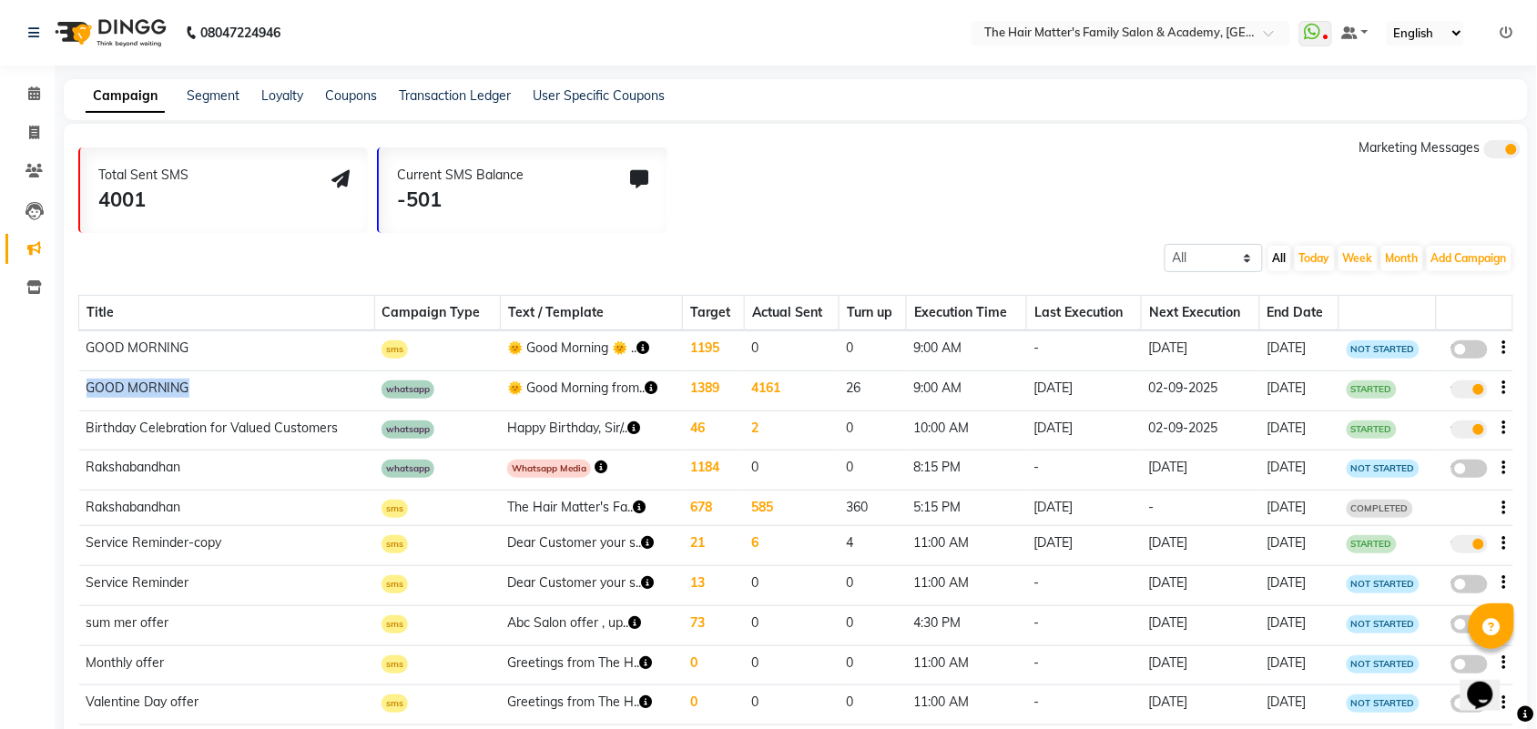
drag, startPoint x: 87, startPoint y: 391, endPoint x: 239, endPoint y: 382, distance: 151.4
click at [239, 382] on td "GOOD MORNING" at bounding box center [227, 390] width 296 height 40
click at [119, 346] on td "GOOD MORNING" at bounding box center [227, 350] width 296 height 40
click at [121, 378] on td "GOOD MORNING" at bounding box center [227, 390] width 296 height 40
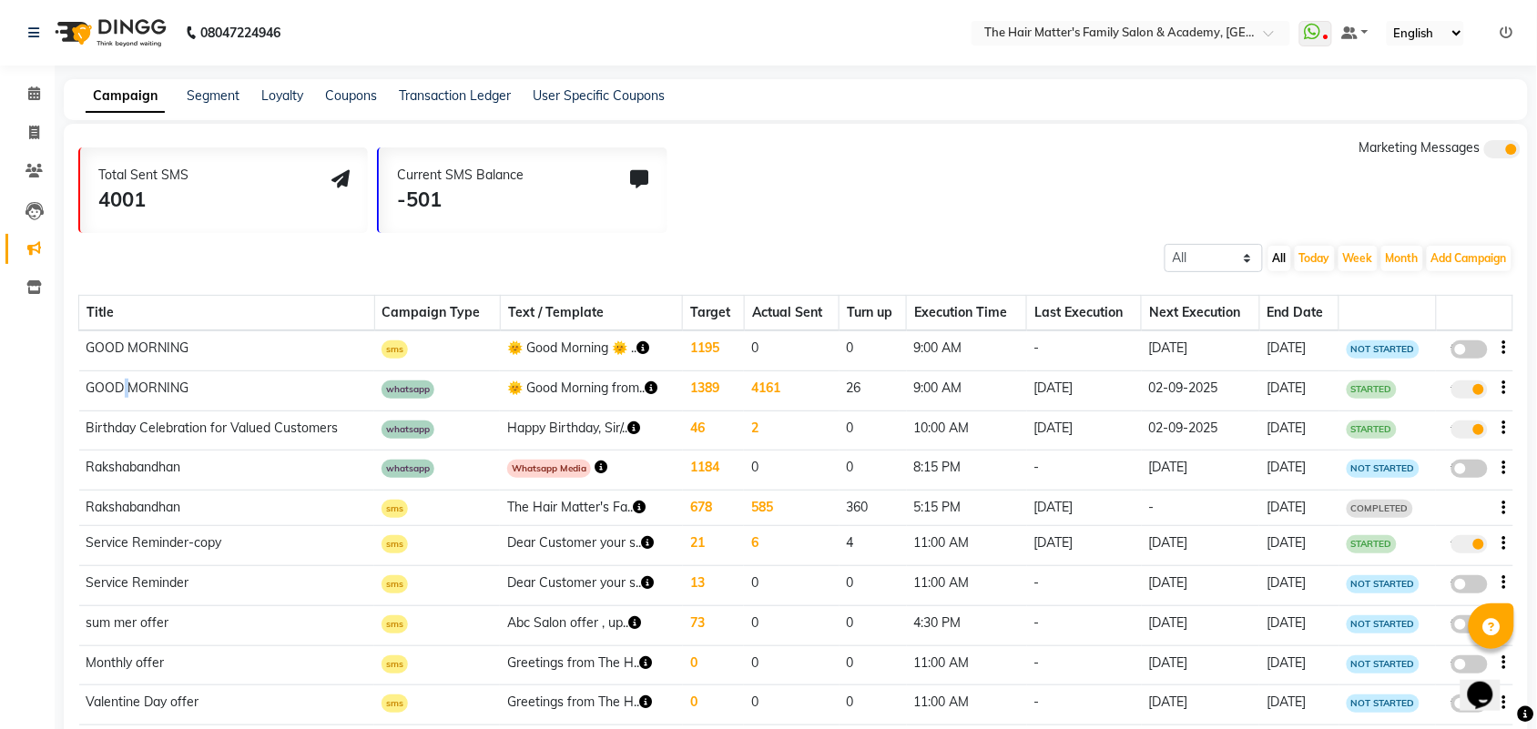
click at [1503, 388] on icon "button" at bounding box center [1504, 388] width 4 height 1
click at [1458, 431] on div "Services" at bounding box center [1454, 421] width 56 height 23
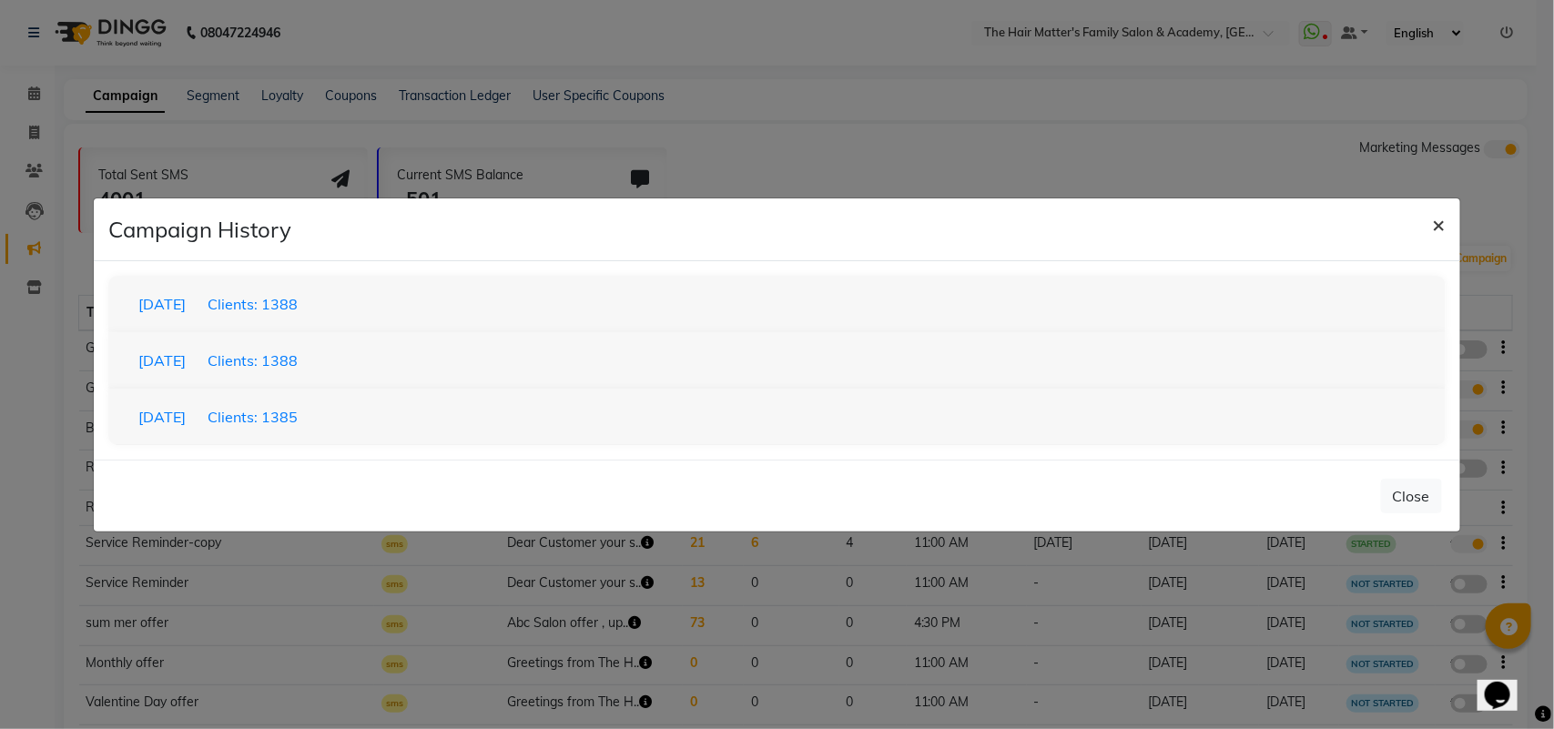
click at [1425, 219] on button "×" at bounding box center [1439, 223] width 42 height 51
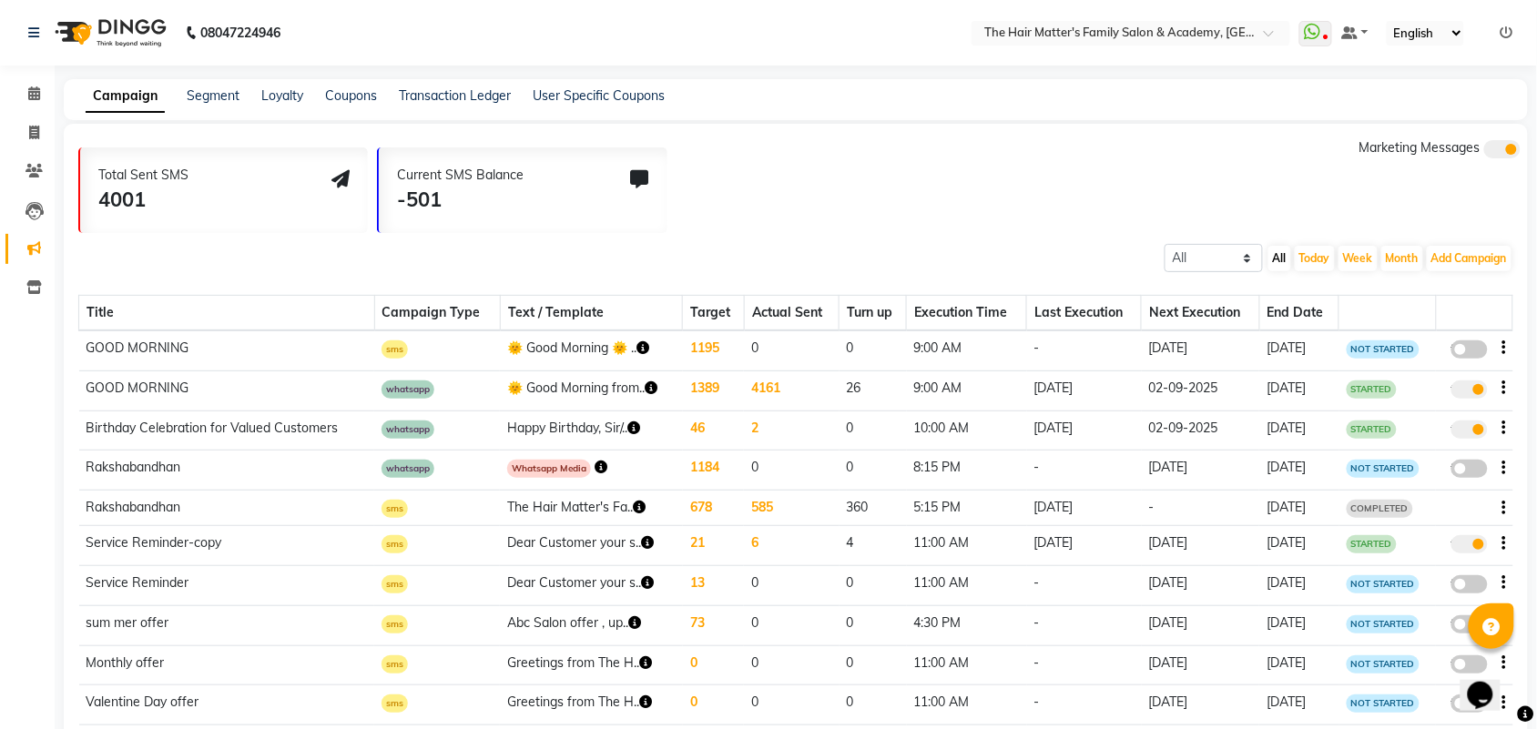
click at [1475, 388] on span at bounding box center [1469, 390] width 36 height 18
click at [1471, 392] on input "true" at bounding box center [1471, 392] width 0 height 0
click at [1472, 384] on span at bounding box center [1469, 390] width 36 height 18
click at [1476, 392] on input "false" at bounding box center [1476, 392] width 0 height 0
select select "3"
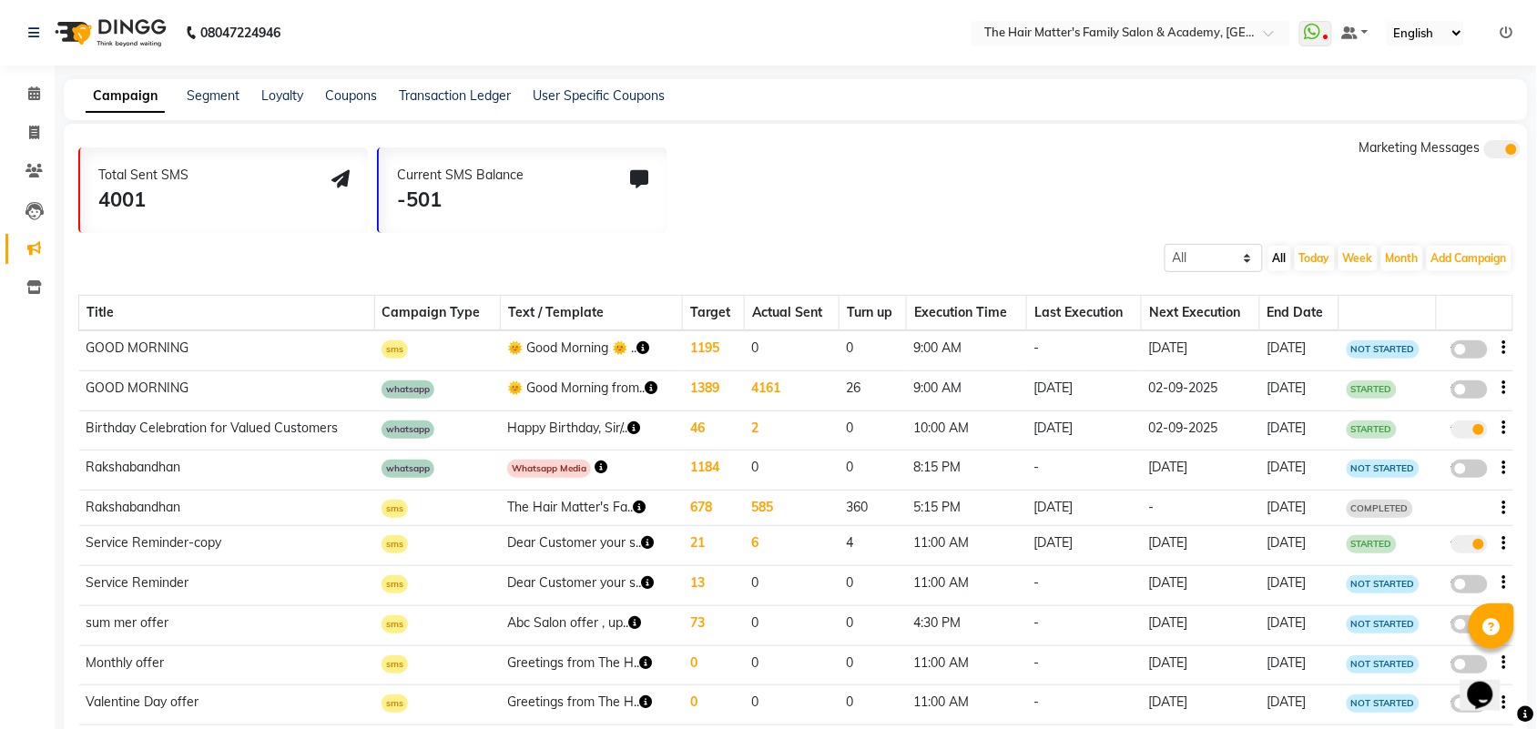
select select "25193"
select select "2"
select select "1"
select select "540"
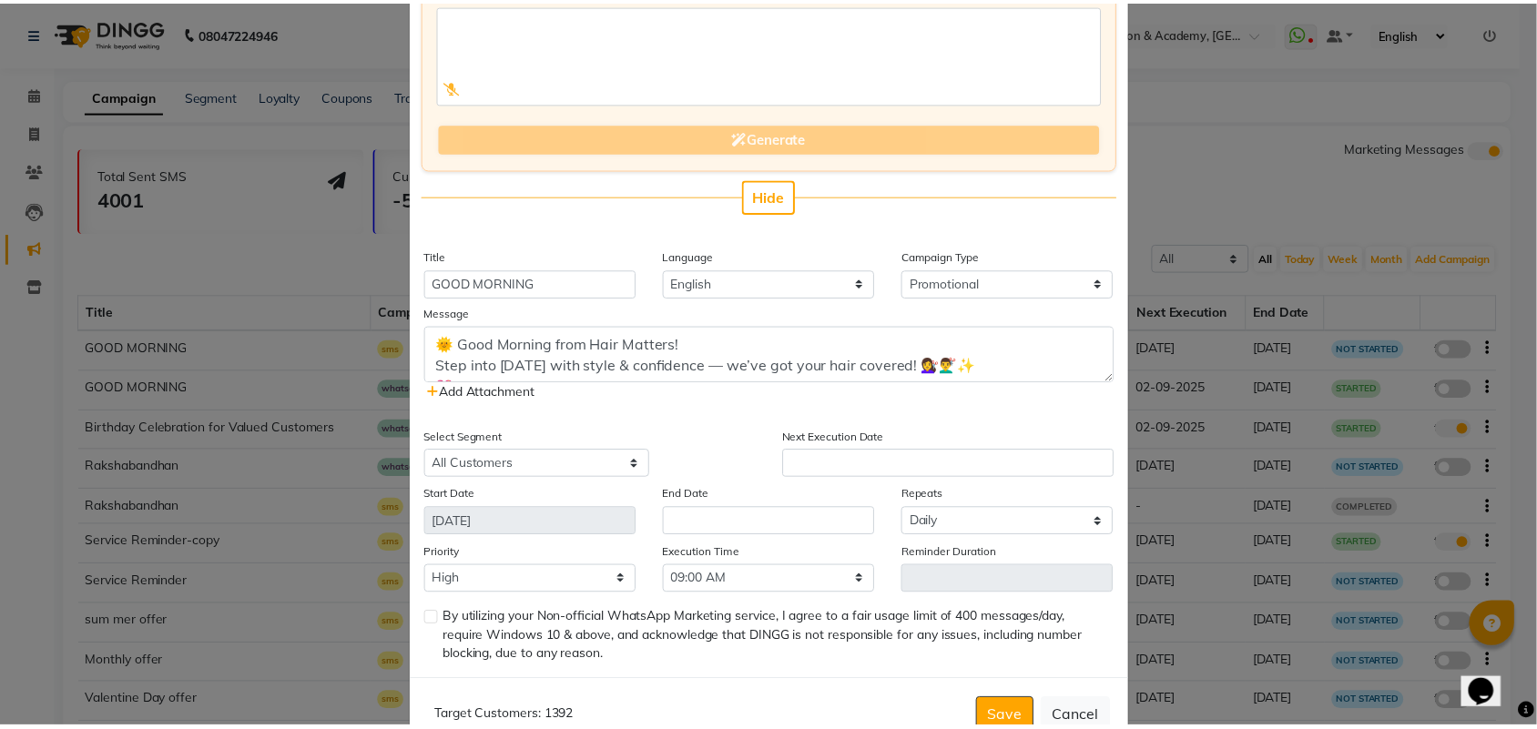
scroll to position [233, 0]
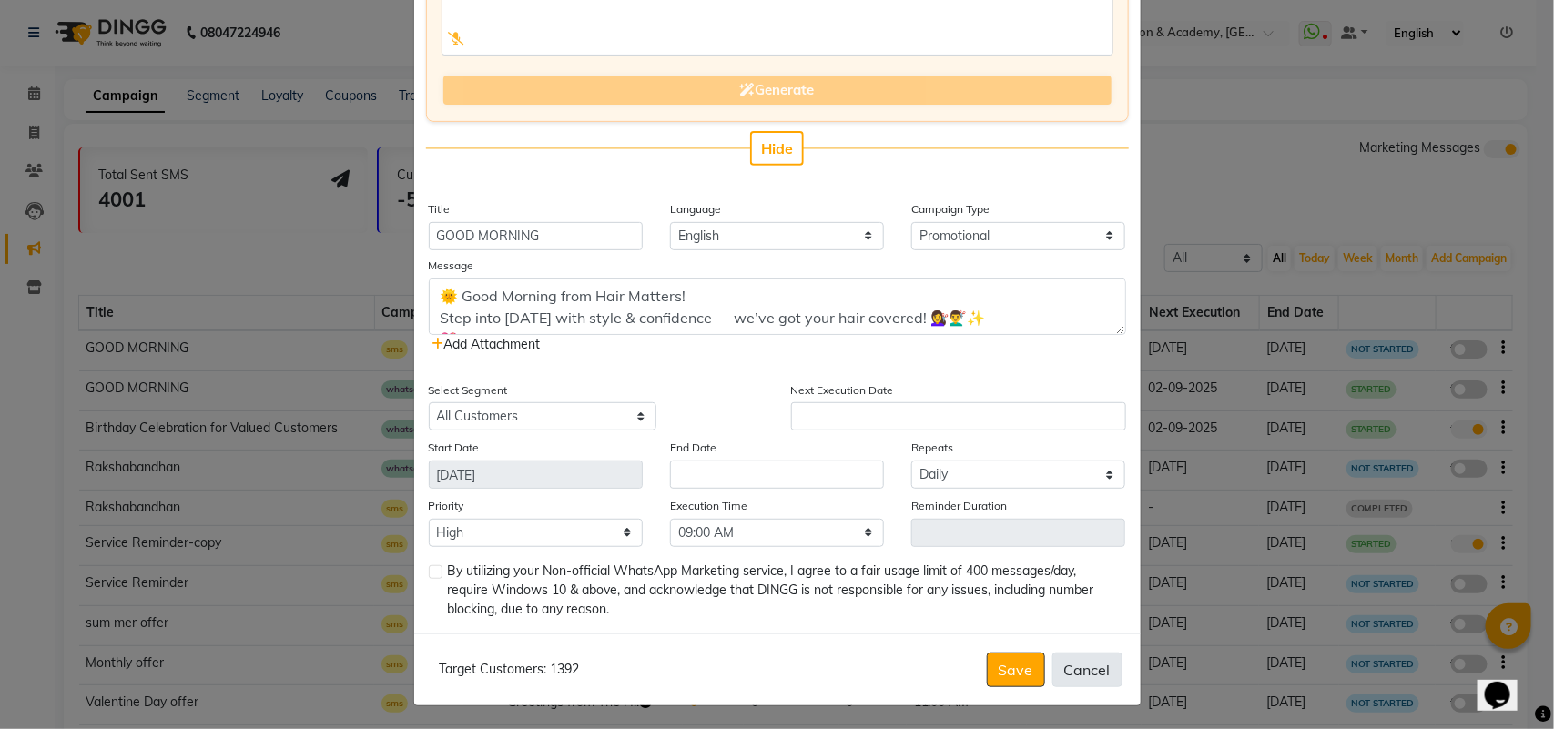
click at [1071, 663] on button "Cancel" at bounding box center [1087, 670] width 70 height 35
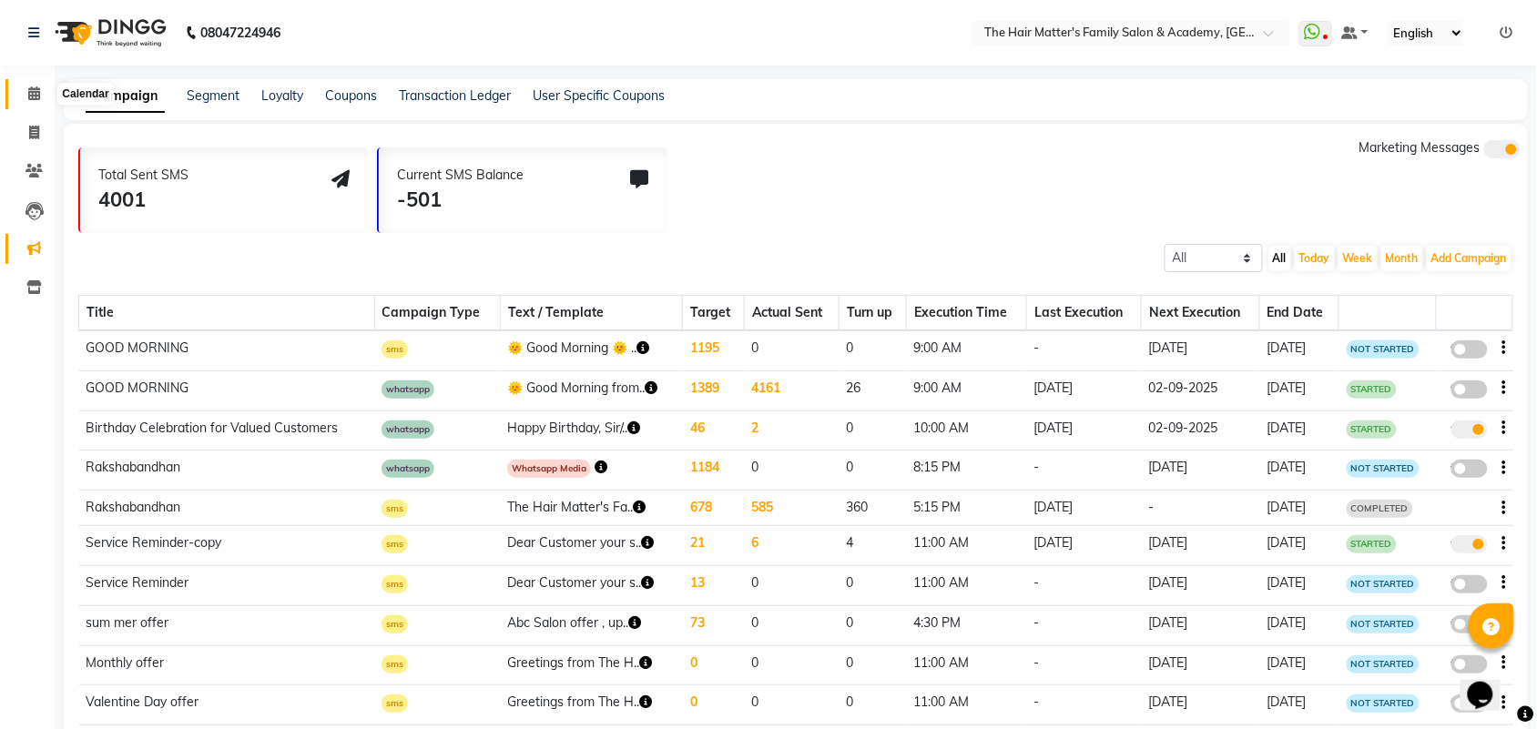
click at [23, 103] on span at bounding box center [34, 94] width 32 height 21
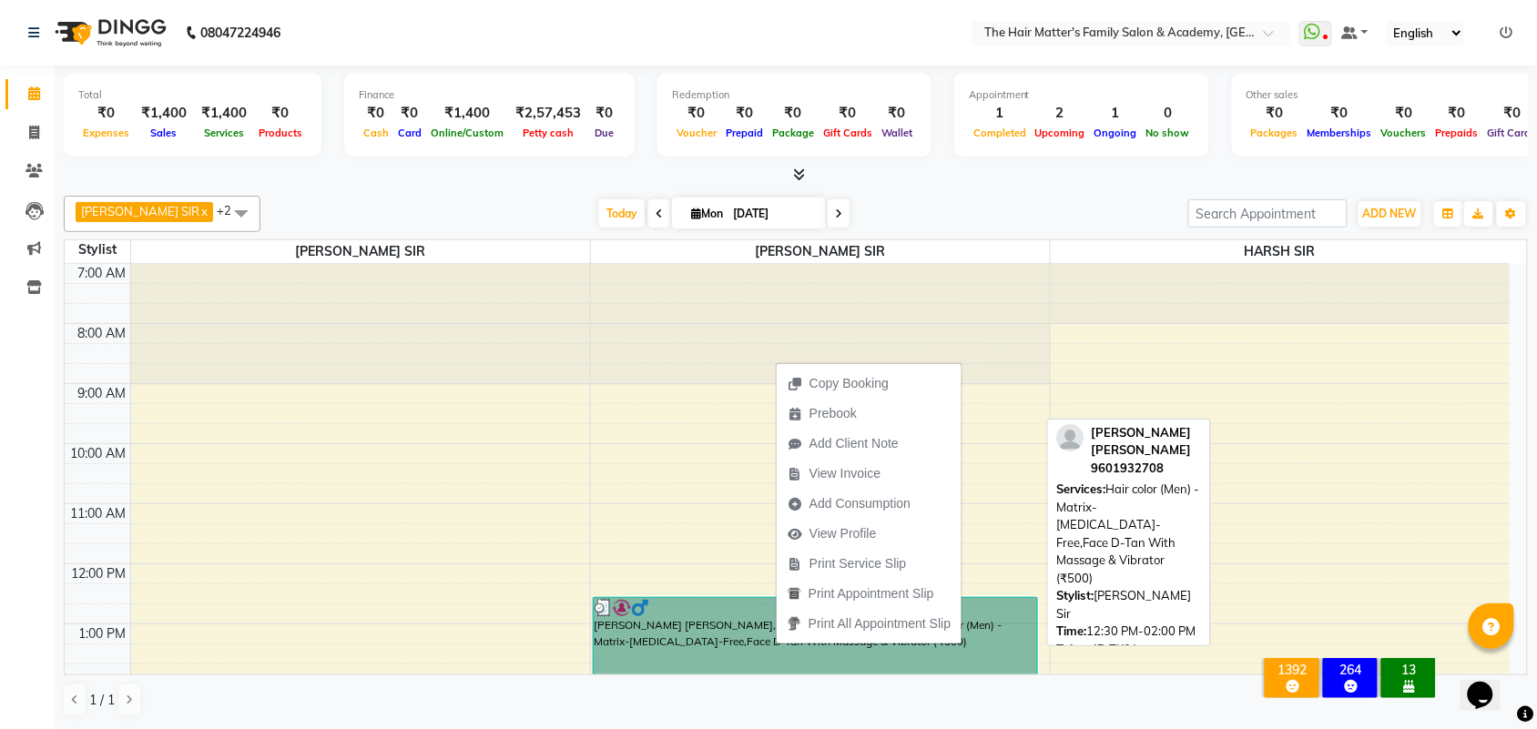
click at [713, 625] on link "GHANSYAM SIR MALHOTRA, TK01, 12:30 PM-02:00 PM, Hair color (Men) - Matrix-Ammon…" at bounding box center [815, 642] width 445 height 91
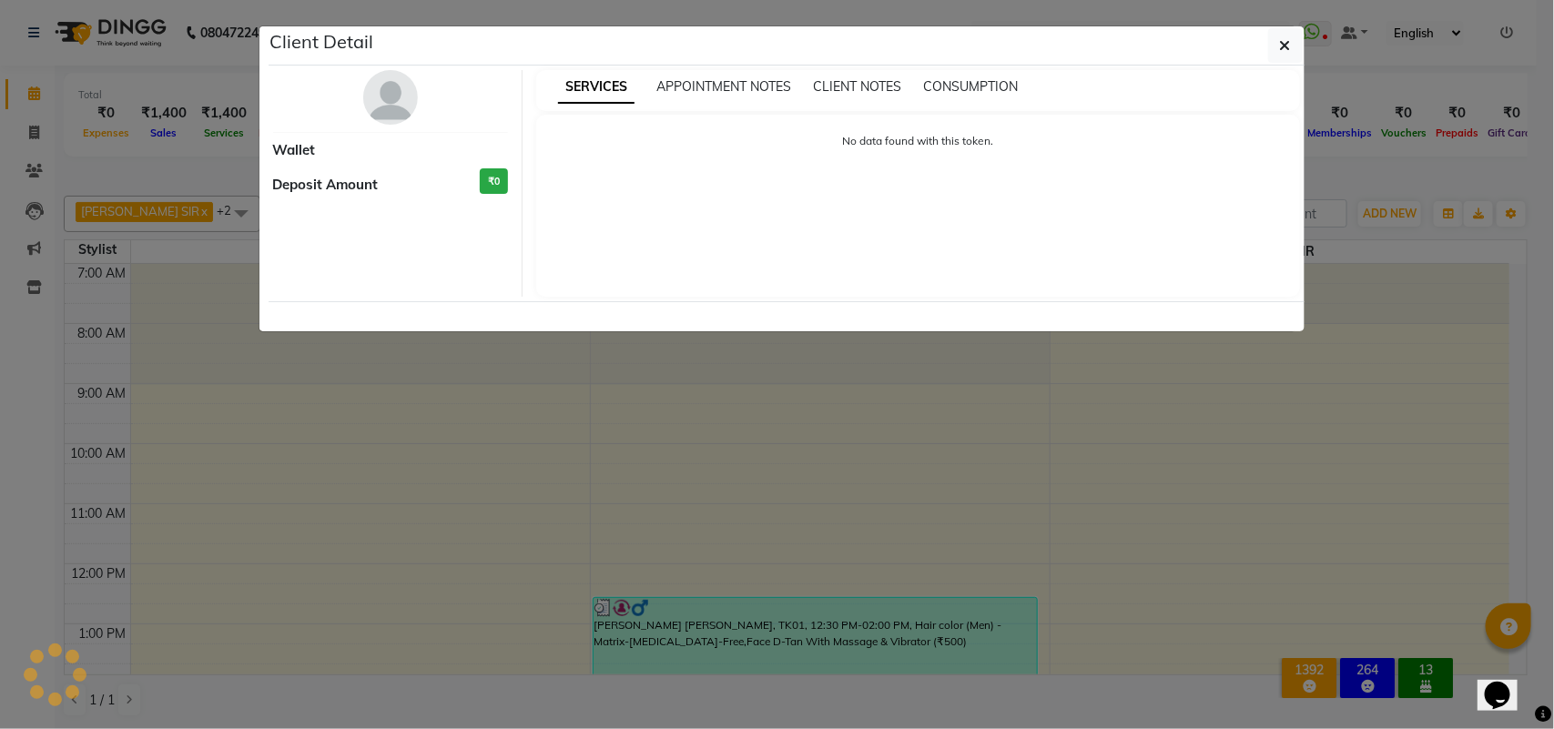
select select "3"
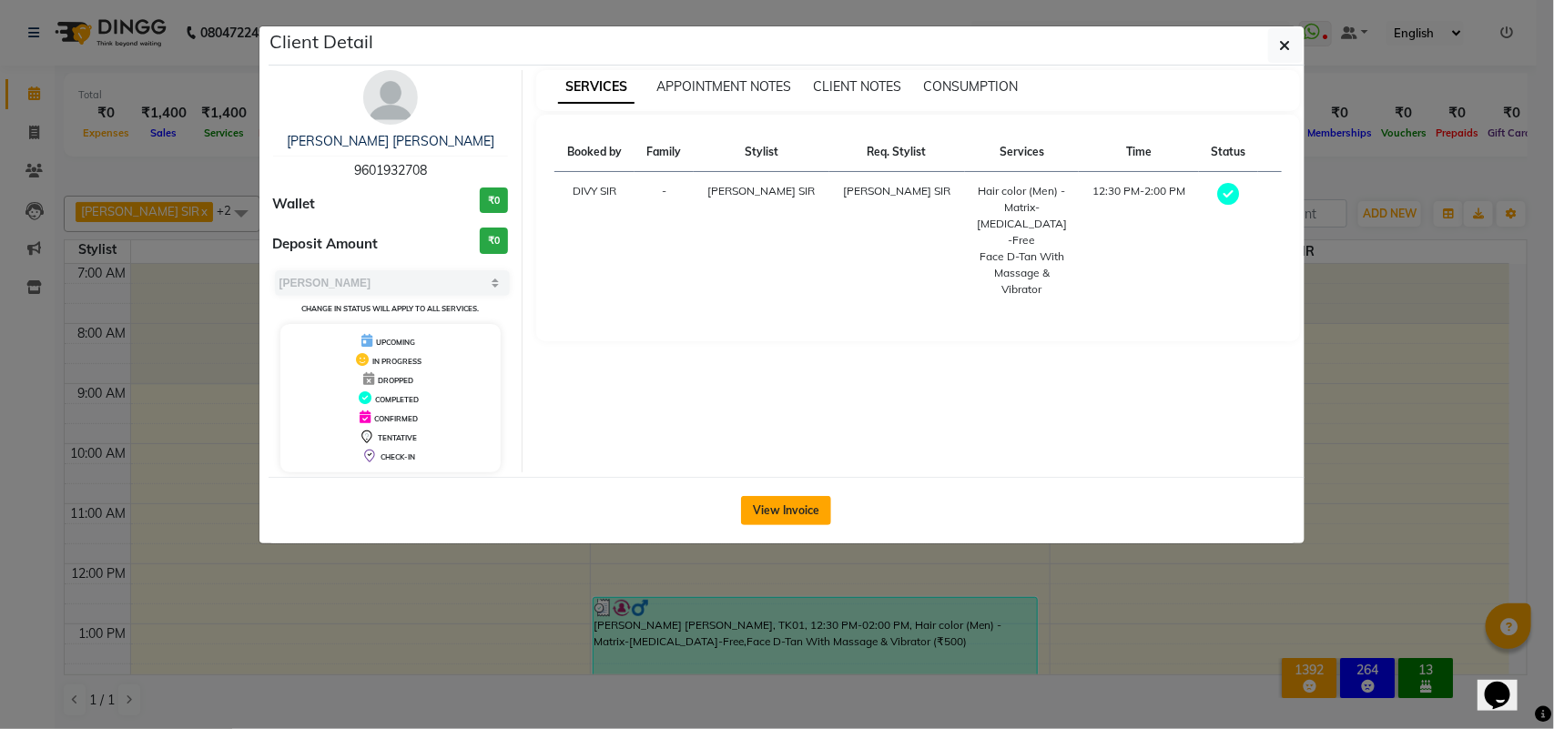
click at [807, 524] on button "View Invoice" at bounding box center [786, 510] width 90 height 29
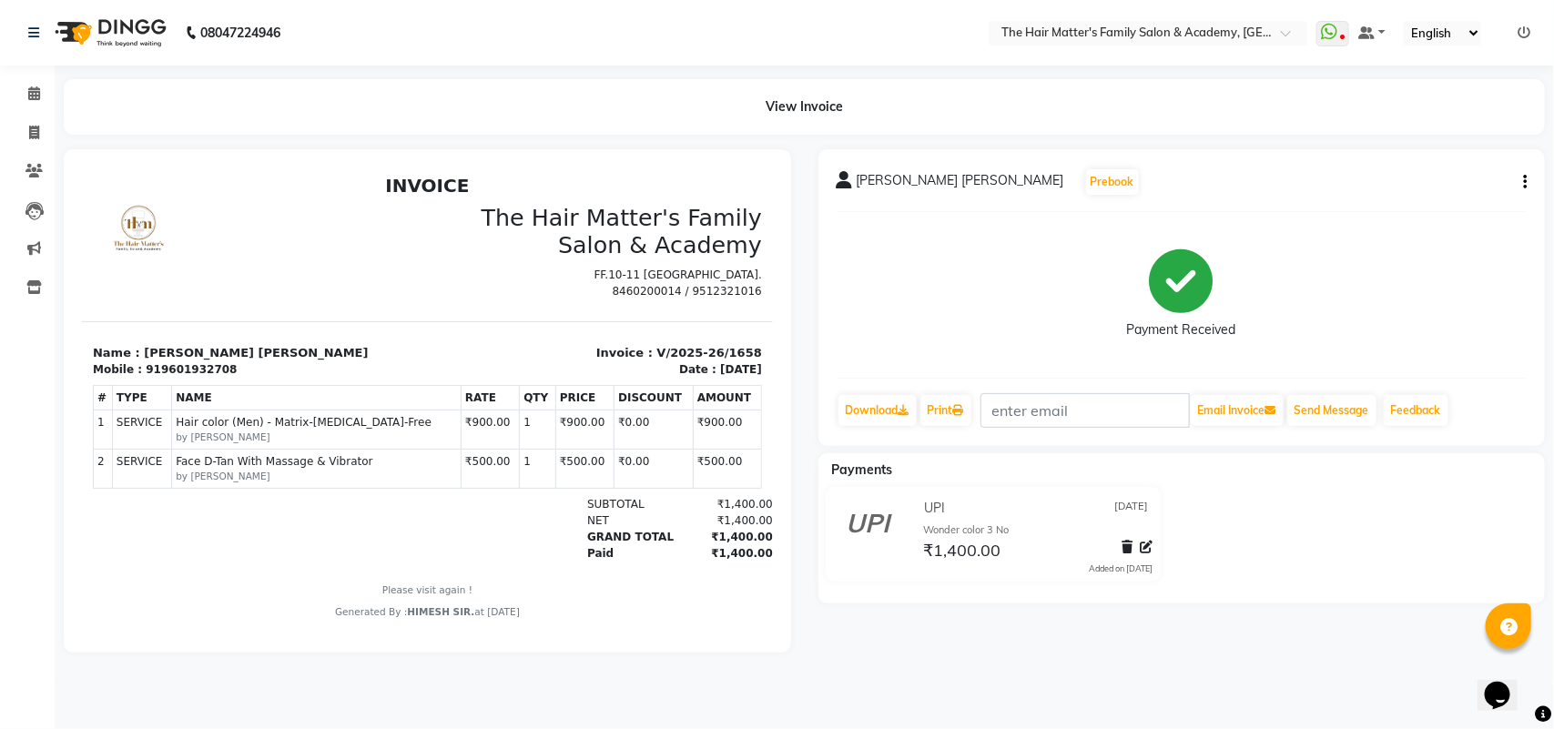
click at [1517, 178] on button "button" at bounding box center [1521, 182] width 11 height 19
click at [1364, 214] on div "Edit Invoice" at bounding box center [1403, 216] width 187 height 23
select select "service"
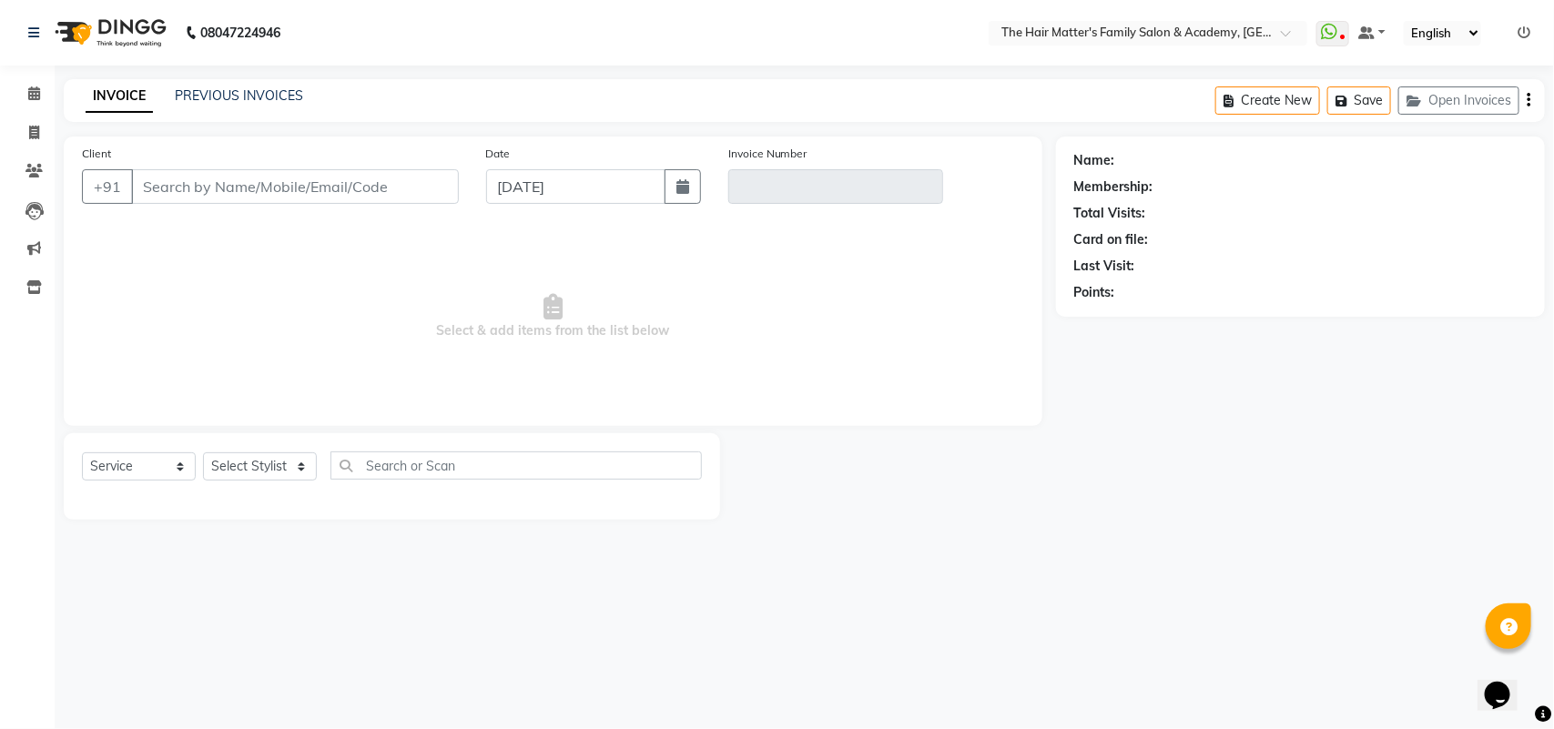
type input "9601932708"
type input "V/2025-26/1658"
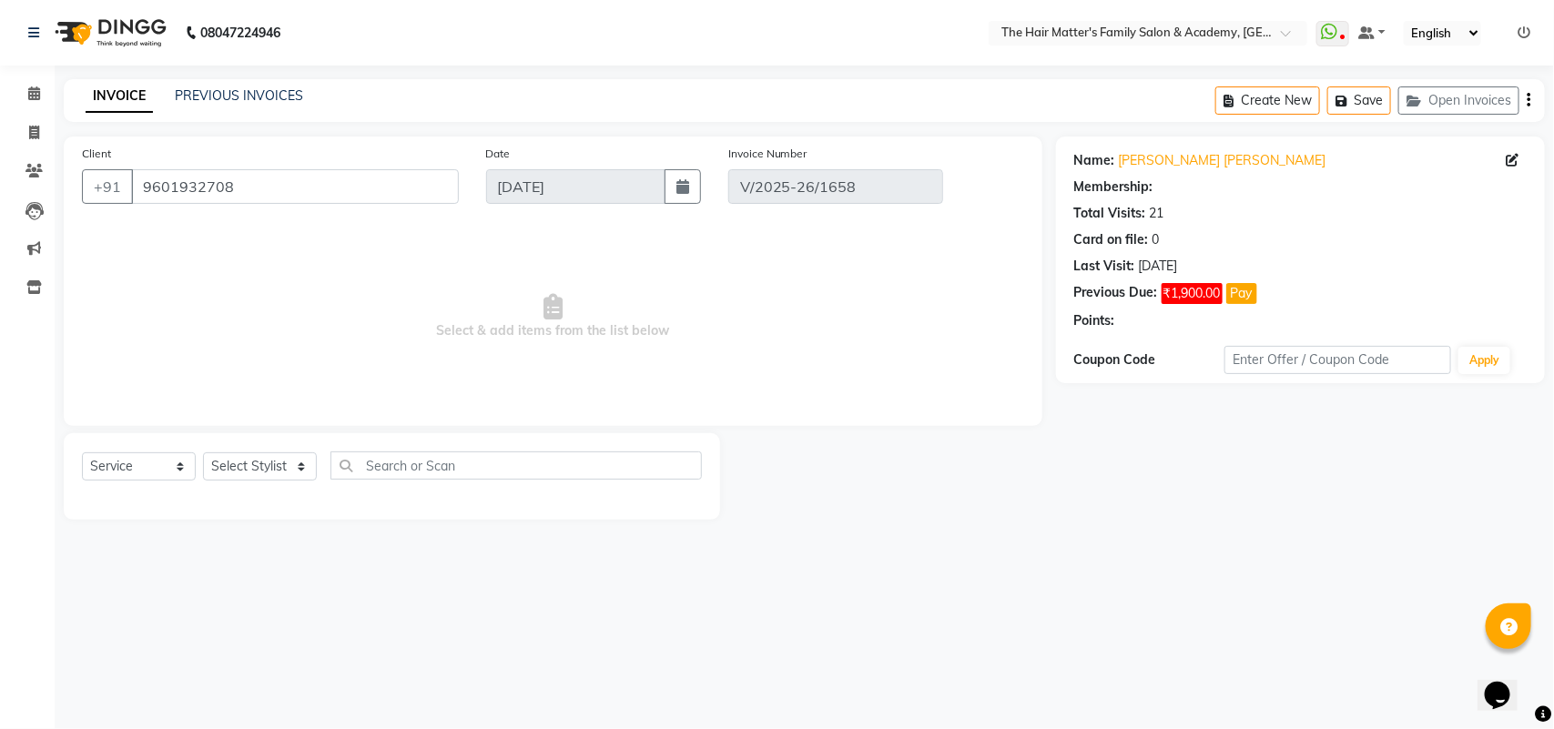
select select "select"
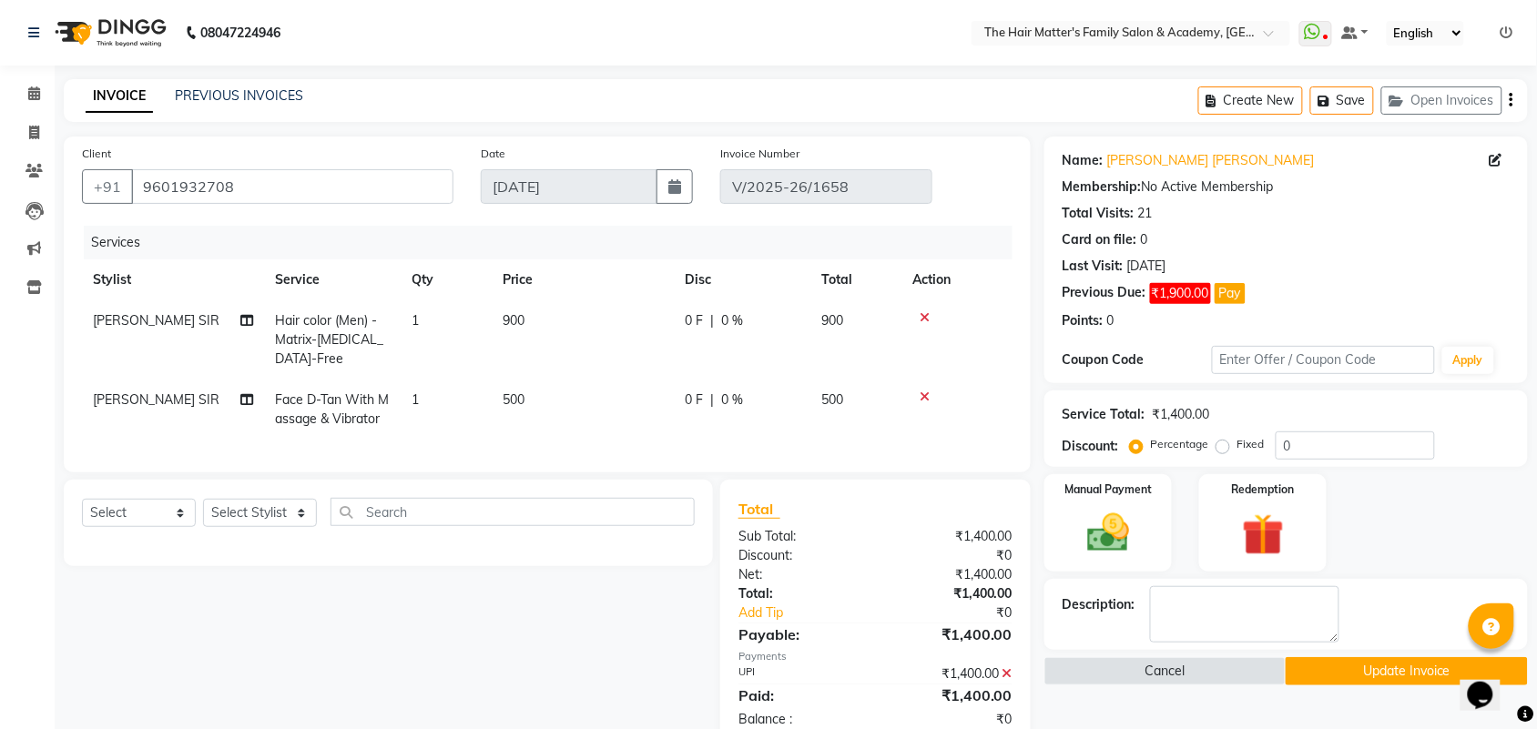
click at [1511, 89] on button "button" at bounding box center [1511, 100] width 4 height 43
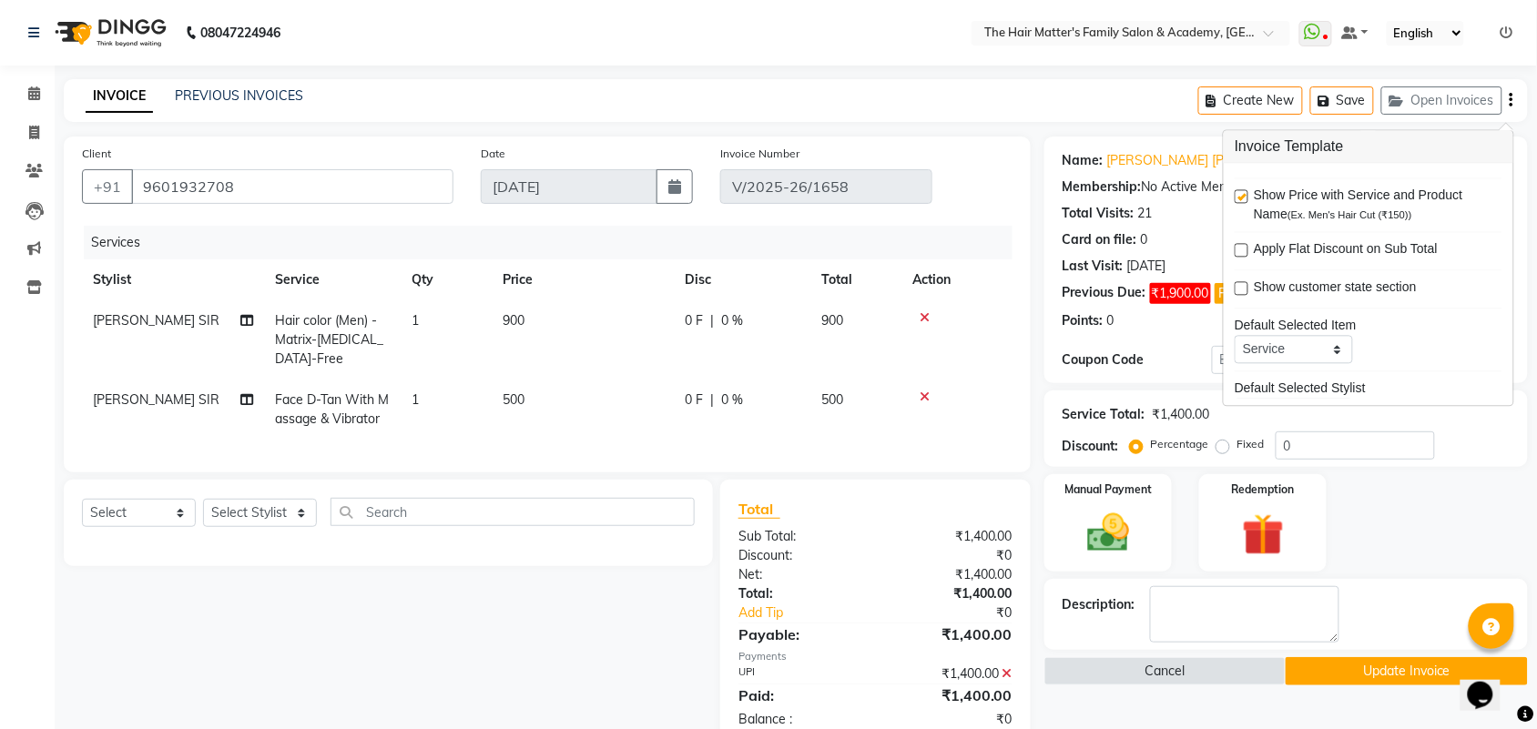
click at [1520, 261] on div "Name: Ghansyam Sir Malhotra Membership: No Active Membership Total Visits: 21 C…" at bounding box center [1285, 260] width 483 height 247
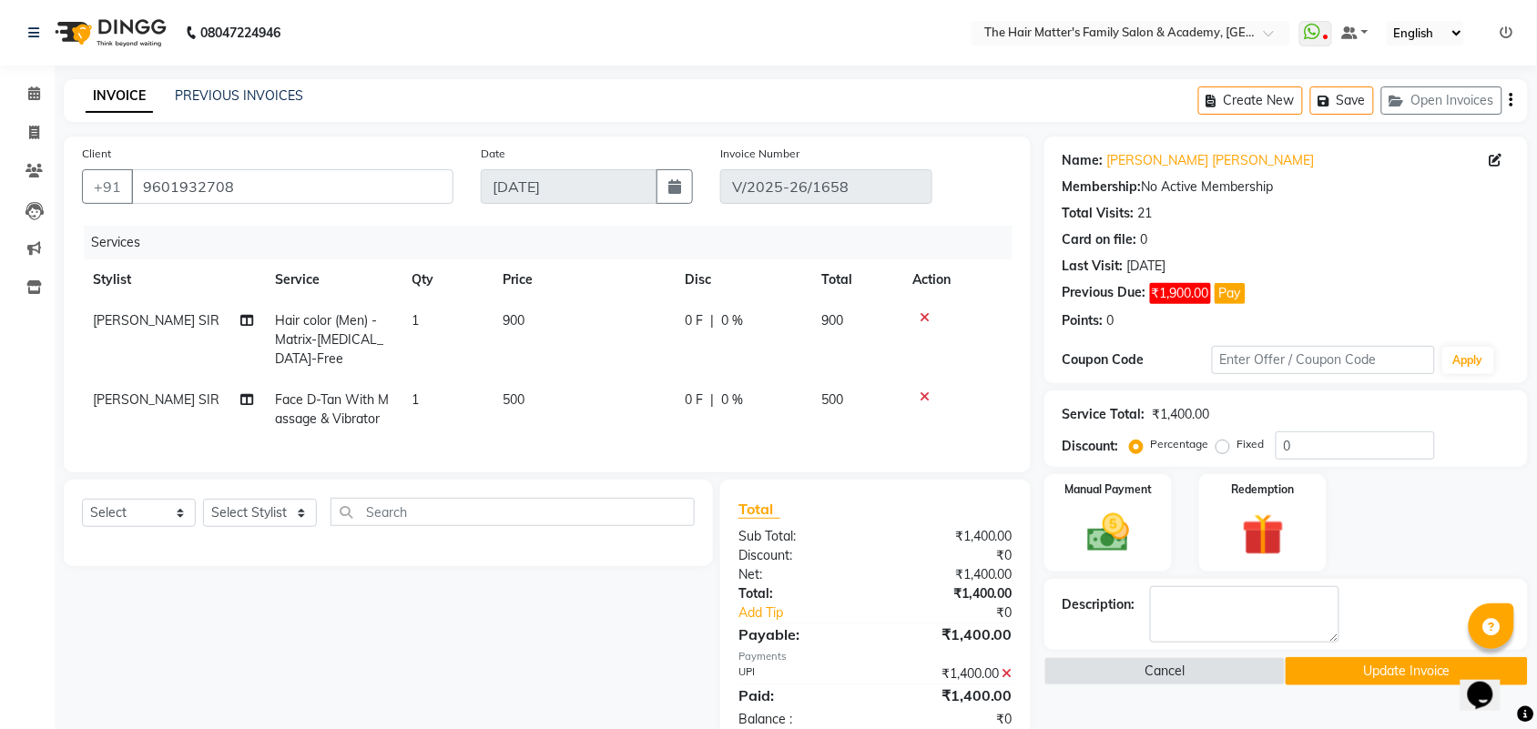
click at [1511, 100] on icon "button" at bounding box center [1511, 100] width 4 height 1
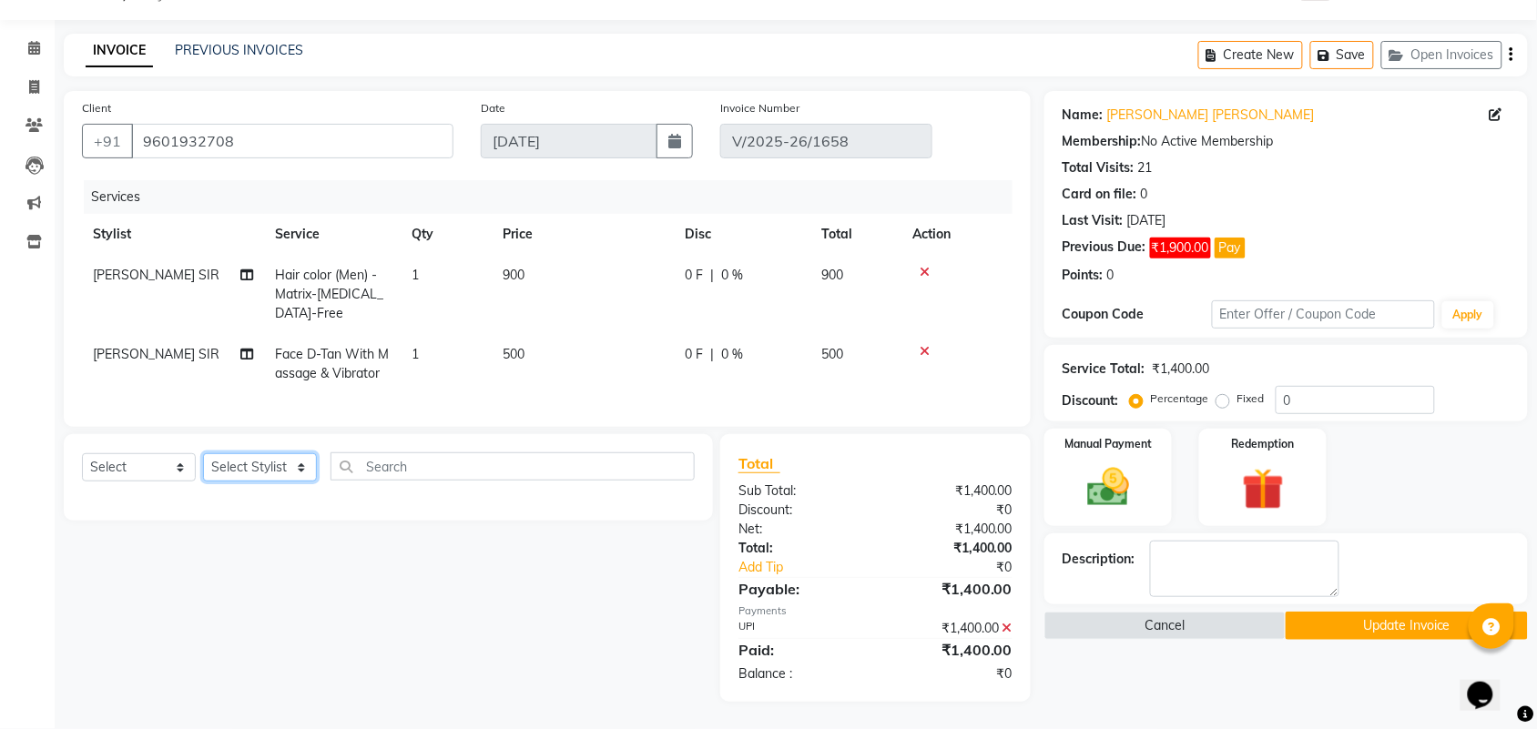
click at [288, 462] on select "Select Stylist DIVY SIR HARSH SIR HIMESH SIR. MAYANK SIR [PERSON_NAME] SIR" at bounding box center [260, 467] width 114 height 28
select select "43094"
click at [203, 453] on select "Select Stylist DIVY SIR HARSH SIR HIMESH SIR. MAYANK SIR [PERSON_NAME] SIR" at bounding box center [260, 467] width 114 height 28
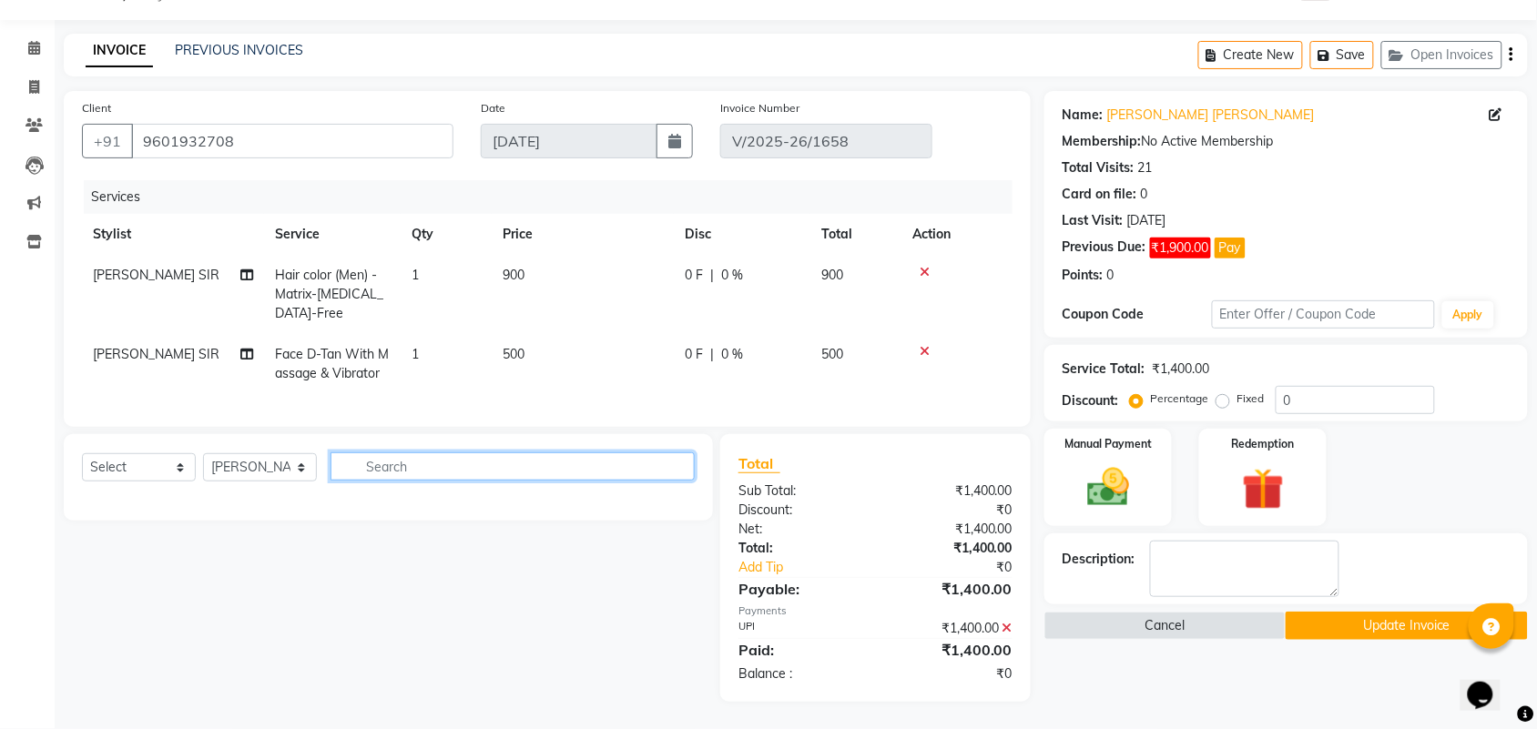
click at [396, 471] on input "text" at bounding box center [512, 466] width 364 height 28
click at [442, 472] on input "text" at bounding box center [512, 466] width 364 height 28
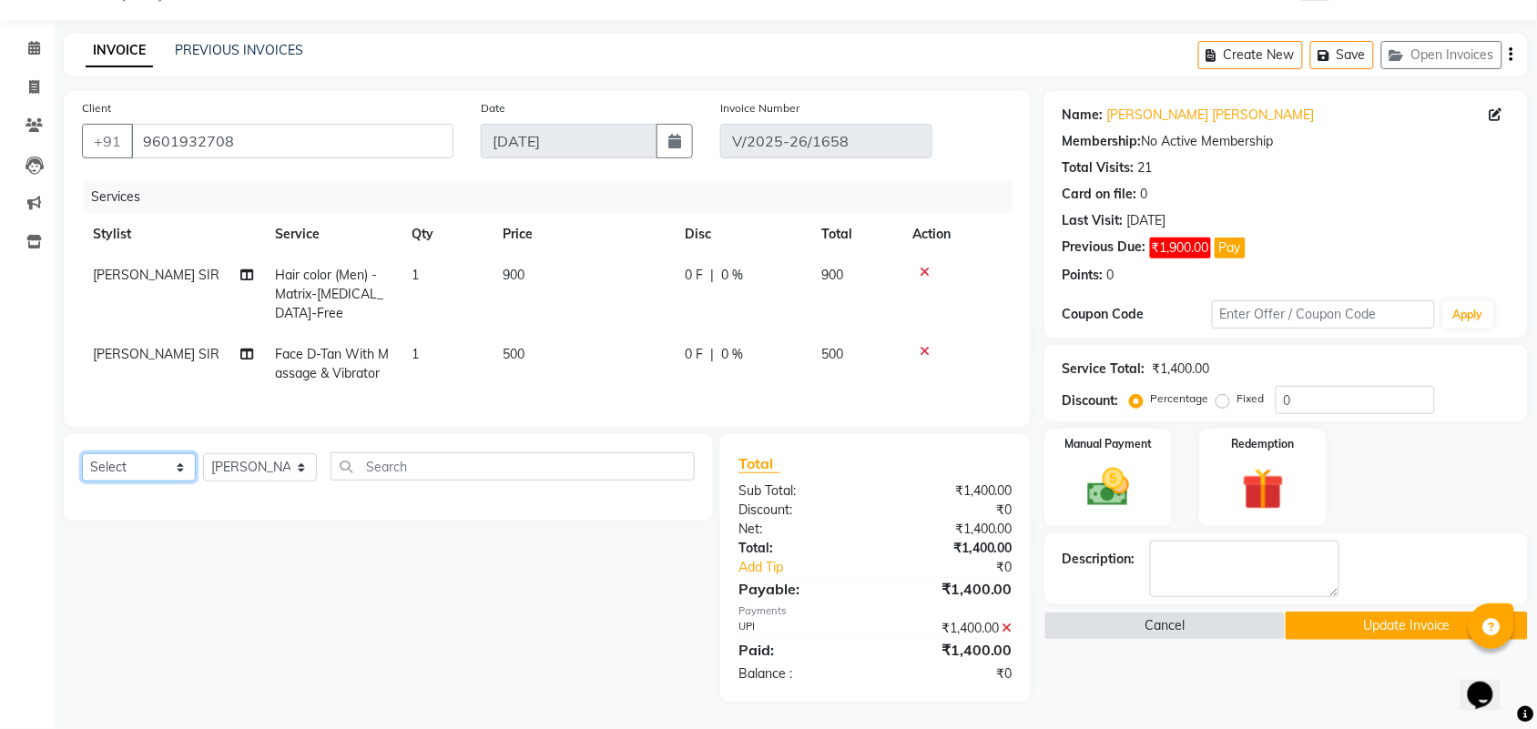
drag, startPoint x: 169, startPoint y: 470, endPoint x: 174, endPoint y: 480, distance: 11.0
click at [169, 470] on select "Select Service Product Membership Package Voucher Prepaid Gift Card" at bounding box center [139, 467] width 114 height 28
select select "service"
click at [82, 453] on select "Select Service Product Membership Package Voucher Prepaid Gift Card" at bounding box center [139, 467] width 114 height 28
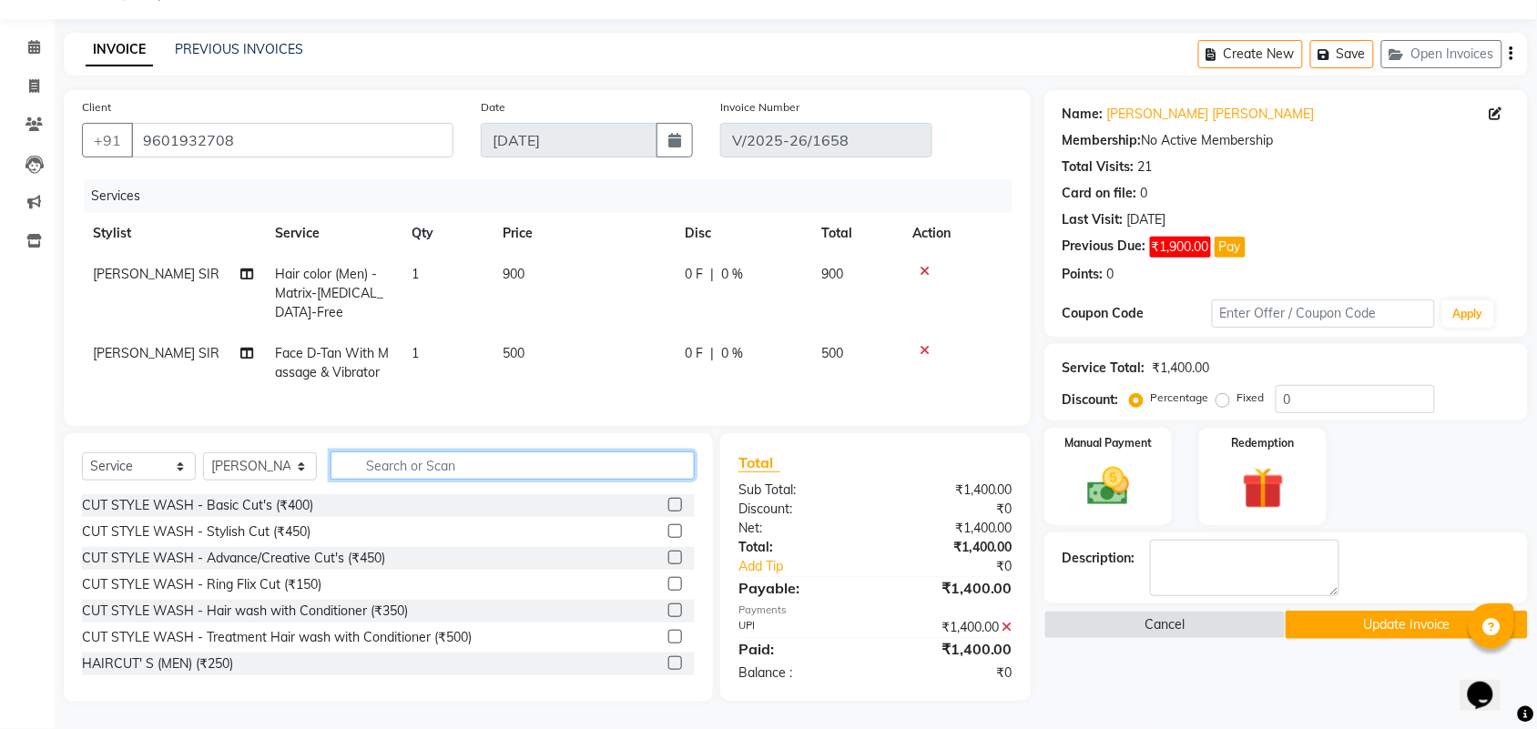
click at [425, 465] on input "text" at bounding box center [512, 466] width 364 height 28
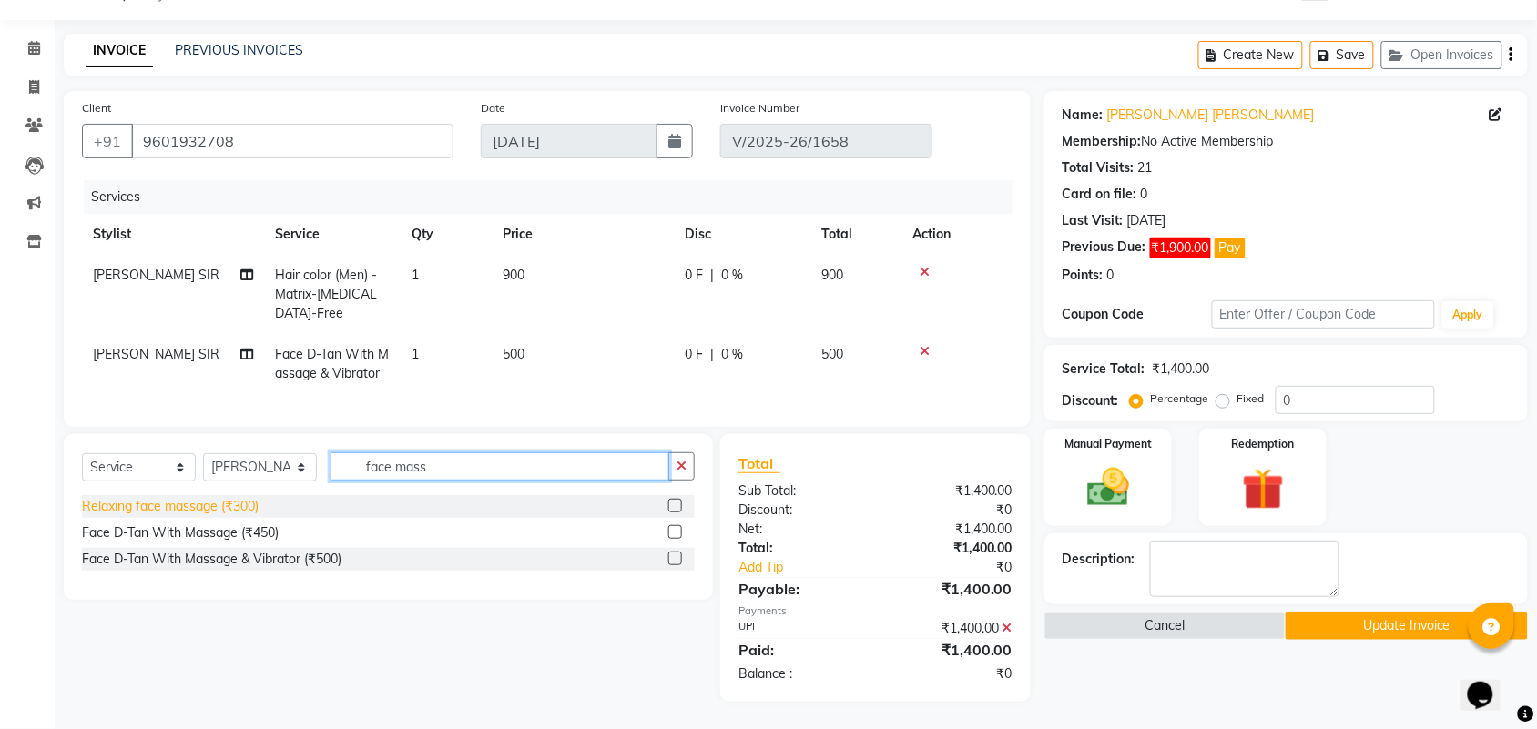
type input "face mass"
click at [188, 514] on div "Relaxing face massage (₹300)" at bounding box center [170, 506] width 177 height 19
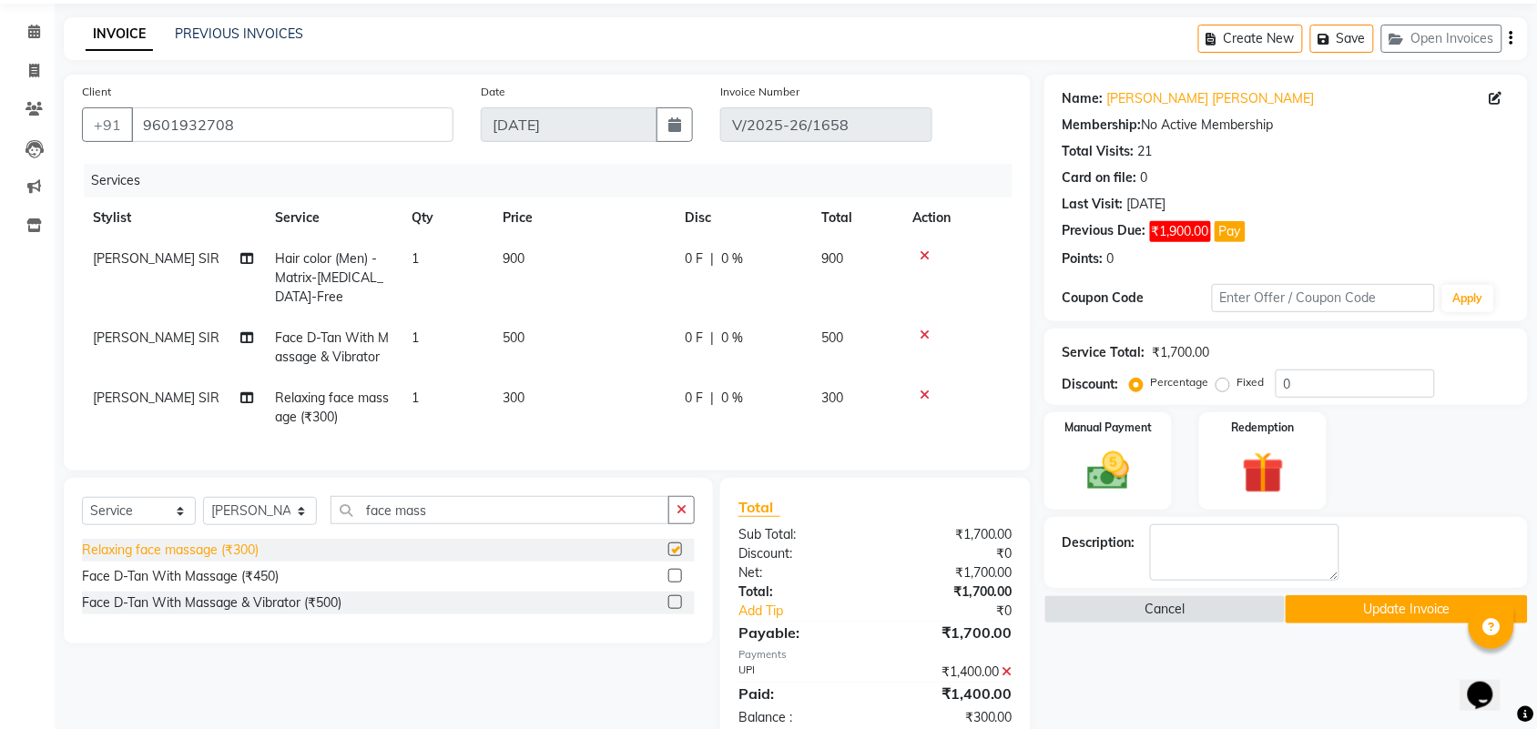
checkbox input "false"
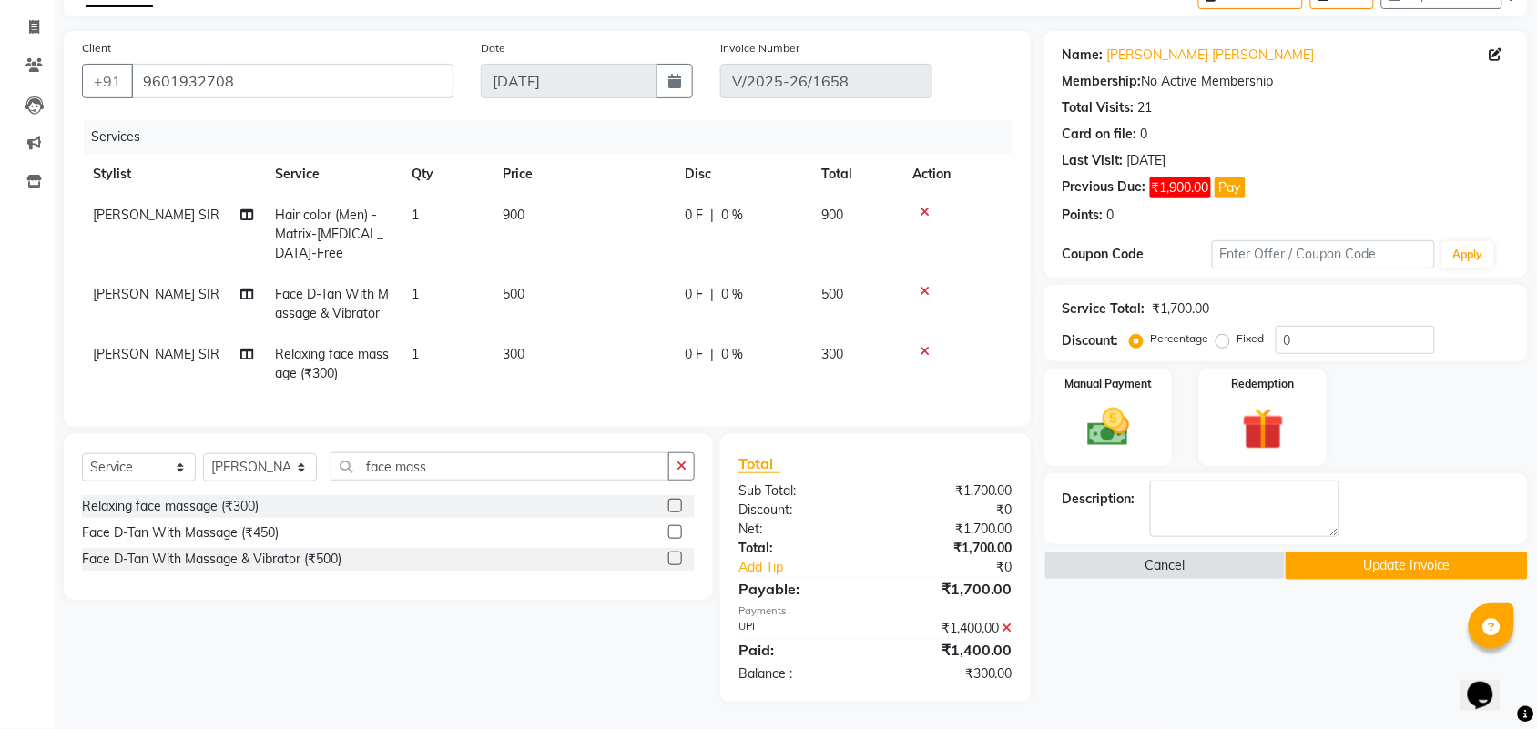
click at [1010, 629] on icon at bounding box center [1007, 628] width 10 height 13
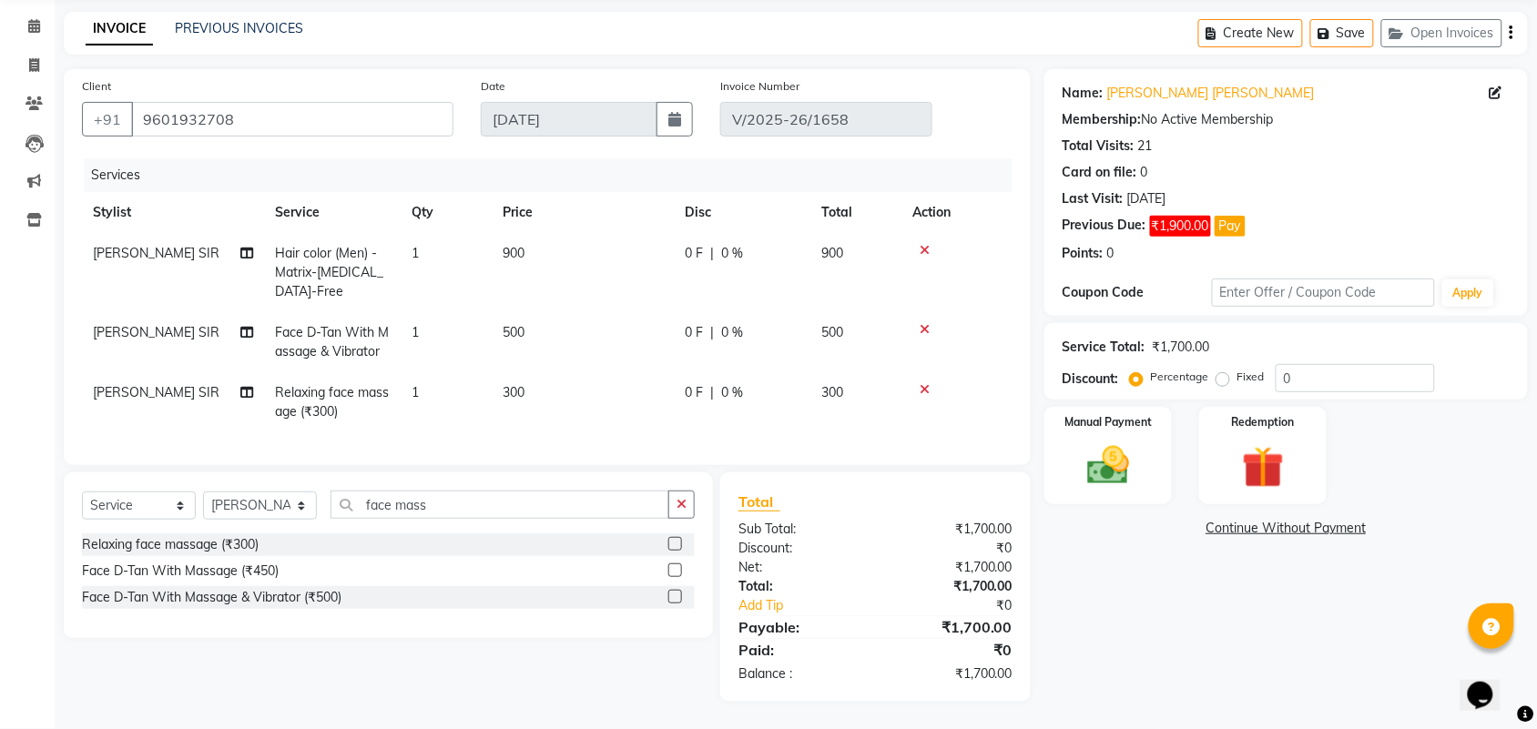
click at [516, 245] on span "900" at bounding box center [513, 253] width 22 height 16
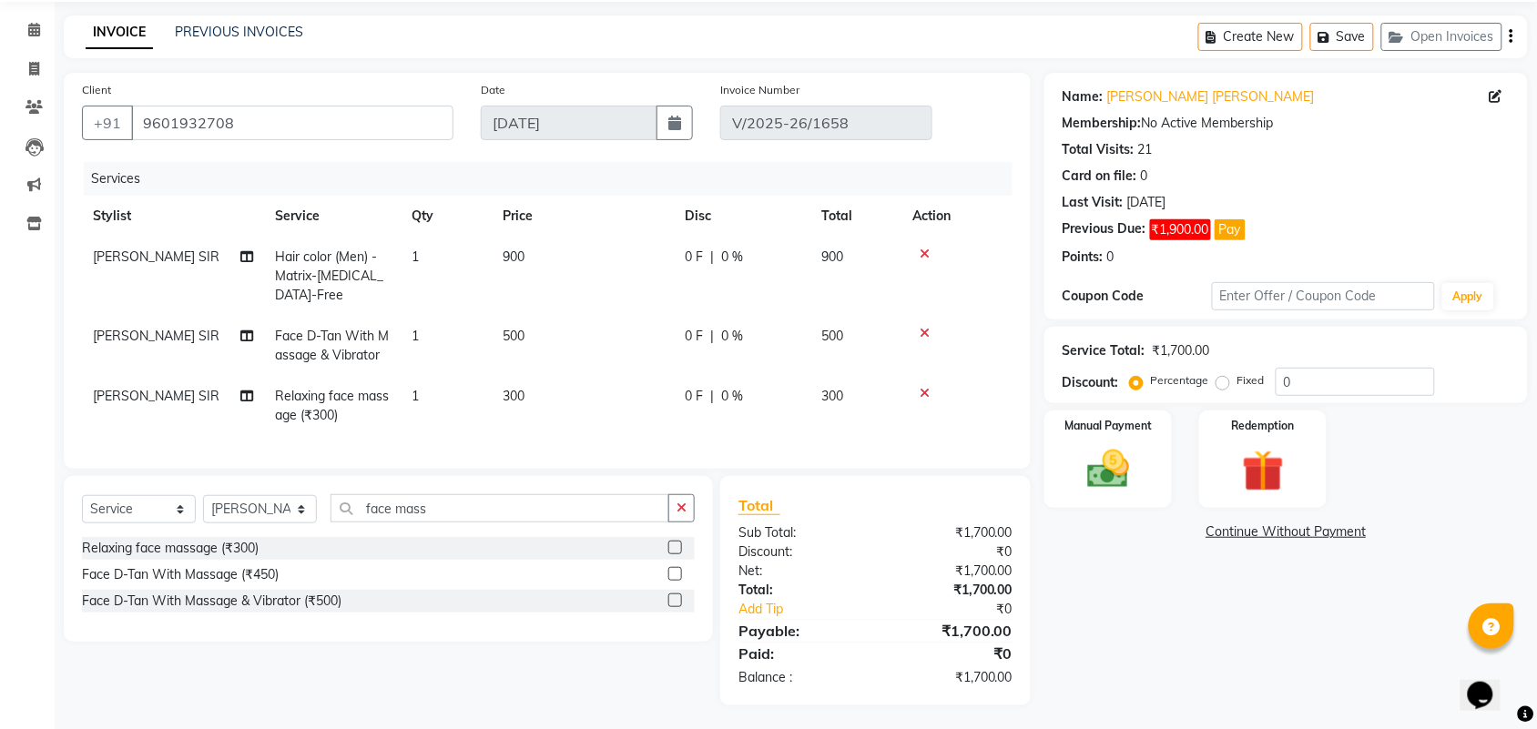
select select "43094"
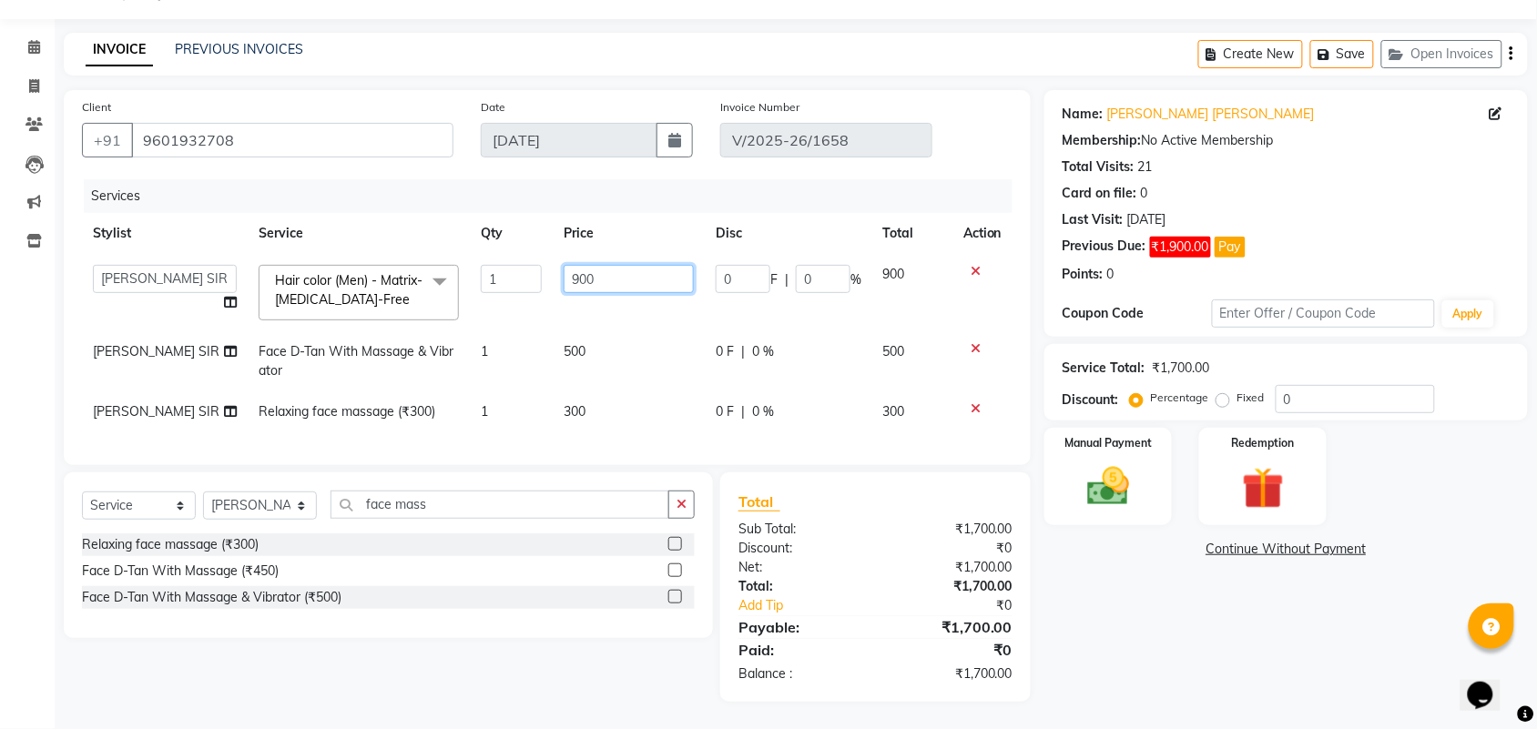
drag, startPoint x: 602, startPoint y: 269, endPoint x: 519, endPoint y: 273, distance: 82.9
click at [519, 273] on tr "DIVY SIR HARSH SIR HIMESH SIR. MAYANK SIR PRATIK SIR Hair color (Men) - Matrix-…" at bounding box center [547, 292] width 930 height 77
type input "800"
click at [601, 265] on input "800" at bounding box center [628, 279] width 130 height 28
click at [587, 213] on th "Price" at bounding box center [629, 233] width 152 height 41
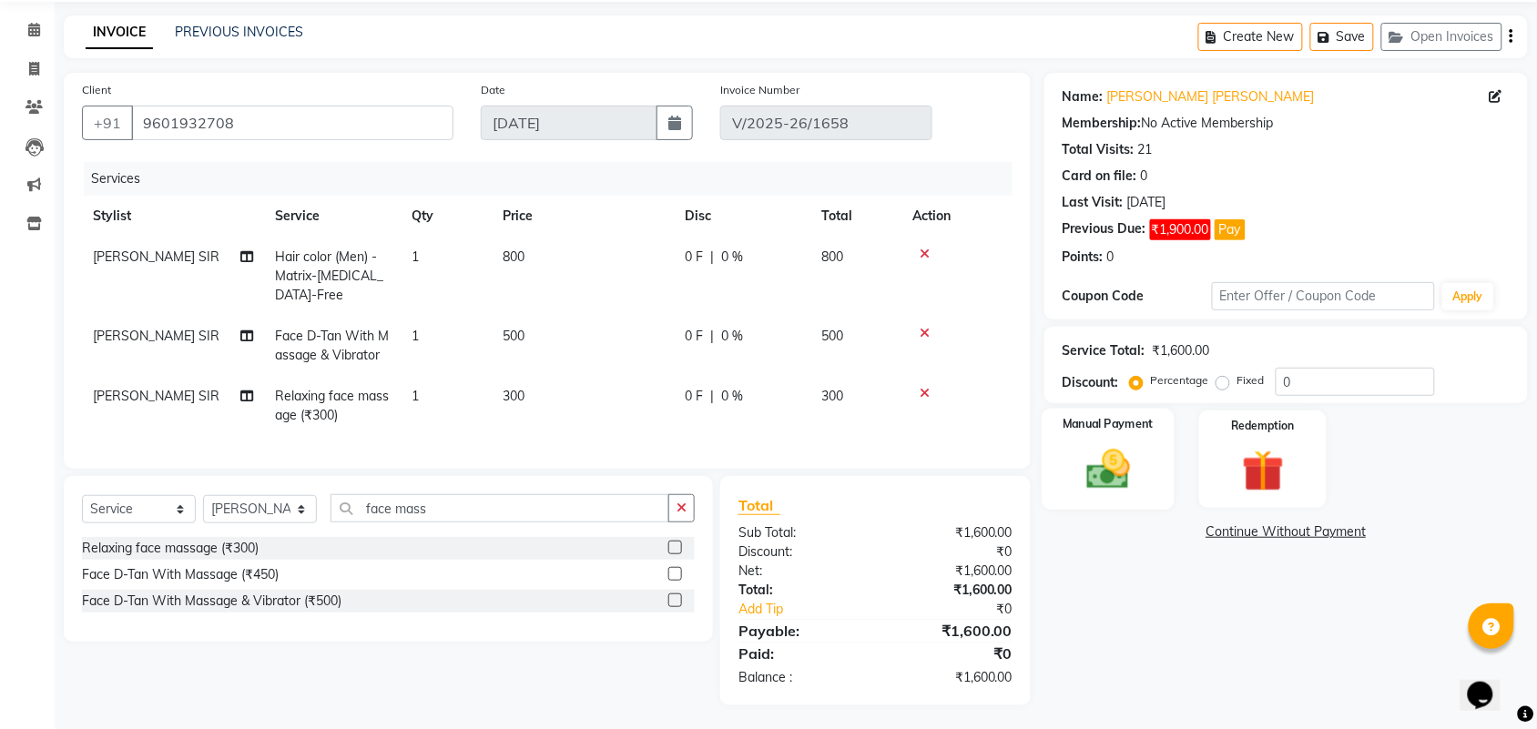
click at [1095, 482] on img at bounding box center [1107, 469] width 71 height 50
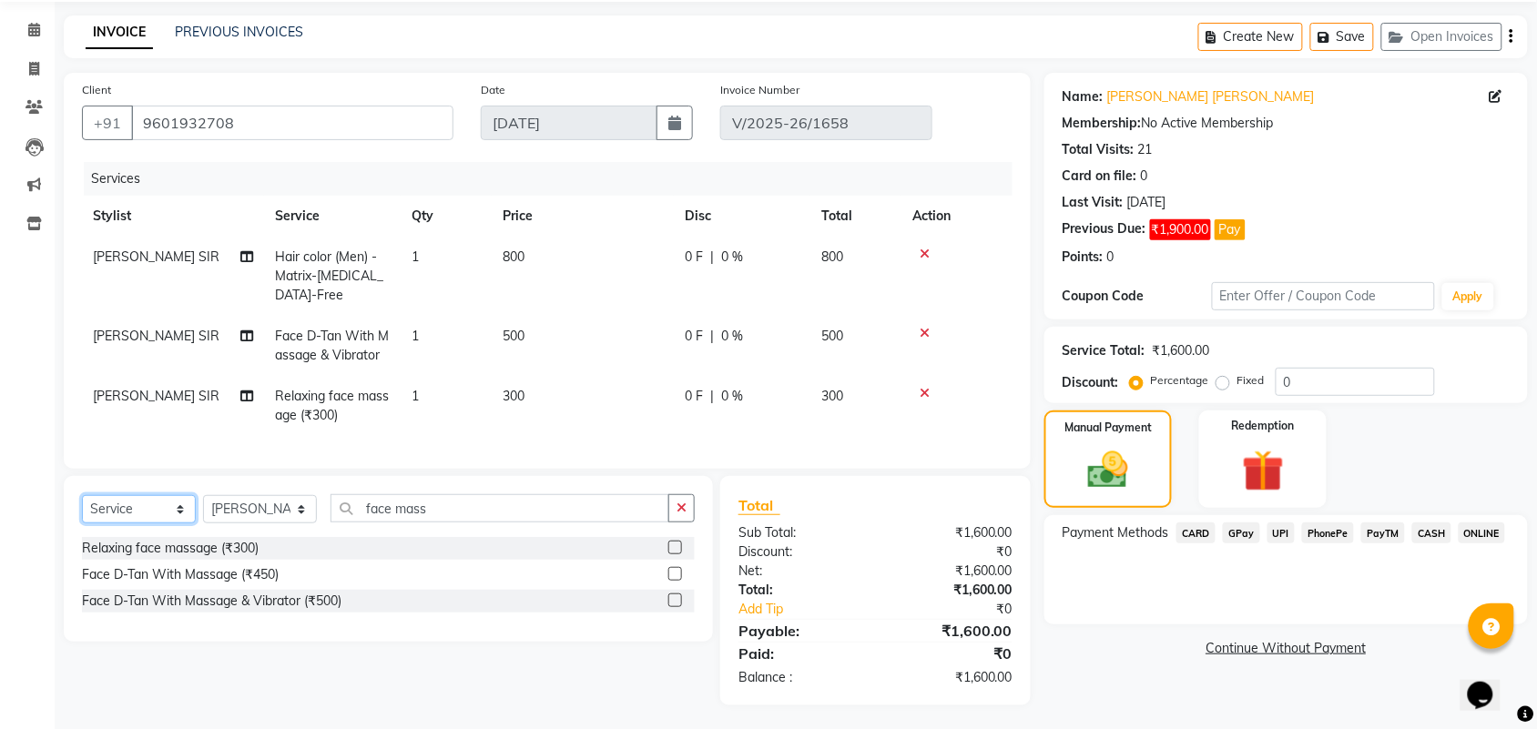
click at [152, 523] on select "Select Service Product Membership Package Voucher Prepaid Gift Card" at bounding box center [139, 509] width 114 height 28
select select "product"
click at [82, 512] on select "Select Service Product Membership Package Voucher Prepaid Gift Card" at bounding box center [139, 509] width 114 height 28
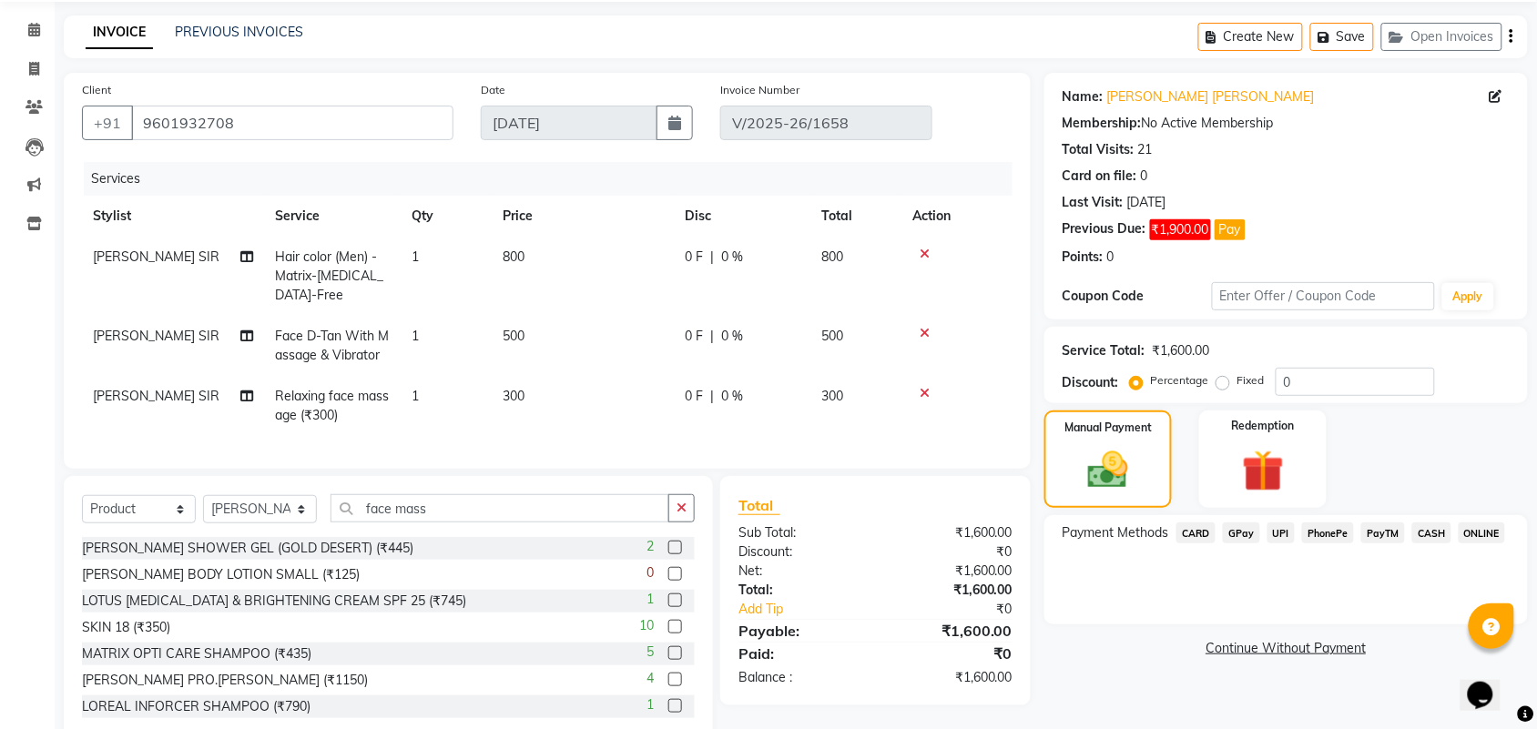
drag, startPoint x: 412, startPoint y: 499, endPoint x: 429, endPoint y: 517, distance: 24.5
click at [414, 502] on div "Select Service Product Membership Package Voucher Prepaid Gift Card Select Styl…" at bounding box center [388, 610] width 649 height 269
click at [429, 517] on input "face mass" at bounding box center [499, 508] width 339 height 28
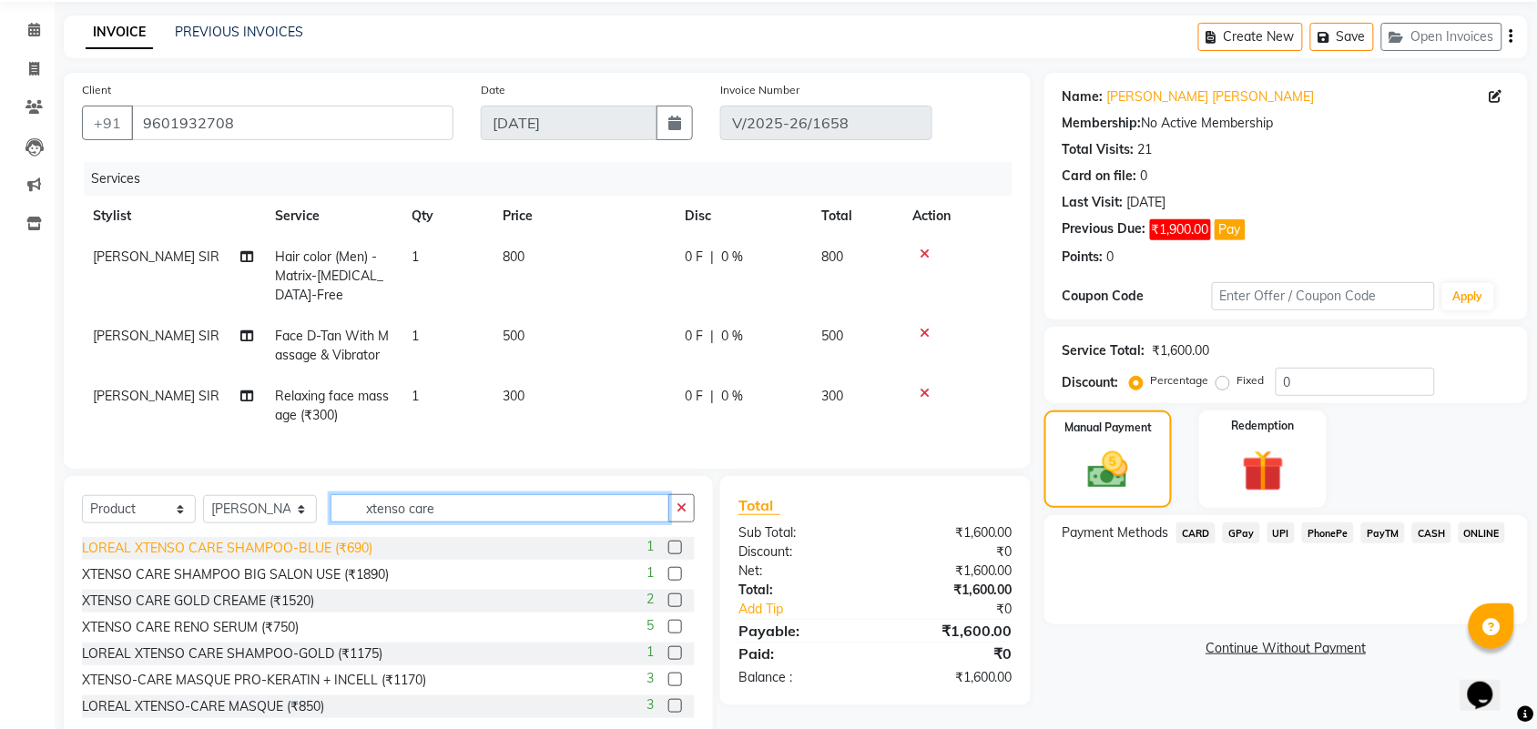
type input "xtenso care"
click at [300, 558] on div "LOREAL XTENSO CARE SHAMPOO-BLUE (₹690)" at bounding box center [227, 548] width 290 height 19
checkbox input "false"
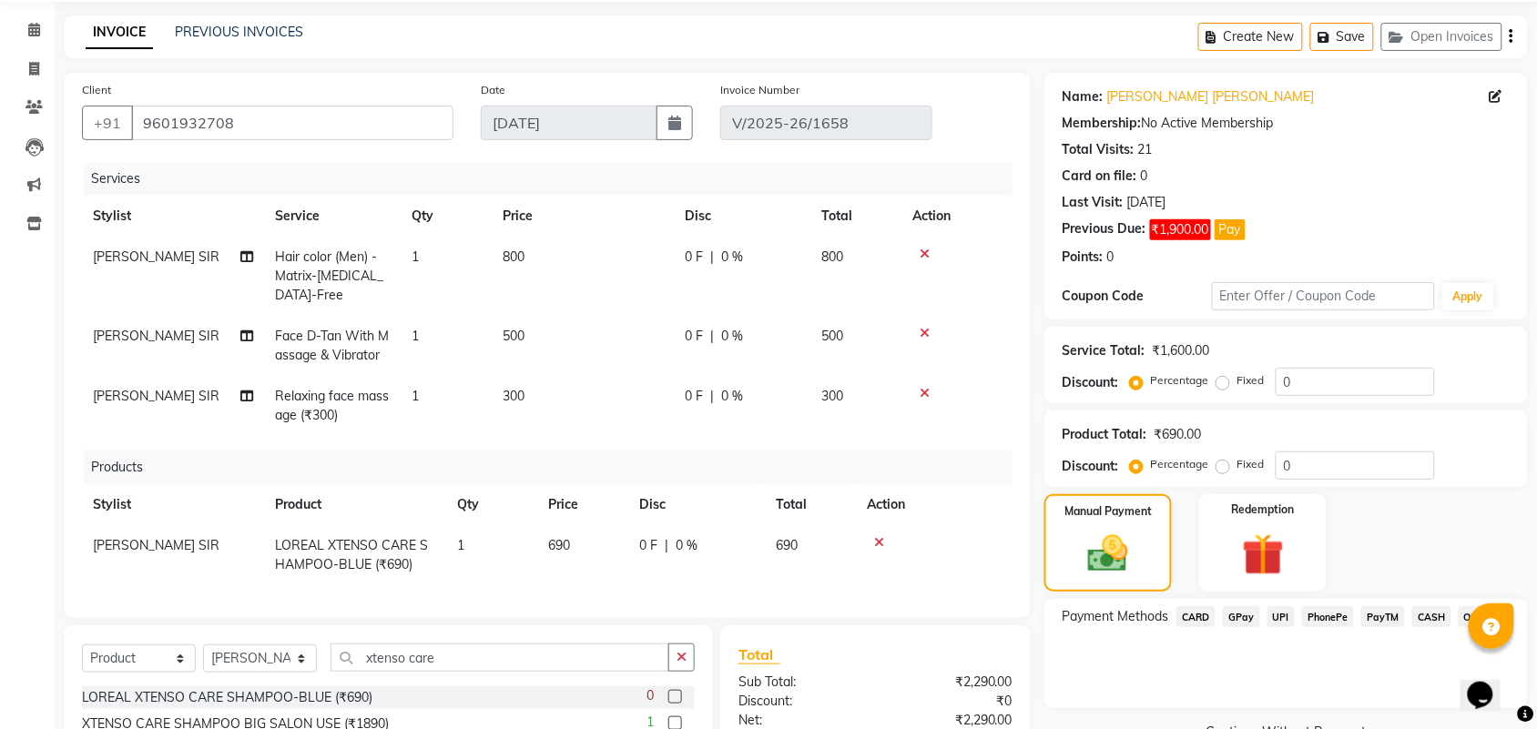
scroll to position [271, 0]
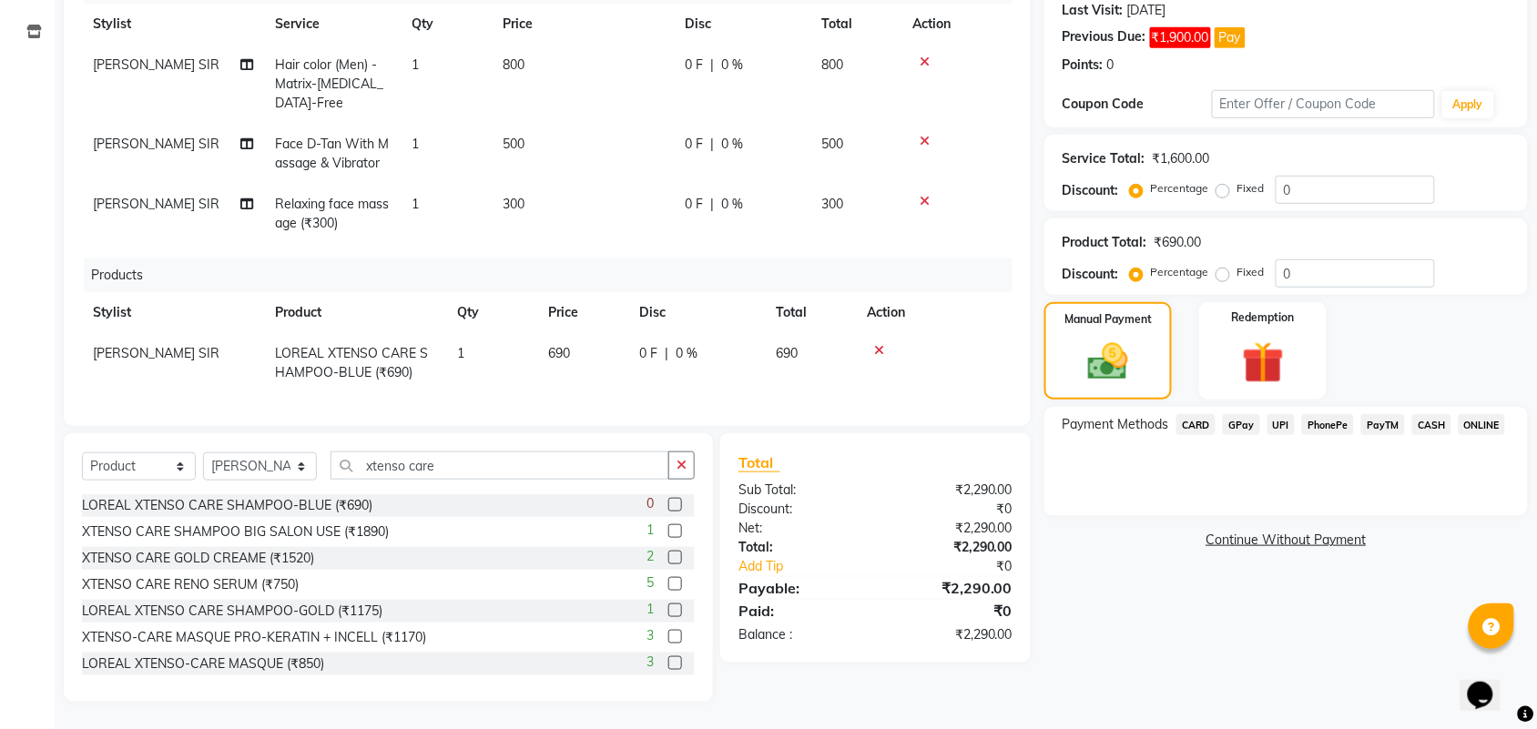
click at [1237, 180] on label "Fixed" at bounding box center [1250, 188] width 27 height 16
click at [1225, 182] on input "Fixed" at bounding box center [1226, 188] width 13 height 13
radio input "true"
click at [1353, 176] on input "0" at bounding box center [1354, 190] width 159 height 28
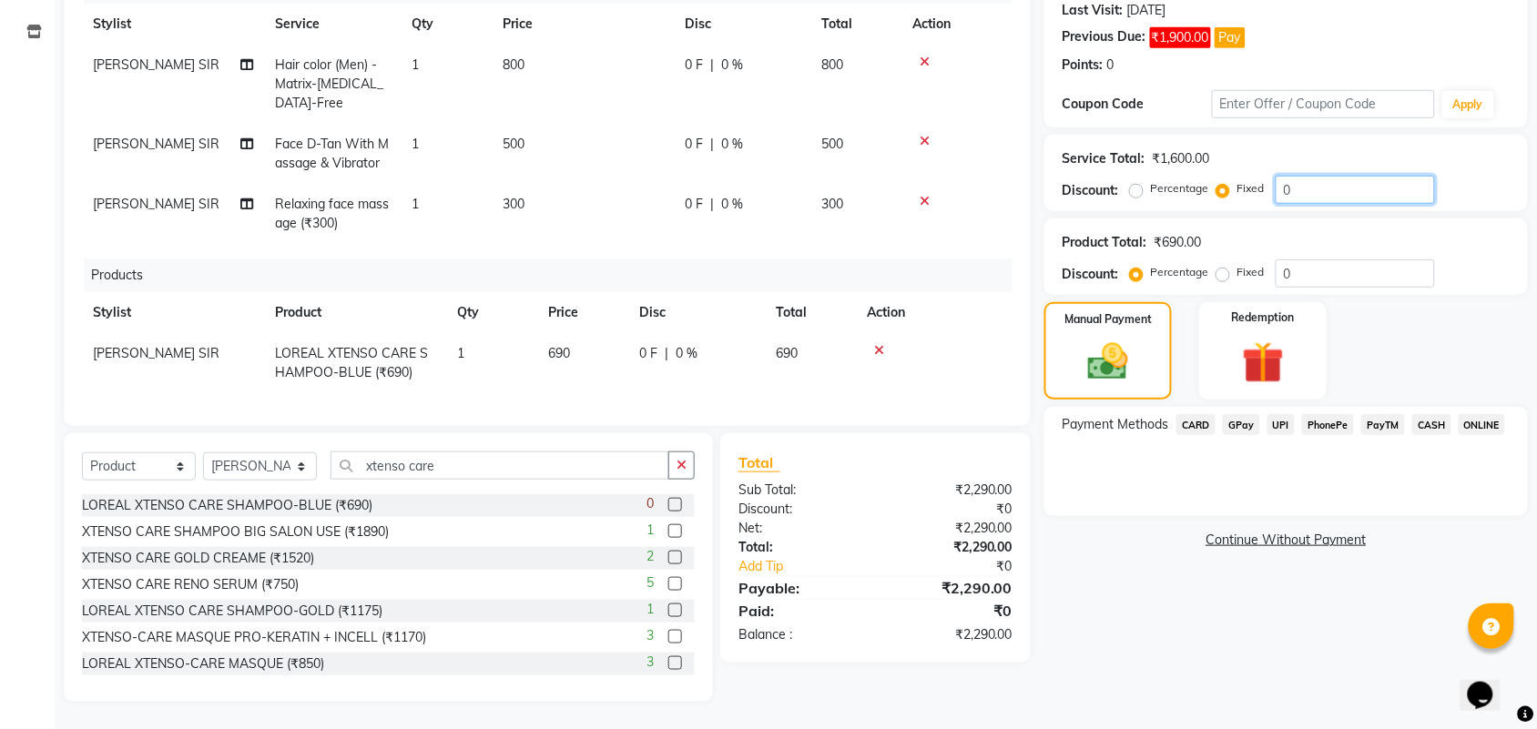
click at [1353, 176] on input "0" at bounding box center [1354, 190] width 159 height 28
type input "200"
click at [1286, 414] on span "UPI" at bounding box center [1281, 424] width 28 height 21
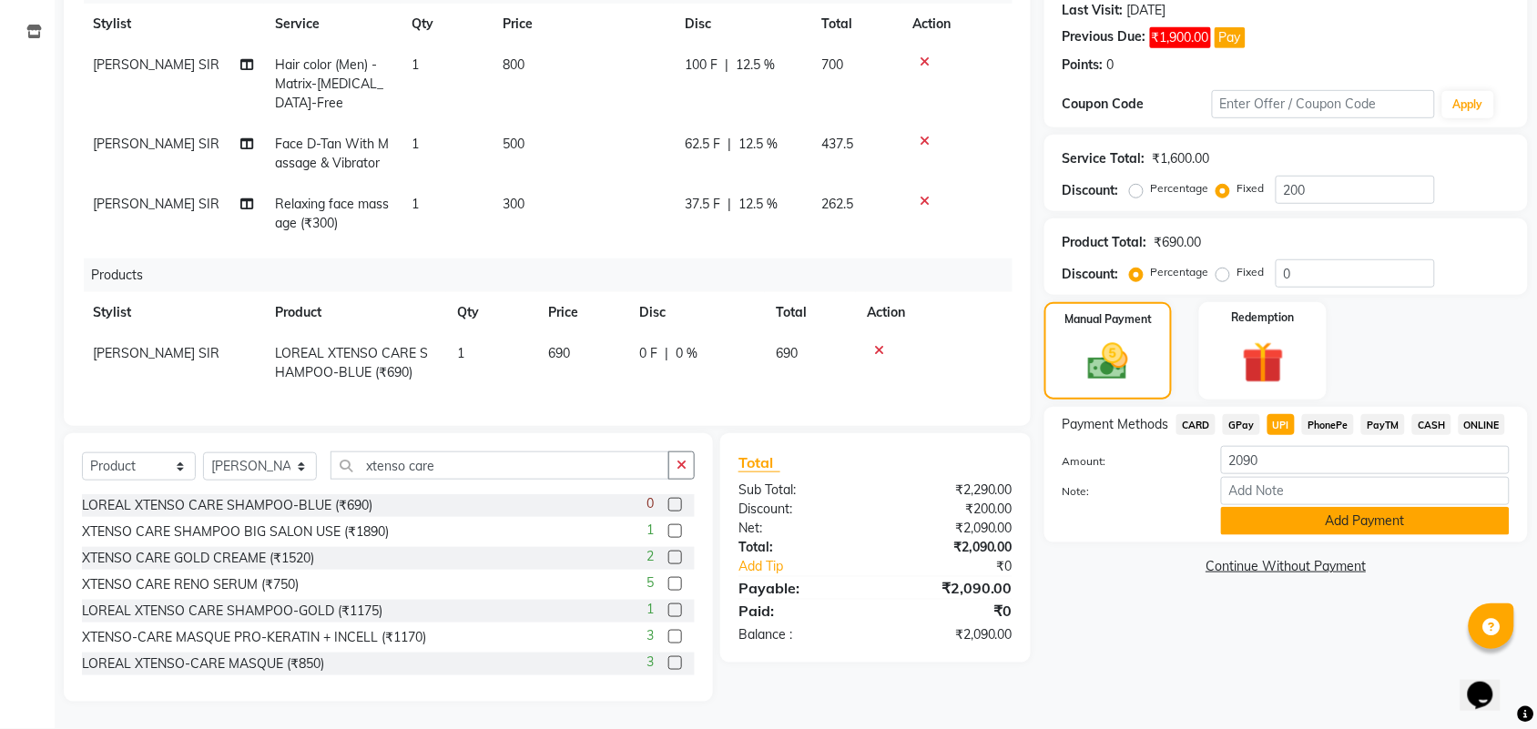
click at [1288, 507] on button "Add Payment" at bounding box center [1365, 521] width 289 height 28
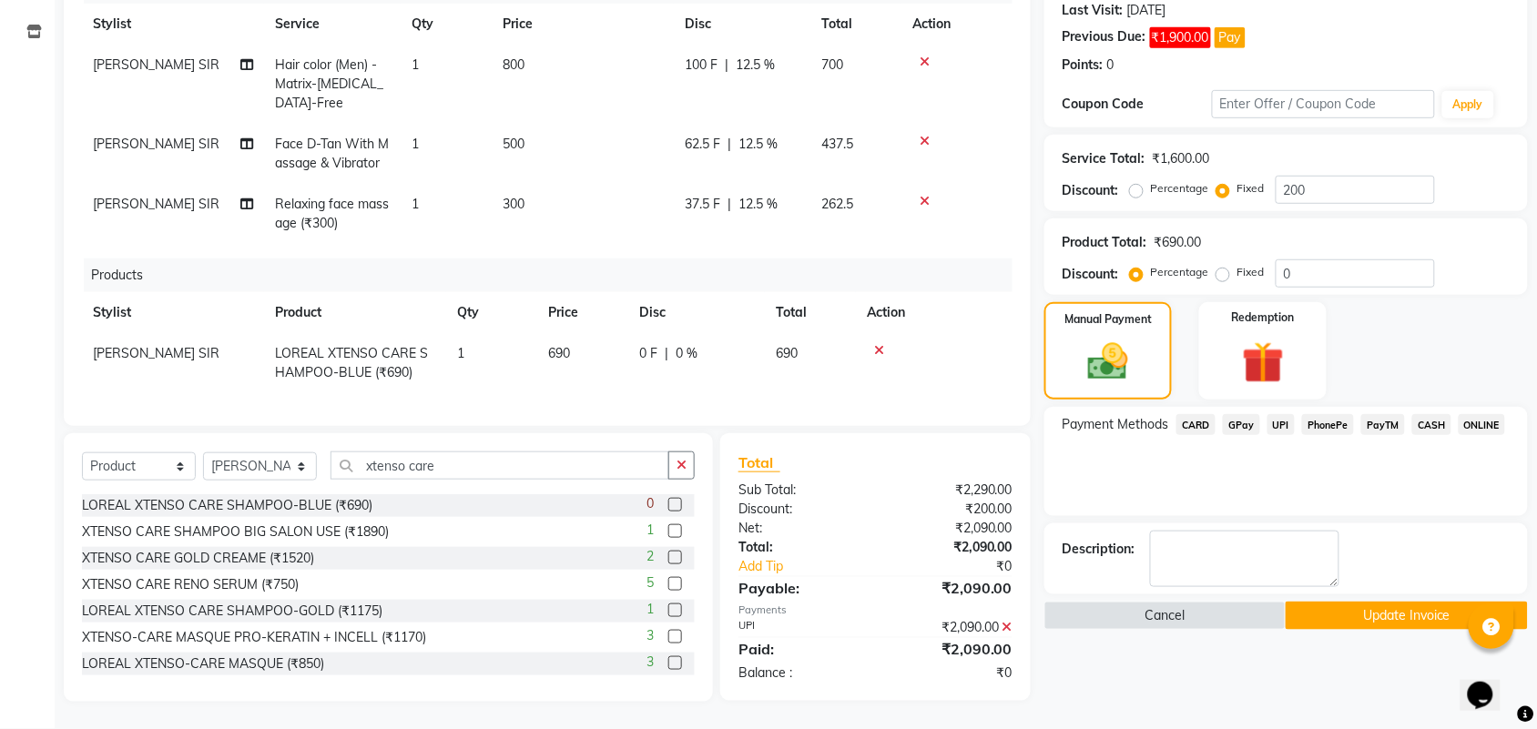
click at [1384, 602] on button "Update Invoice" at bounding box center [1405, 616] width 241 height 28
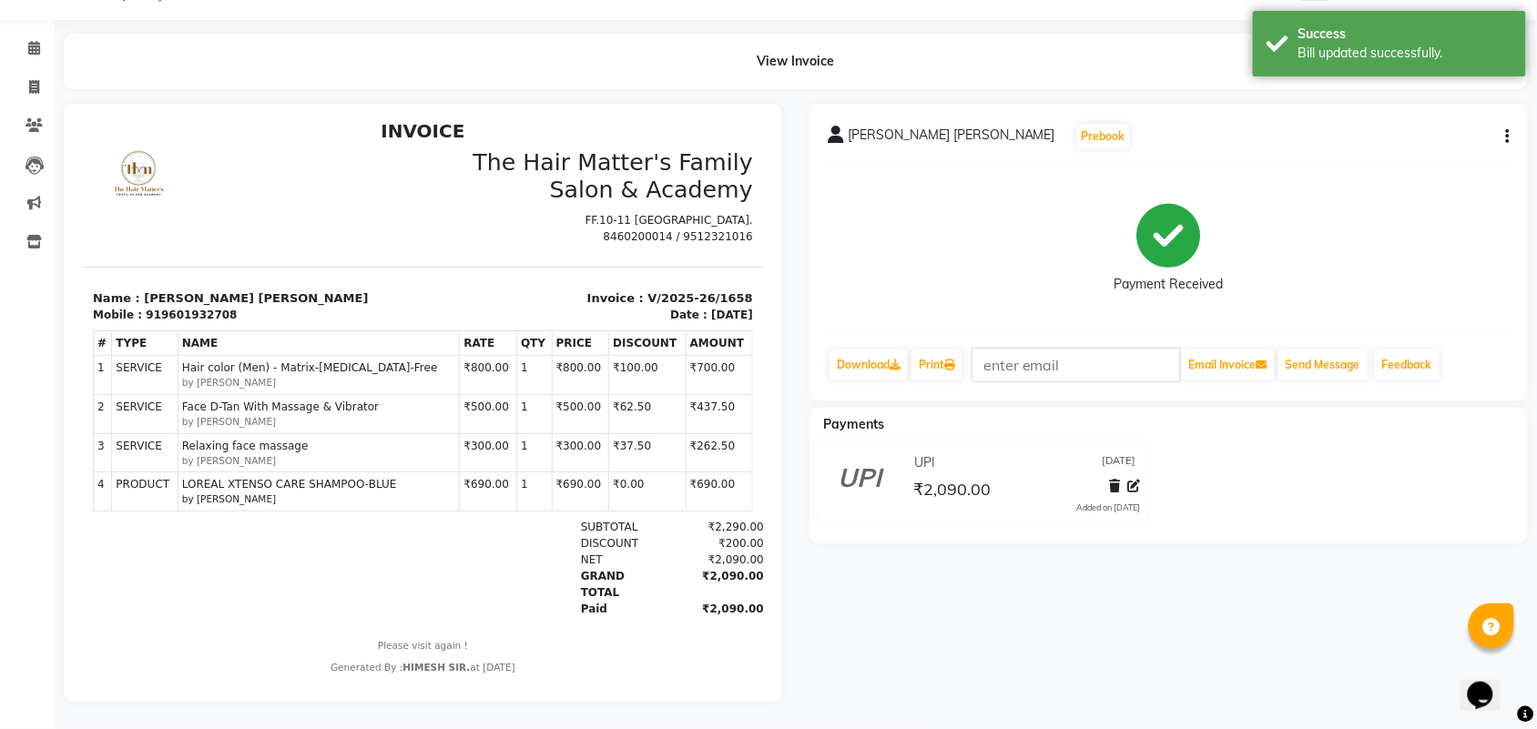
scroll to position [14, 0]
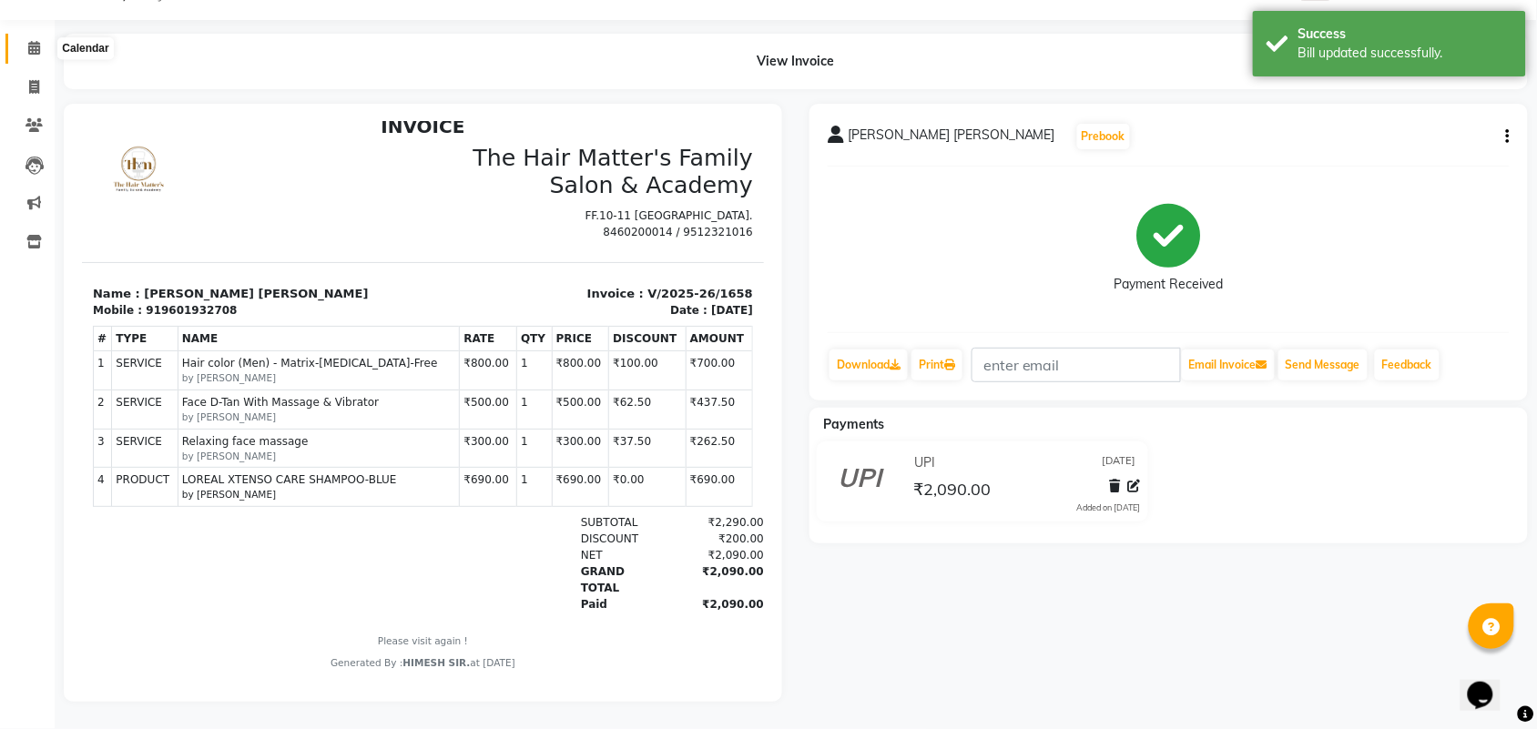
click at [24, 38] on span at bounding box center [34, 48] width 32 height 21
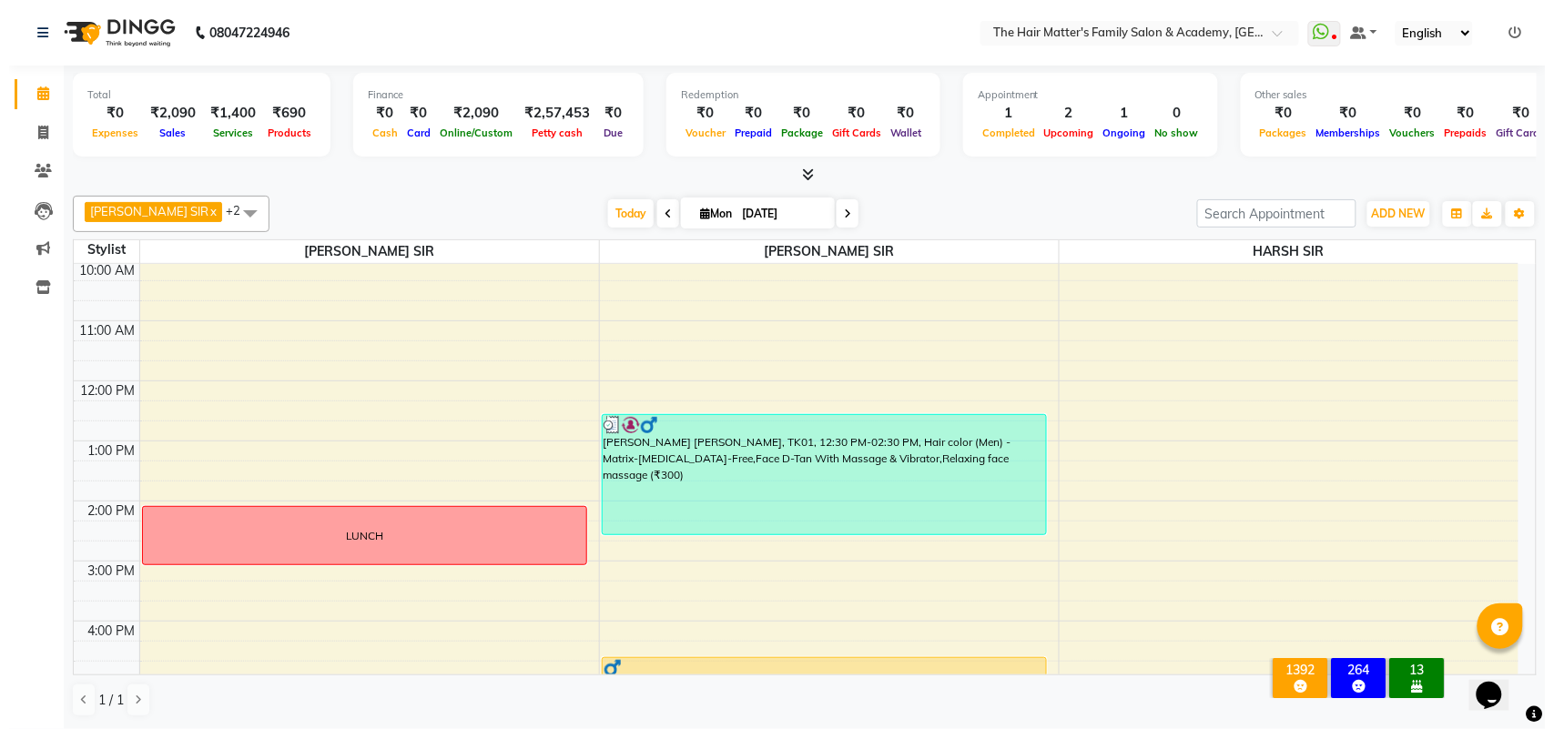
scroll to position [562, 0]
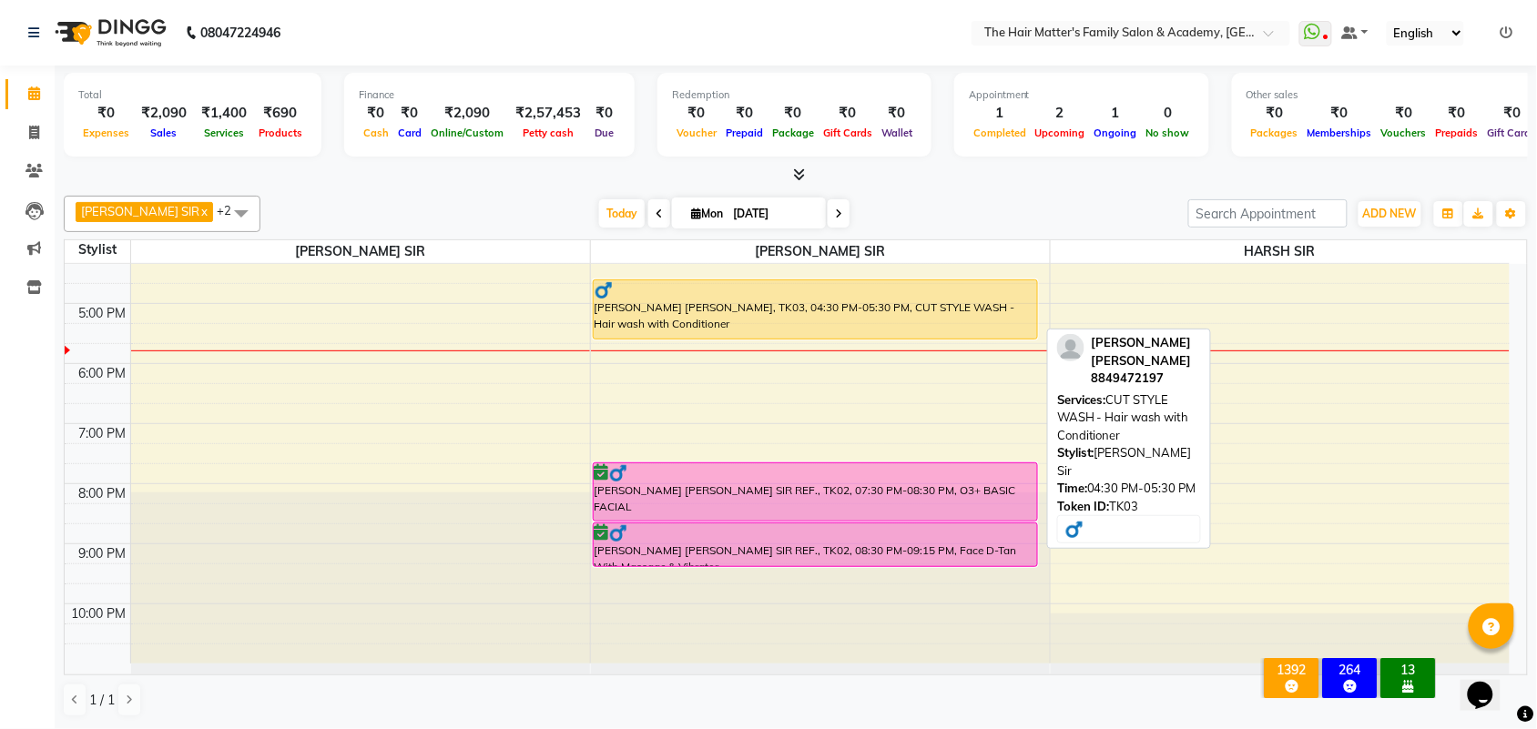
click at [653, 307] on div "KUNJAN SIR PATEL, TK03, 04:30 PM-05:30 PM, CUT STYLE WASH - Hair wash with Cond…" at bounding box center [815, 309] width 443 height 58
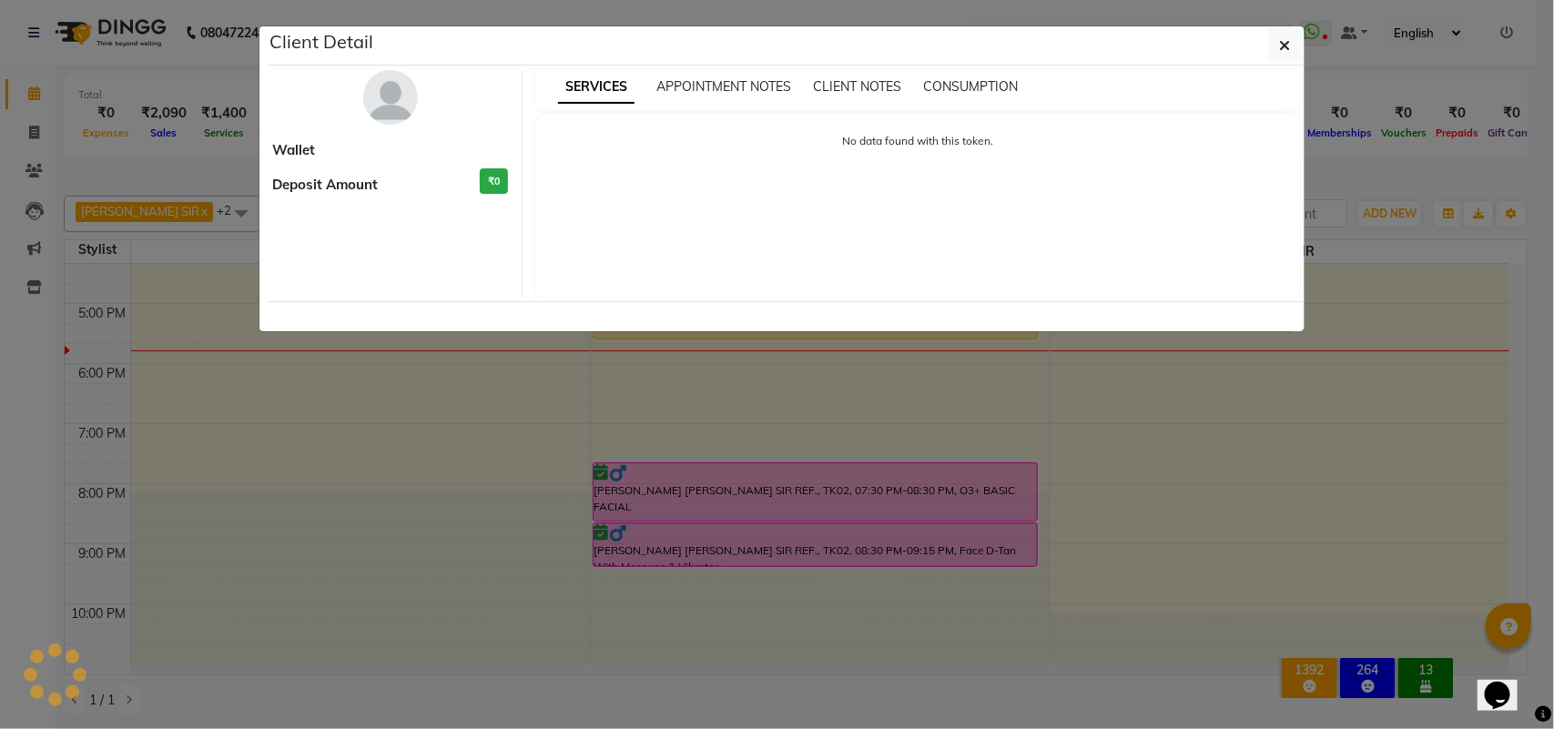
select select "1"
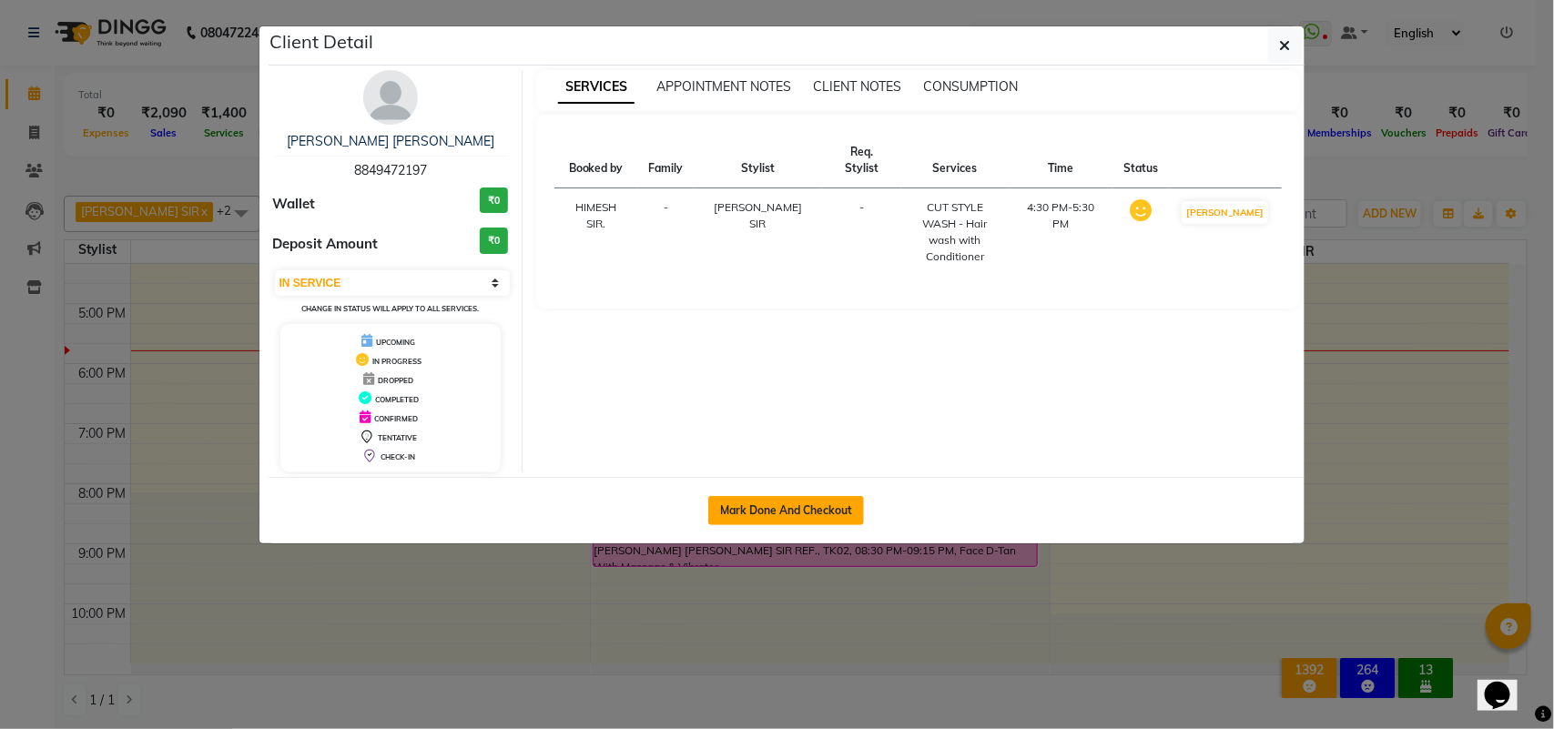
click at [794, 512] on button "Mark Done And Checkout" at bounding box center [786, 510] width 156 height 29
select select "service"
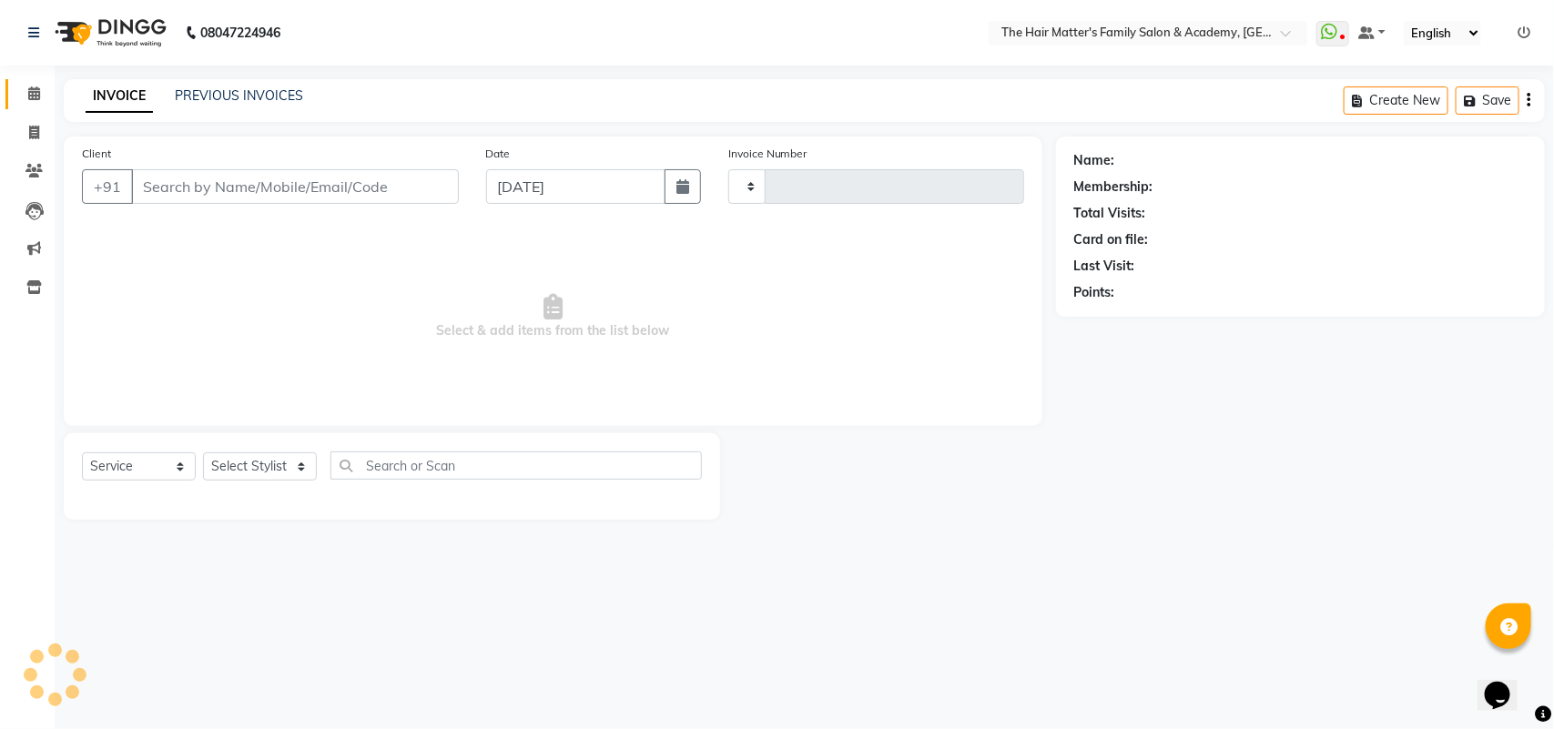
type input "1659"
select select "5980"
type input "8849472197"
select select "43094"
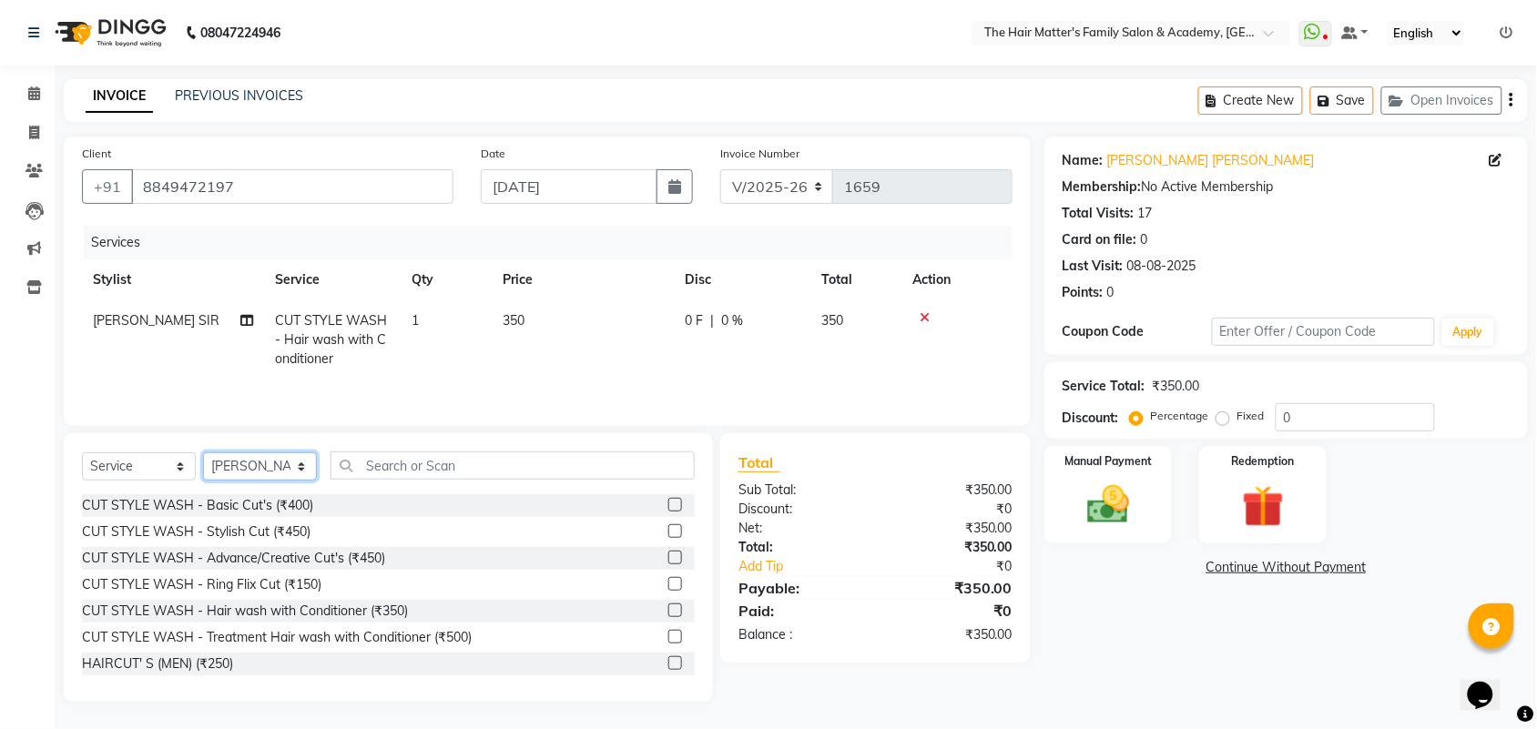
click at [255, 481] on select "Select Stylist DIVY SIR HARSH SIR HIMESH SIR. MAYANK SIR [PERSON_NAME] SIR" at bounding box center [260, 466] width 114 height 28
click at [257, 480] on select "Select Stylist DIVY SIR HARSH SIR HIMESH SIR. MAYANK SIR [PERSON_NAME] SIR" at bounding box center [260, 466] width 114 height 28
click at [203, 455] on select "Select Stylist DIVY SIR HARSH SIR HIMESH SIR. MAYANK SIR [PERSON_NAME] SIR" at bounding box center [260, 466] width 114 height 28
click at [401, 483] on div "Select Service Product Membership Package Voucher Prepaid Gift Card Select Styl…" at bounding box center [388, 473] width 613 height 43
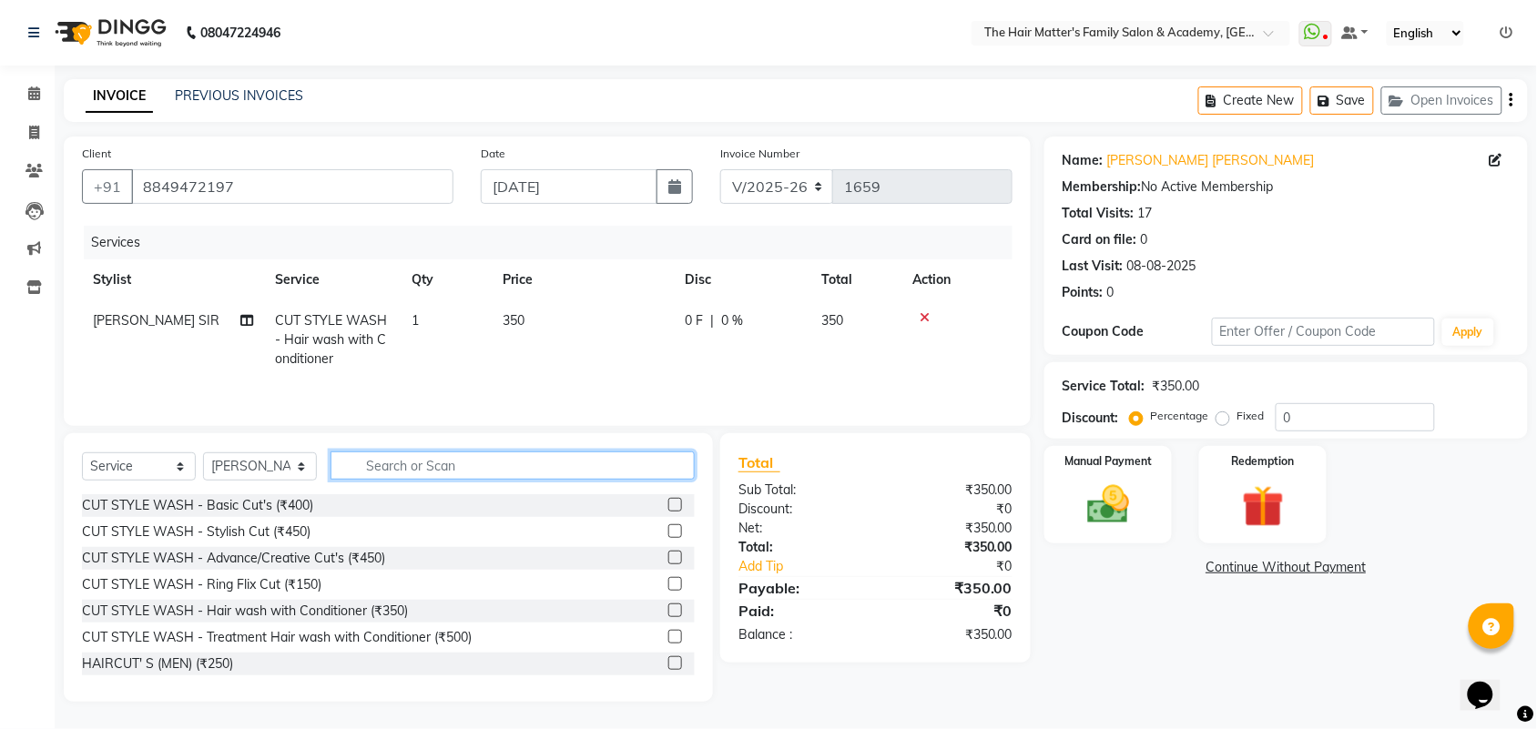
click at [424, 473] on input "text" at bounding box center [512, 466] width 364 height 28
click at [461, 467] on input "text" at bounding box center [512, 466] width 364 height 28
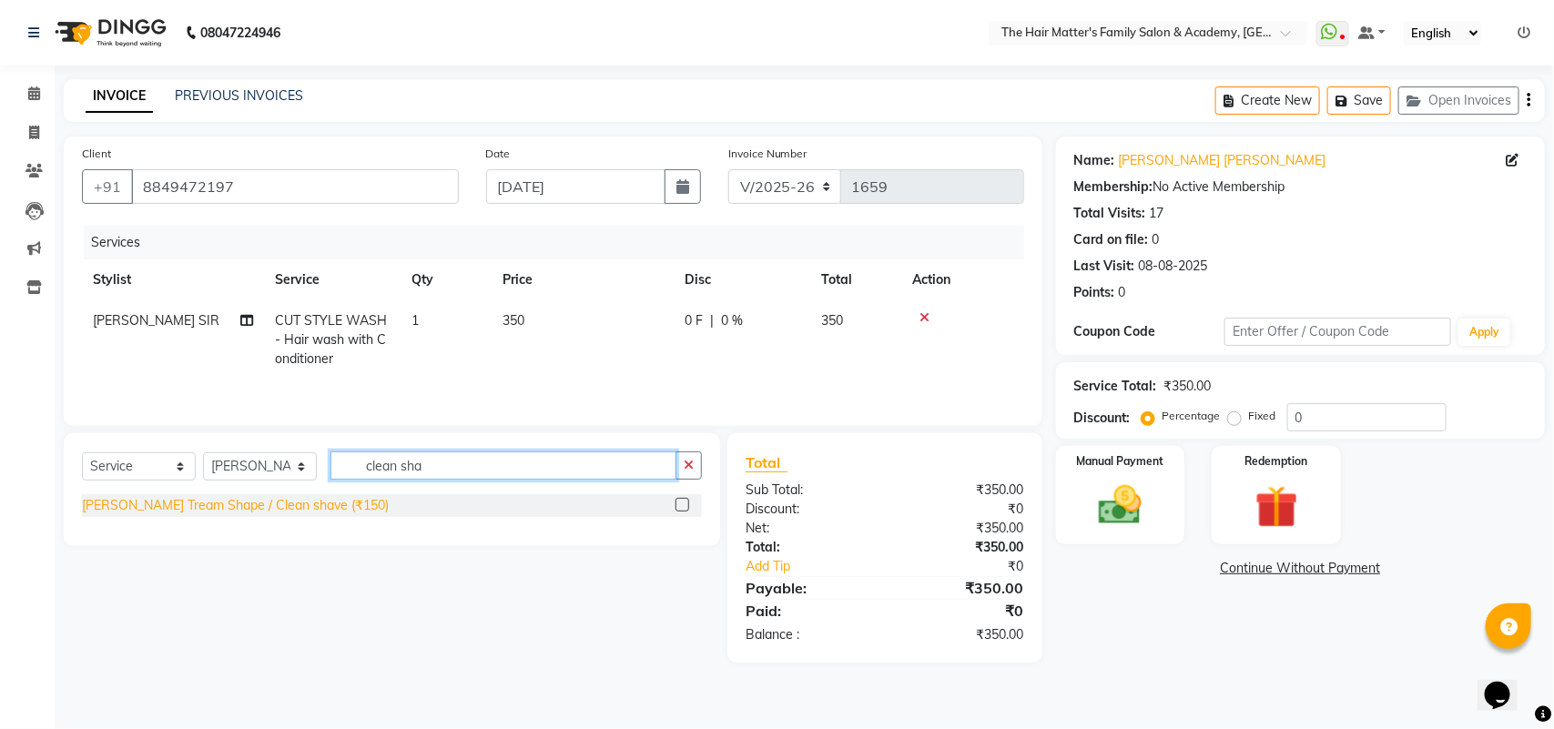
type input "clean sha"
click at [293, 510] on div "[PERSON_NAME] Tream Shape / Clean shave (₹150)" at bounding box center [235, 505] width 307 height 19
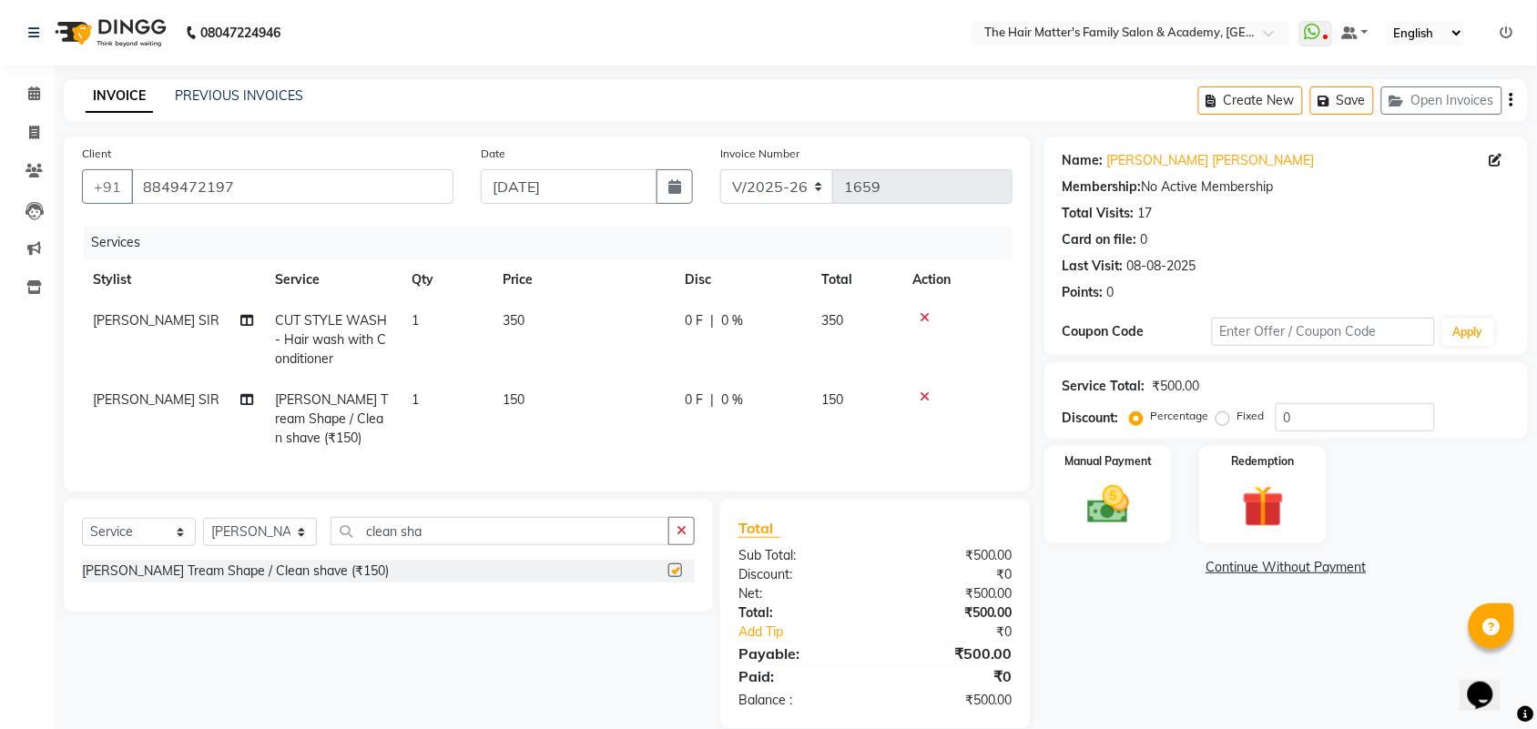
checkbox input "false"
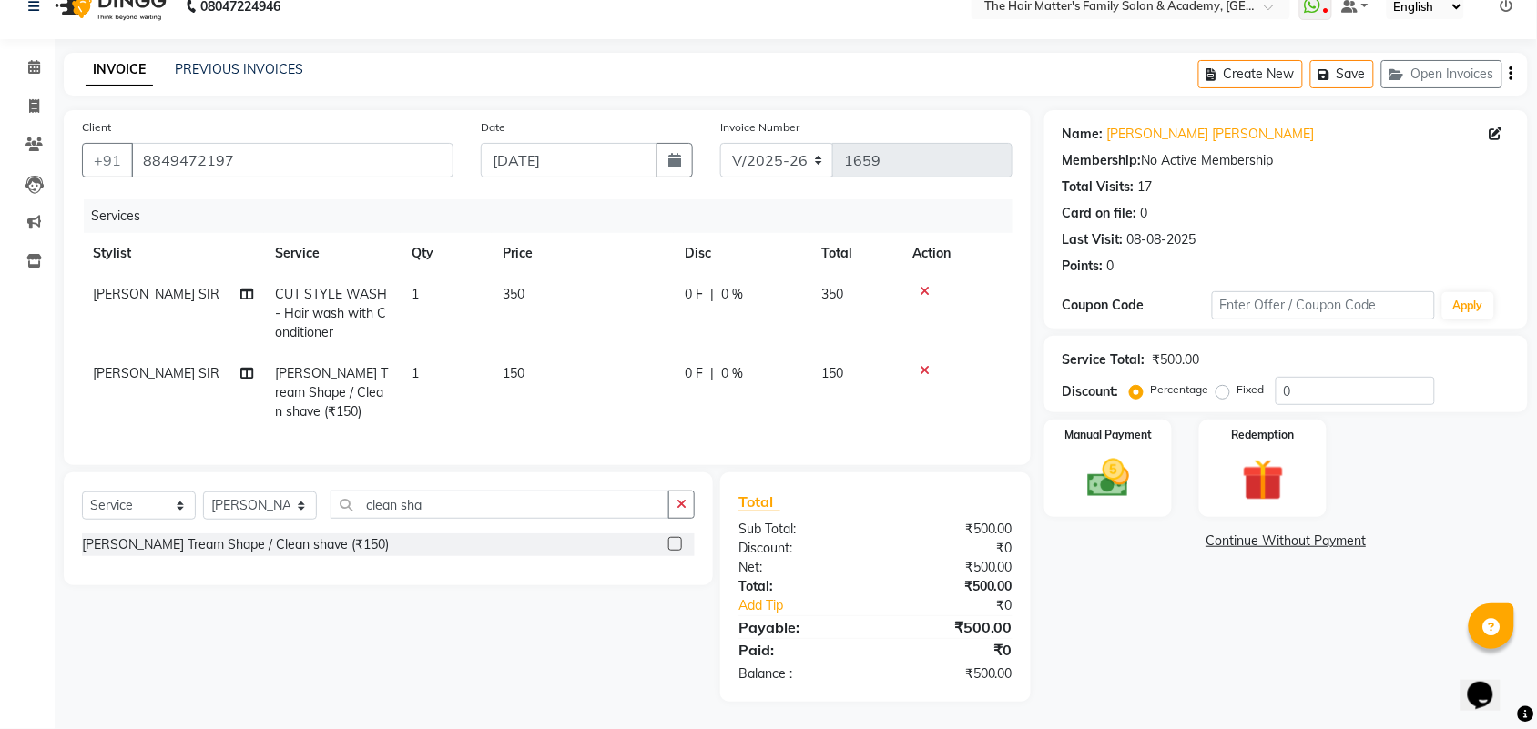
click at [922, 285] on icon at bounding box center [924, 291] width 10 height 13
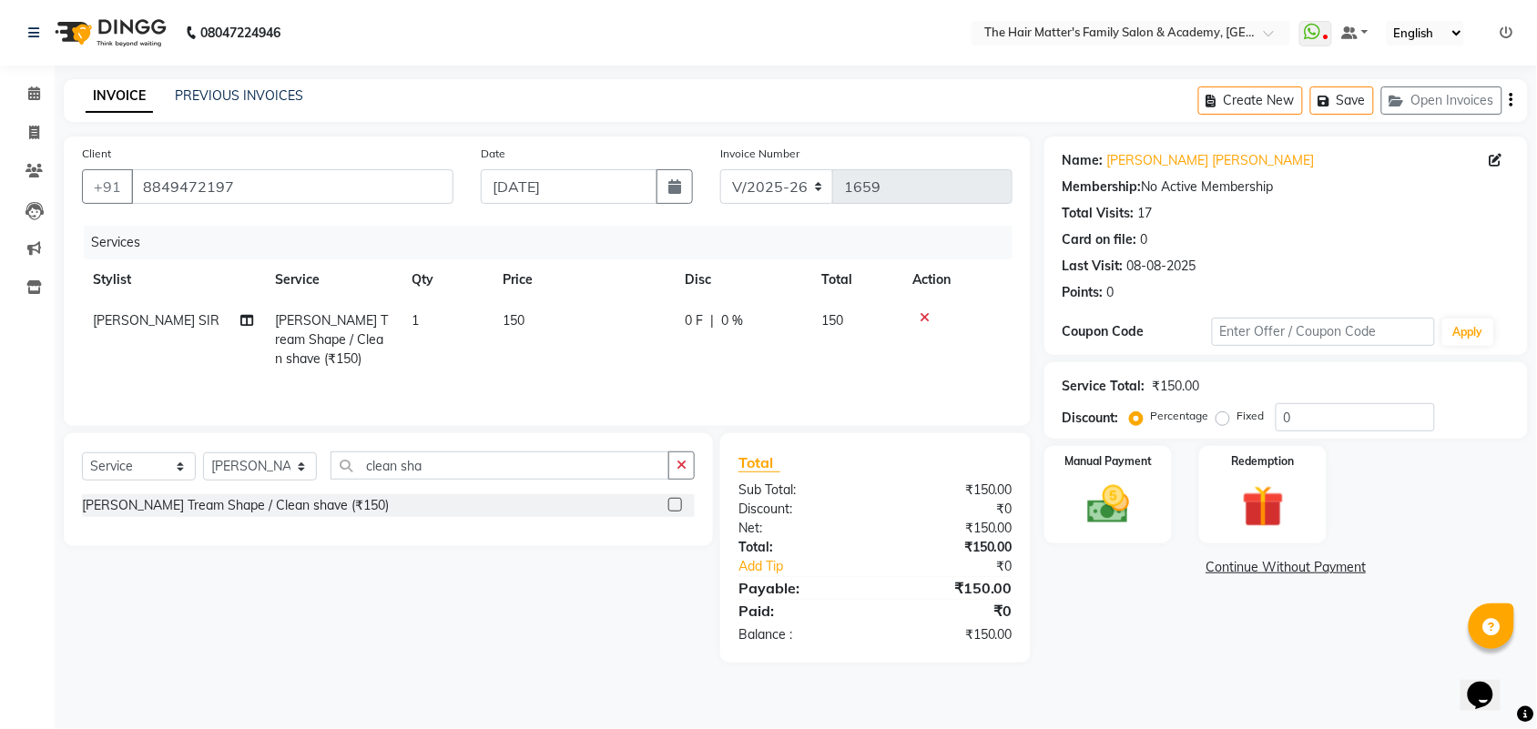
scroll to position [0, 0]
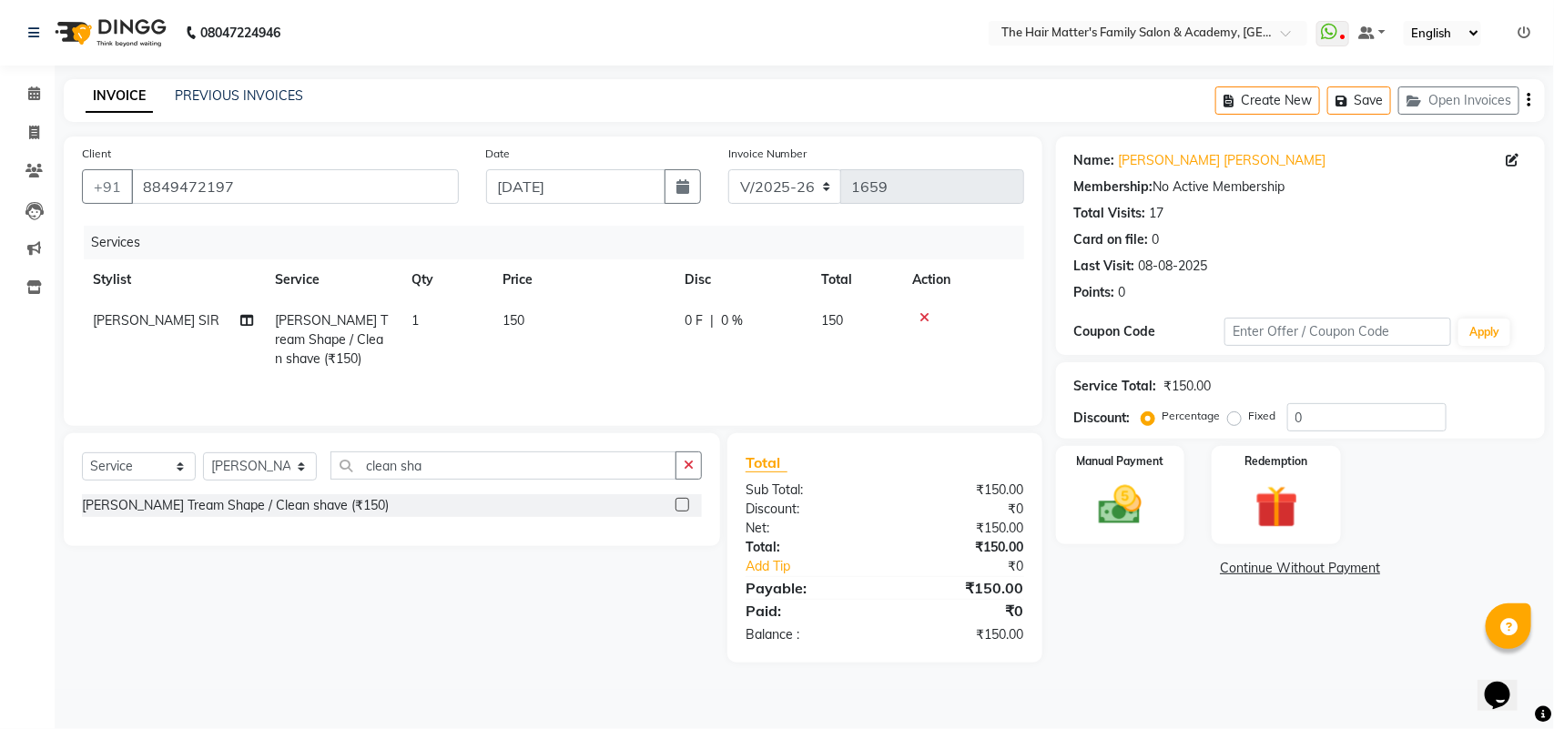
click at [922, 275] on th "Action" at bounding box center [962, 279] width 123 height 41
click at [927, 279] on th "Action" at bounding box center [962, 279] width 123 height 41
click at [967, 279] on th "Action" at bounding box center [962, 279] width 123 height 41
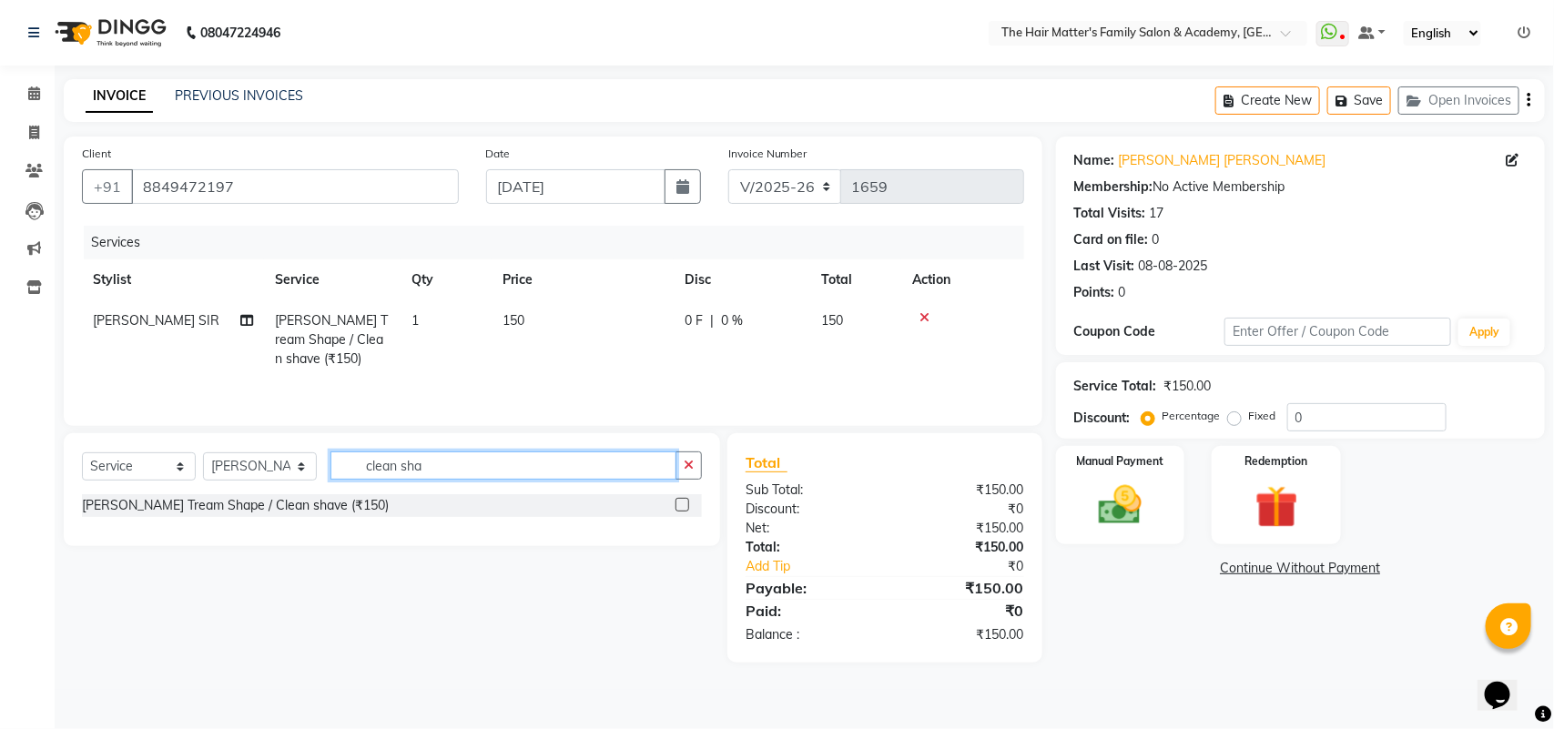
click at [465, 472] on input "clean sha" at bounding box center [503, 466] width 346 height 28
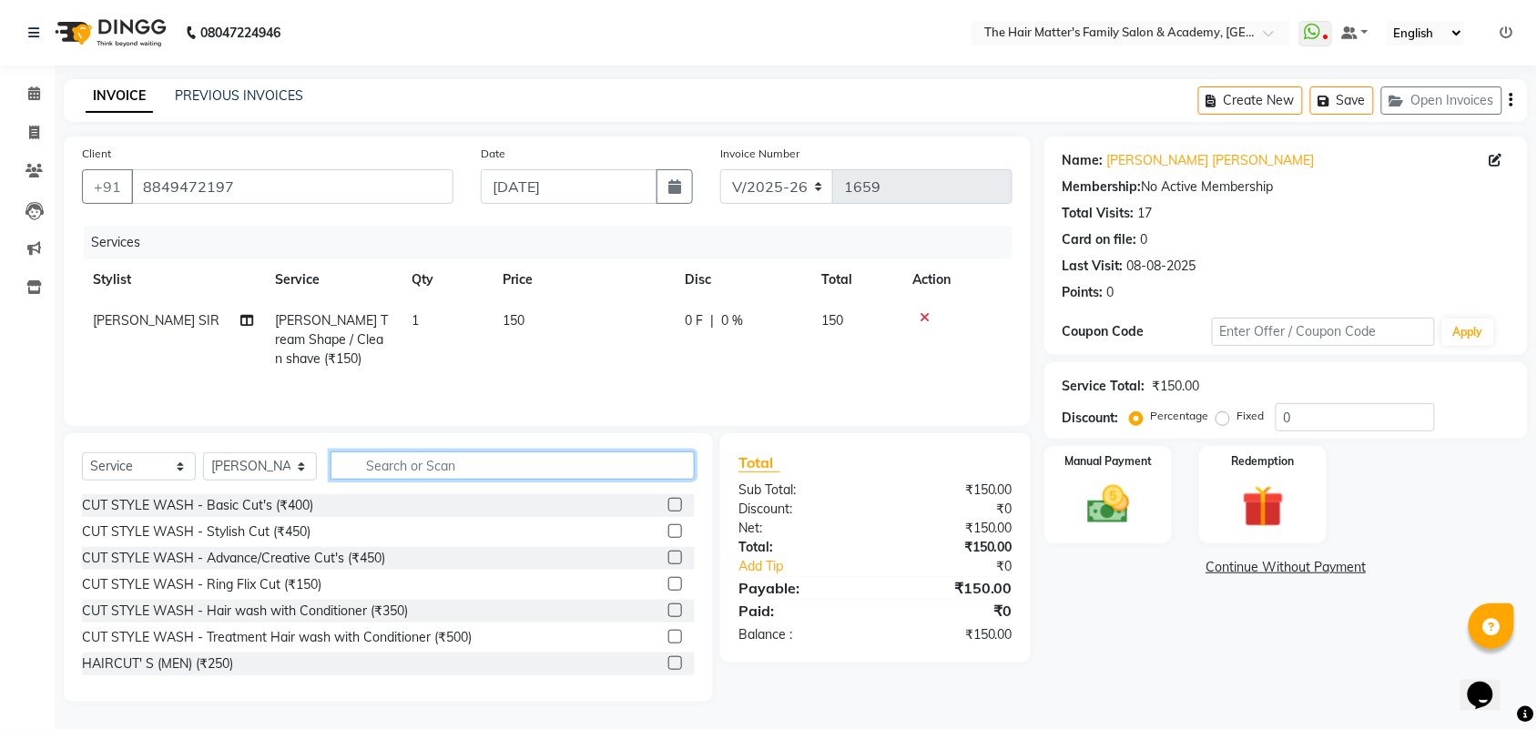
click at [393, 474] on input "text" at bounding box center [512, 466] width 364 height 28
click at [401, 471] on input "text" at bounding box center [512, 466] width 364 height 28
click at [406, 470] on input "text" at bounding box center [512, 466] width 364 height 28
click at [425, 476] on input "text" at bounding box center [512, 466] width 364 height 28
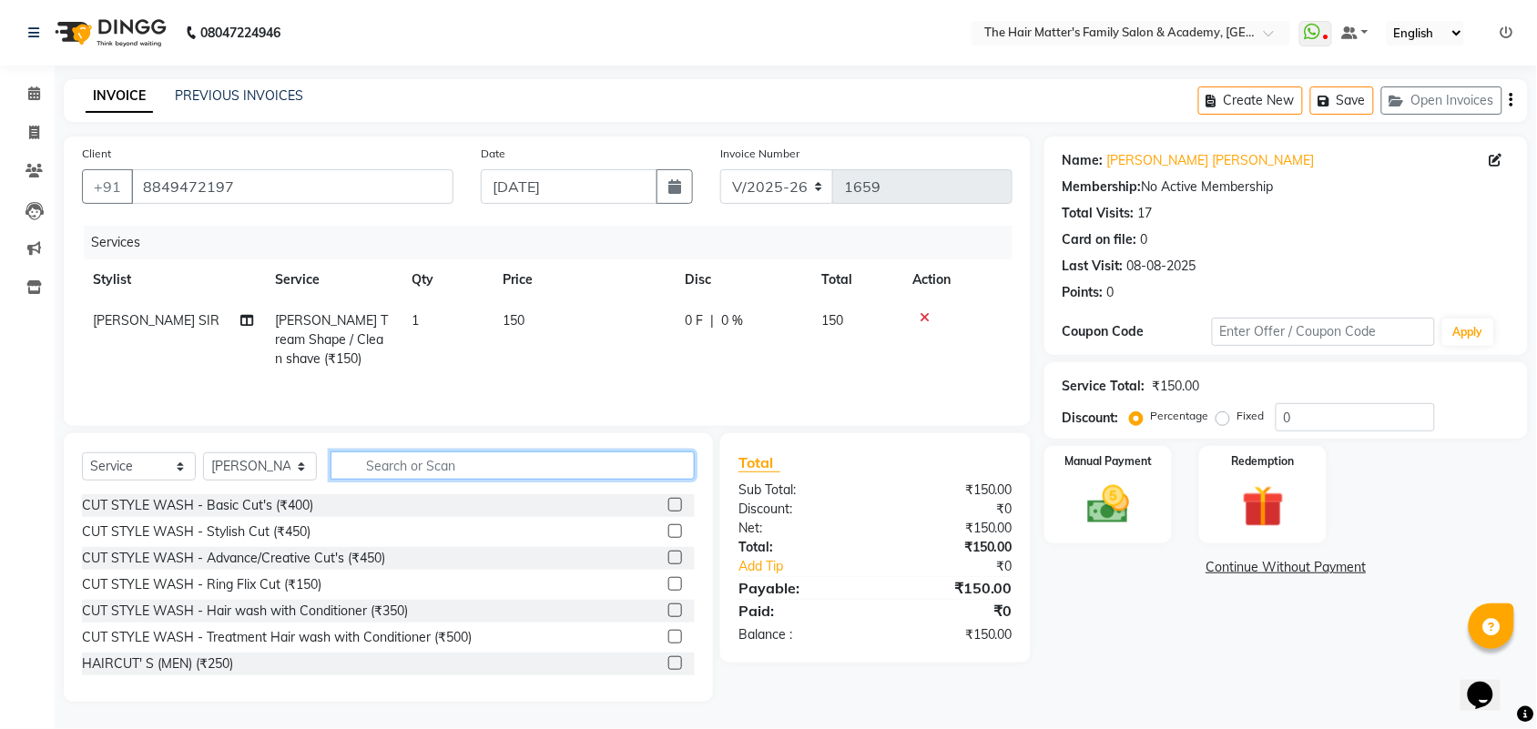
click at [425, 476] on input "text" at bounding box center [512, 466] width 364 height 28
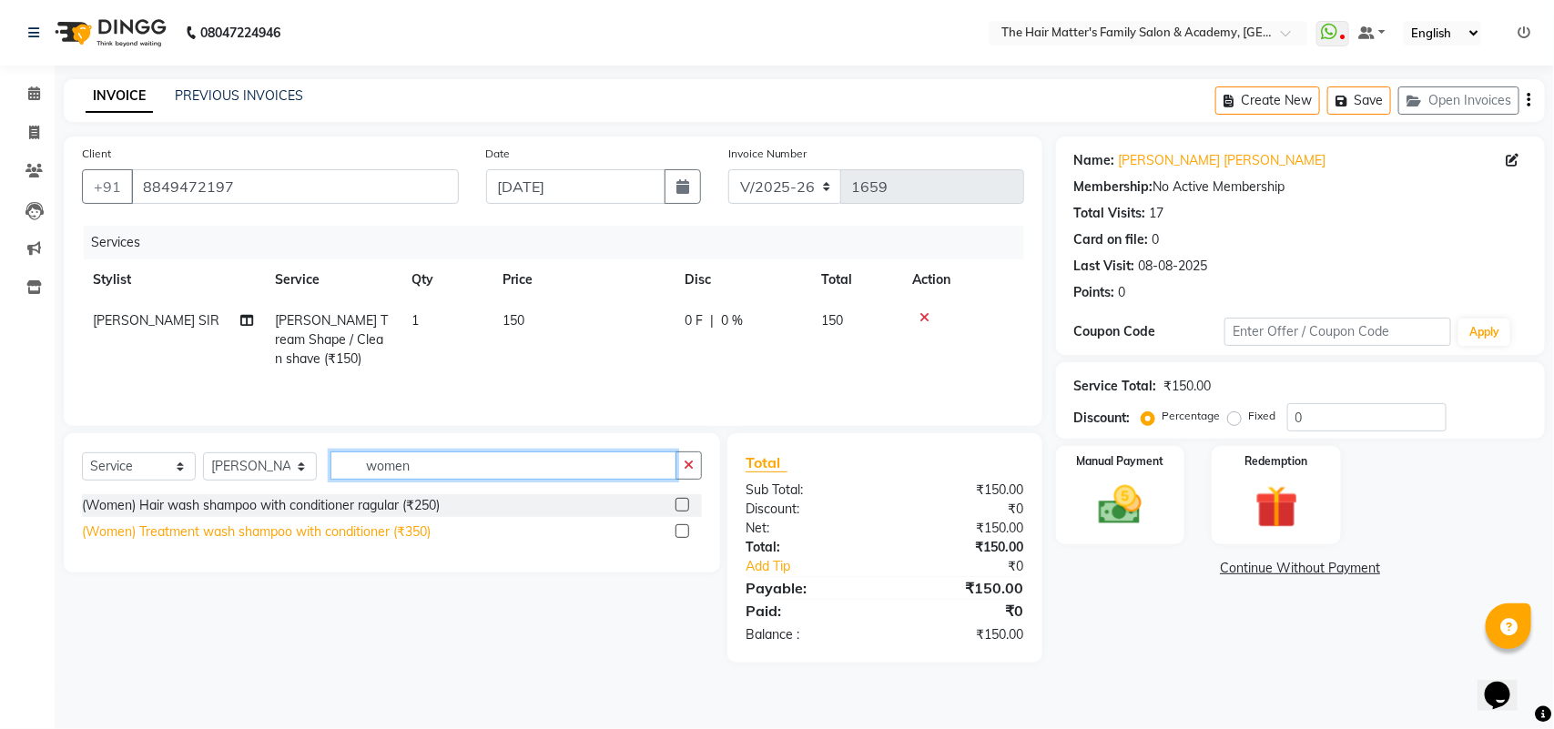
type input "women"
click at [338, 540] on div "(Women) Treatment wash shampoo with conditioner (₹350)" at bounding box center [256, 532] width 349 height 19
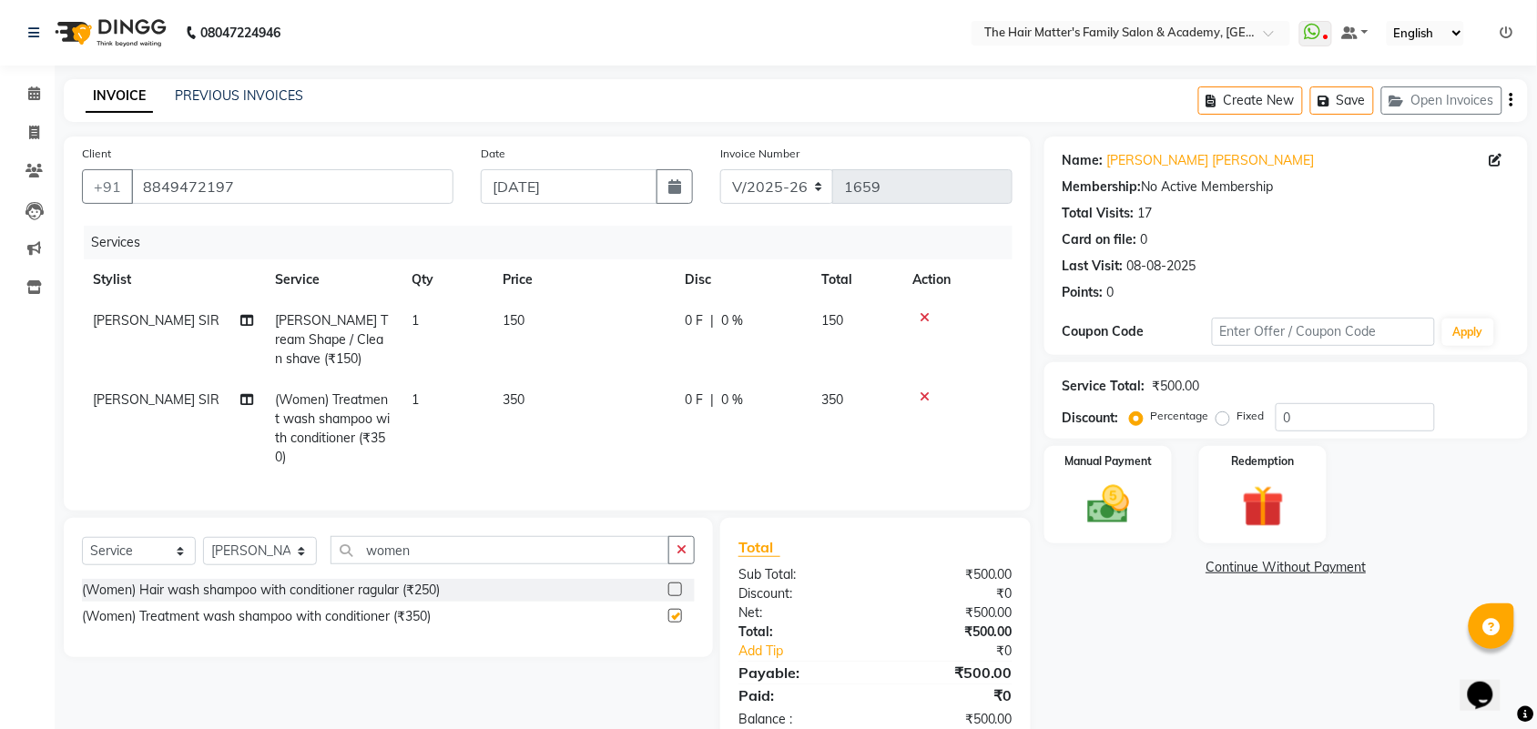
checkbox input "false"
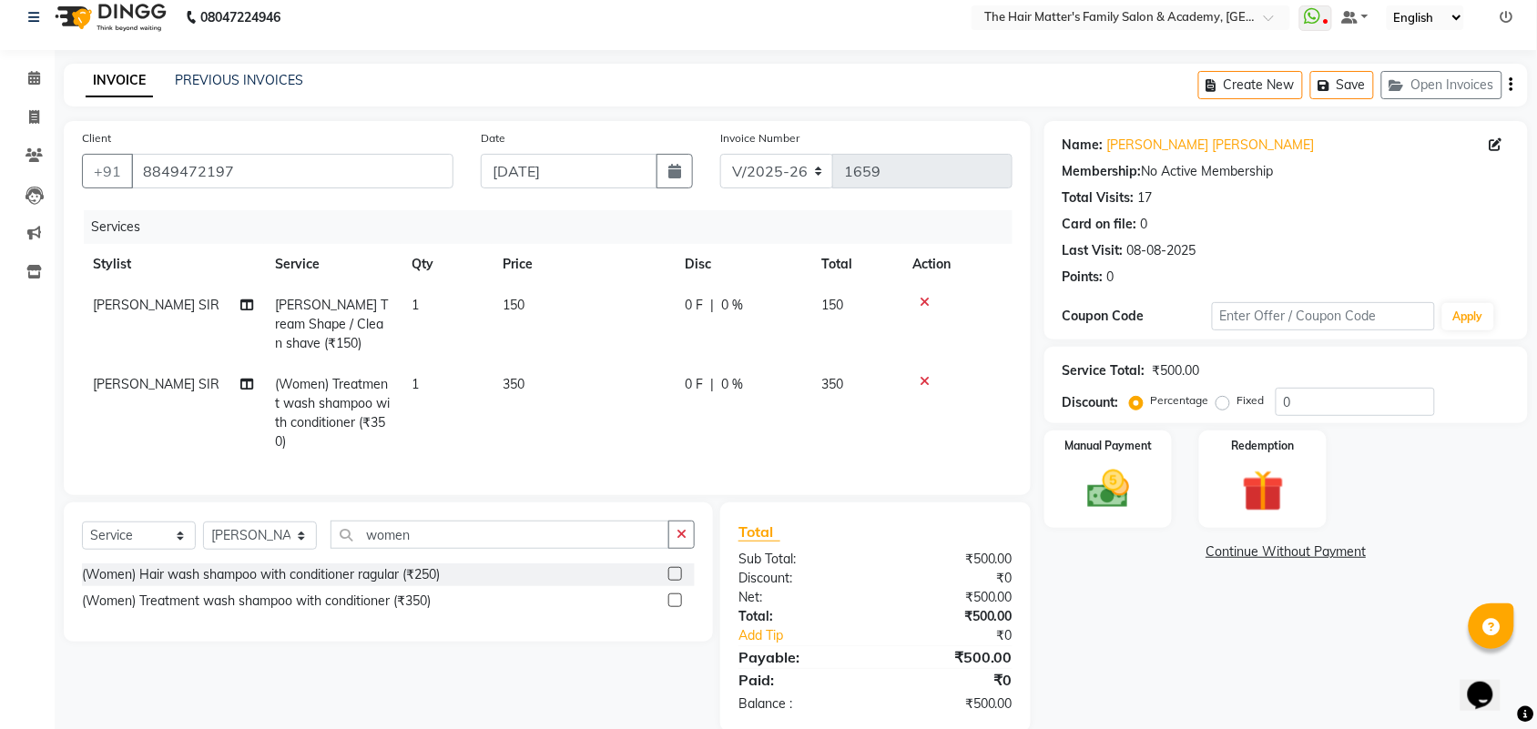
scroll to position [62, 0]
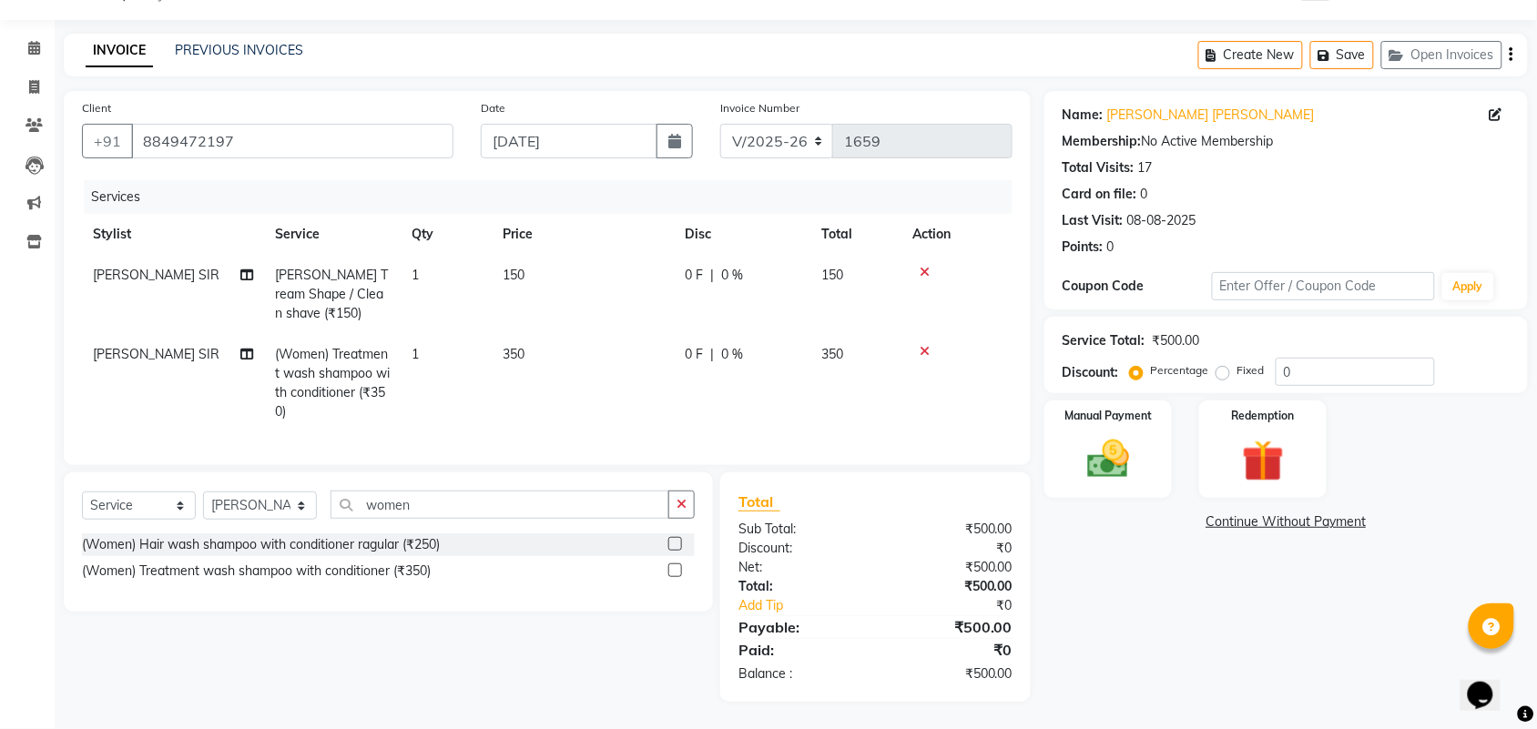
click at [927, 345] on icon at bounding box center [924, 351] width 10 height 13
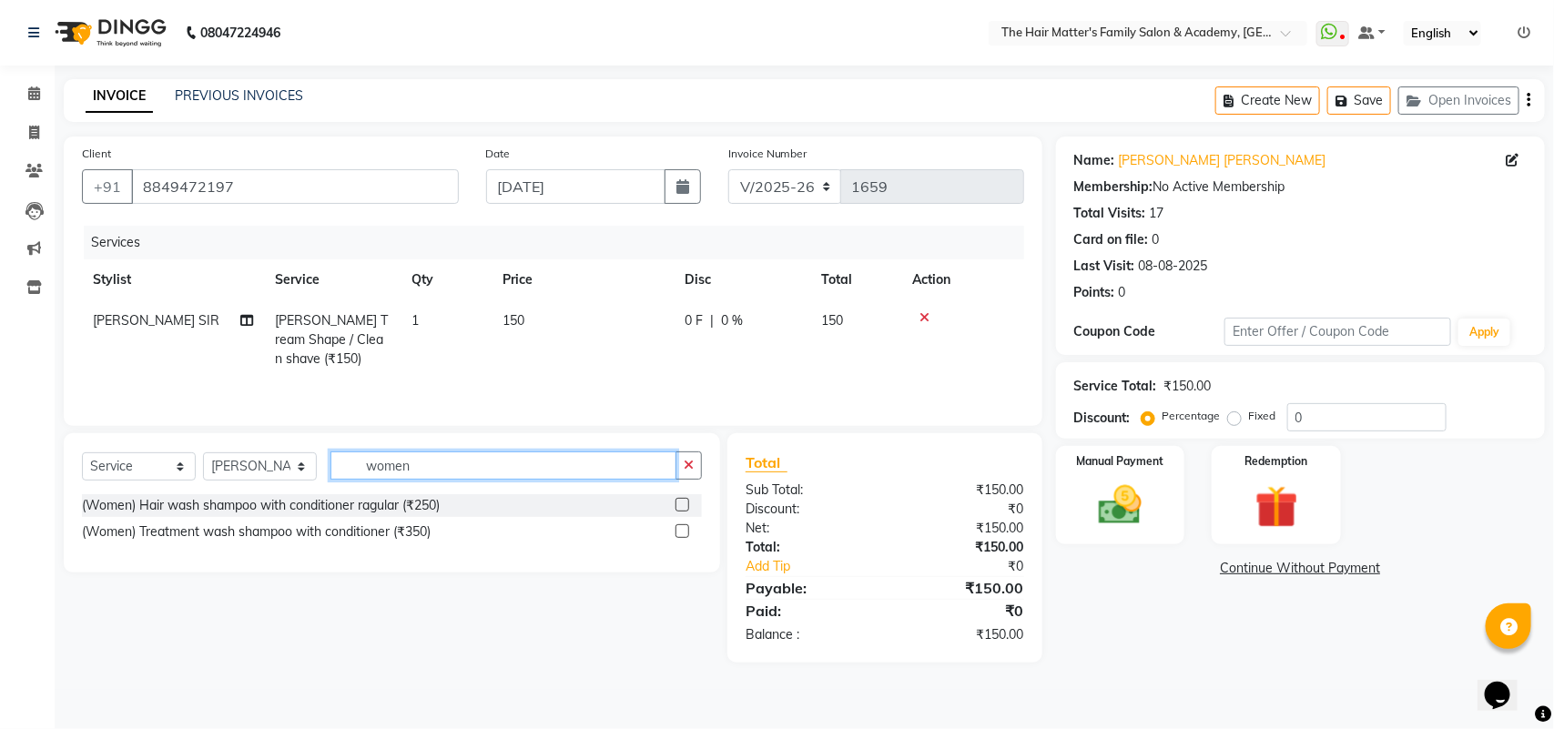
click at [412, 467] on input "women" at bounding box center [503, 466] width 346 height 28
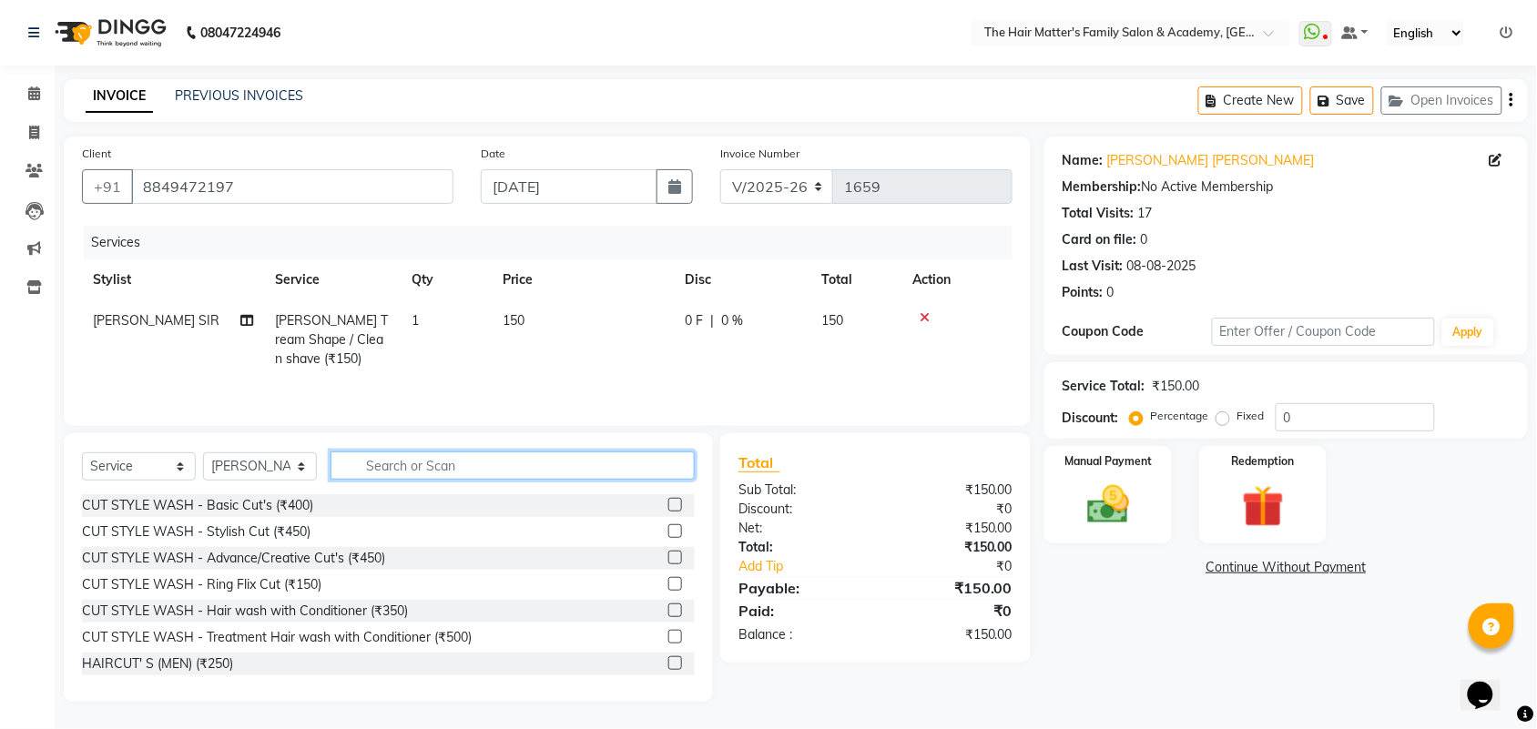
click at [399, 470] on input "text" at bounding box center [512, 466] width 364 height 28
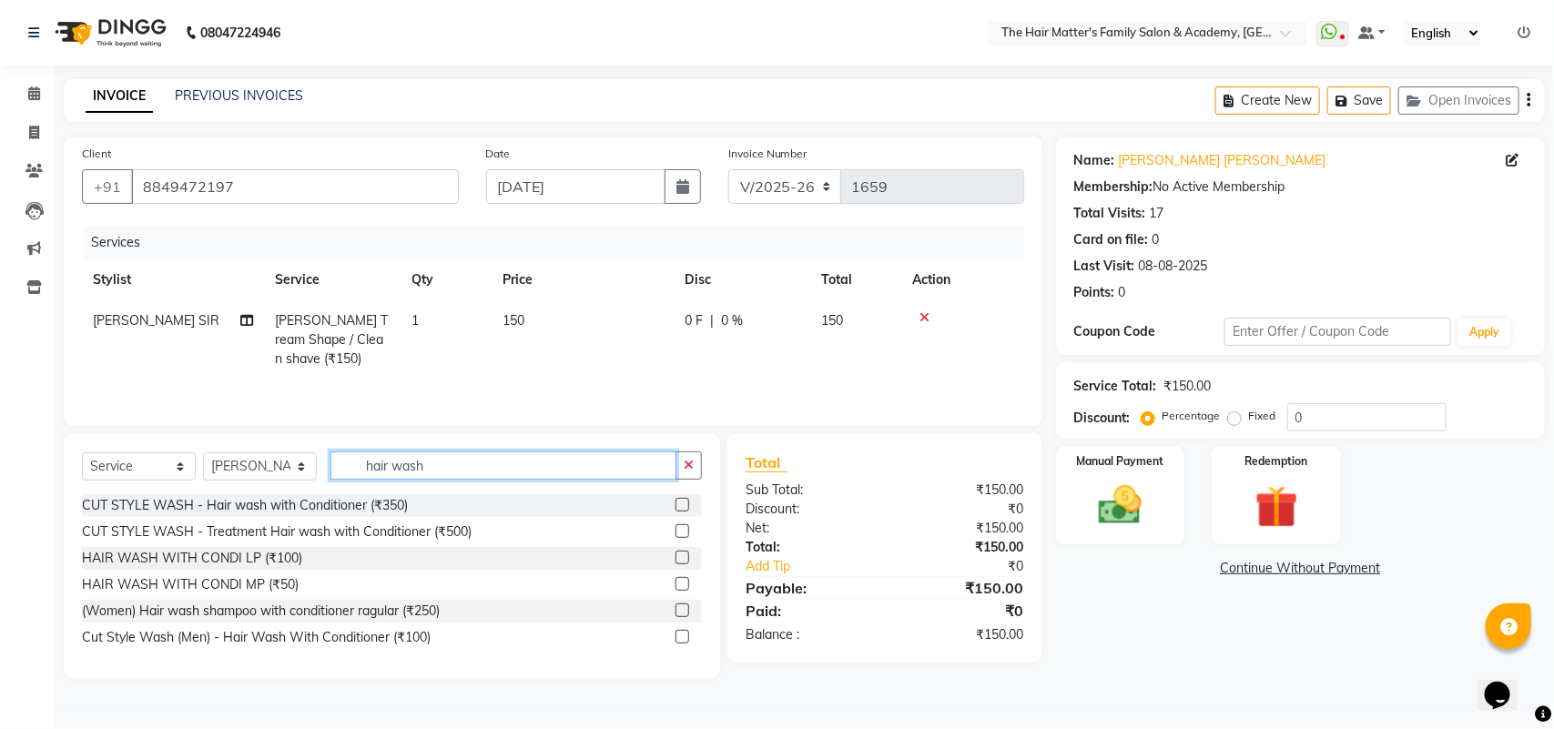
type input "hair wash"
click at [534, 490] on div "Select Service Product Membership Package Voucher Prepaid Gift Card Select Styl…" at bounding box center [392, 473] width 620 height 43
click at [578, 469] on input "hair wash" at bounding box center [503, 466] width 346 height 28
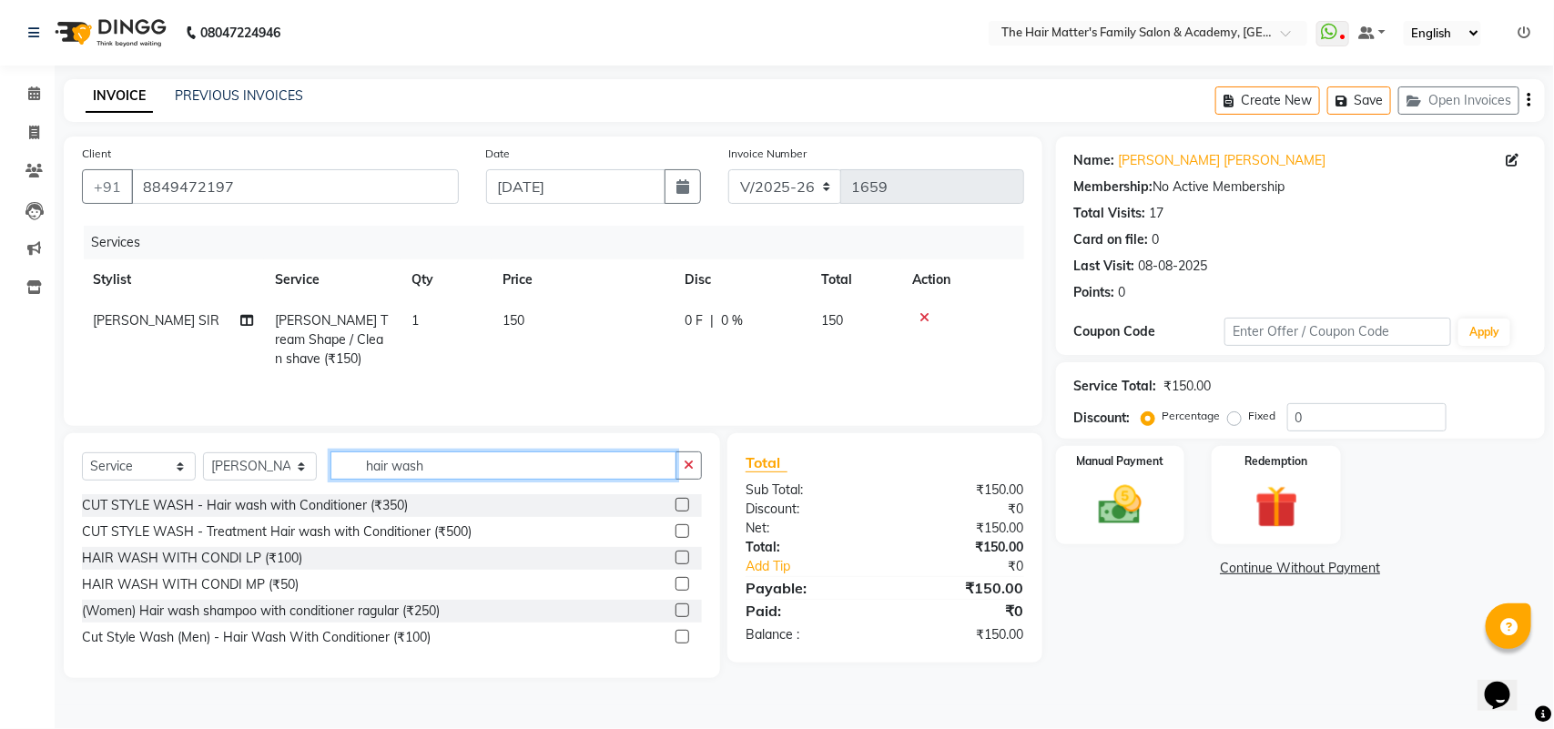
click at [578, 469] on input "hair wash" at bounding box center [503, 466] width 346 height 28
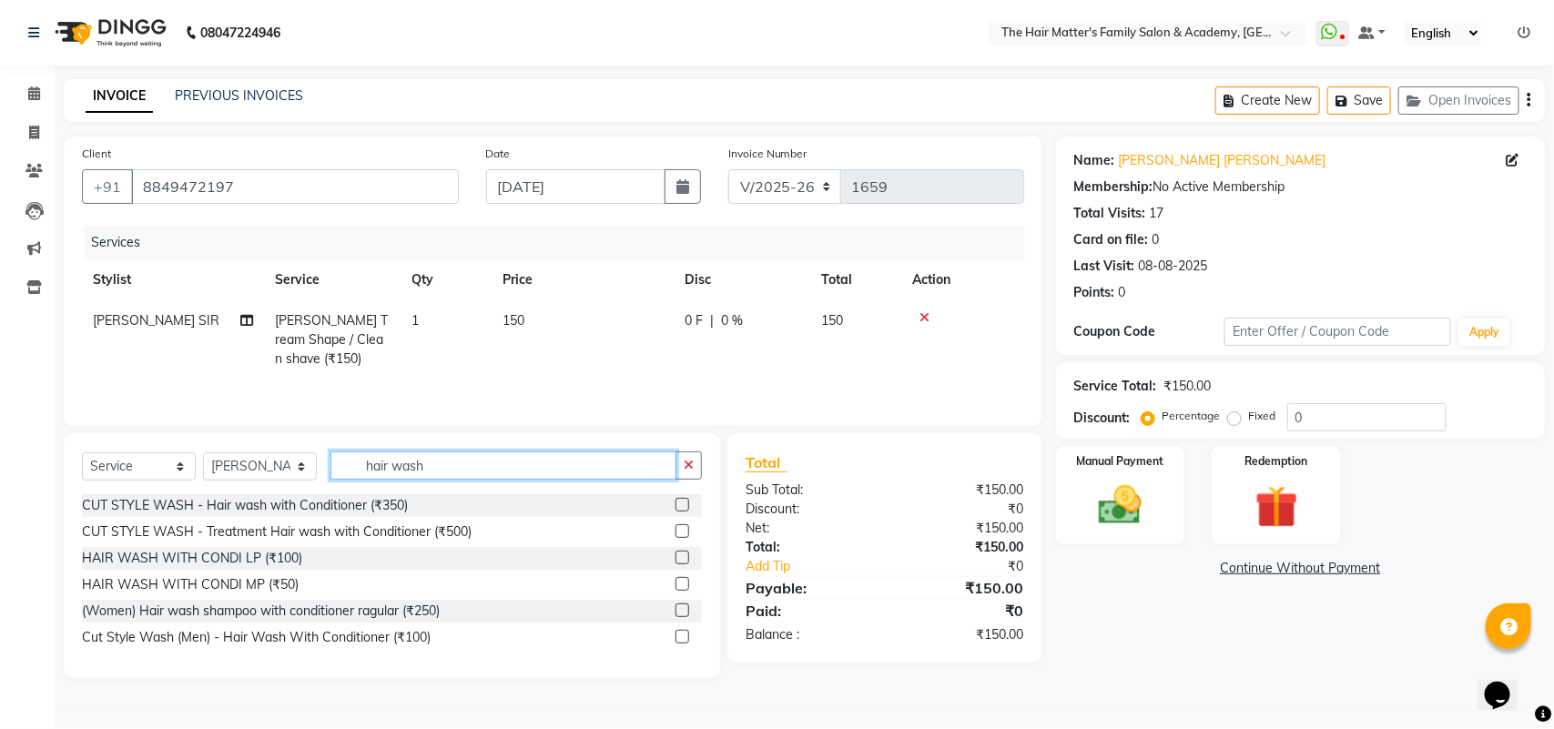
click at [578, 469] on input "hair wash" at bounding box center [503, 466] width 346 height 28
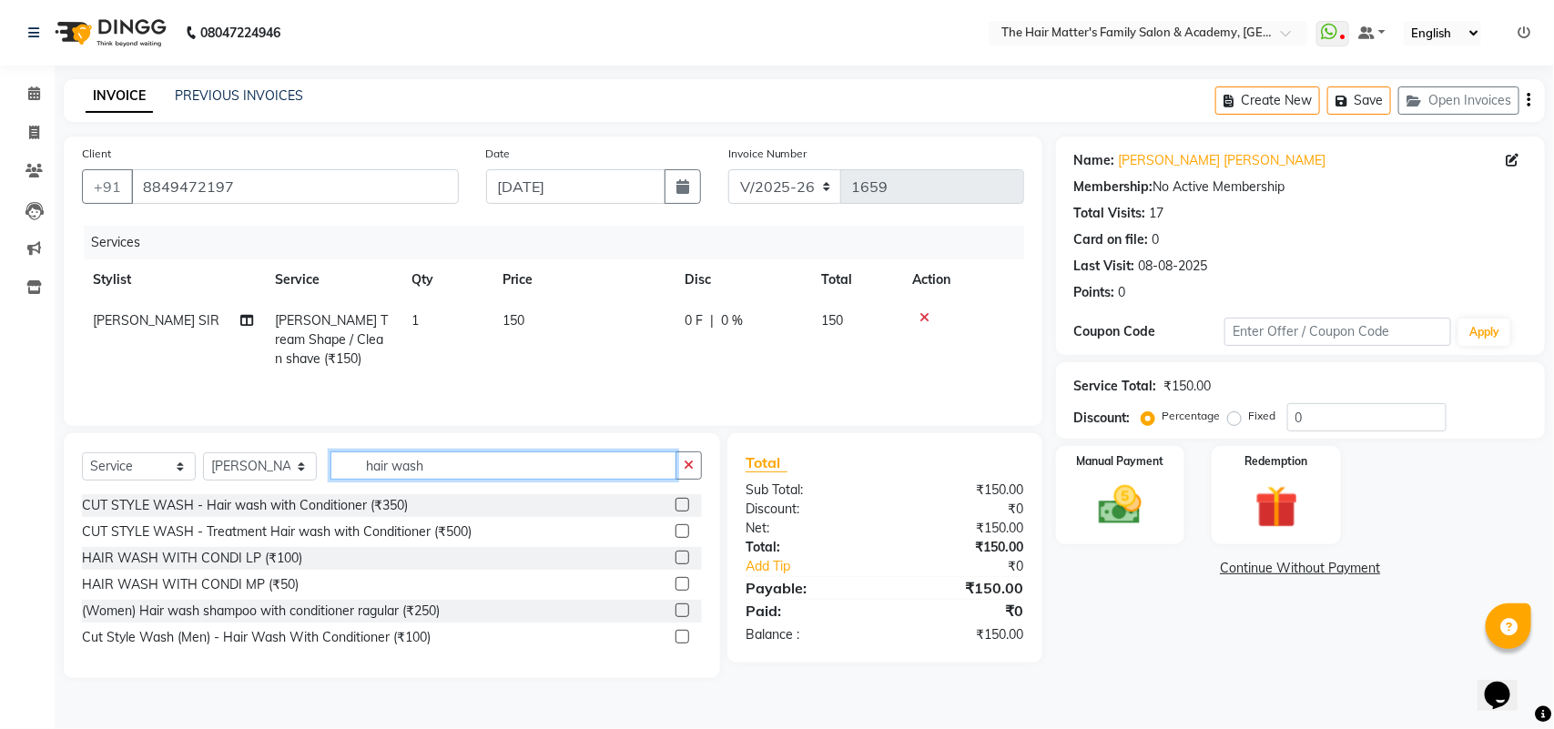
click at [580, 480] on input "hair wash" at bounding box center [503, 466] width 346 height 28
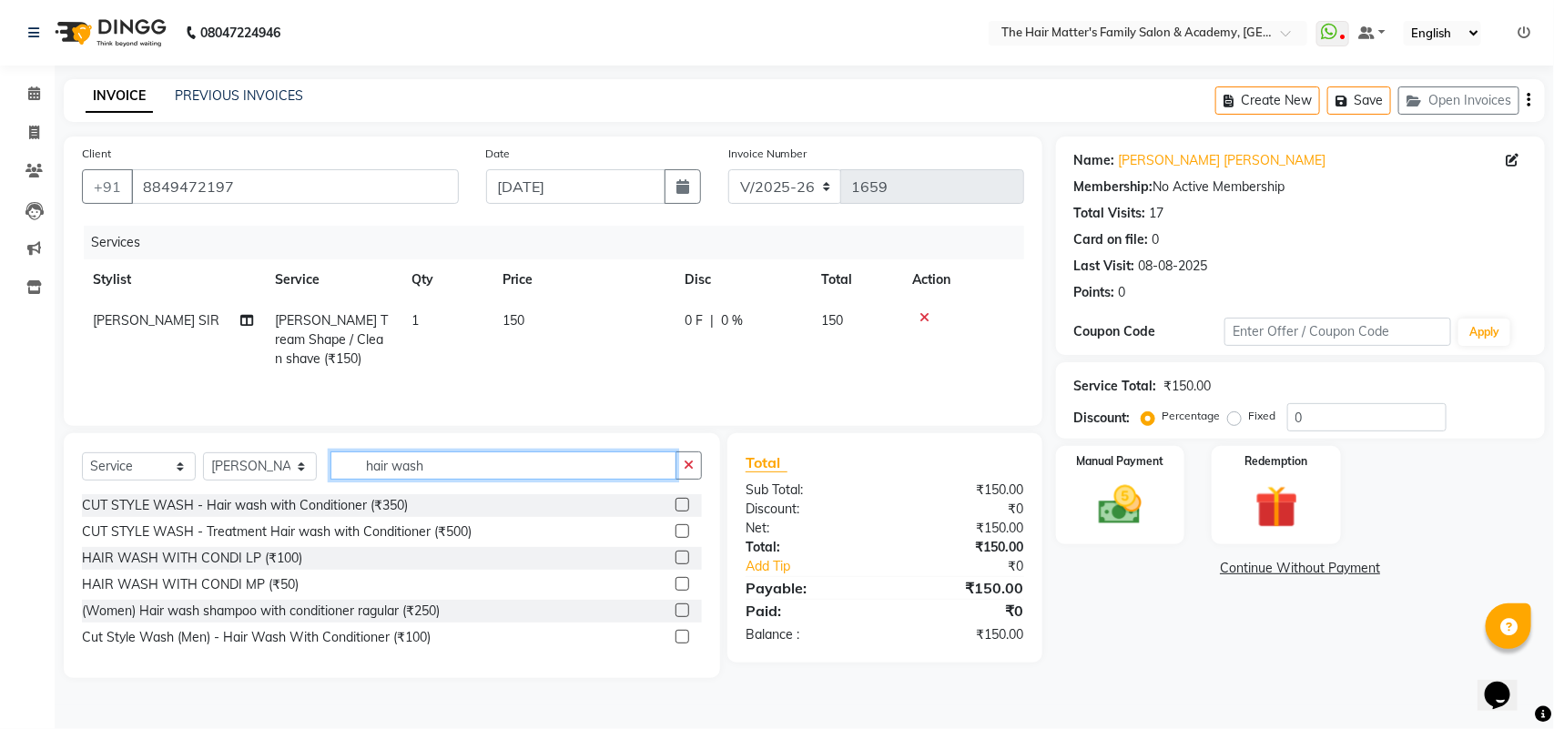
click at [580, 480] on input "hair wash" at bounding box center [503, 466] width 346 height 28
click at [483, 471] on input "hair wash" at bounding box center [503, 466] width 346 height 28
click at [484, 478] on input "hair wash" at bounding box center [503, 466] width 346 height 28
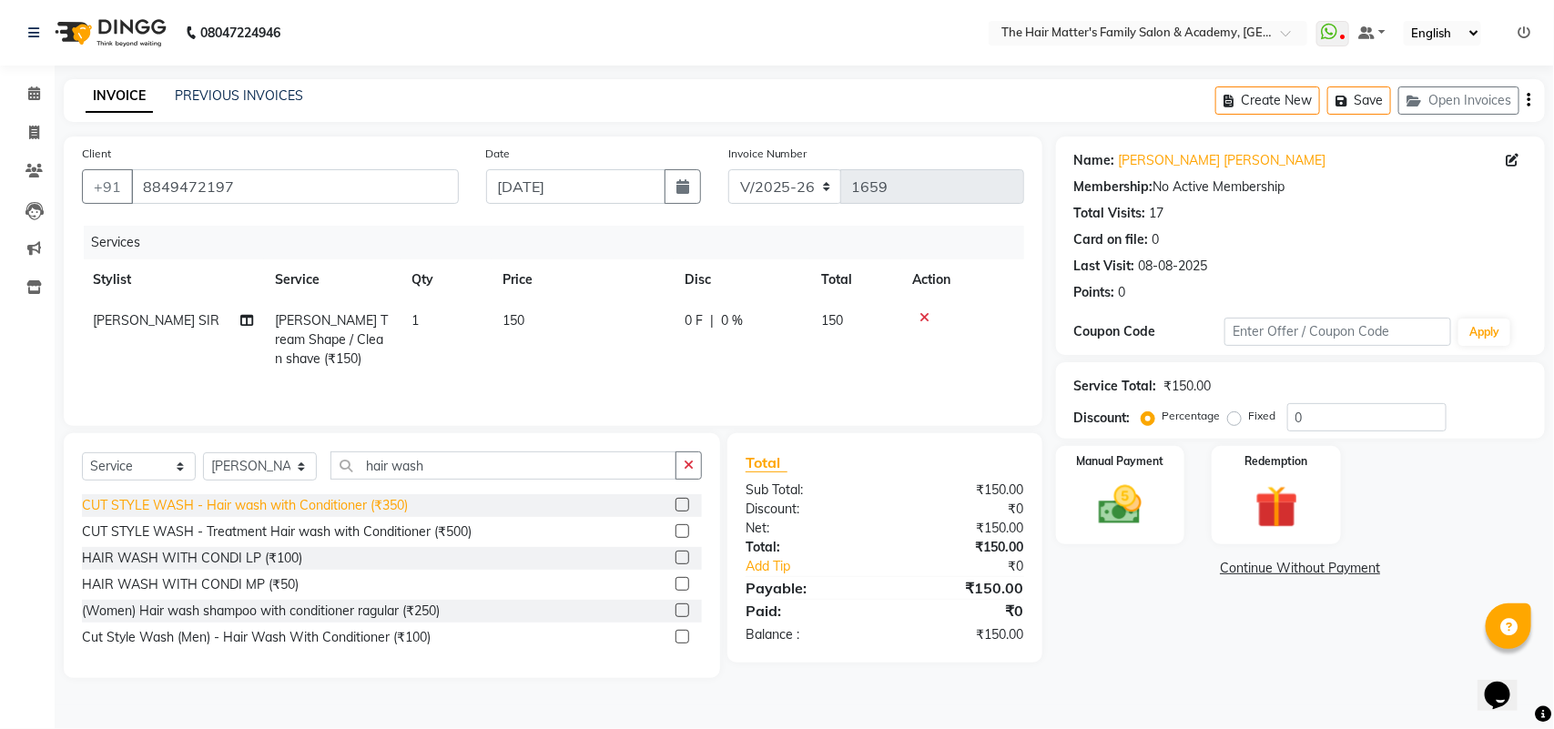
click at [370, 507] on div "CUT STYLE WASH - Hair wash with Conditioner (₹350)" at bounding box center [245, 505] width 326 height 19
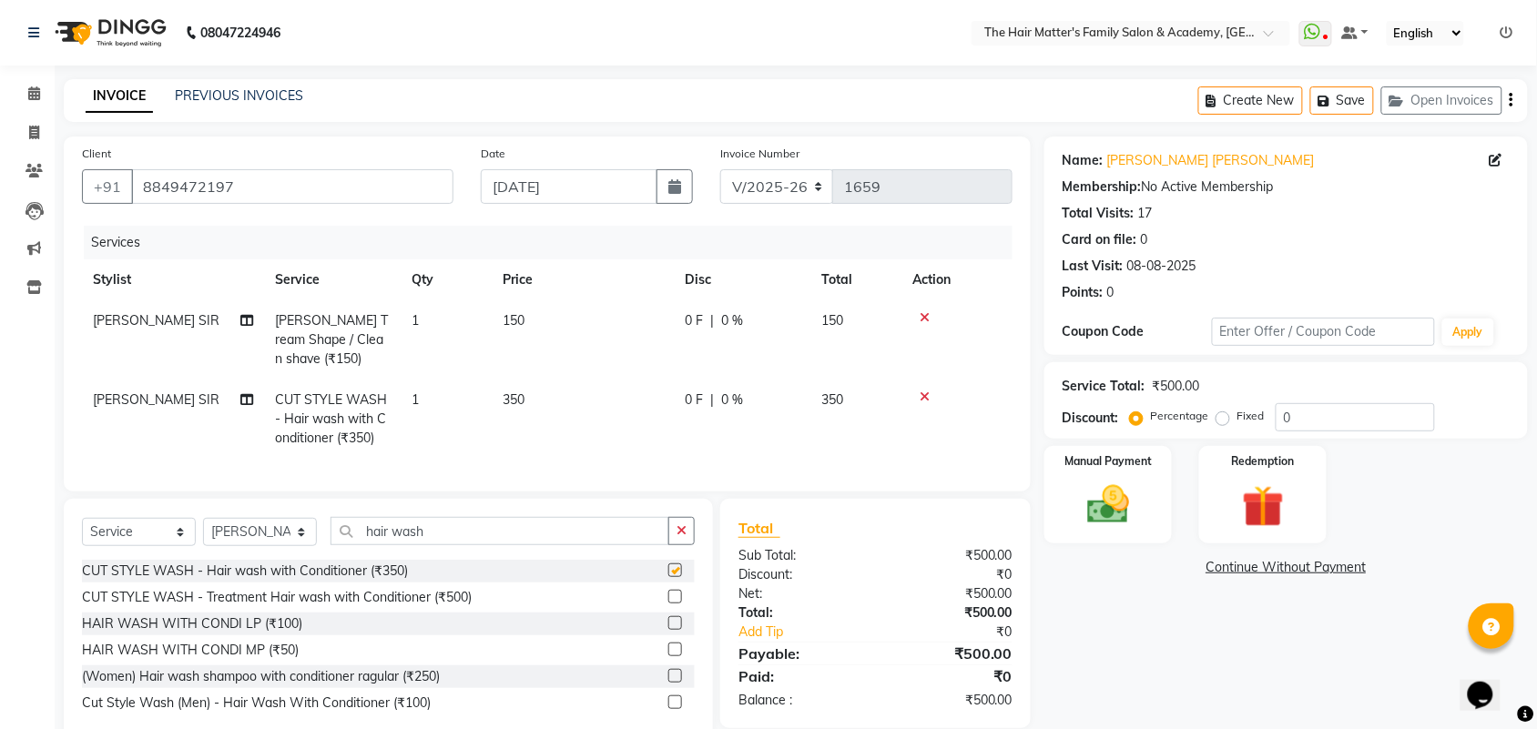
checkbox input "false"
click at [920, 394] on icon at bounding box center [924, 397] width 10 height 13
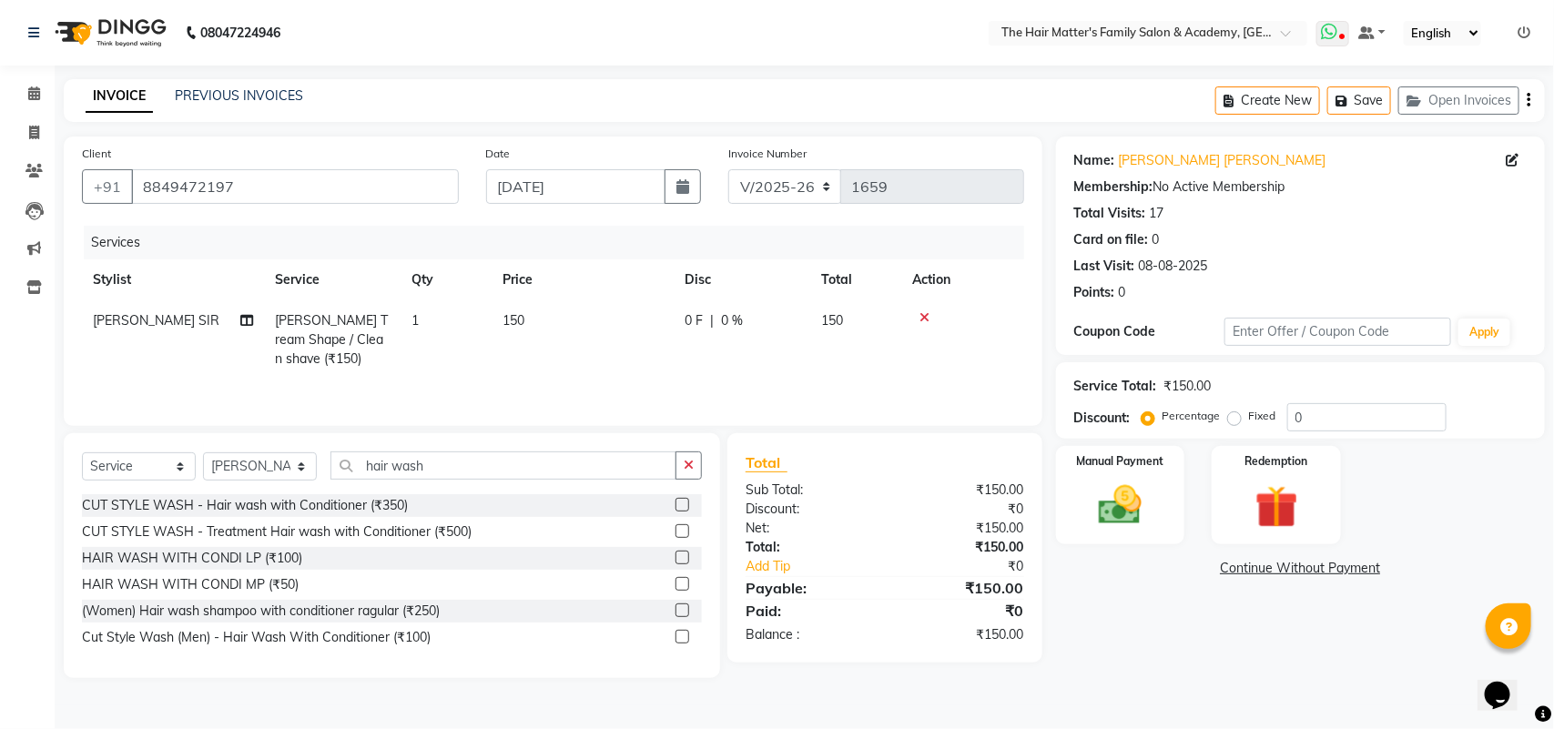
click at [1340, 34] on icon at bounding box center [1342, 38] width 5 height 9
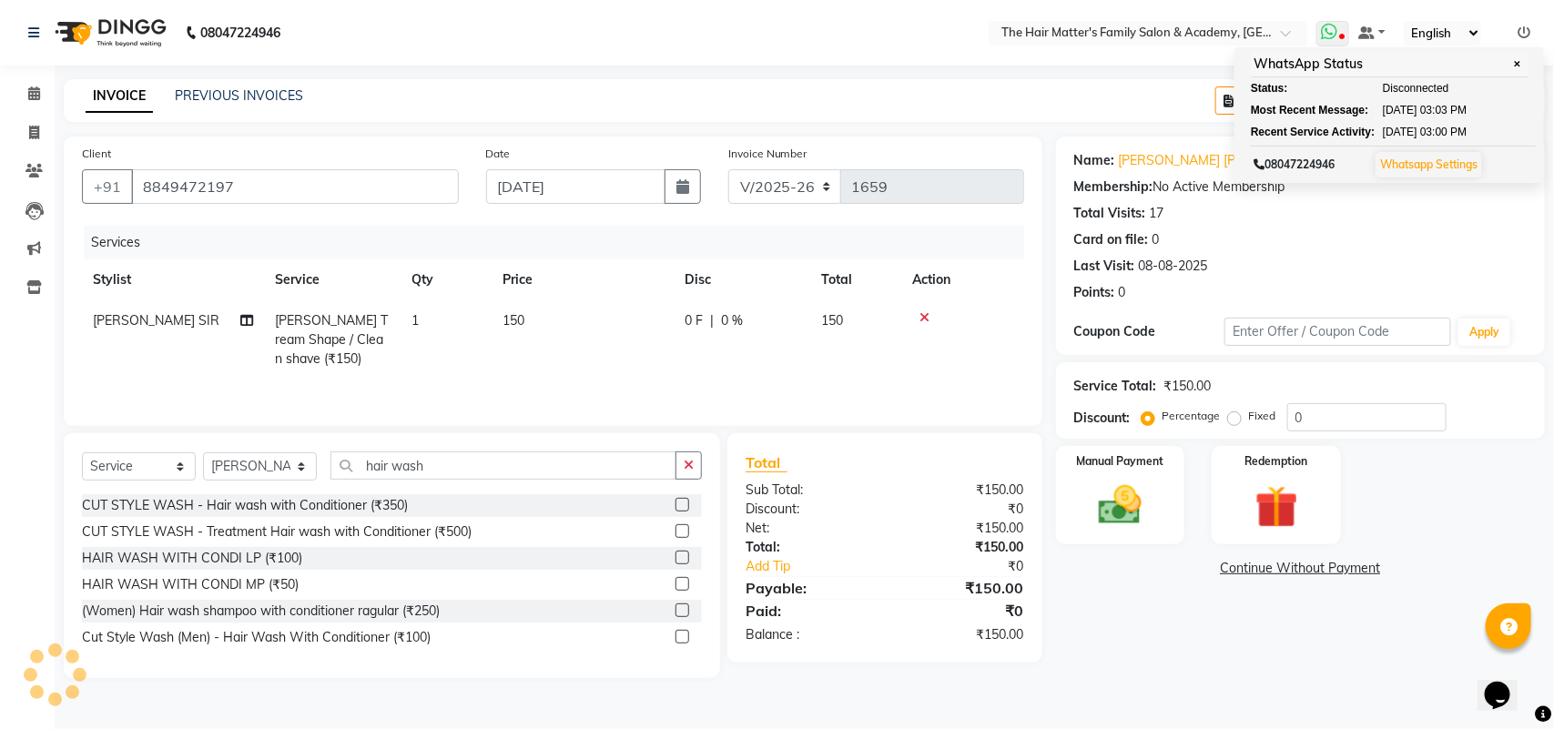
click at [1340, 34] on icon at bounding box center [1342, 38] width 5 height 9
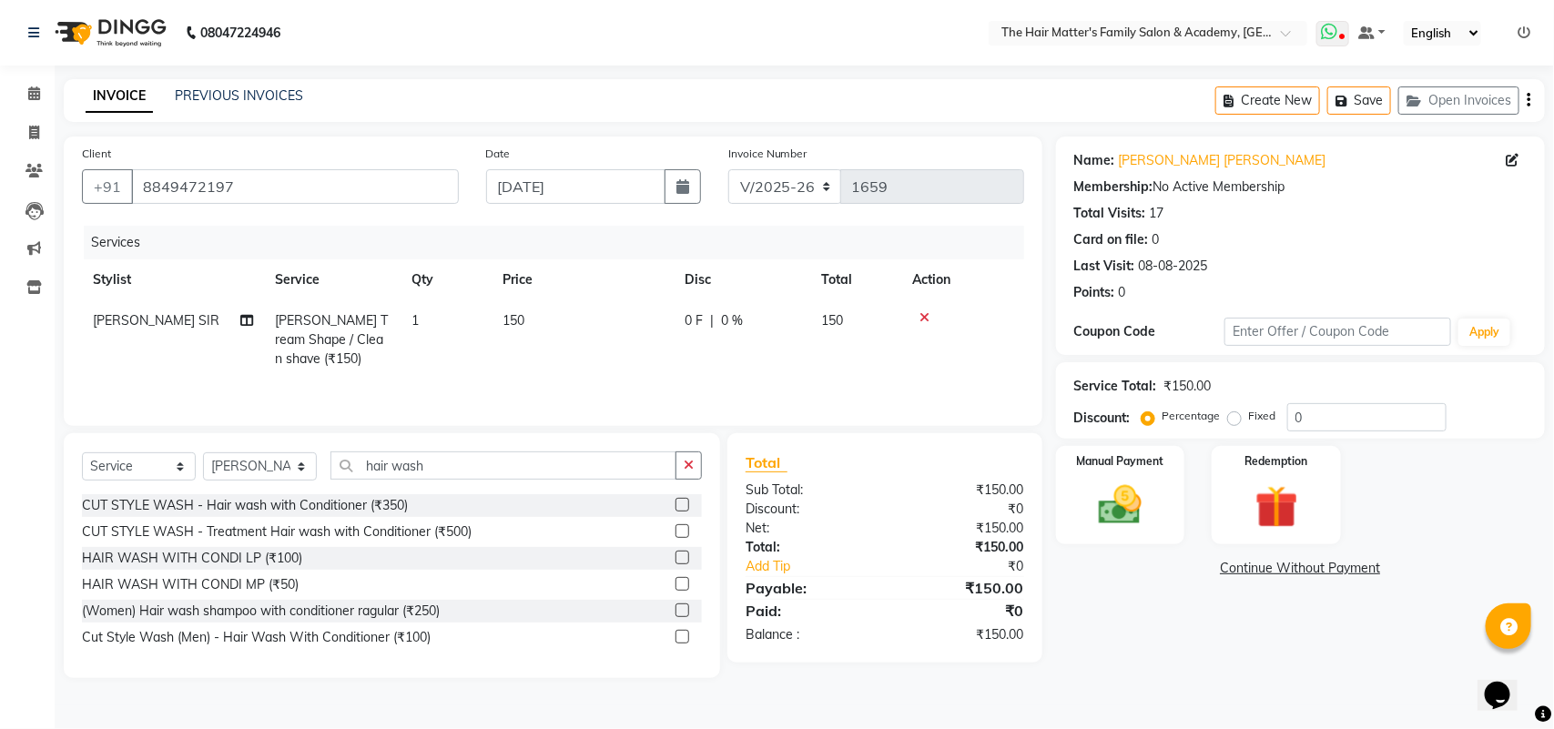
click at [1340, 34] on icon at bounding box center [1342, 38] width 5 height 9
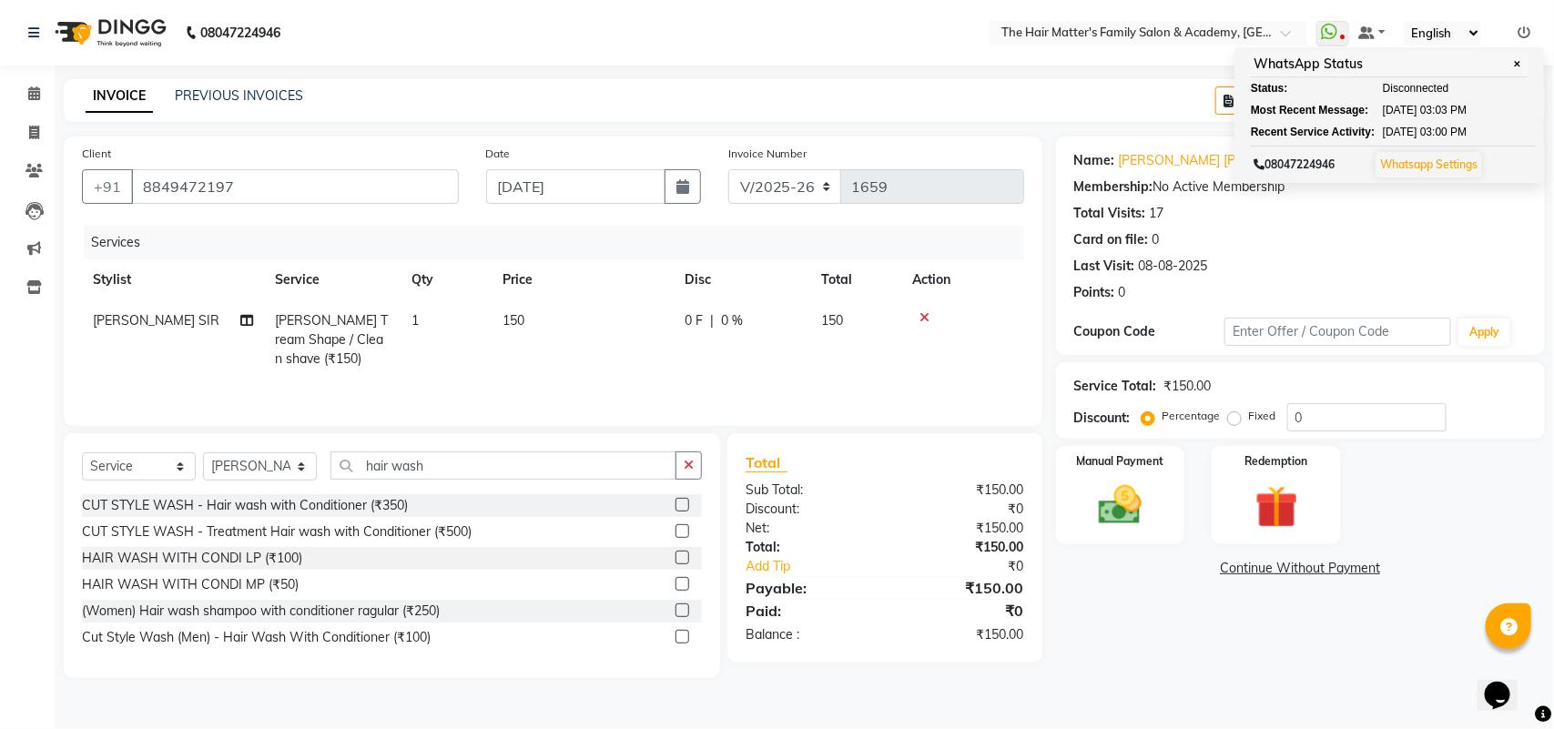
click at [1373, 237] on div "Card on file: 0" at bounding box center [1300, 239] width 452 height 19
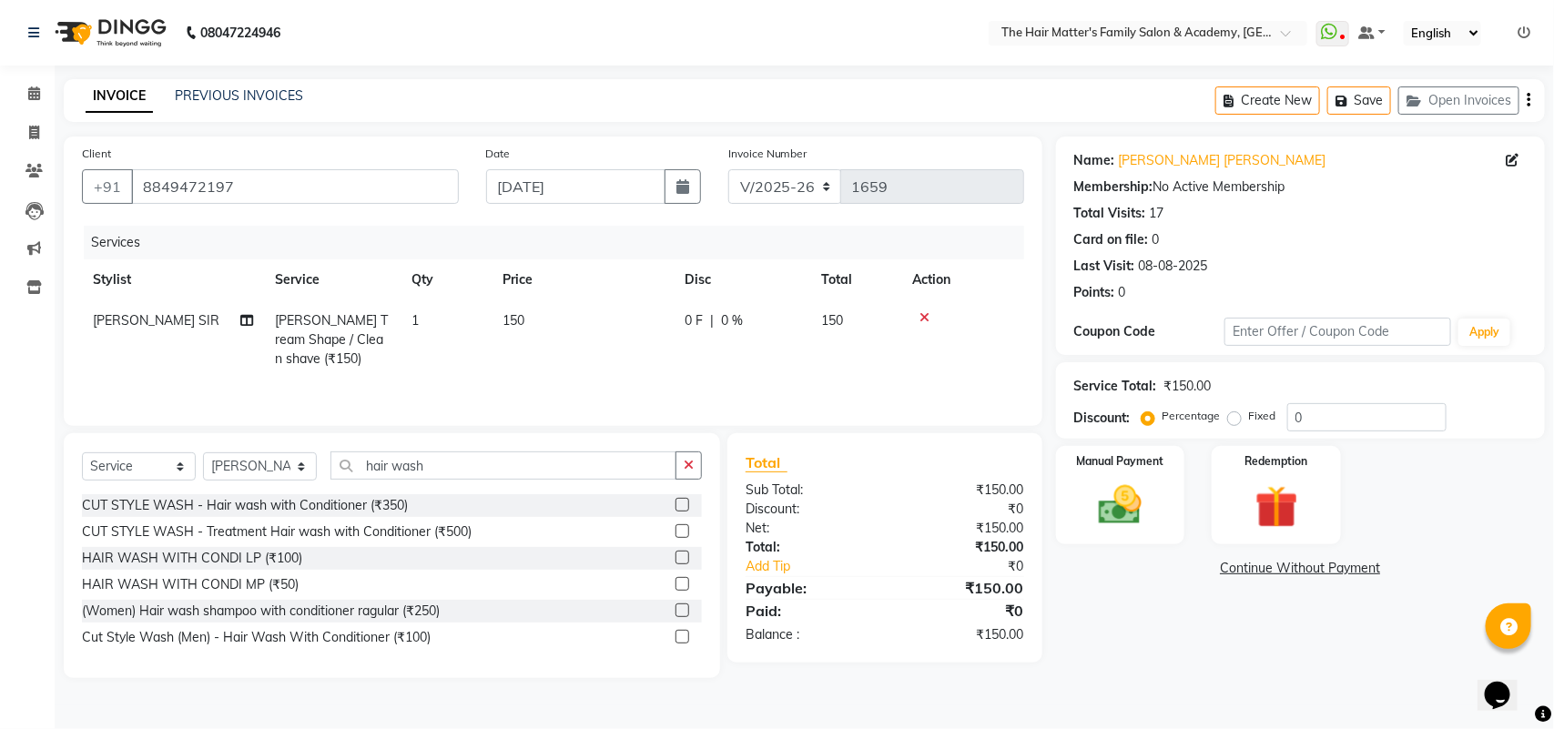
click at [1245, 228] on div "Name: Kunjan Sir Patel Membership: No Active Membership Total Visits: 17 Card o…" at bounding box center [1300, 223] width 452 height 158
click at [1240, 233] on div "Card on file: 0" at bounding box center [1300, 239] width 452 height 19
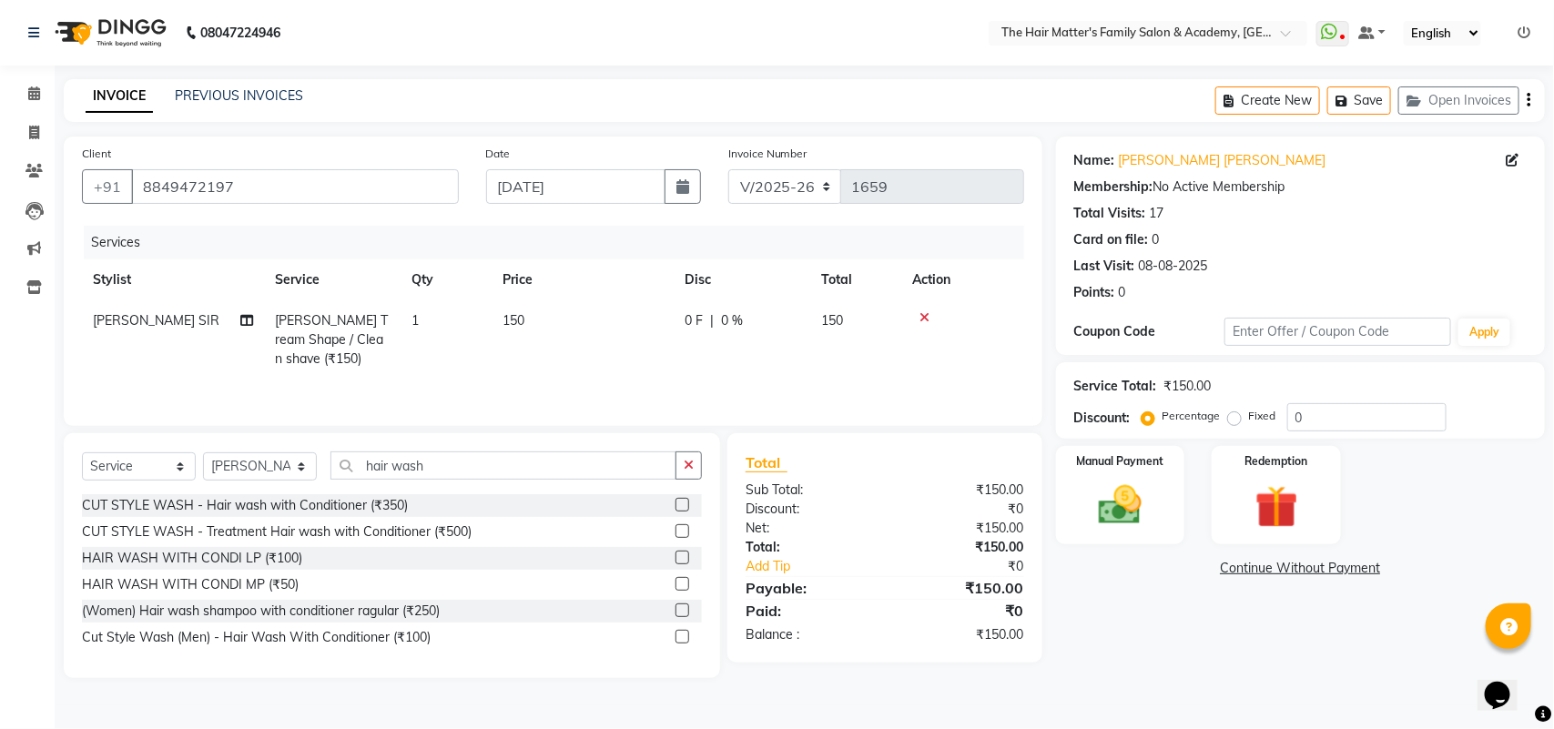
click at [1172, 275] on div "08-08-2025" at bounding box center [1173, 266] width 69 height 19
click at [1276, 503] on img at bounding box center [1277, 508] width 72 height 56
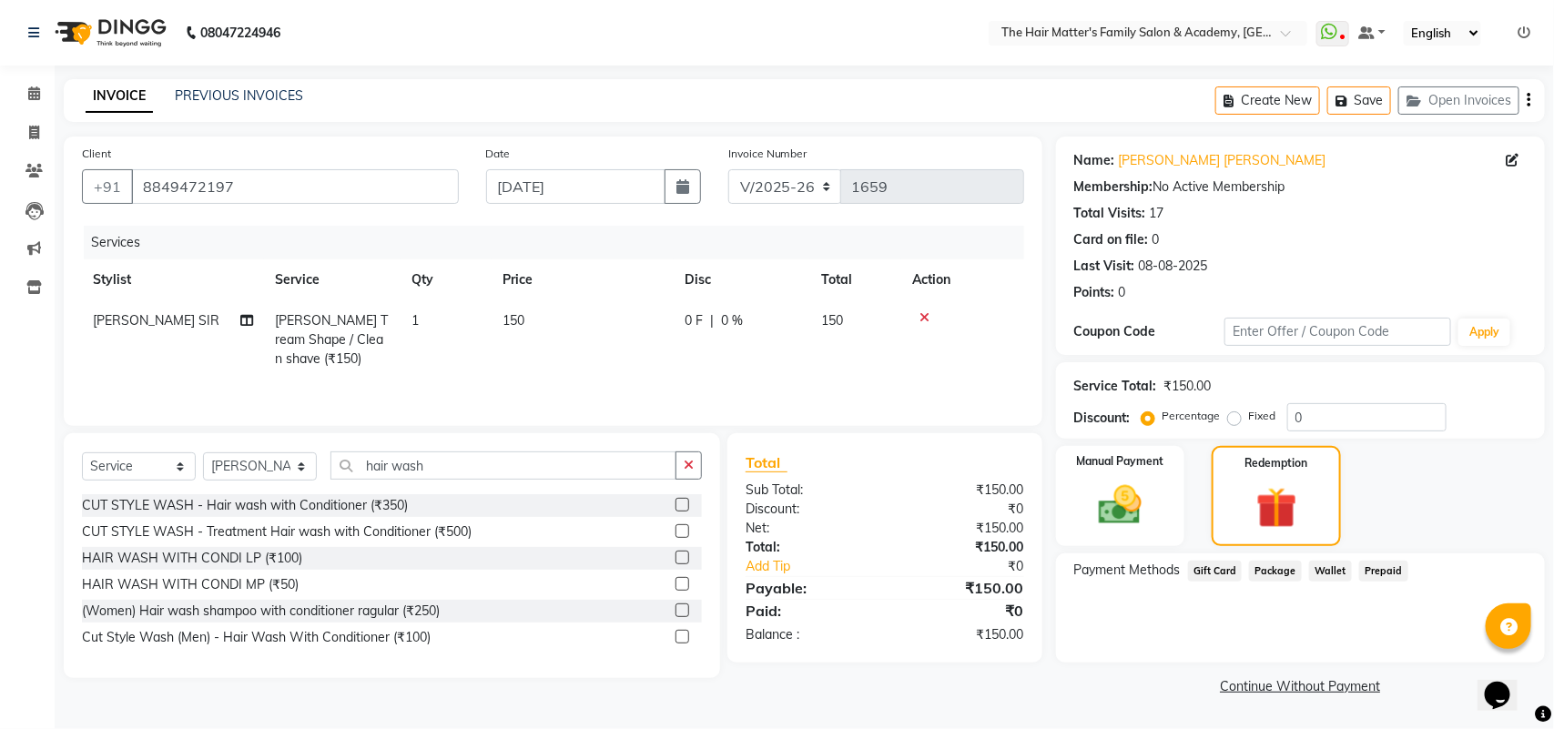
click at [1276, 574] on span "Package" at bounding box center [1275, 571] width 53 height 21
click at [1322, 574] on span "Wallet" at bounding box center [1330, 571] width 43 height 21
click at [1368, 572] on span "Prepaid" at bounding box center [1383, 571] width 49 height 21
click at [1223, 574] on span "Gift Card" at bounding box center [1215, 571] width 55 height 21
click at [1309, 570] on span "Wallet" at bounding box center [1330, 571] width 43 height 21
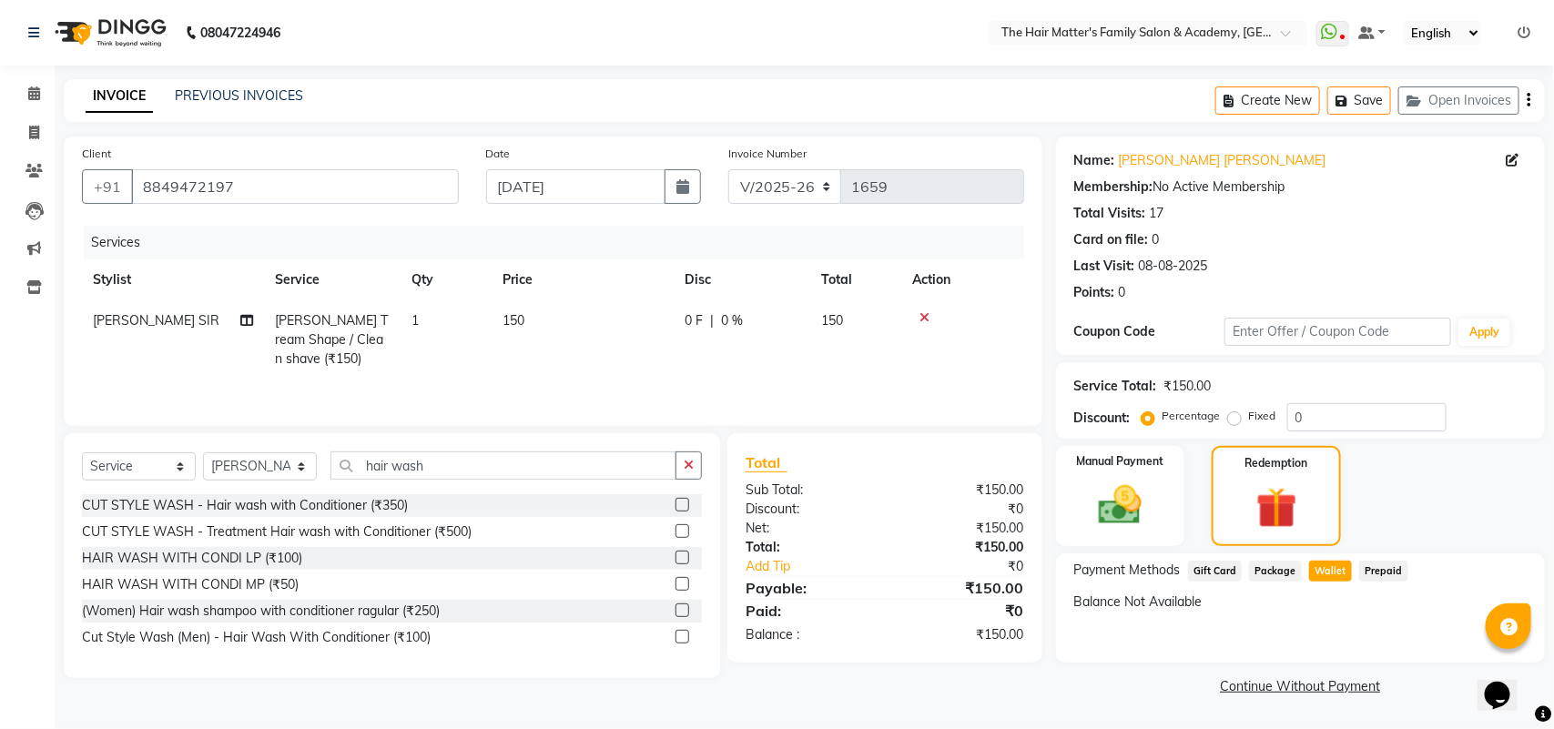
click at [1276, 569] on span "Package" at bounding box center [1275, 571] width 53 height 21
click at [1325, 564] on span "Wallet" at bounding box center [1330, 571] width 43 height 21
click at [1215, 574] on span "Gift Card" at bounding box center [1215, 571] width 55 height 21
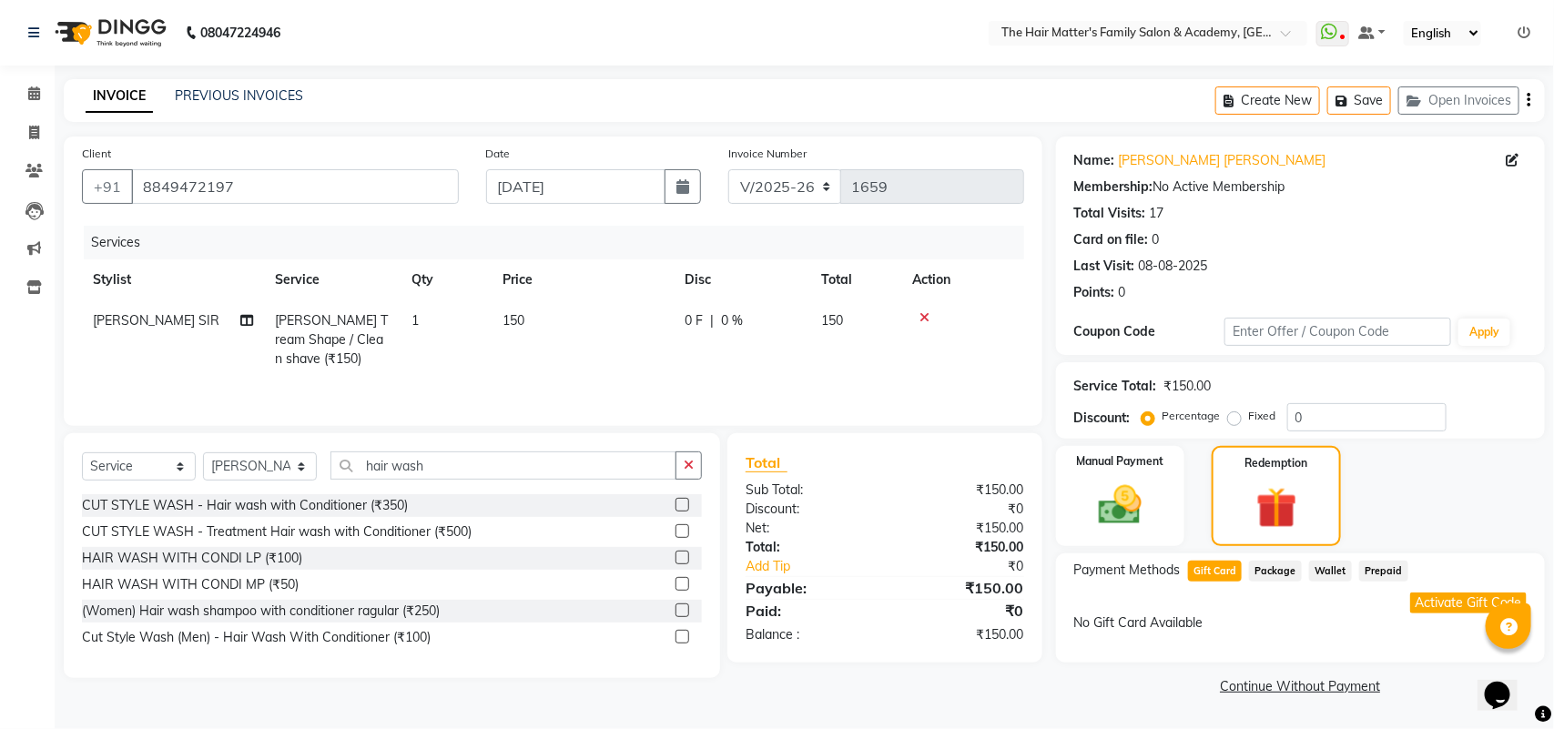
click at [1427, 608] on button "Activate Gift Code" at bounding box center [1468, 603] width 117 height 21
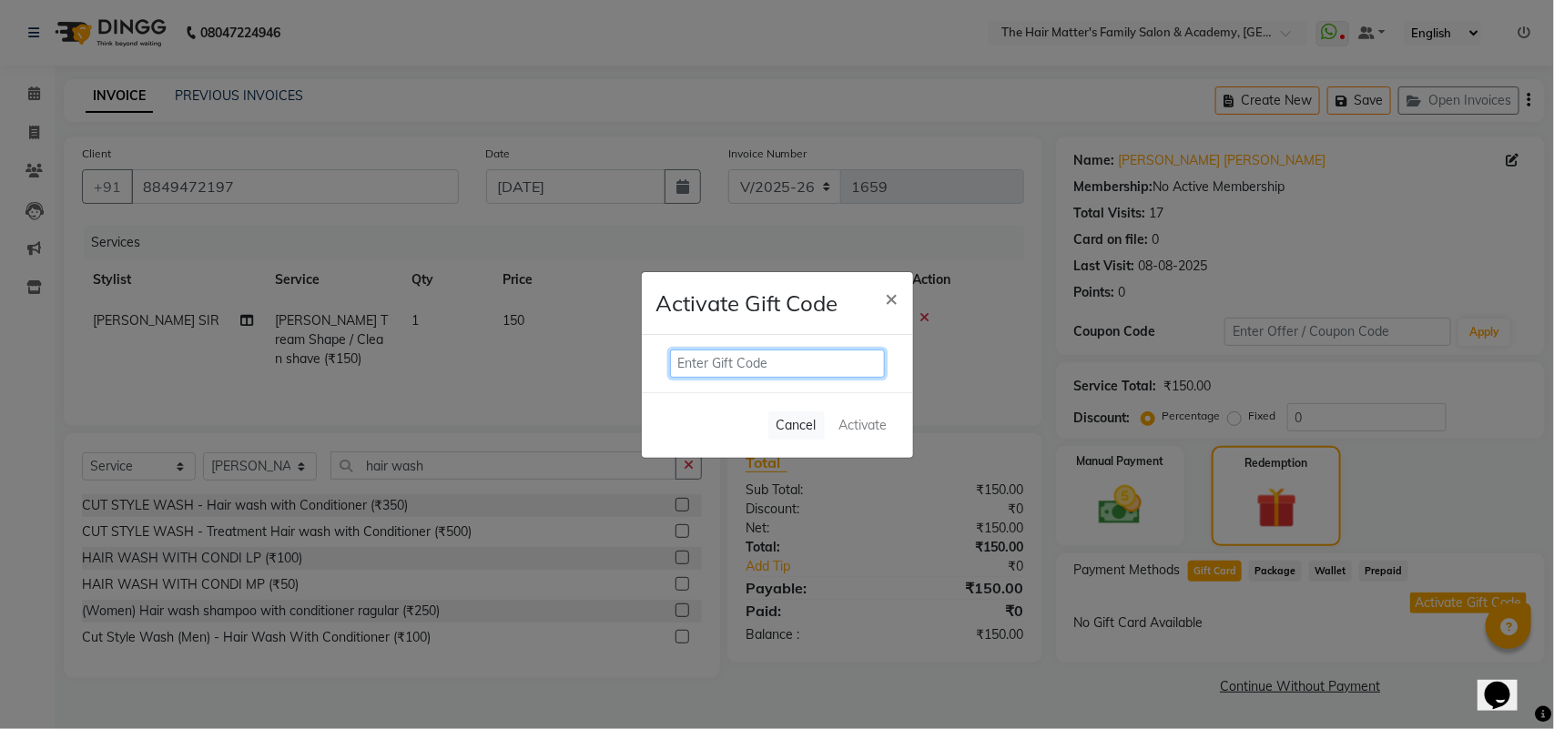
click at [777, 358] on input "text" at bounding box center [777, 364] width 215 height 28
type input "10"
click at [863, 435] on button "Activate" at bounding box center [863, 425] width 63 height 26
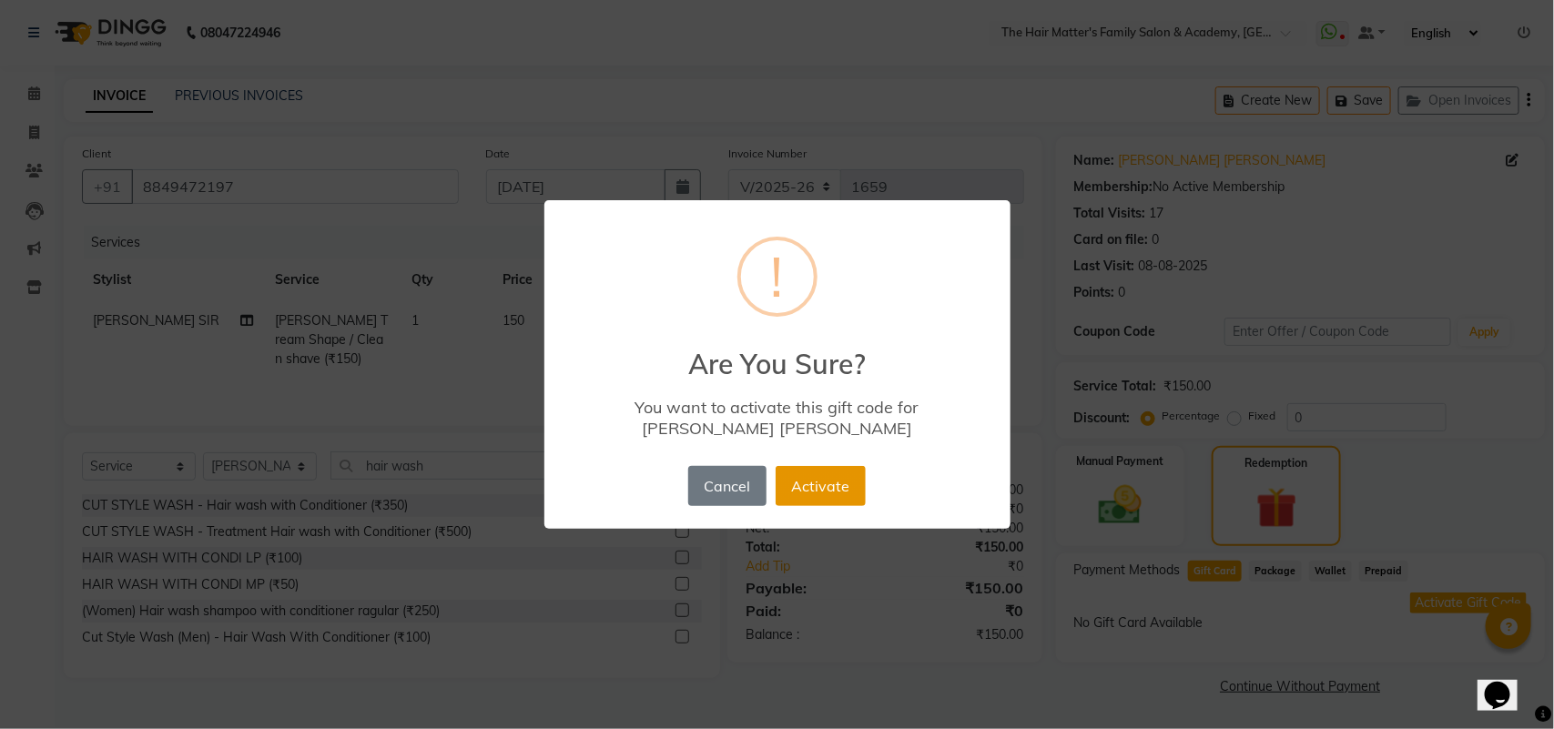
click at [810, 482] on button "Activate" at bounding box center [821, 486] width 90 height 40
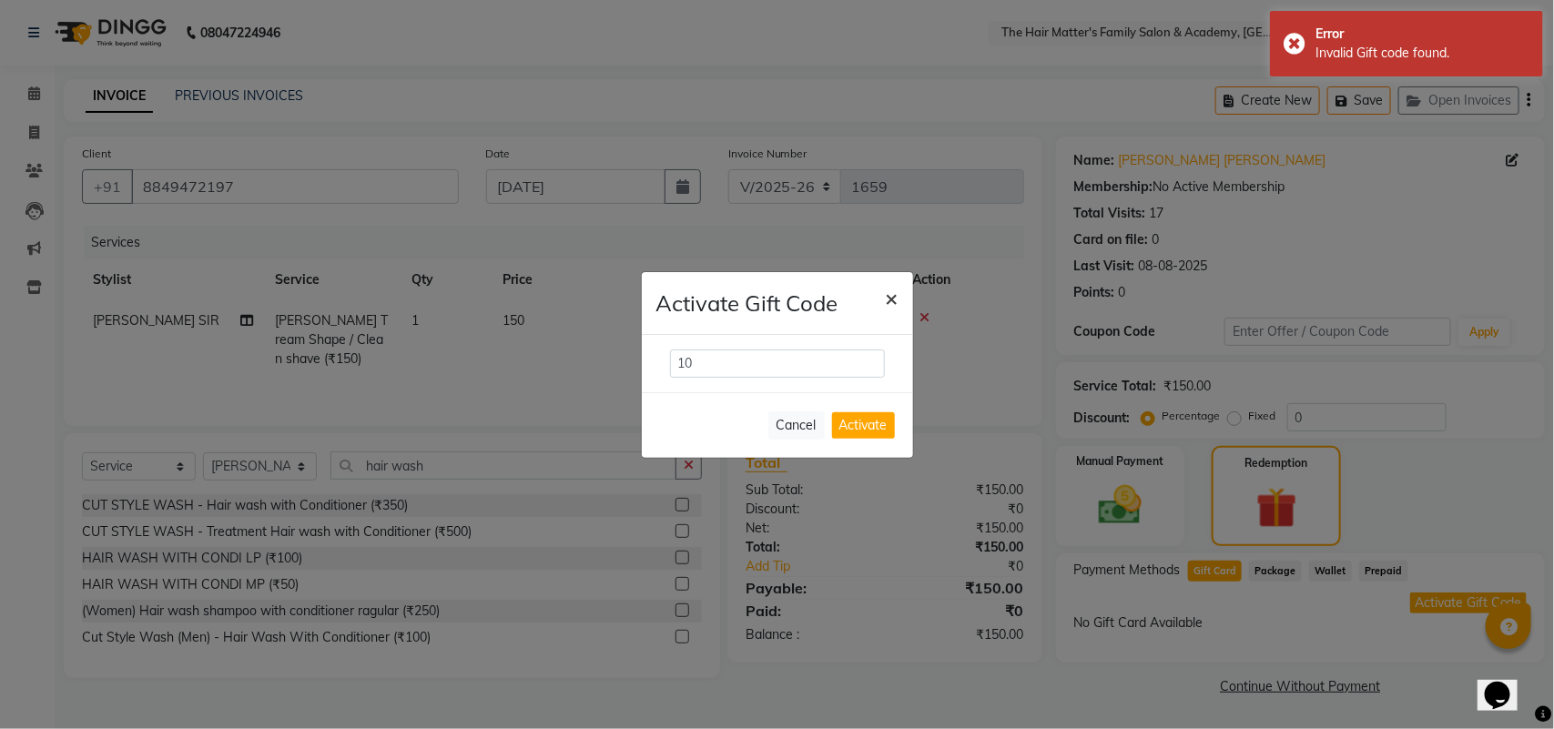
click at [911, 292] on button "×" at bounding box center [892, 297] width 42 height 51
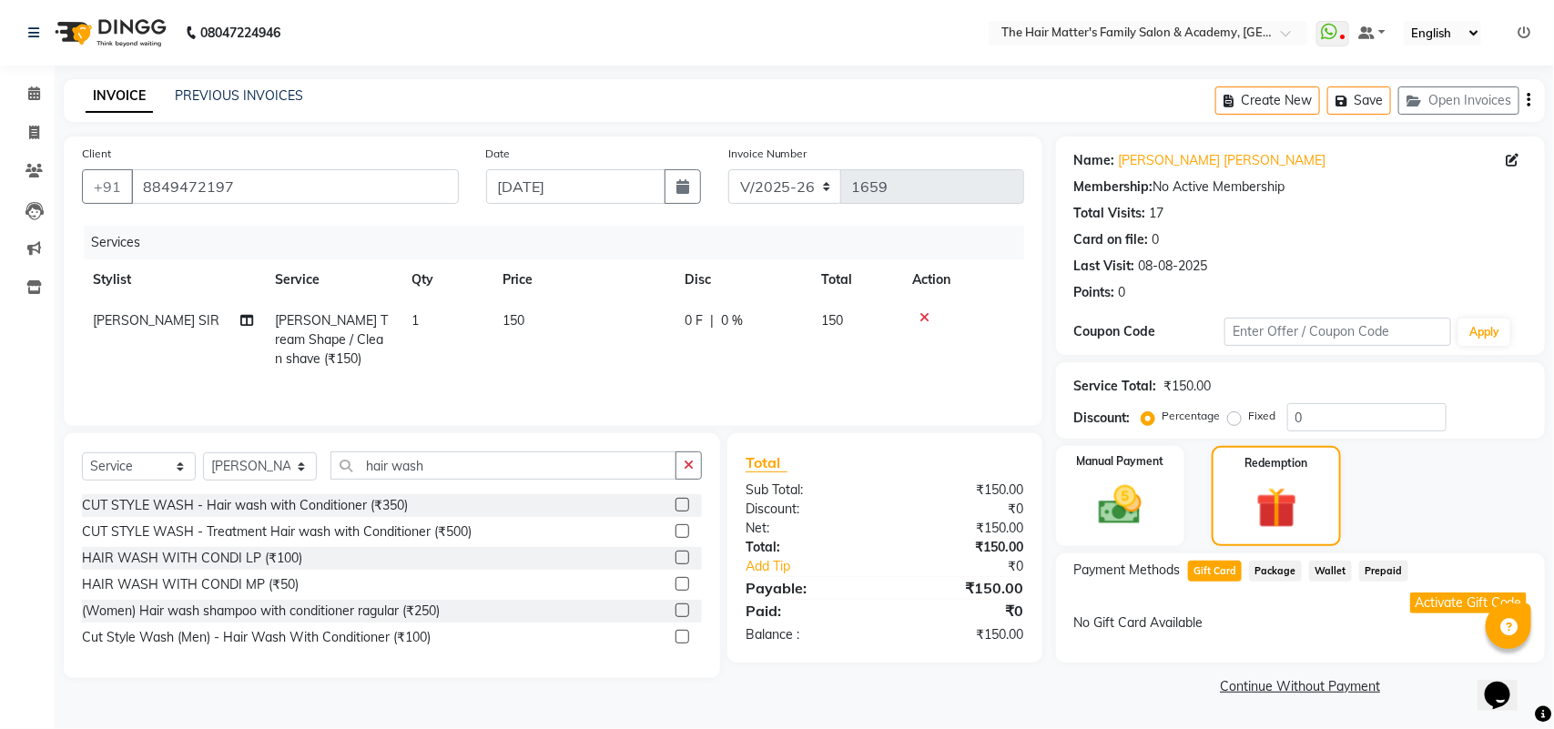
click at [929, 324] on td at bounding box center [962, 339] width 123 height 79
click at [924, 320] on icon at bounding box center [924, 317] width 10 height 13
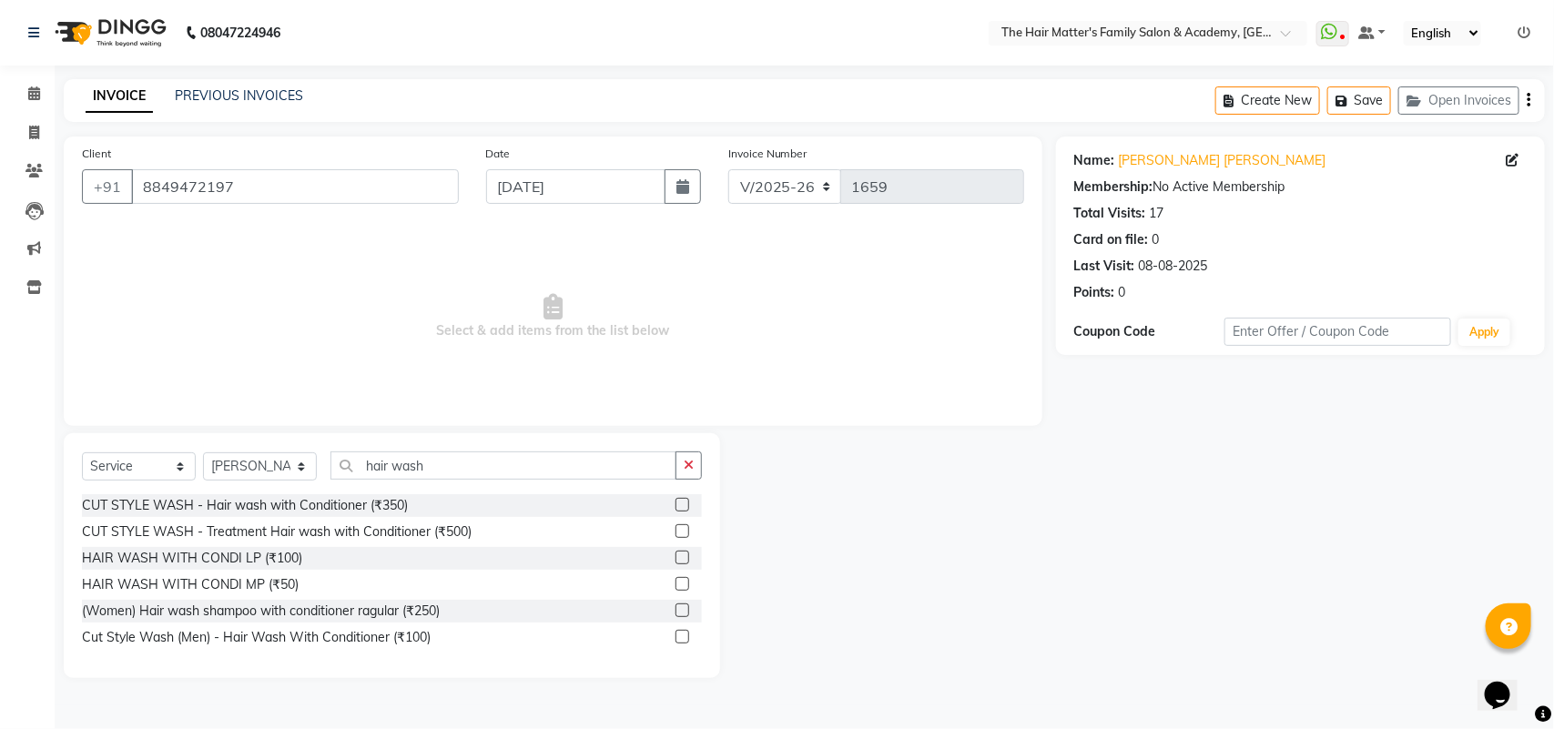
click at [417, 481] on div "Select Service Product Membership Package Voucher Prepaid Gift Card Select Styl…" at bounding box center [392, 473] width 620 height 43
click at [440, 474] on input "hair wash" at bounding box center [503, 466] width 346 height 28
click at [444, 525] on div "CUT STYLE WASH - Treatment Hair wash with Conditioner (₹500)" at bounding box center [277, 532] width 390 height 19
checkbox input "false"
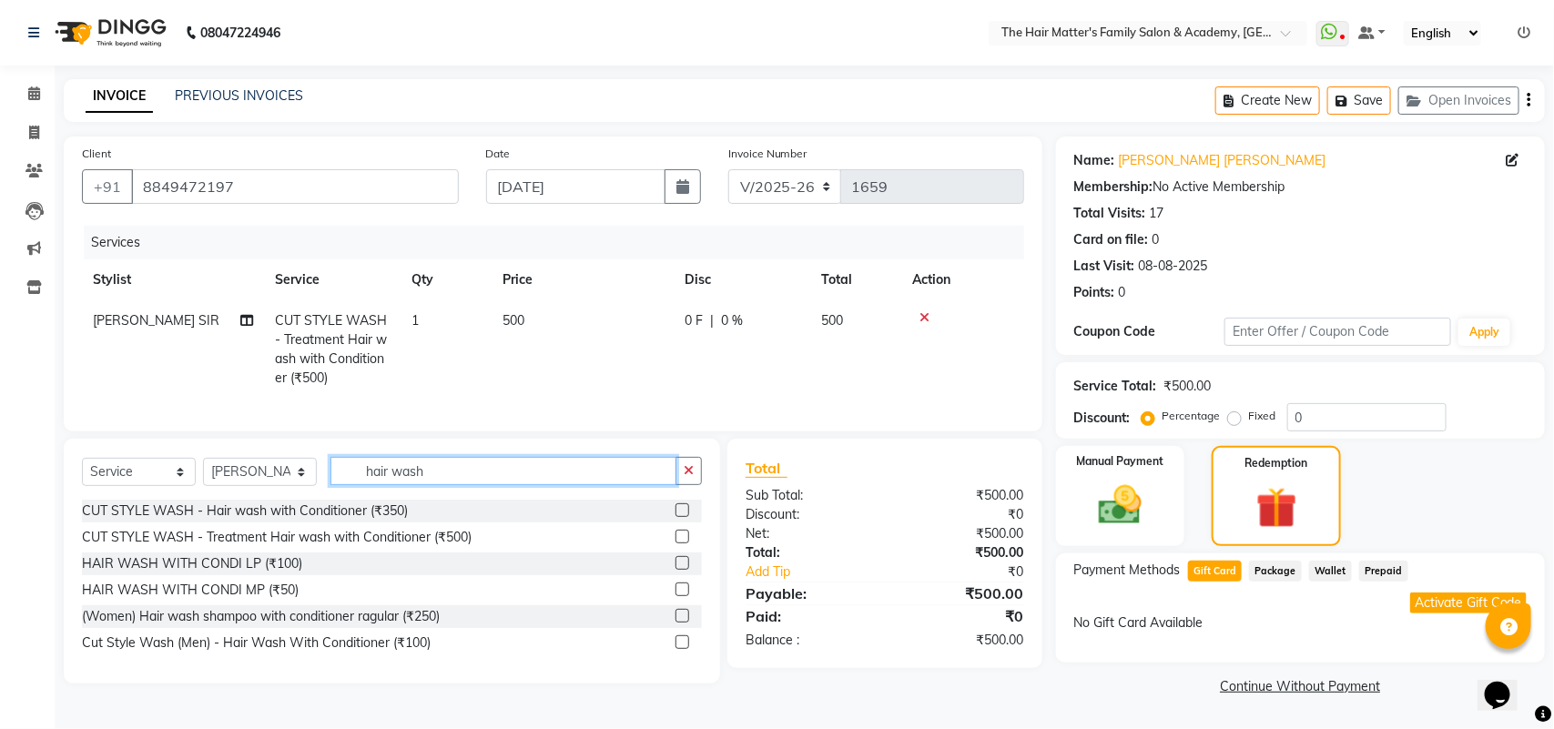
click at [455, 485] on input "hair wash" at bounding box center [503, 471] width 346 height 28
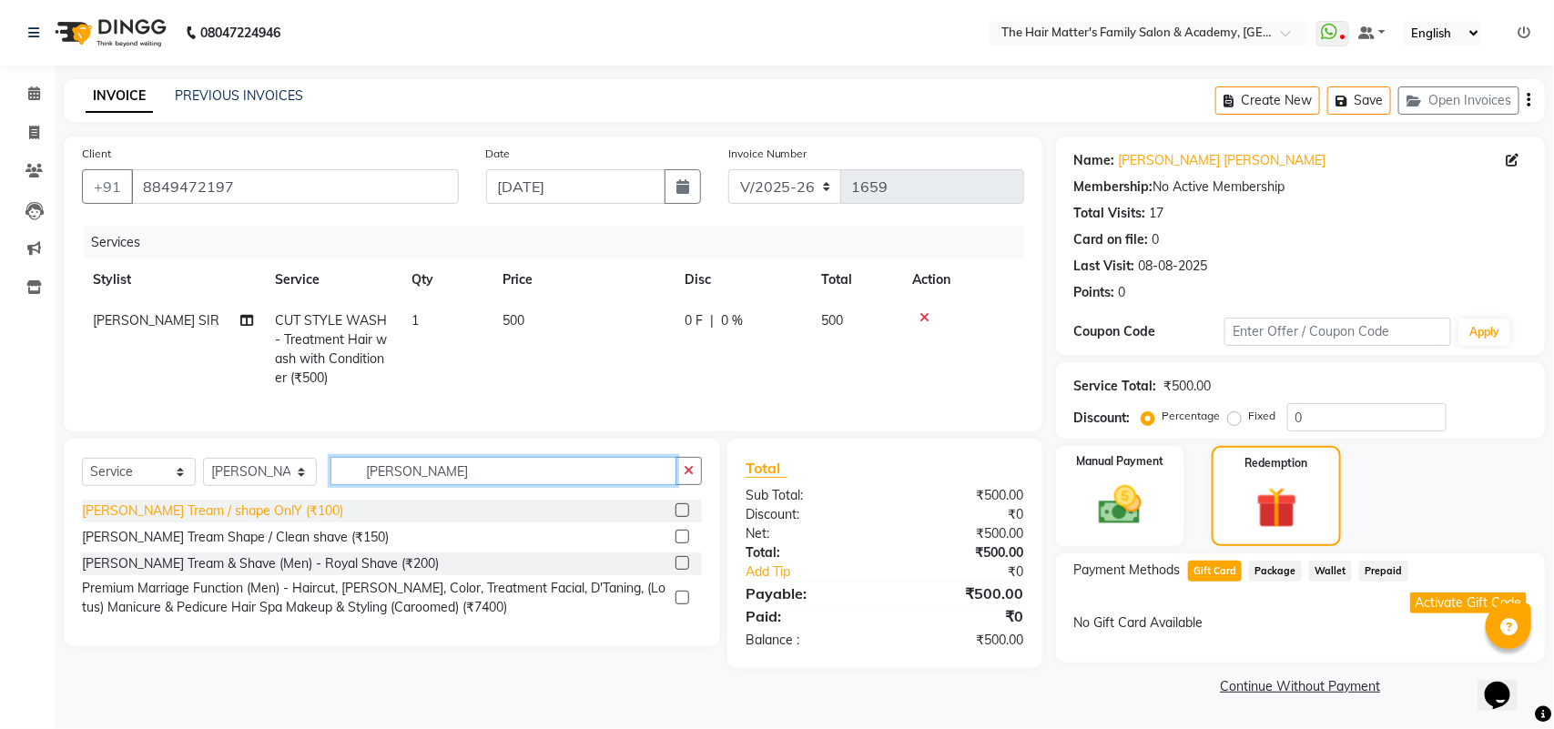
type input "beard tre"
click at [228, 517] on div "[PERSON_NAME] Tream / shape OnlY (₹100)" at bounding box center [212, 511] width 261 height 19
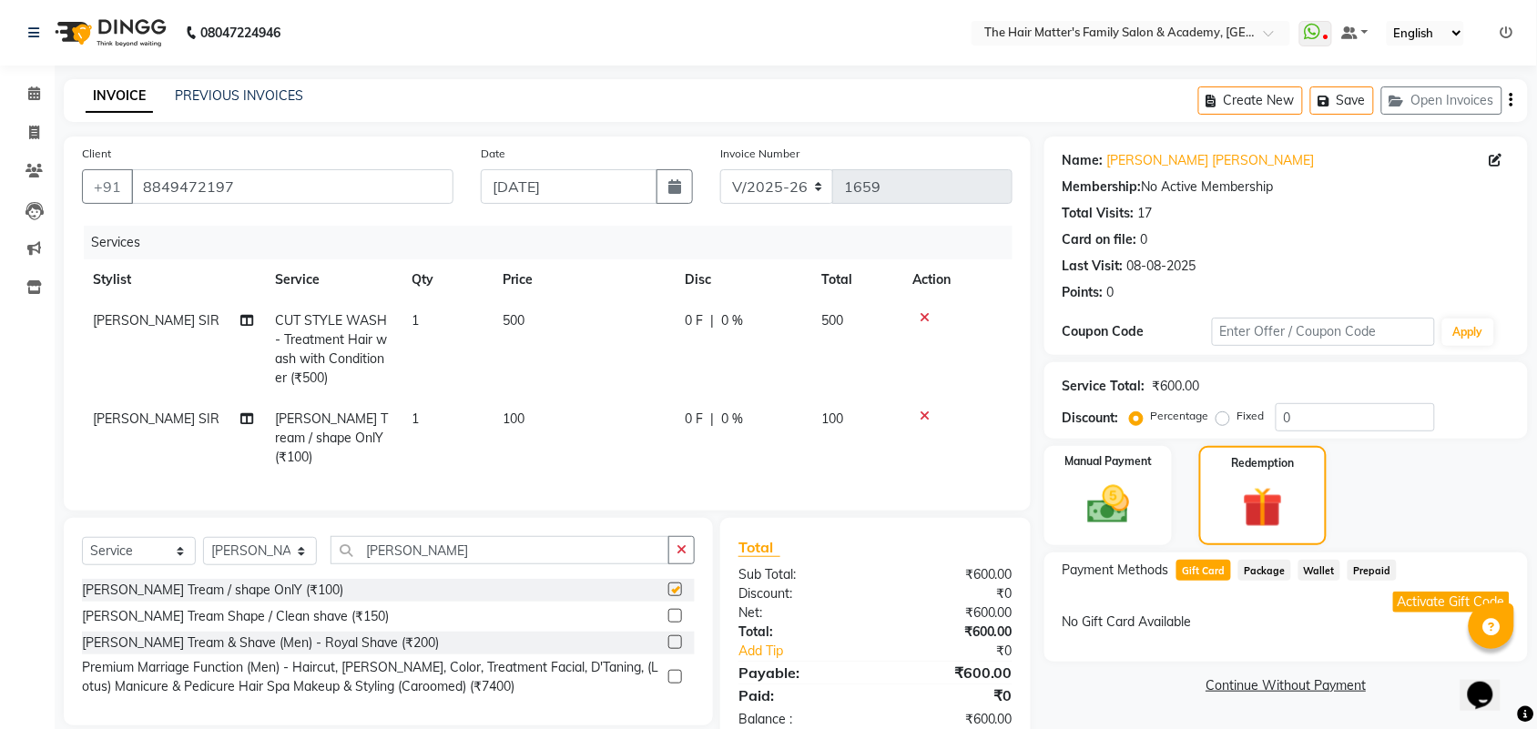
checkbox input "false"
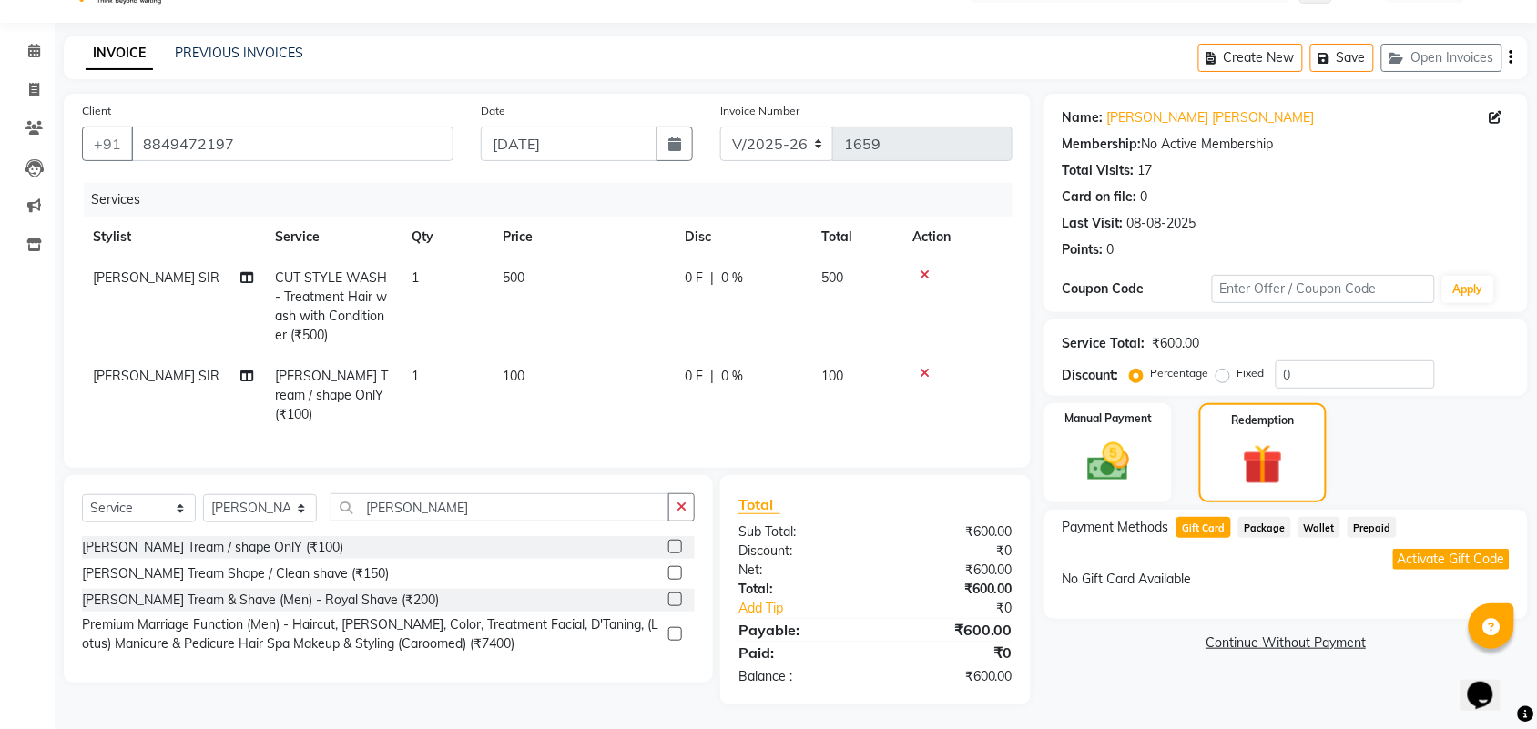
click at [919, 373] on icon at bounding box center [924, 373] width 10 height 13
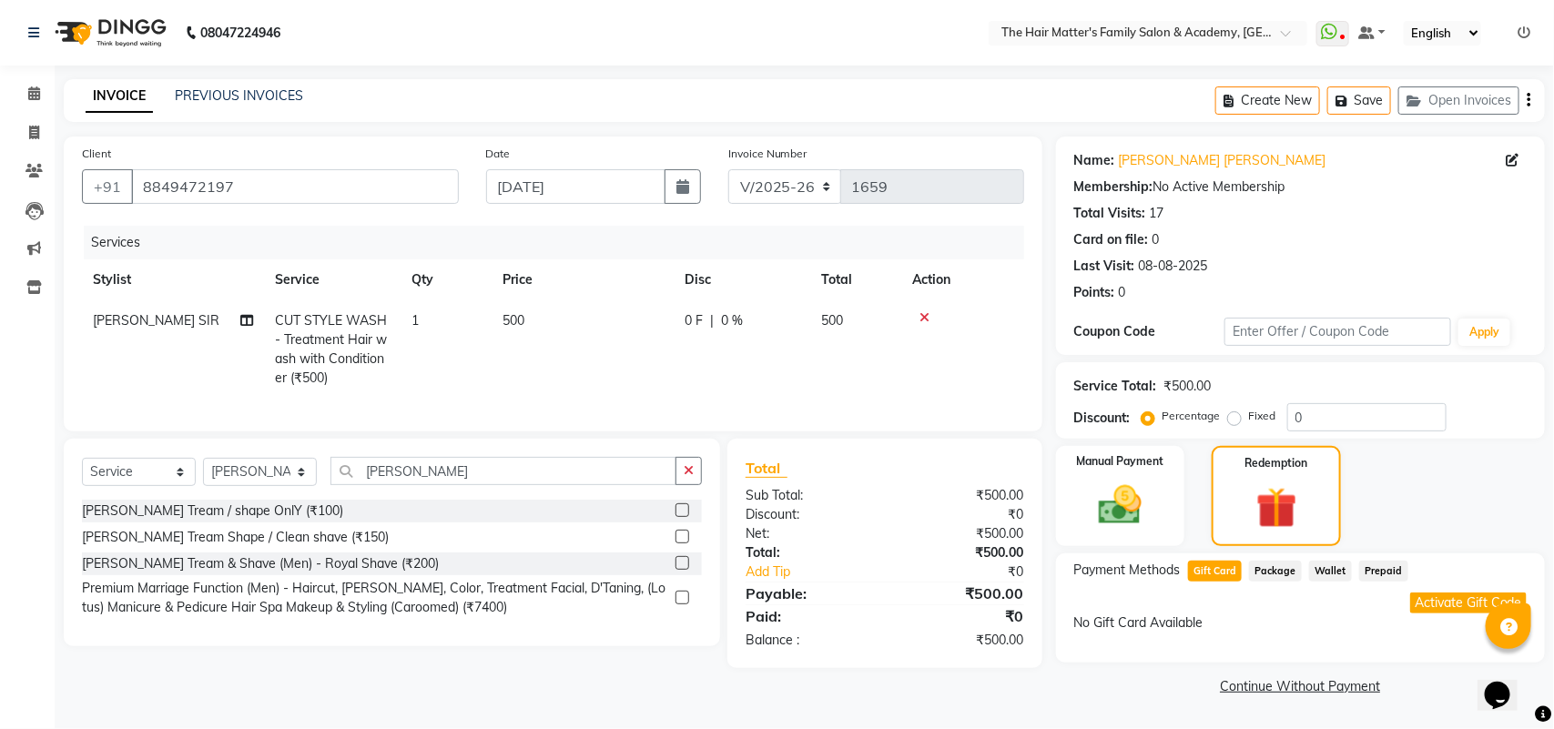
click at [535, 500] on div "Select Service Product Membership Package Voucher Prepaid Gift Card Select Styl…" at bounding box center [392, 478] width 620 height 43
click at [531, 479] on input "beard tre" at bounding box center [503, 471] width 346 height 28
click at [529, 484] on input "beard tre" at bounding box center [503, 471] width 346 height 28
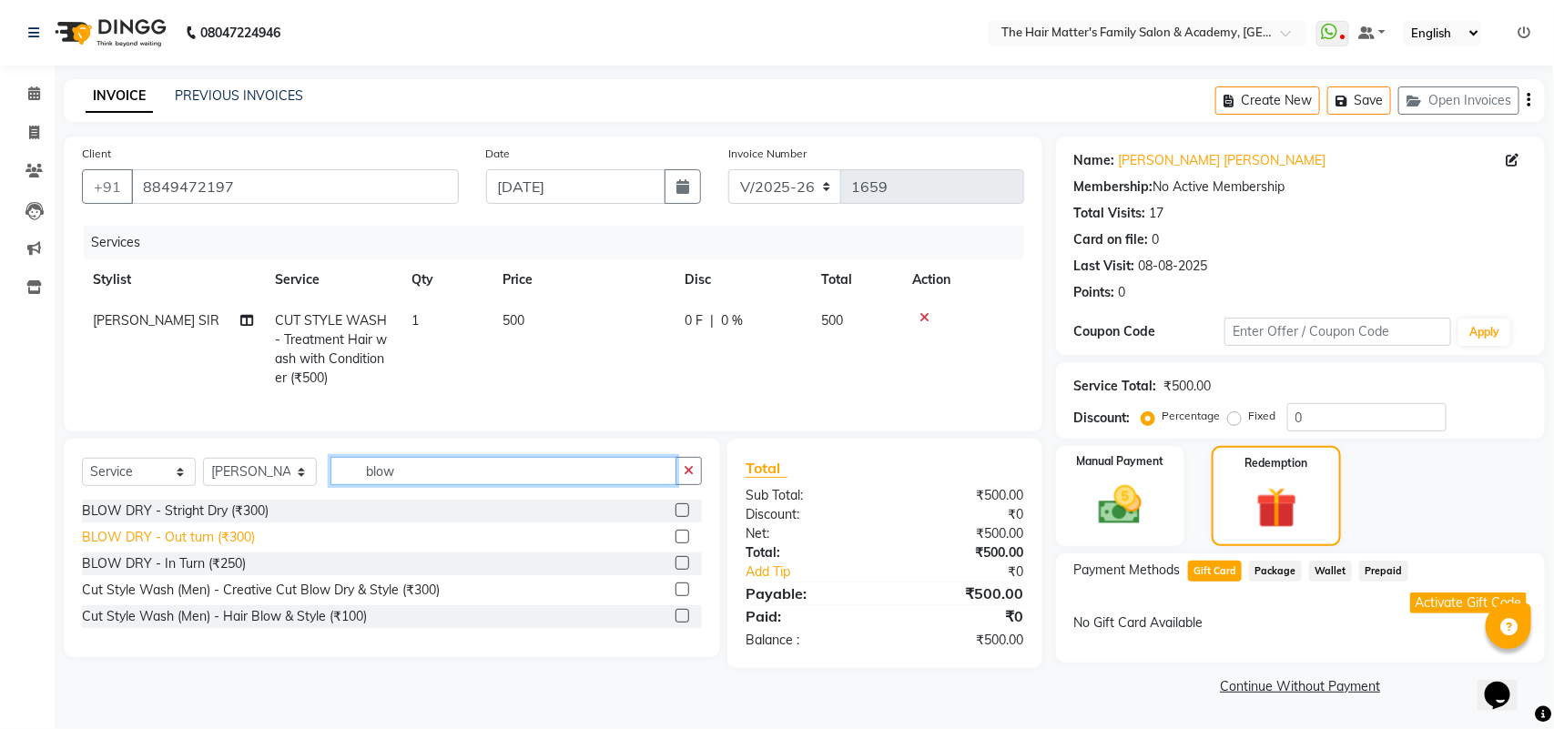
type input "blow"
click at [207, 547] on div "BLOW DRY - Out turn (₹300)" at bounding box center [168, 537] width 173 height 19
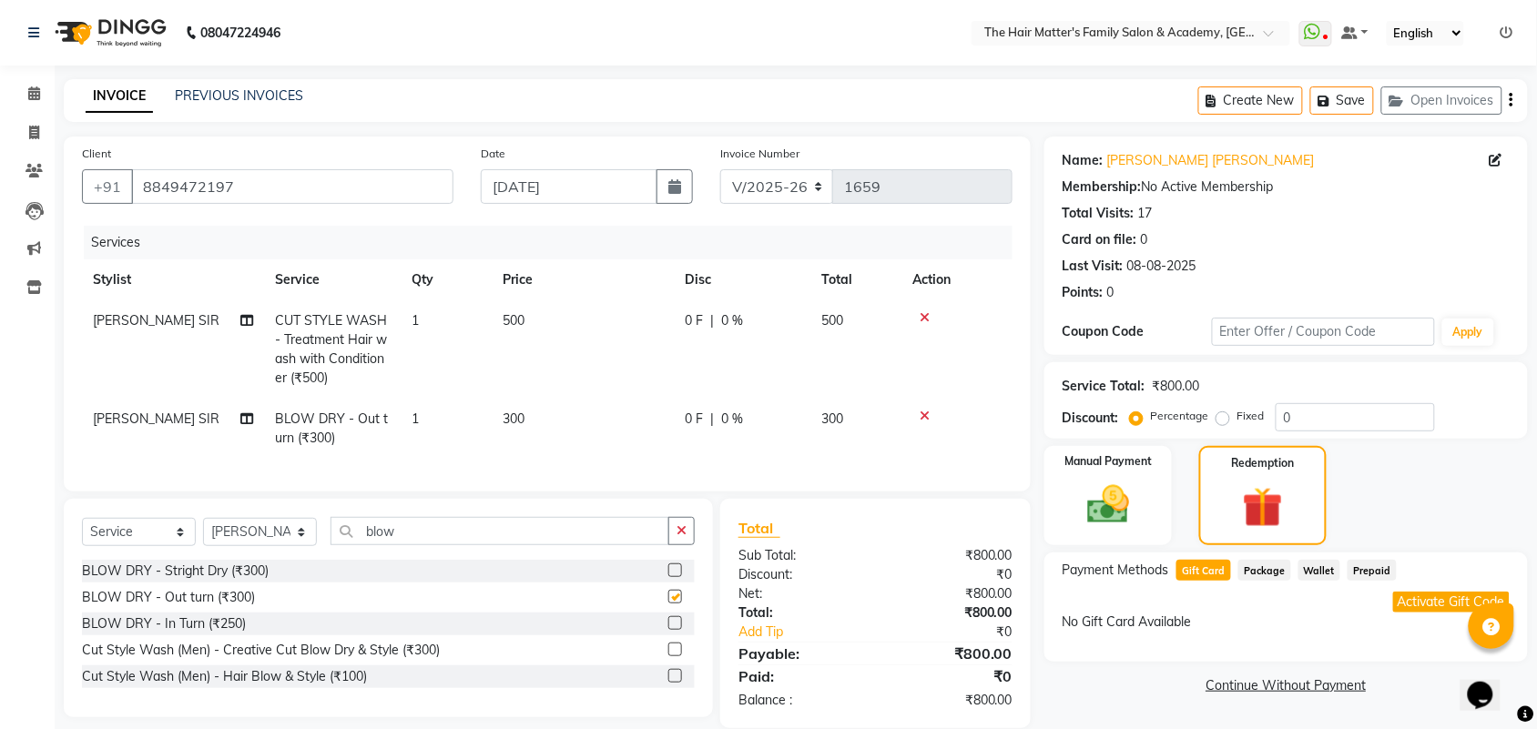
checkbox input "false"
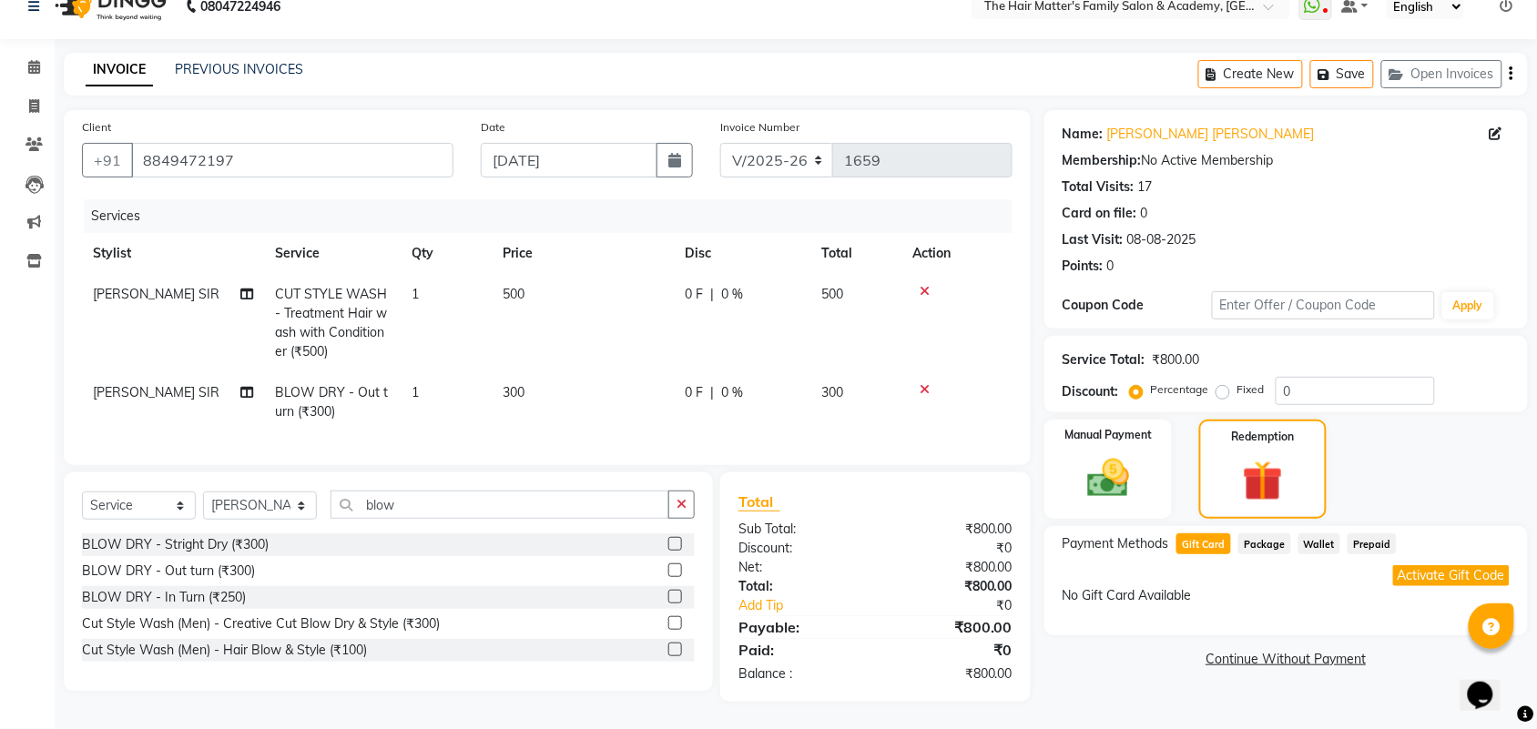
click at [1237, 381] on label "Fixed" at bounding box center [1250, 389] width 27 height 16
click at [1229, 383] on input "Fixed" at bounding box center [1226, 389] width 13 height 13
radio input "true"
drag, startPoint x: 1302, startPoint y: 371, endPoint x: 1216, endPoint y: 380, distance: 86.0
click at [1216, 380] on div "Percentage Fixed 0" at bounding box center [1283, 391] width 301 height 28
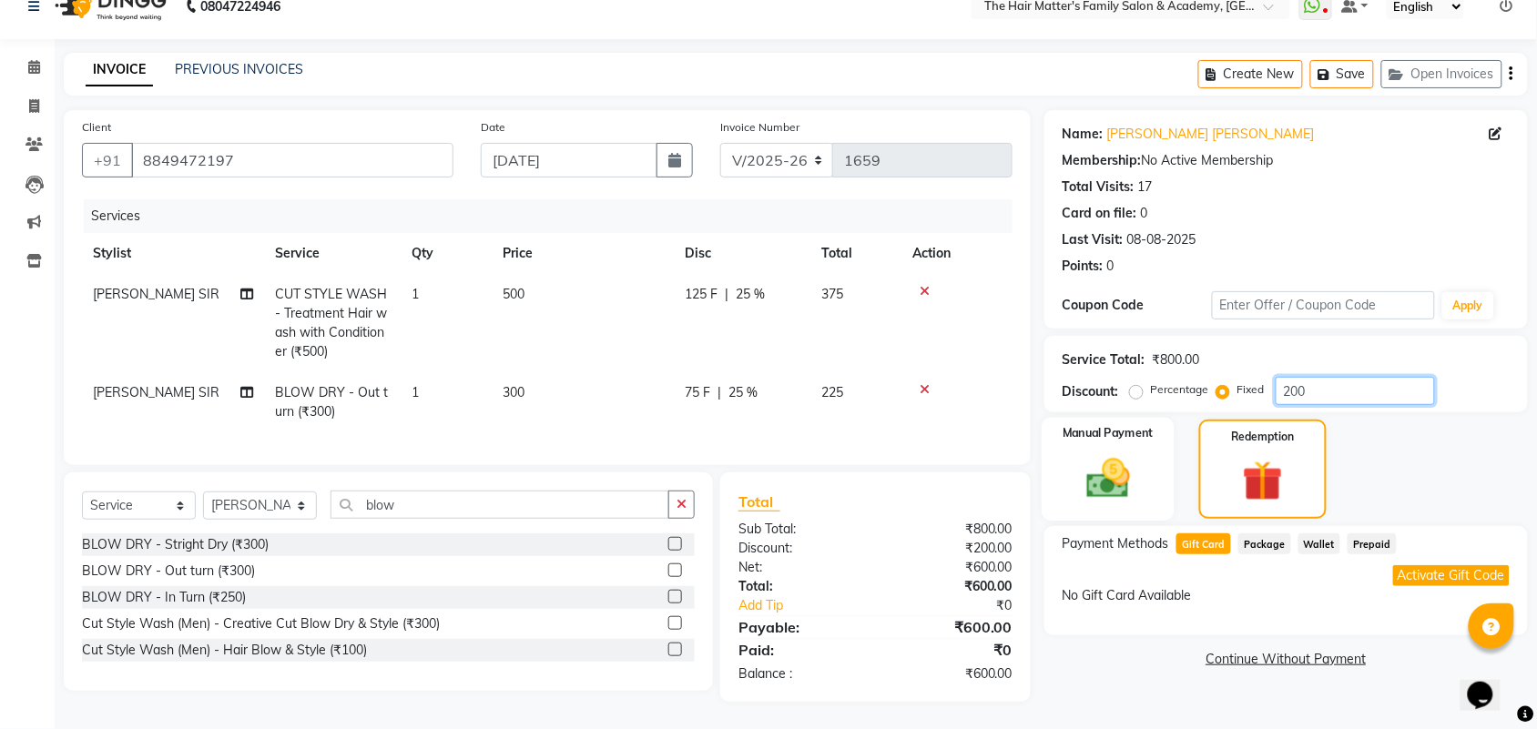
type input "200"
click at [1091, 471] on img at bounding box center [1107, 478] width 71 height 50
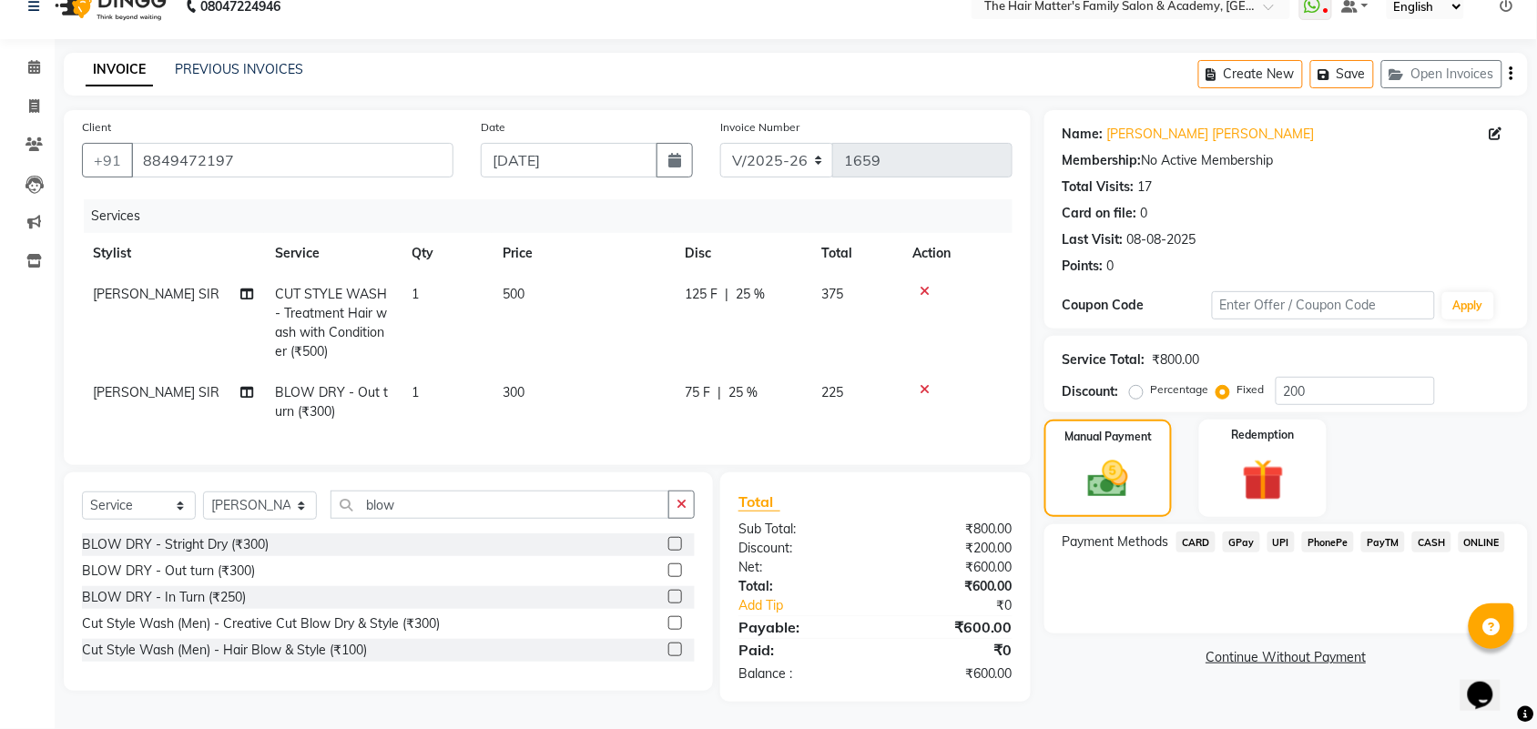
click at [1422, 532] on span "CASH" at bounding box center [1431, 542] width 39 height 21
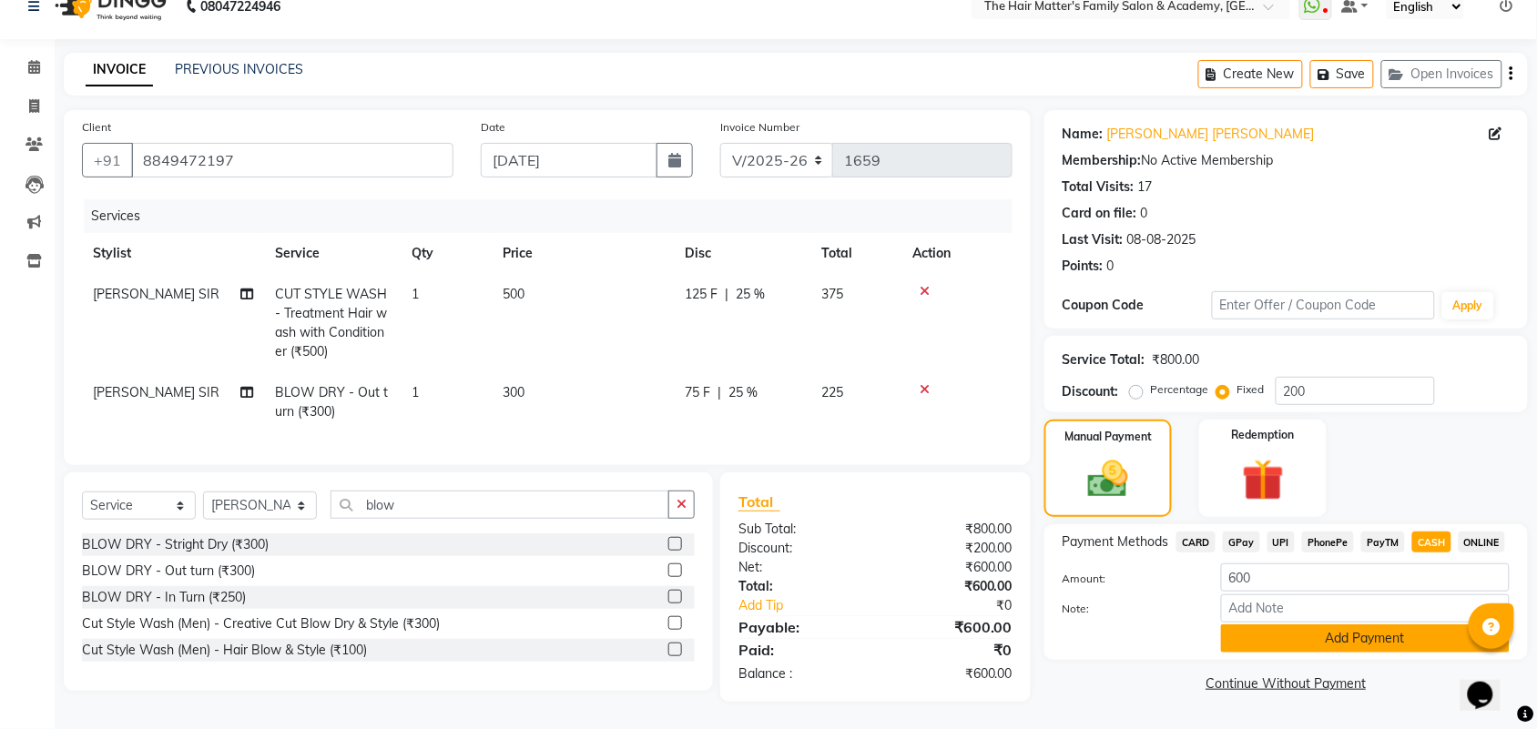
click at [1336, 624] on button "Add Payment" at bounding box center [1365, 638] width 289 height 28
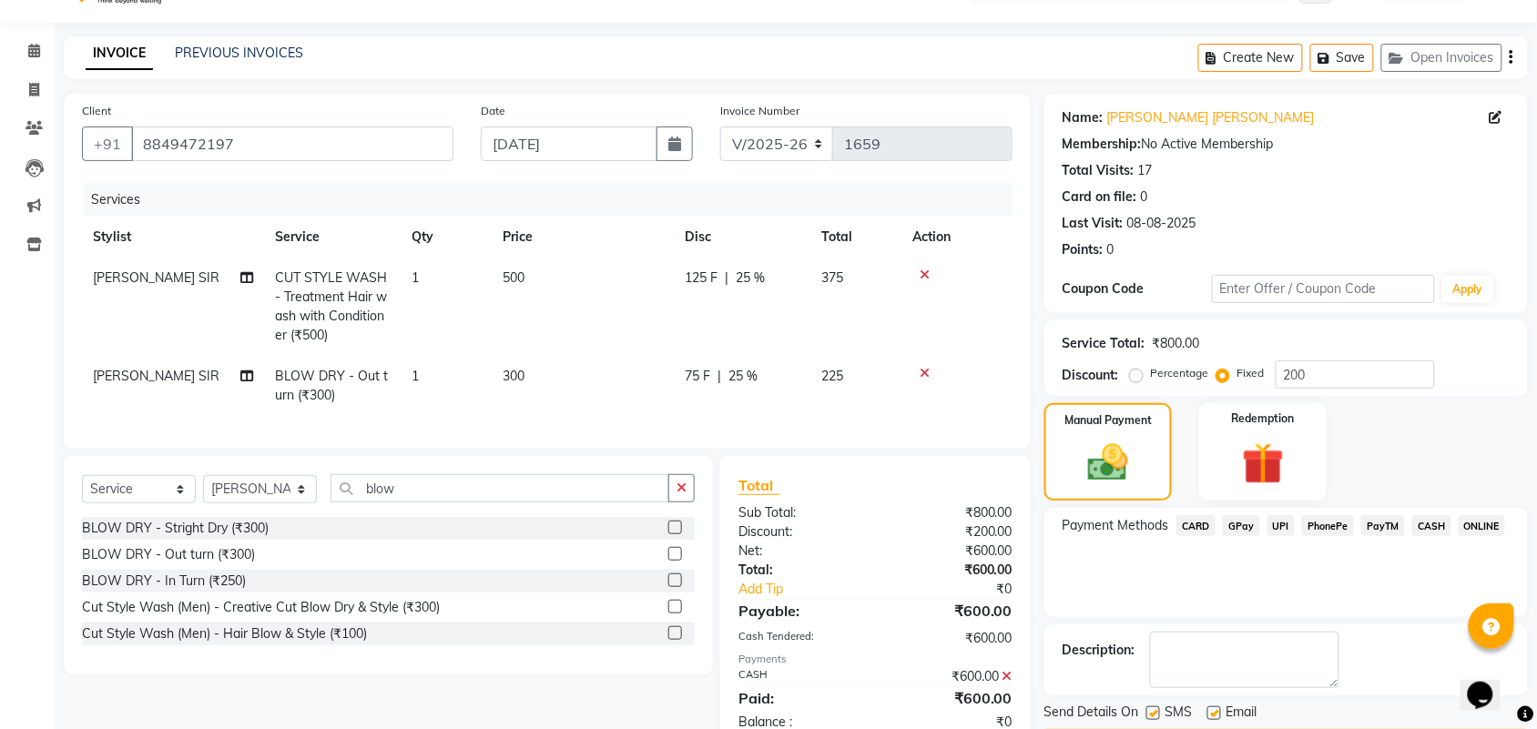
scroll to position [107, 0]
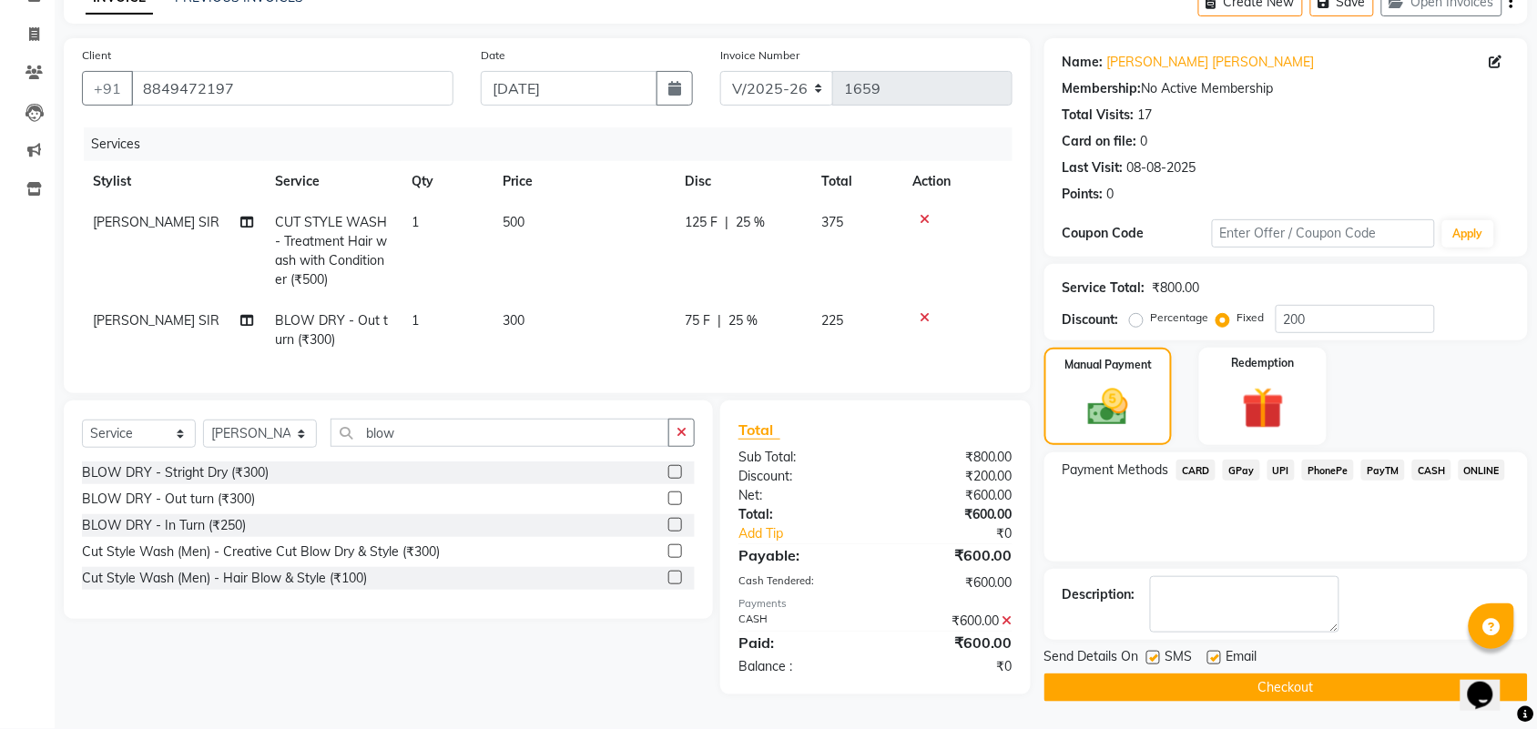
click at [1216, 674] on button "Checkout" at bounding box center [1285, 688] width 483 height 28
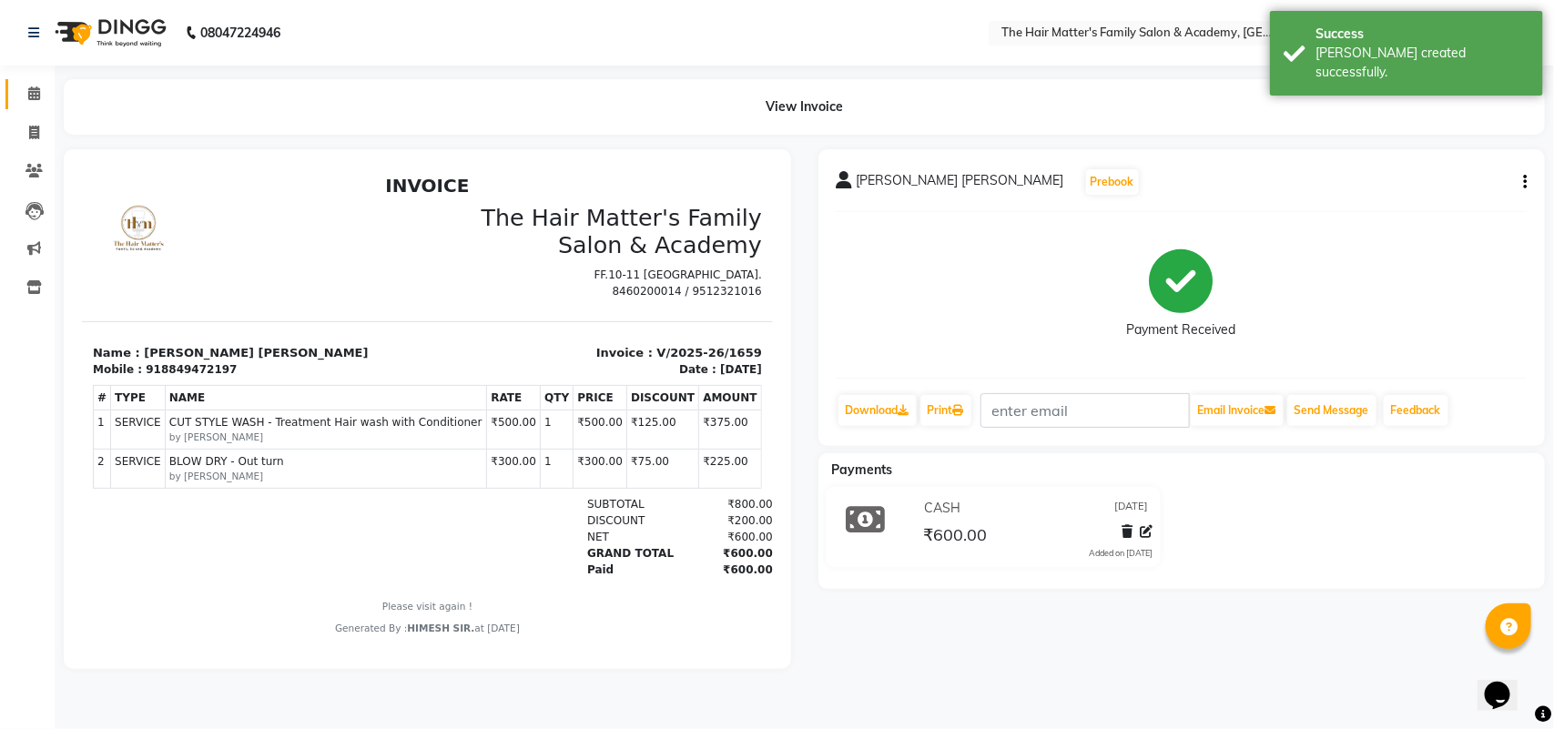
click at [12, 96] on link "Calendar" at bounding box center [27, 94] width 44 height 30
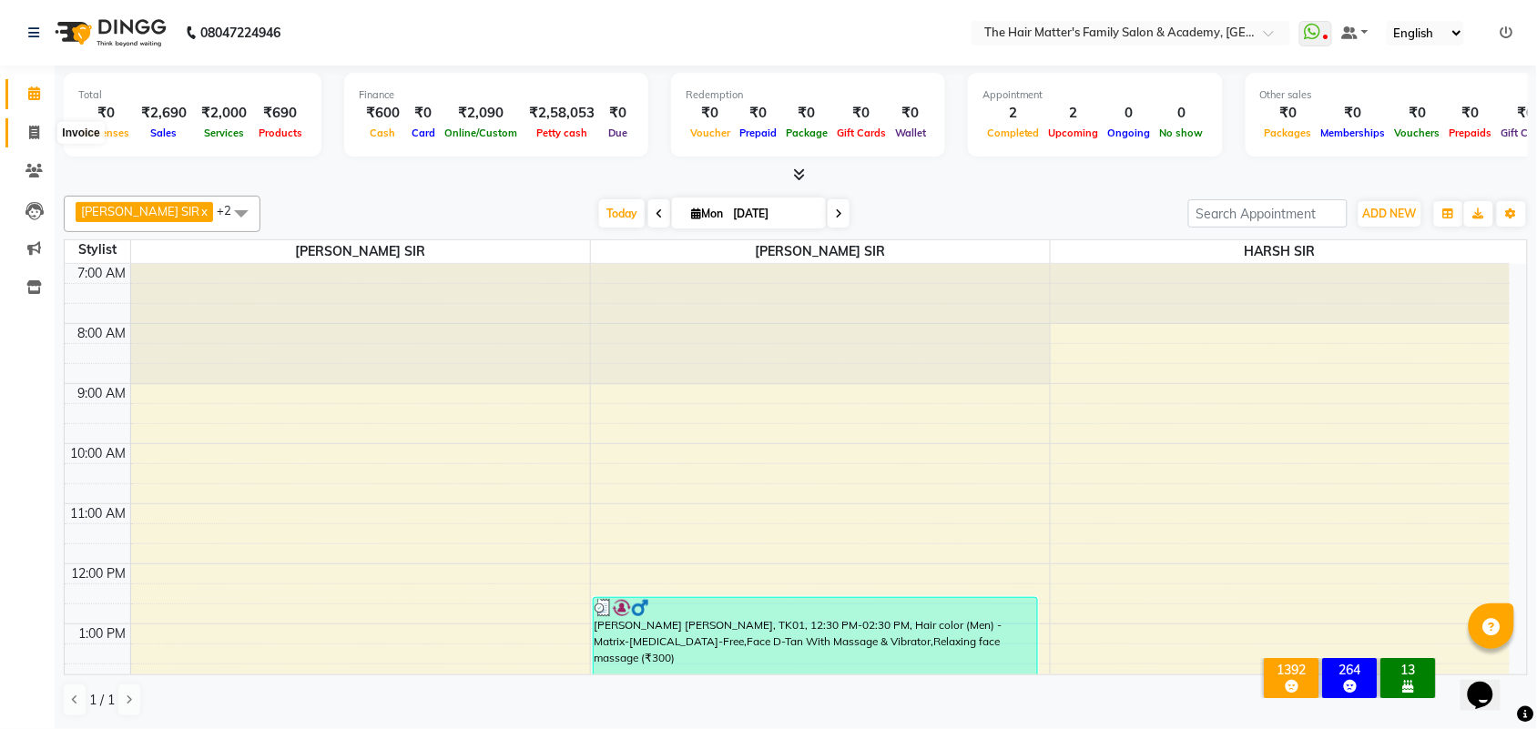
drag, startPoint x: 28, startPoint y: 135, endPoint x: 46, endPoint y: 134, distance: 18.2
click at [29, 135] on span at bounding box center [34, 133] width 32 height 21
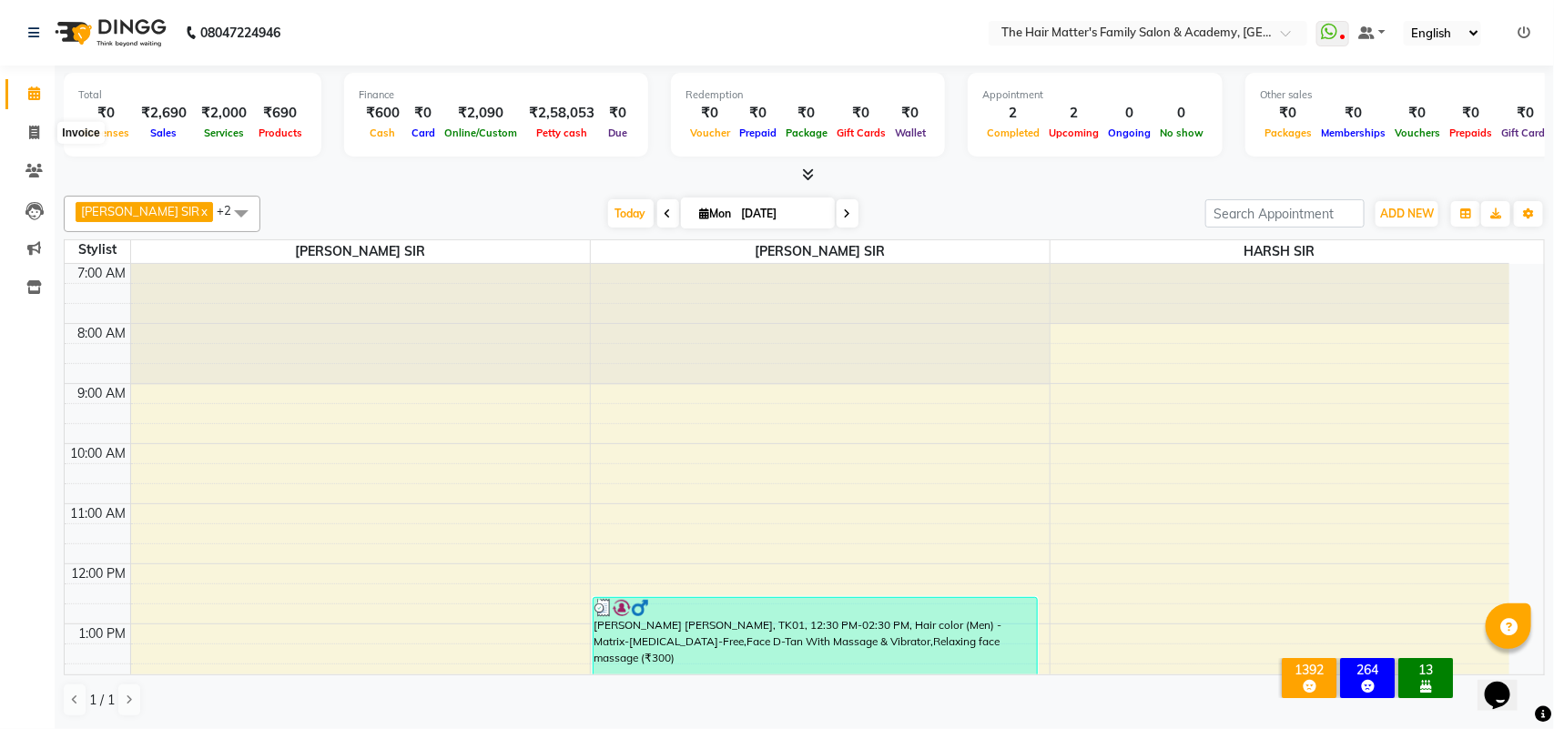
select select "5980"
select select "service"
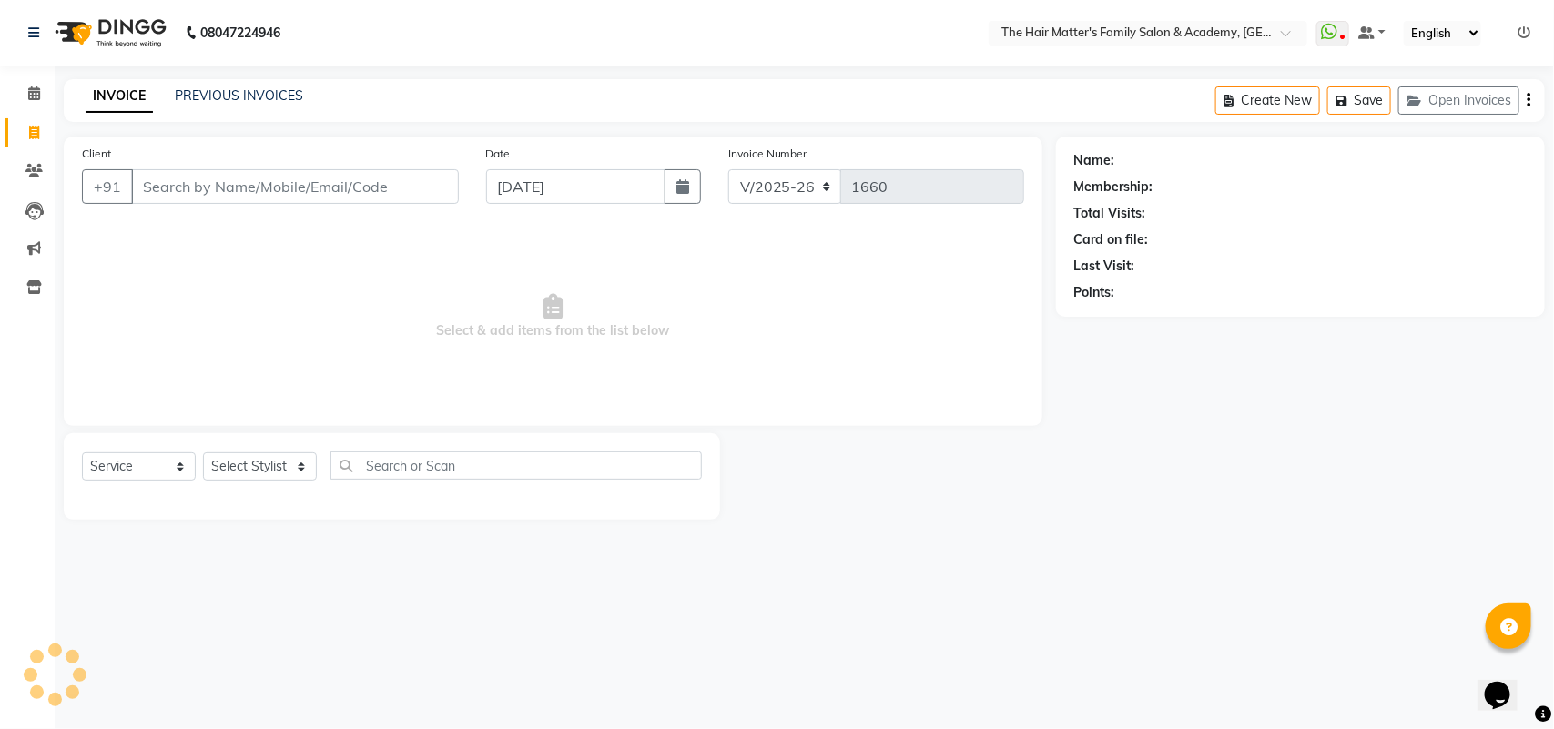
click at [265, 86] on div "PREVIOUS INVOICES" at bounding box center [239, 95] width 128 height 19
click at [266, 101] on link "PREVIOUS INVOICES" at bounding box center [239, 95] width 128 height 16
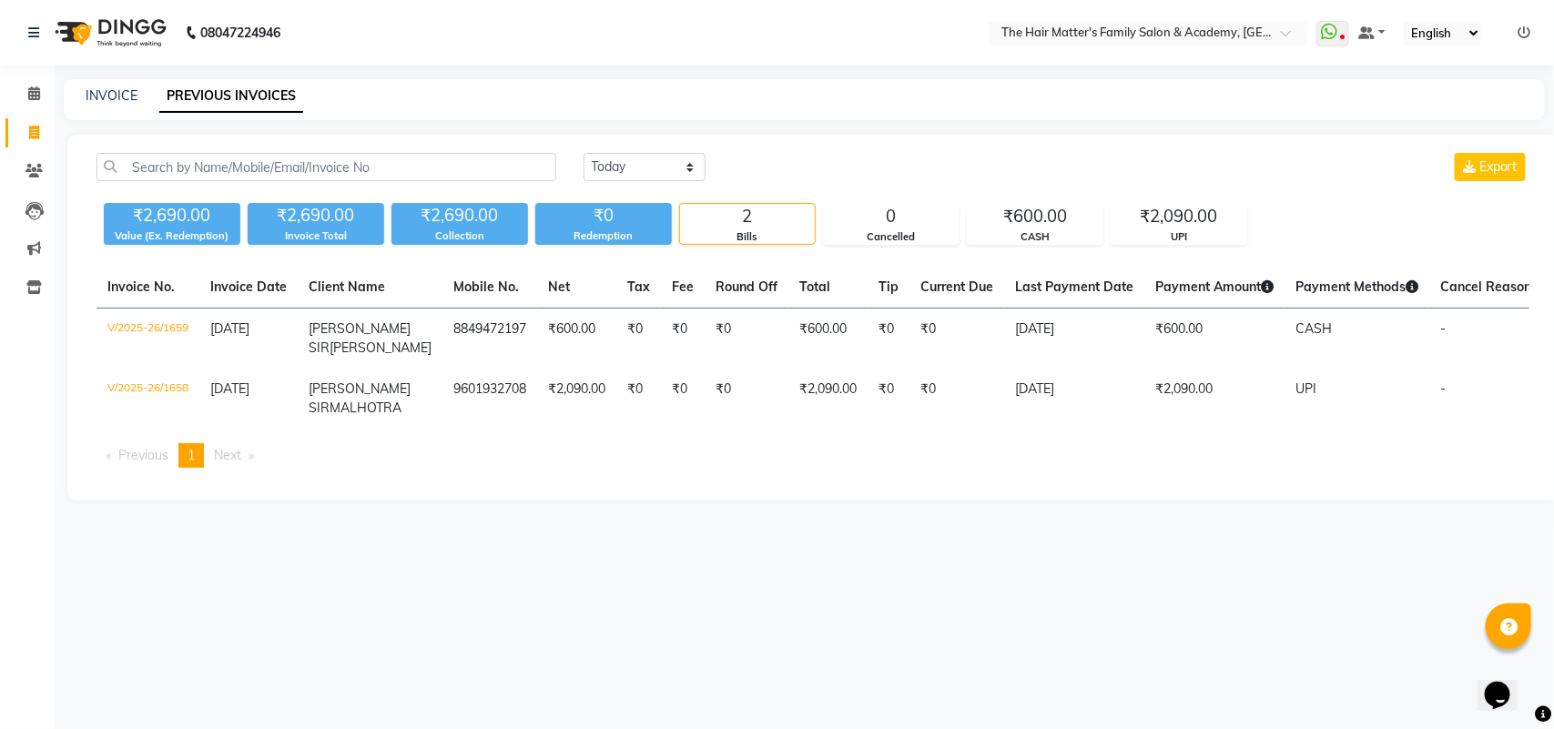
click at [1525, 35] on icon at bounding box center [1523, 32] width 13 height 13
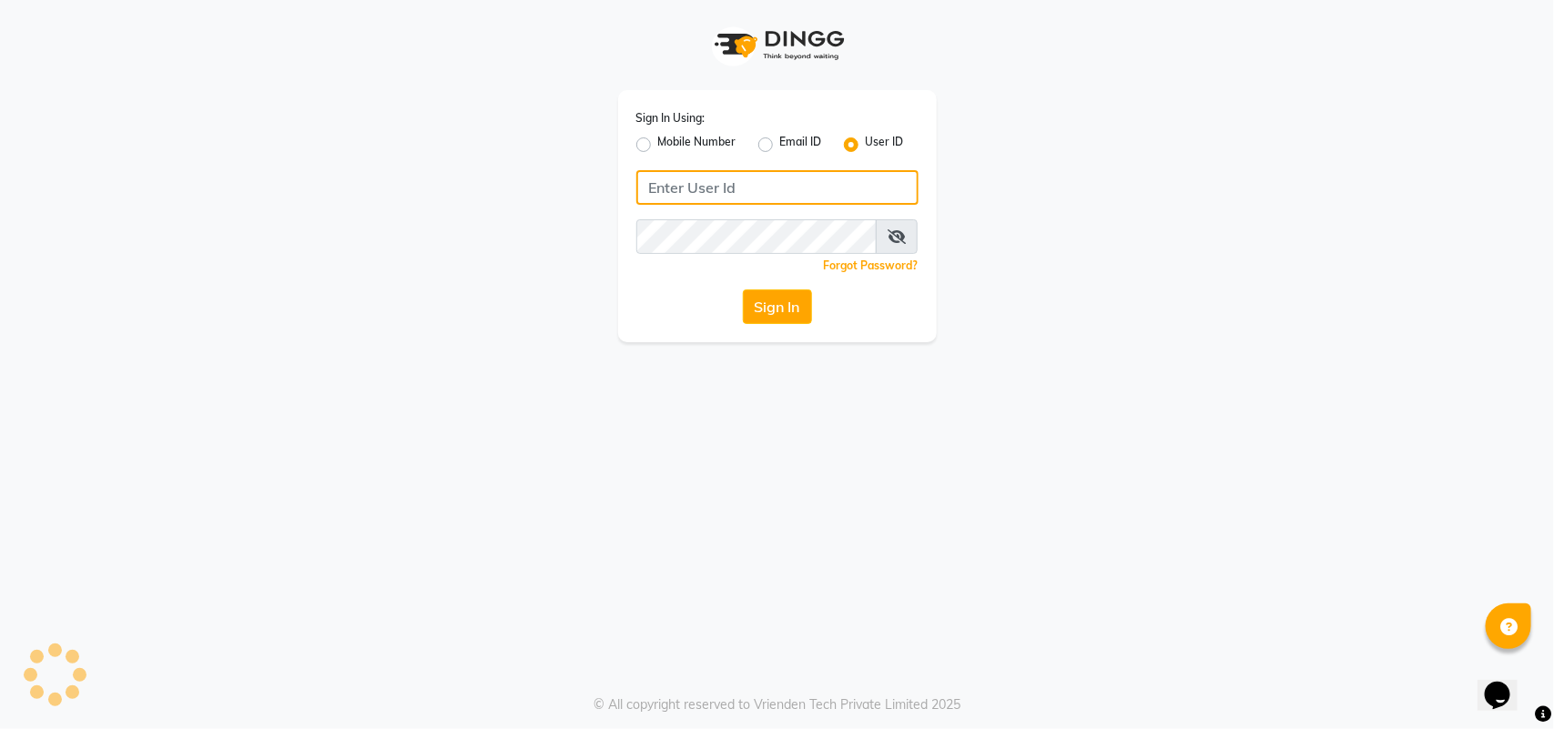
click at [766, 183] on input "Username" at bounding box center [777, 187] width 282 height 35
click at [658, 144] on label "Mobile Number" at bounding box center [697, 145] width 78 height 22
click at [658, 144] on input "Mobile Number" at bounding box center [664, 140] width 12 height 12
radio input "true"
radio input "false"
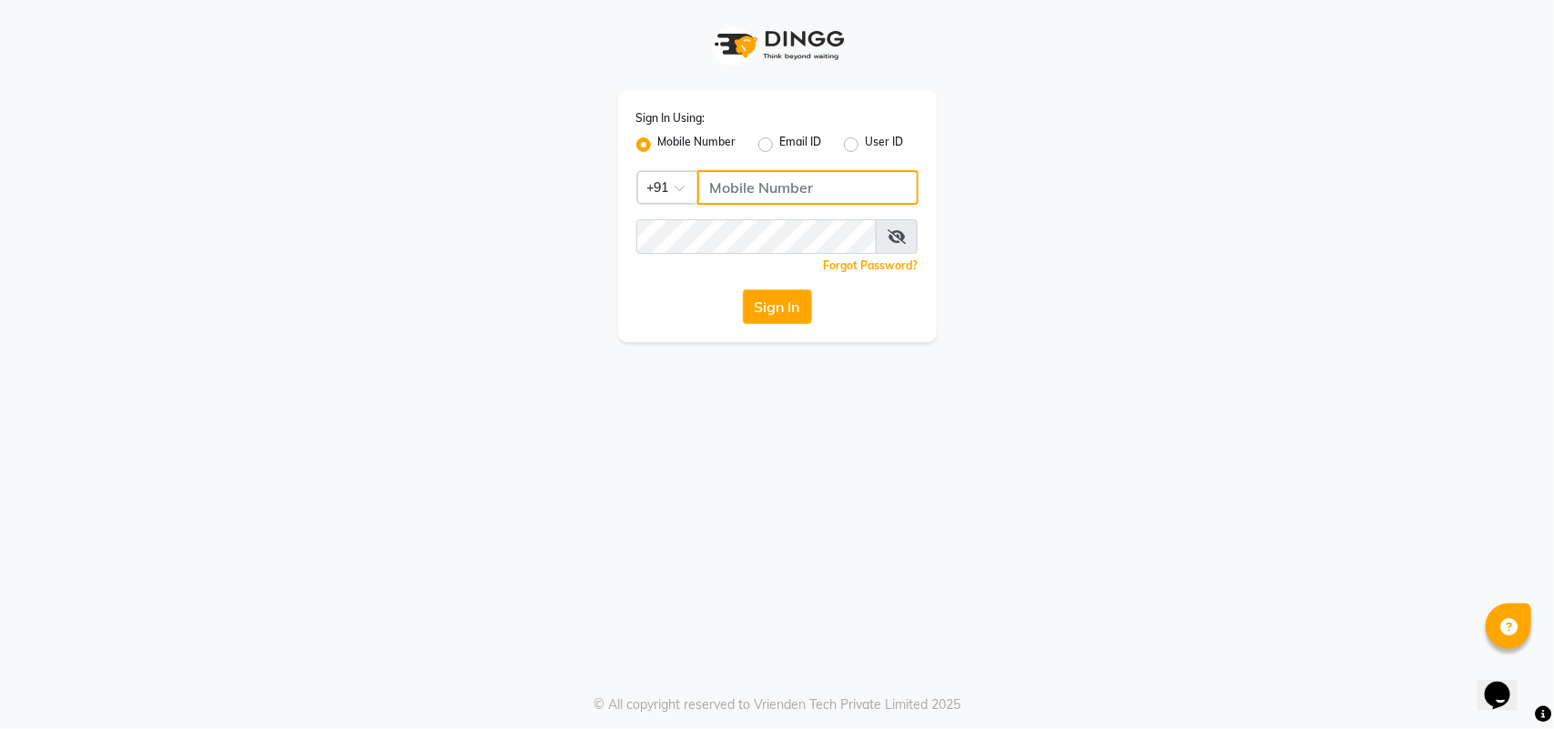
click at [742, 173] on input "Username" at bounding box center [807, 187] width 221 height 35
type input "8433557965"
click at [757, 294] on button "Sign In" at bounding box center [777, 306] width 69 height 35
